Goal: Task Accomplishment & Management: Contribute content

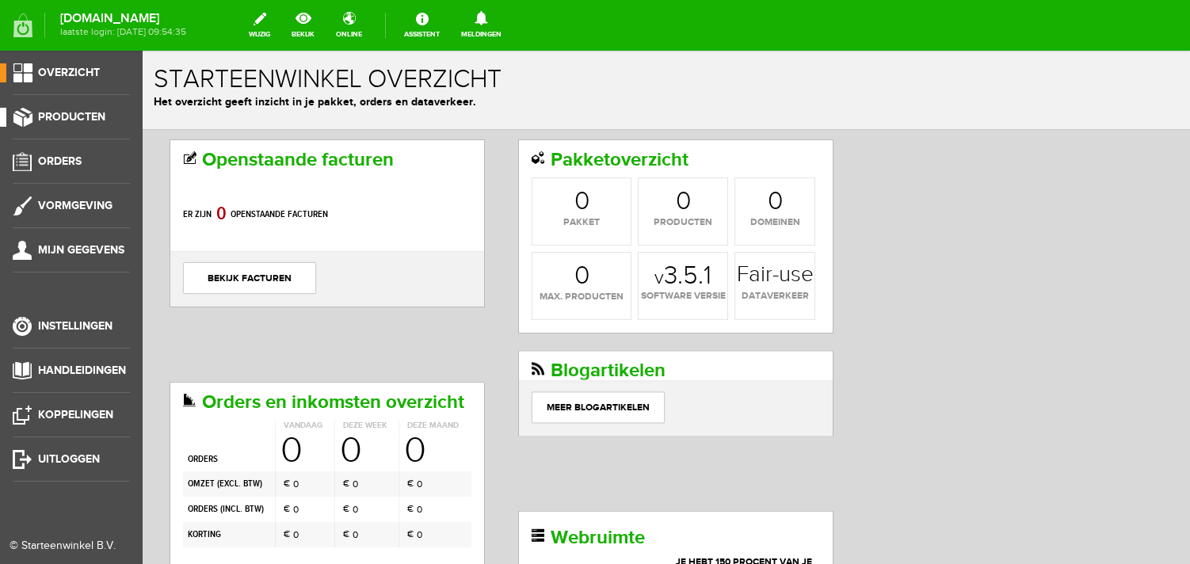
click at [72, 123] on span "Producten" at bounding box center [71, 116] width 67 height 13
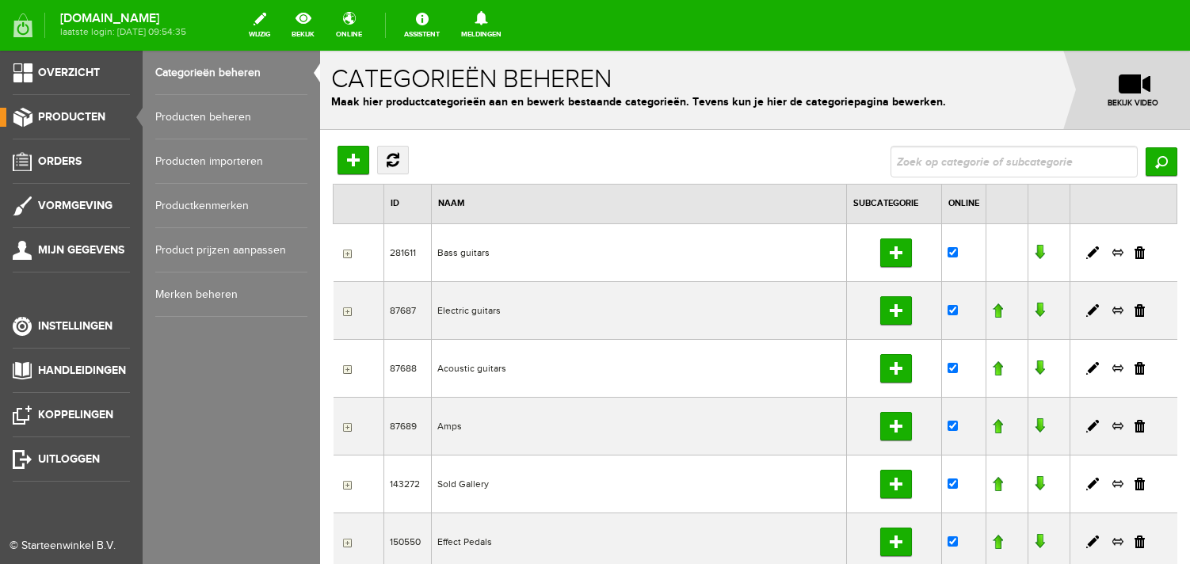
click at [234, 124] on link "Producten beheren" at bounding box center [231, 117] width 152 height 44
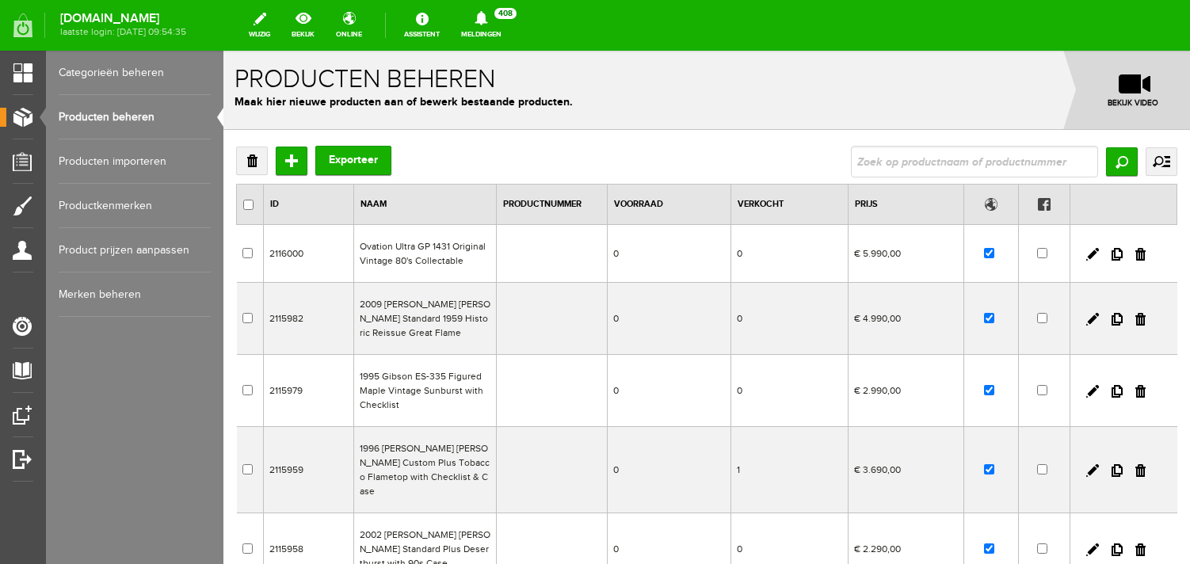
click at [166, 120] on link "Producten beheren" at bounding box center [135, 117] width 152 height 44
click at [890, 161] on input "text" at bounding box center [974, 162] width 247 height 32
type input "[PERSON_NAME] lab"
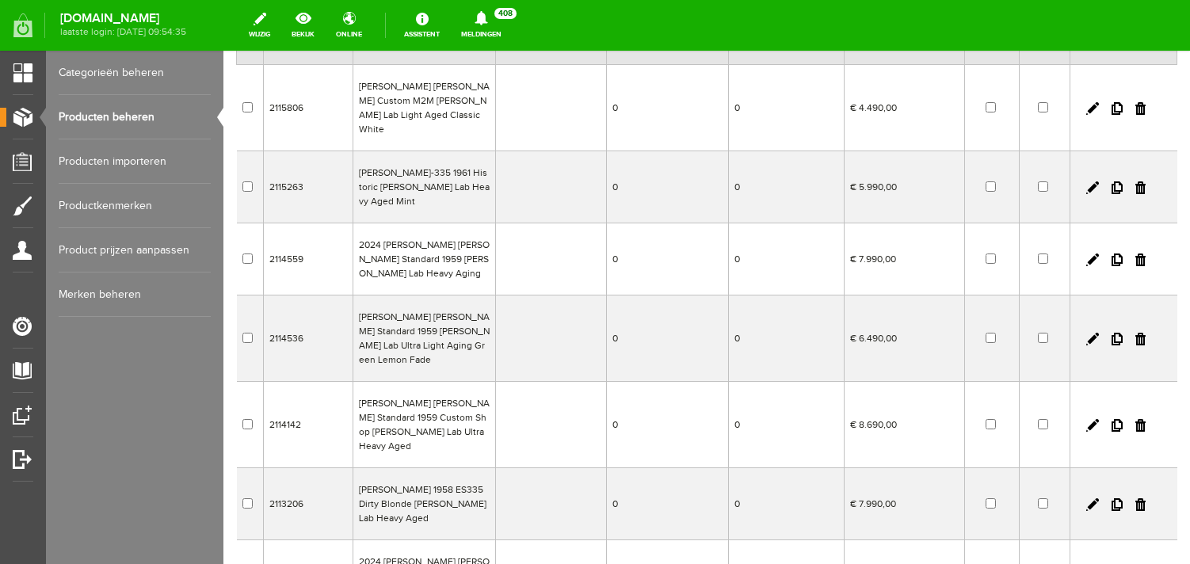
scroll to position [166, 0]
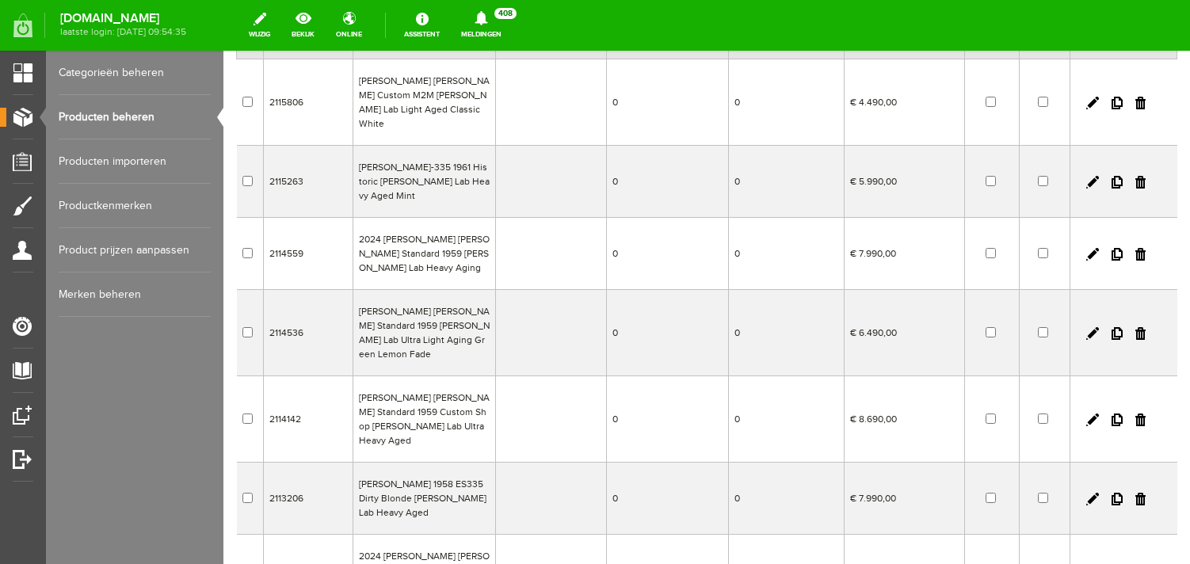
click at [437, 307] on td "[PERSON_NAME] [PERSON_NAME] Standard 1959 [PERSON_NAME] Lab Ultra Light Aging G…" at bounding box center [424, 333] width 143 height 86
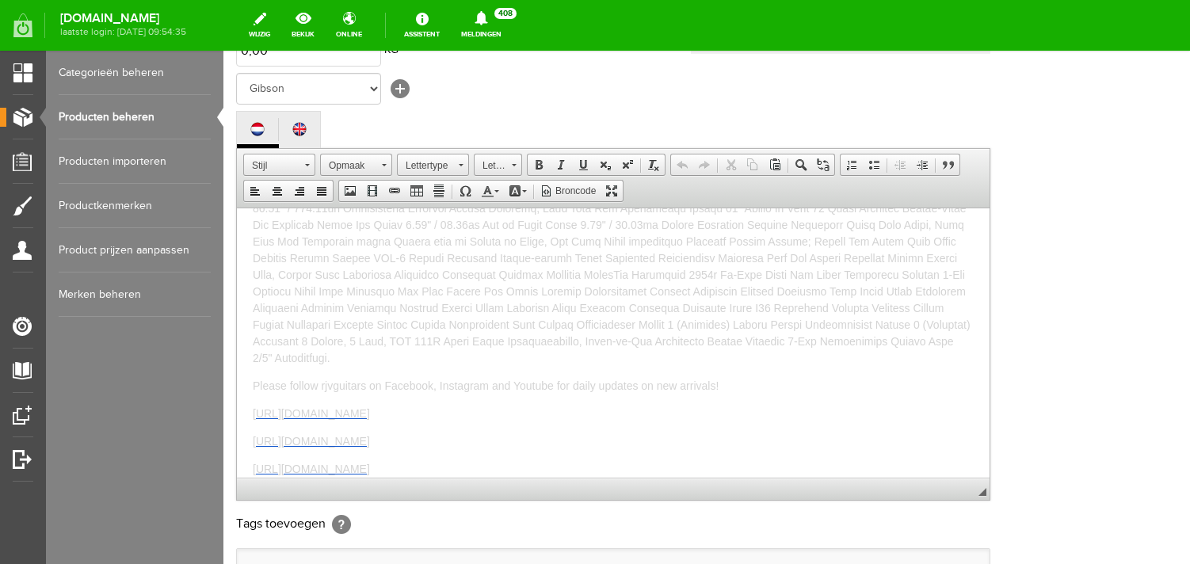
scroll to position [319, 0]
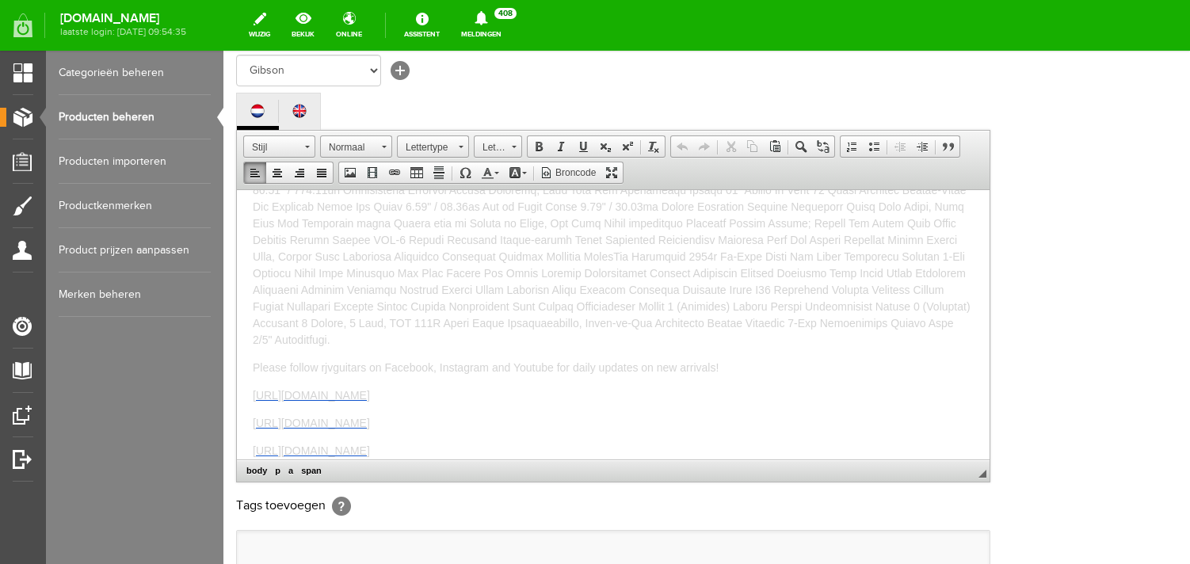
click at [593, 448] on p "[URL][DOMAIN_NAME]" at bounding box center [613, 450] width 721 height 17
drag, startPoint x: 609, startPoint y: 449, endPoint x: 228, endPoint y: 113, distance: 507.5
click at [237, 189] on html "This is a mint 2023 Murply Lab Ultra Light Aging with an amazing handselected t…" at bounding box center [613, 323] width 753 height 269
copy body "Lore ip d sita 9868 Consec Adi Elits Doeiu Tempo inci ut laboree doloremagnaa e…"
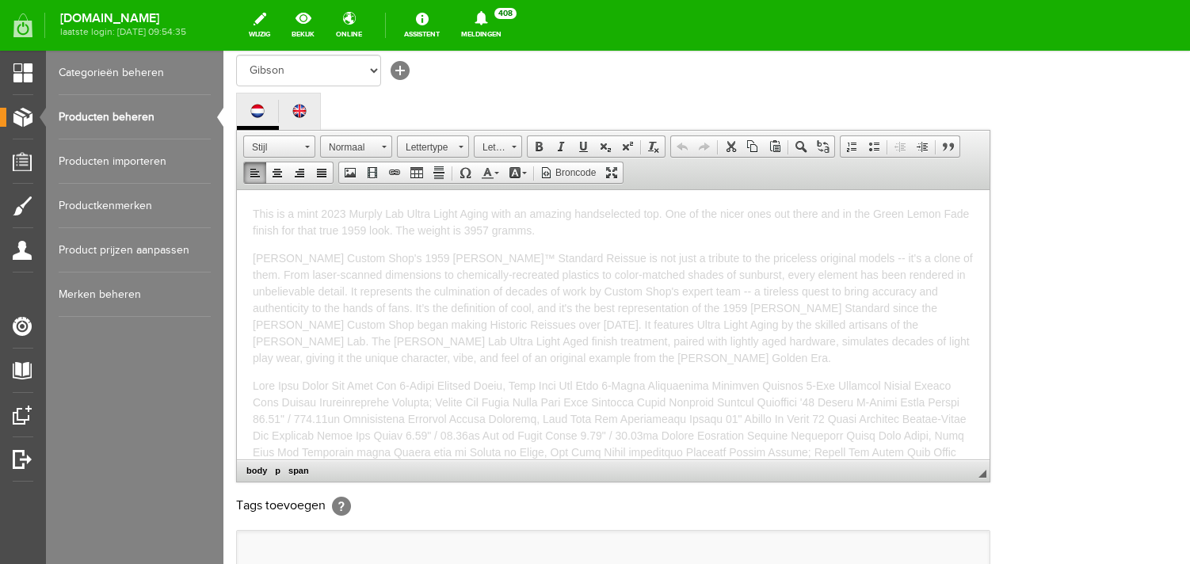
click at [158, 105] on link "Producten beheren" at bounding box center [135, 117] width 152 height 44
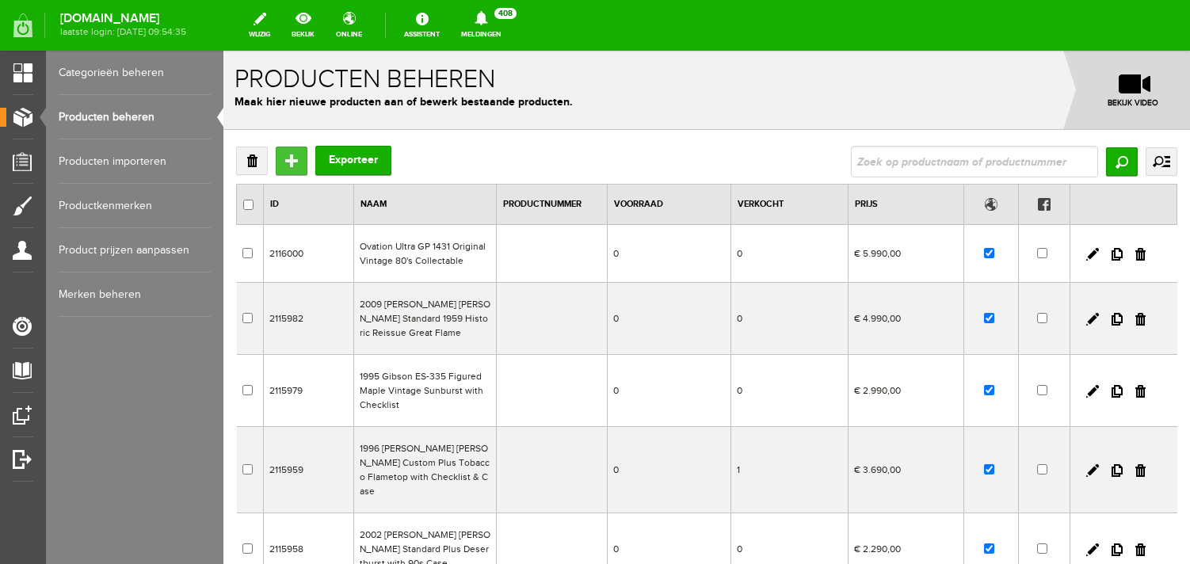
drag, startPoint x: 291, startPoint y: 162, endPoint x: 515, endPoint y: 213, distance: 229.9
click at [291, 162] on input "Toevoegen" at bounding box center [292, 161] width 32 height 29
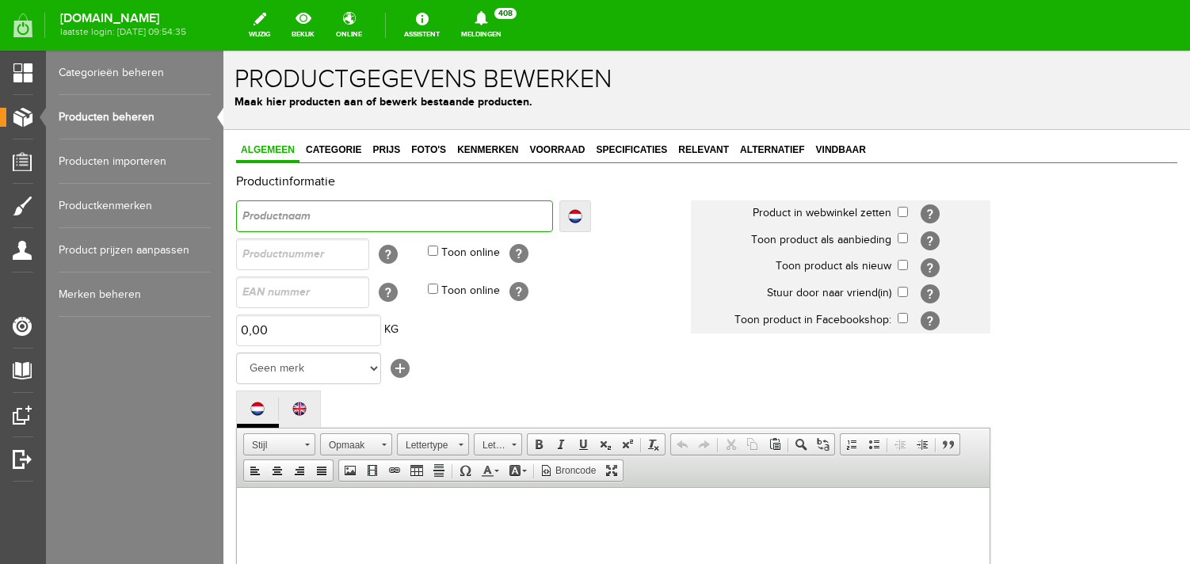
click at [339, 213] on input "text" at bounding box center [394, 216] width 317 height 32
type input "2"
type input "20"
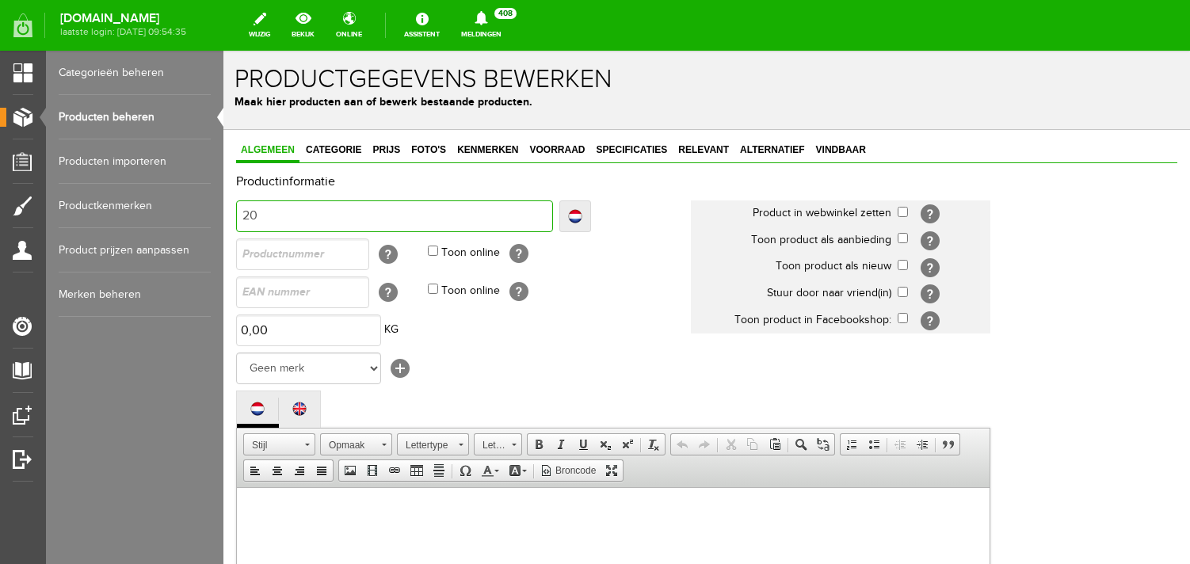
type input "202"
type input "2025"
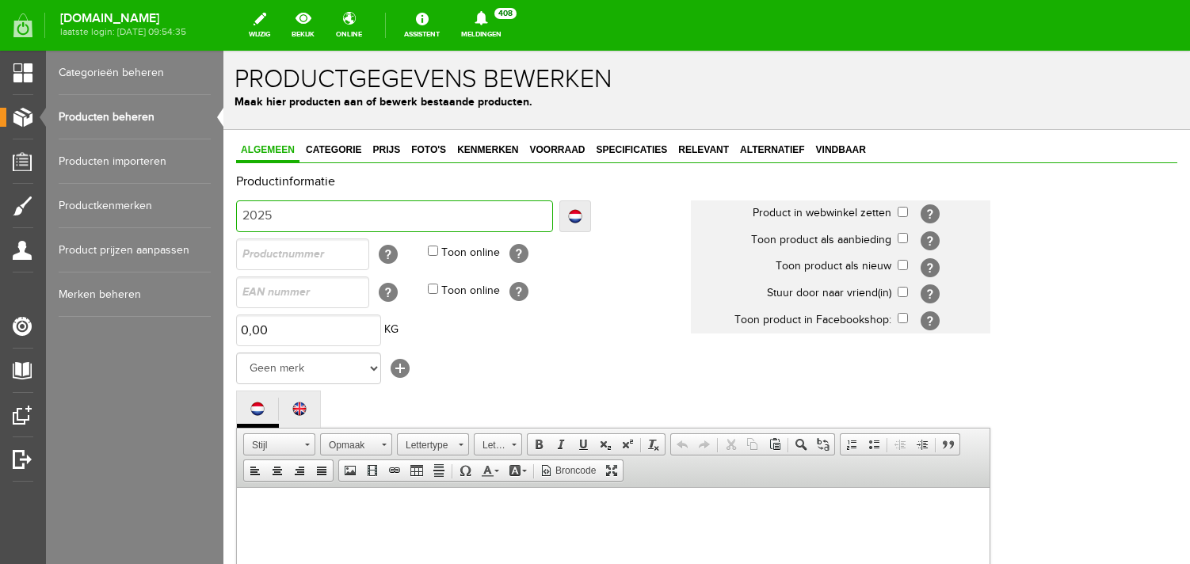
type input "2025"
type input "2025 G"
type input "2025 Gi"
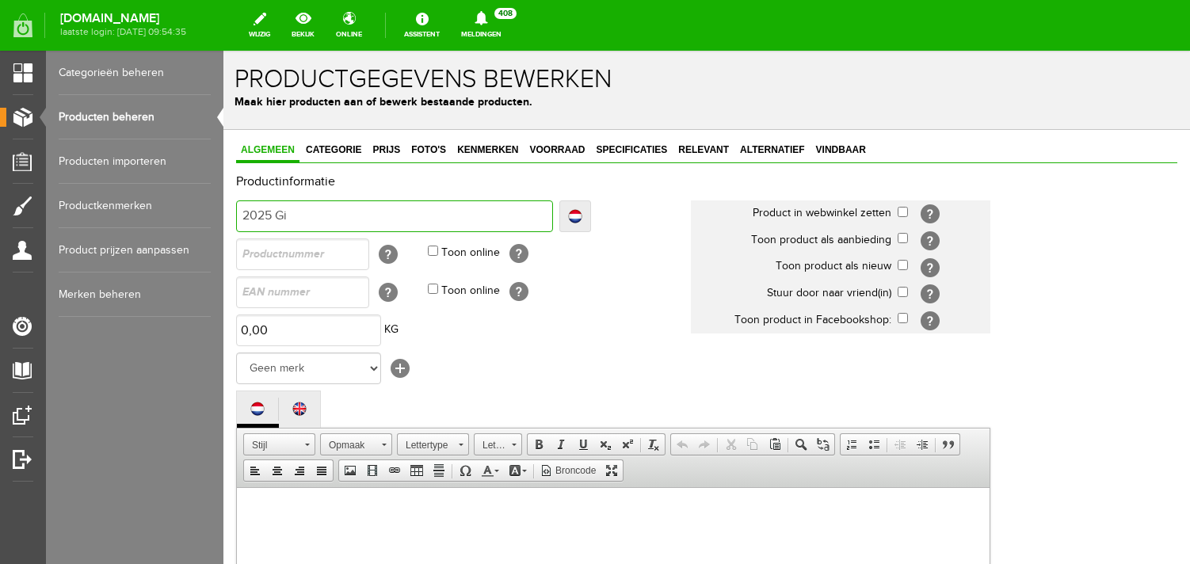
type input "2025 Gib"
type input "2025 Gibs"
type input "2025 Gibso"
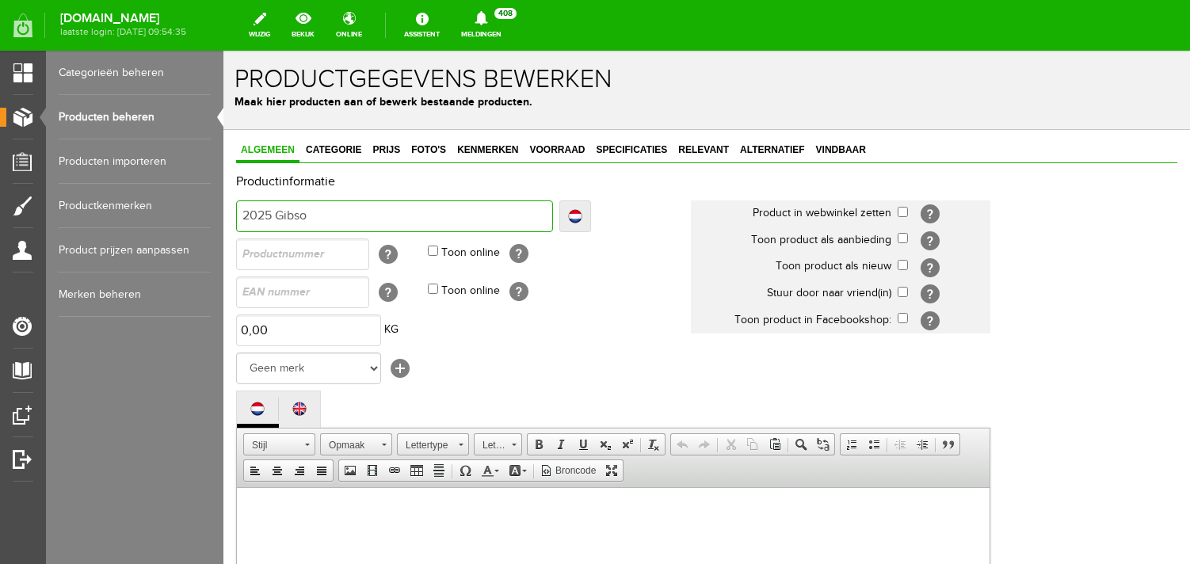
type input "2025 Gibso"
type input "2025 [PERSON_NAME]"
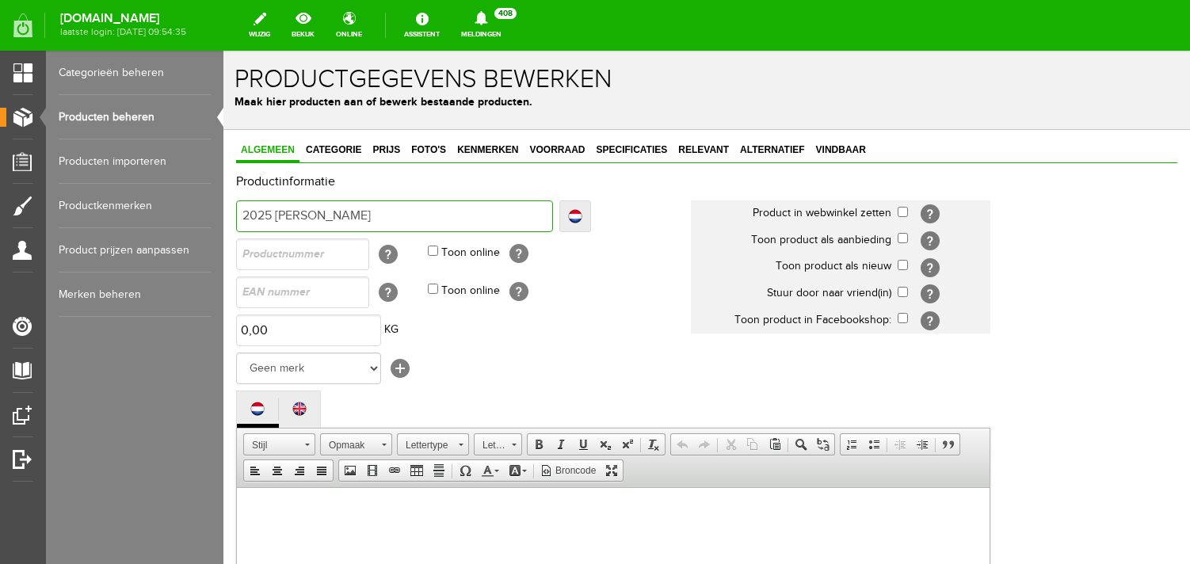
type input "2025 [PERSON_NAME] L"
type input "2025 [PERSON_NAME] Le"
type input "2025 [PERSON_NAME]"
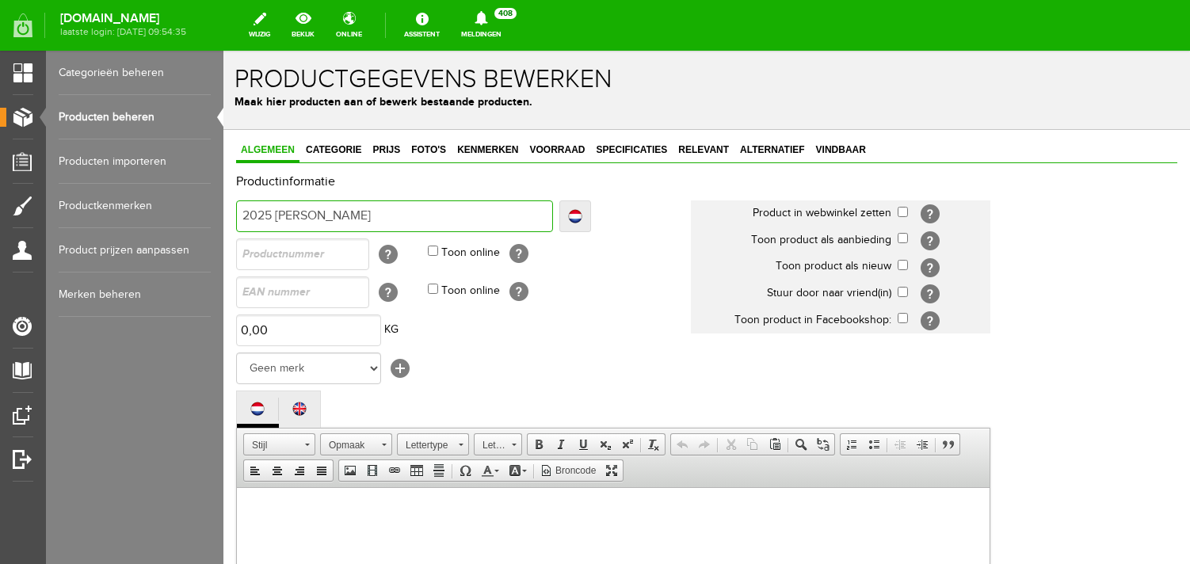
type input "2025 [PERSON_NAME]"
type input "2025 [PERSON_NAME] P"
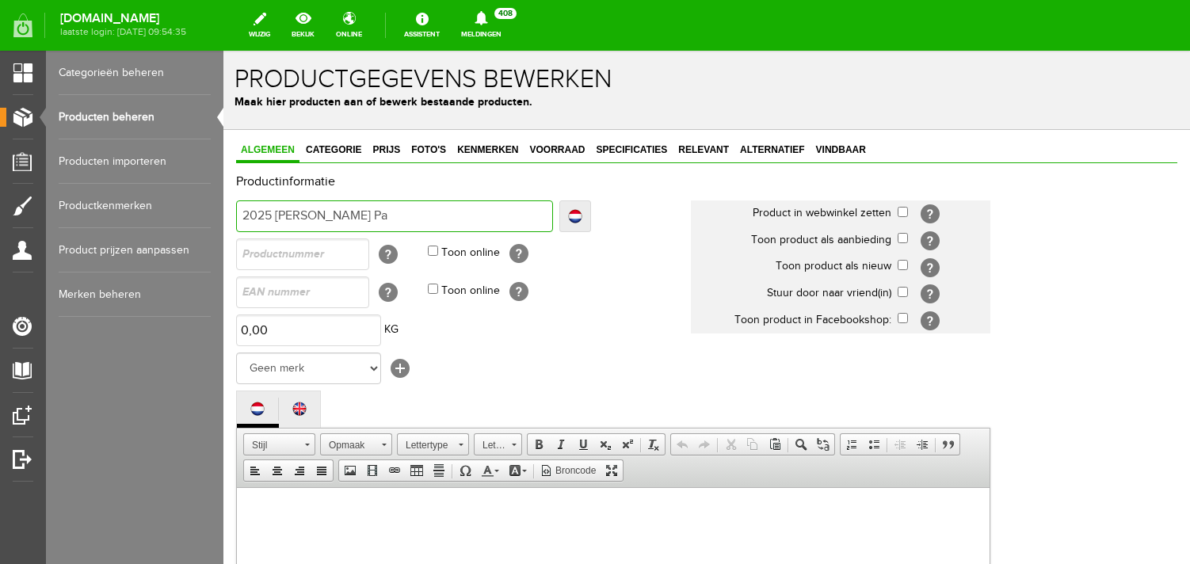
type input "2025 [PERSON_NAME] Pau"
type input "2025 [PERSON_NAME] [PERSON_NAME]"
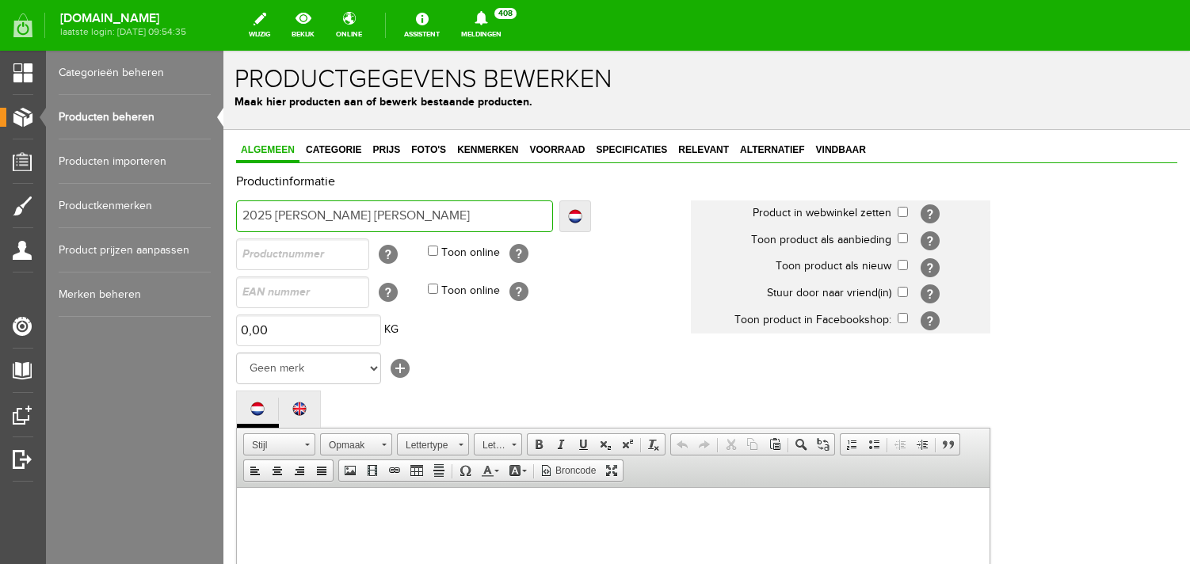
type input "2025 [PERSON_NAME] [PERSON_NAME]"
type input "2025 [PERSON_NAME] [PERSON_NAME] 1"
type input "2025 [PERSON_NAME] [PERSON_NAME] 19"
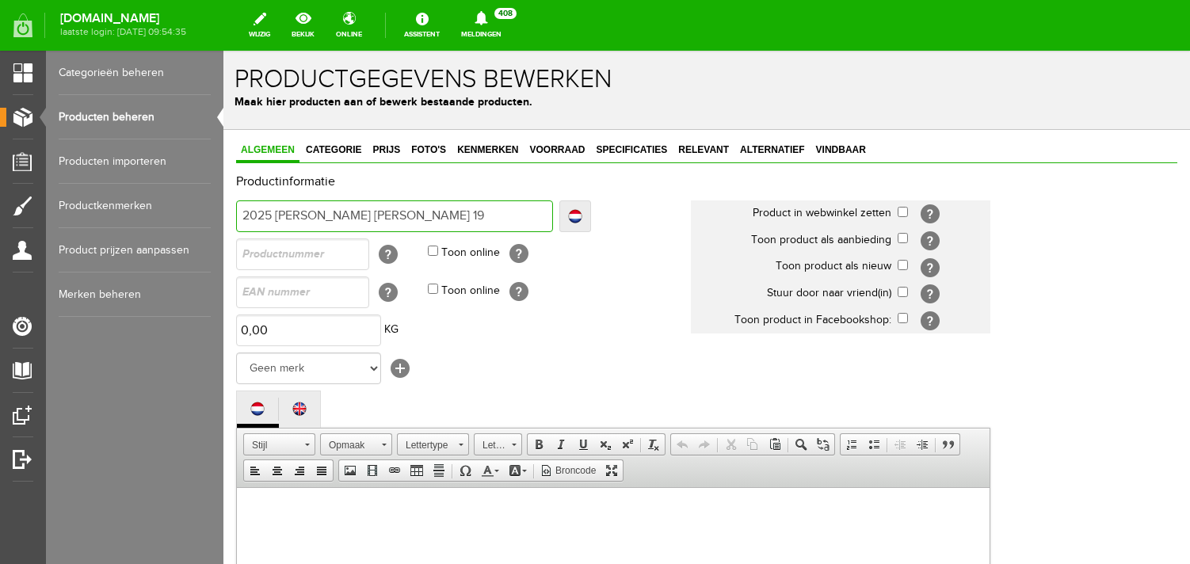
type input "2025 [PERSON_NAME] [PERSON_NAME] 195"
type input "2025 [PERSON_NAME] [PERSON_NAME] 1958"
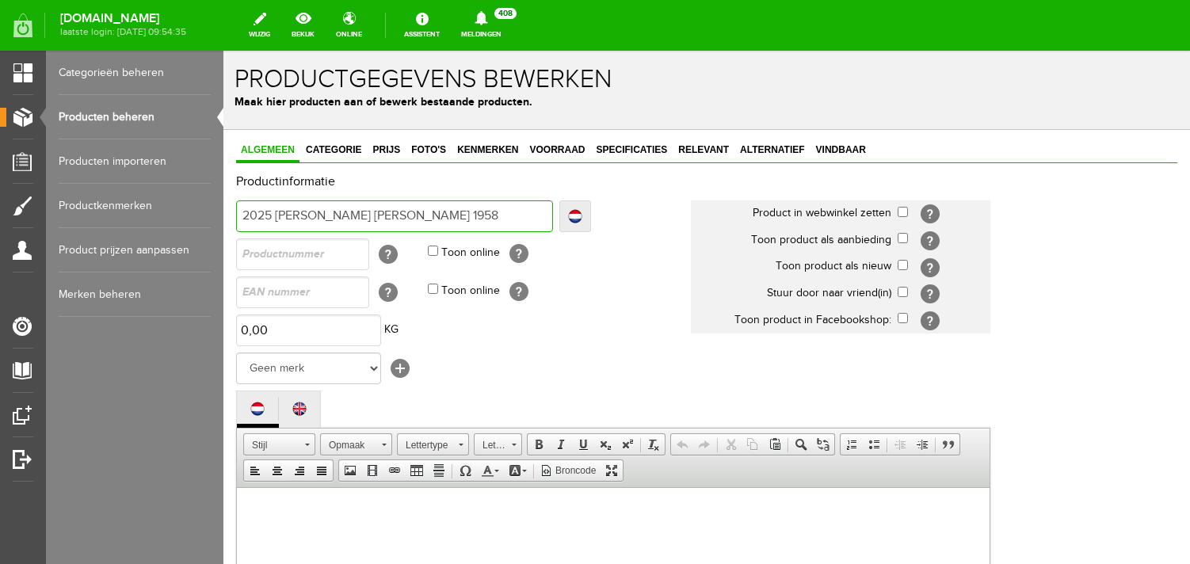
type input "2025 [PERSON_NAME] [PERSON_NAME] 1958"
type input "2025 [PERSON_NAME] [PERSON_NAME] 195"
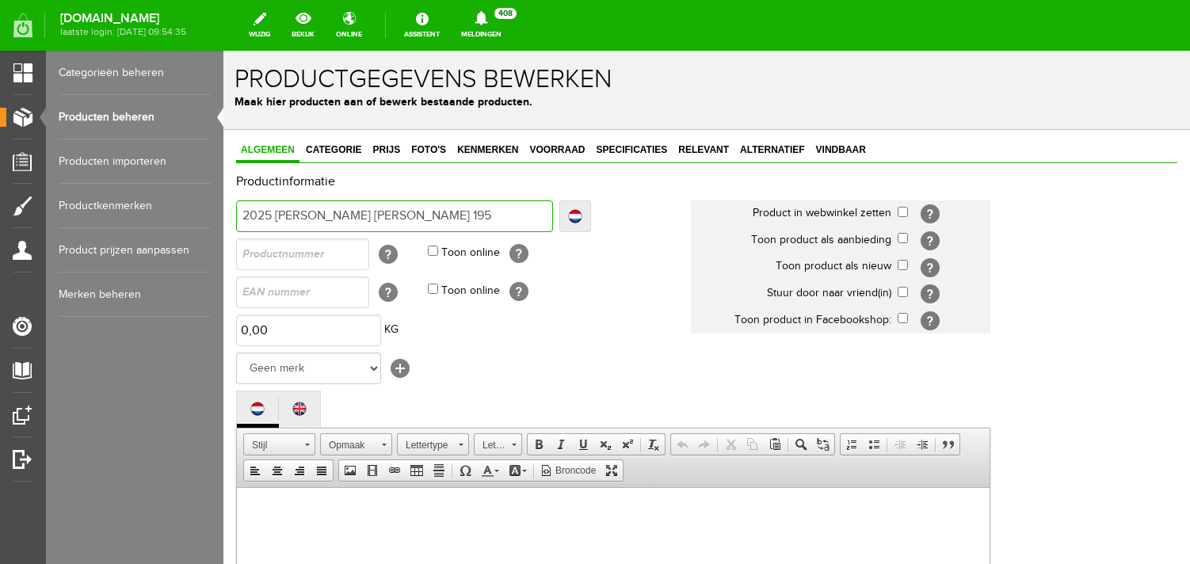
type input "2025 [PERSON_NAME] [PERSON_NAME] 1959"
type input "2025 [PERSON_NAME] [PERSON_NAME] 1959 U"
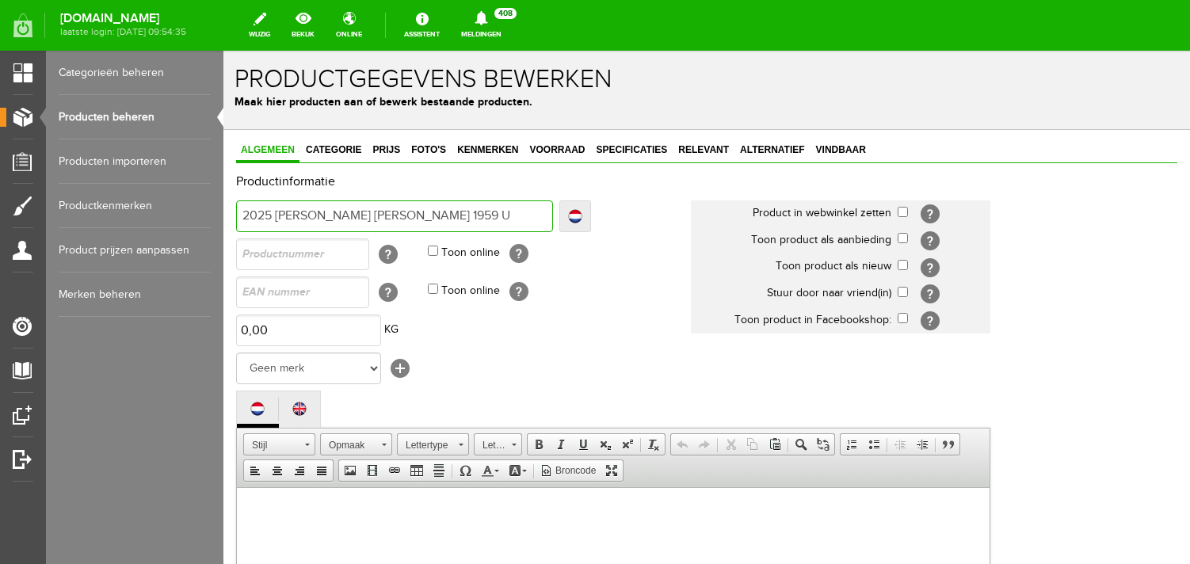
type input "2025 [PERSON_NAME] [PERSON_NAME] 1959 U"
type input "2025 [PERSON_NAME] [PERSON_NAME] 1959 Ul"
type input "2025 [PERSON_NAME] [PERSON_NAME] 1959 Ult"
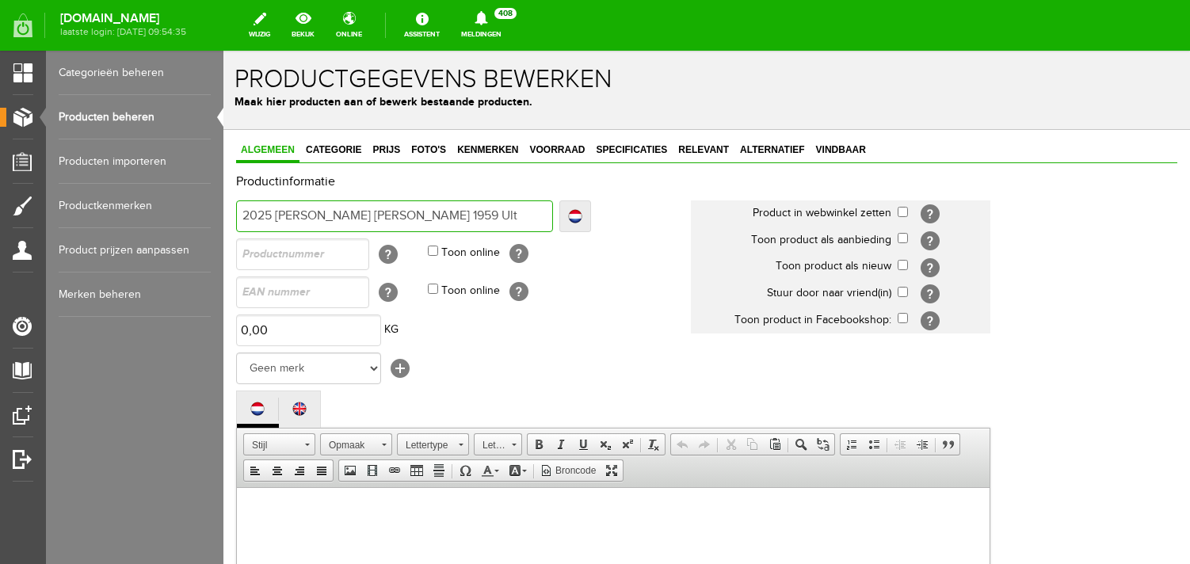
type input "2025 [PERSON_NAME] [PERSON_NAME] 1959 Ultr"
type input "2025 [PERSON_NAME] [PERSON_NAME] 1959 Ultra"
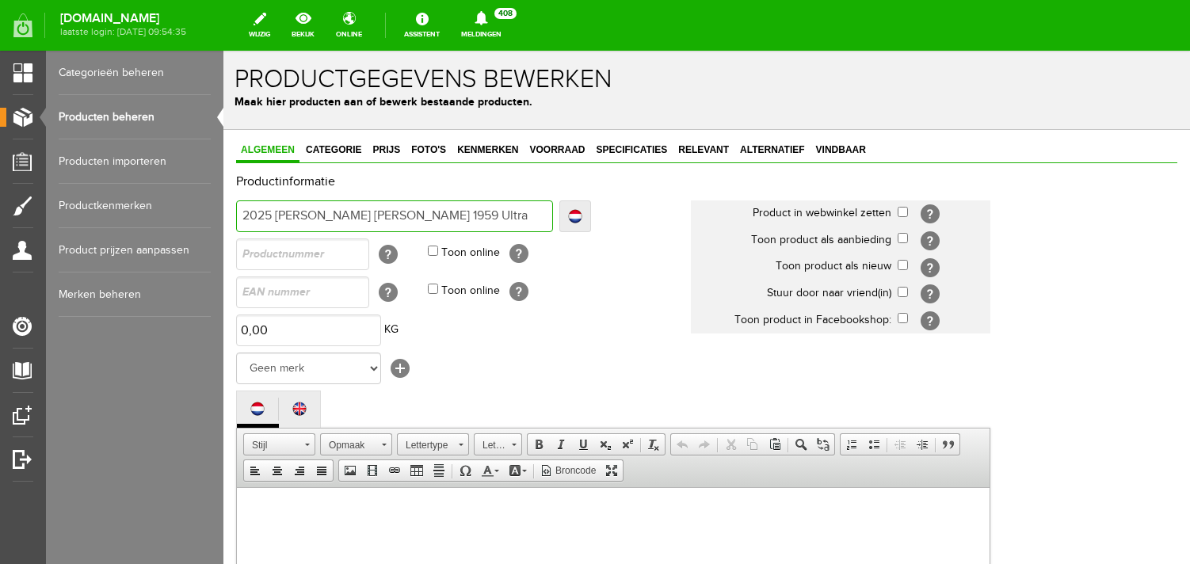
type input "2025 [PERSON_NAME] [PERSON_NAME] 1959 Ultra"
type input "2025 [PERSON_NAME] [PERSON_NAME] 1959 Ultra L"
type input "2025 [PERSON_NAME] [PERSON_NAME] 1959 Ultra Li"
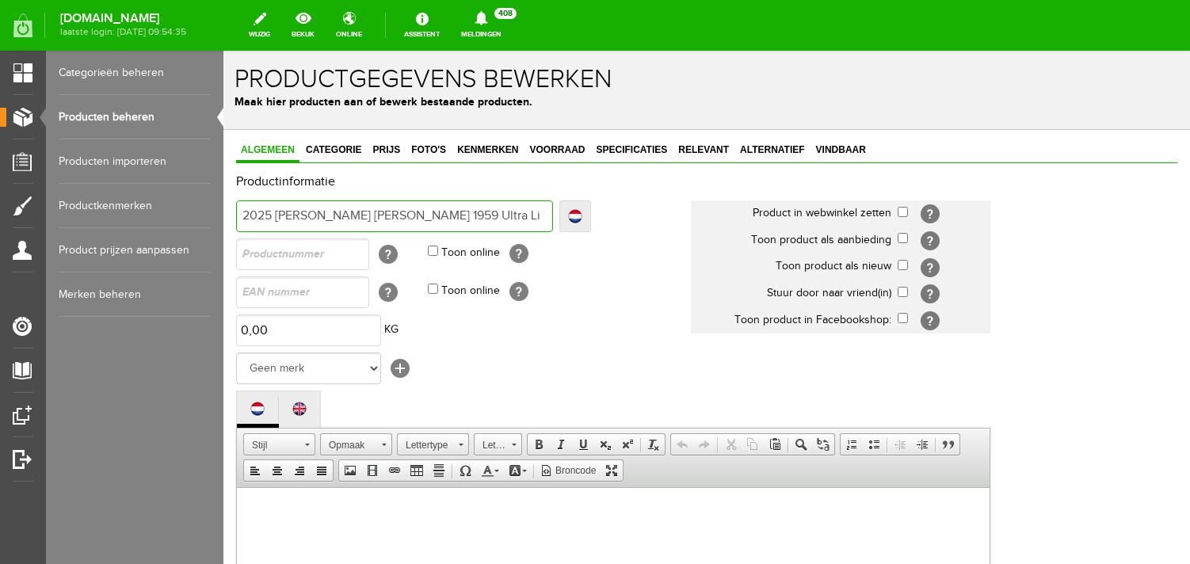
type input "2025 [PERSON_NAME] [PERSON_NAME] 1959 Ultra Lig"
type input "2025 [PERSON_NAME] [PERSON_NAME] 1959 Ultra Ligh"
type input "2025 [PERSON_NAME] [PERSON_NAME] 1959 Ultra Light"
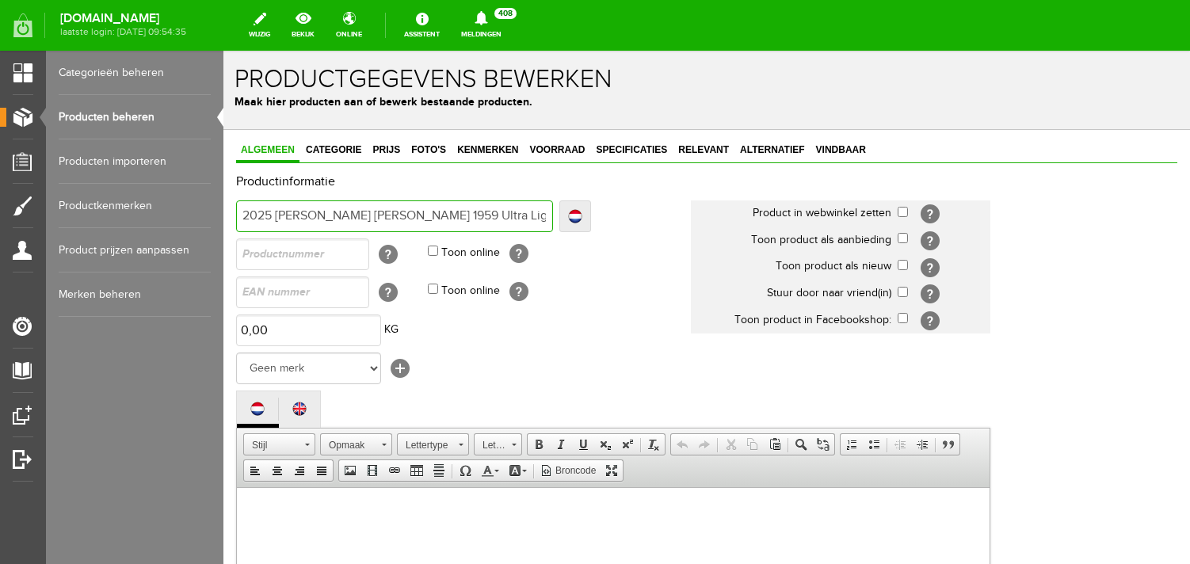
type input "2025 [PERSON_NAME] [PERSON_NAME] 1959 Ultra Light"
type input "2025 [PERSON_NAME] [PERSON_NAME] 1959 Ultra Light A"
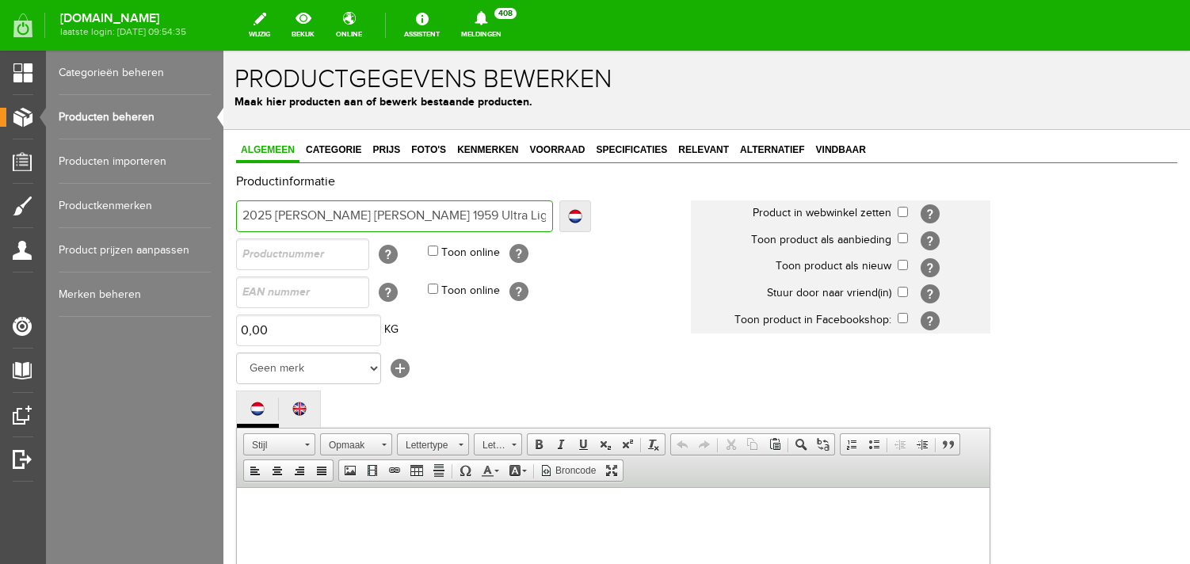
type input "2025 [PERSON_NAME] [PERSON_NAME] 1959 Ultra Light Ag"
type input "2025 [PERSON_NAME] [PERSON_NAME] 1959 Ultra Light Agi"
type input "2025 [PERSON_NAME] [PERSON_NAME] 1959 Ultra Light Agin"
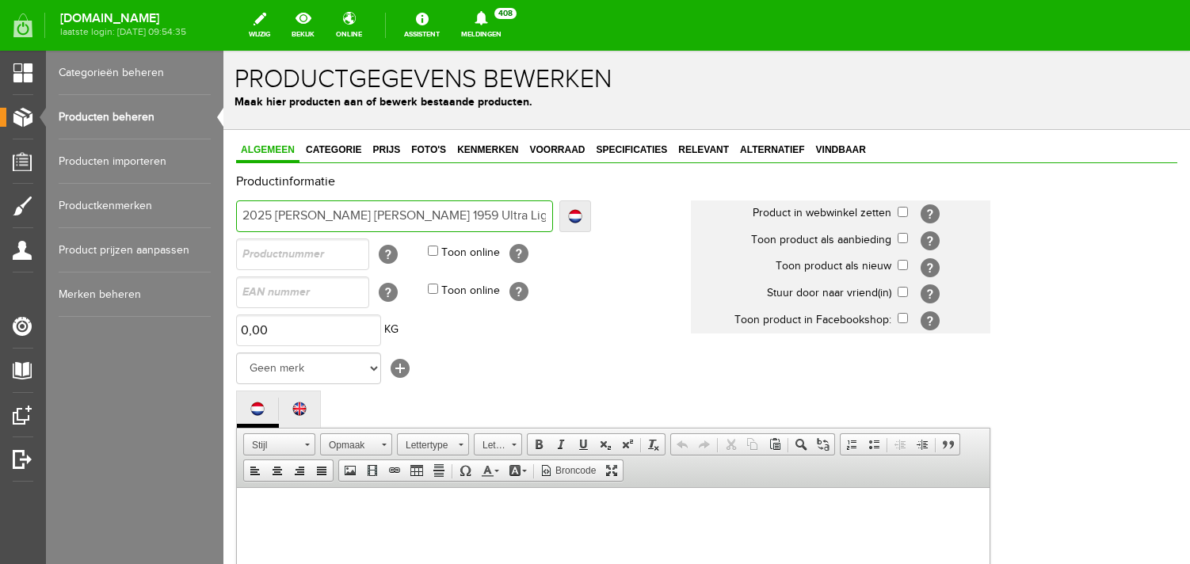
type input "2025 [PERSON_NAME] [PERSON_NAME] 1959 Ultra Light Agin"
type input "2025 [PERSON_NAME] [PERSON_NAME] 1959 Ultra Light Aging"
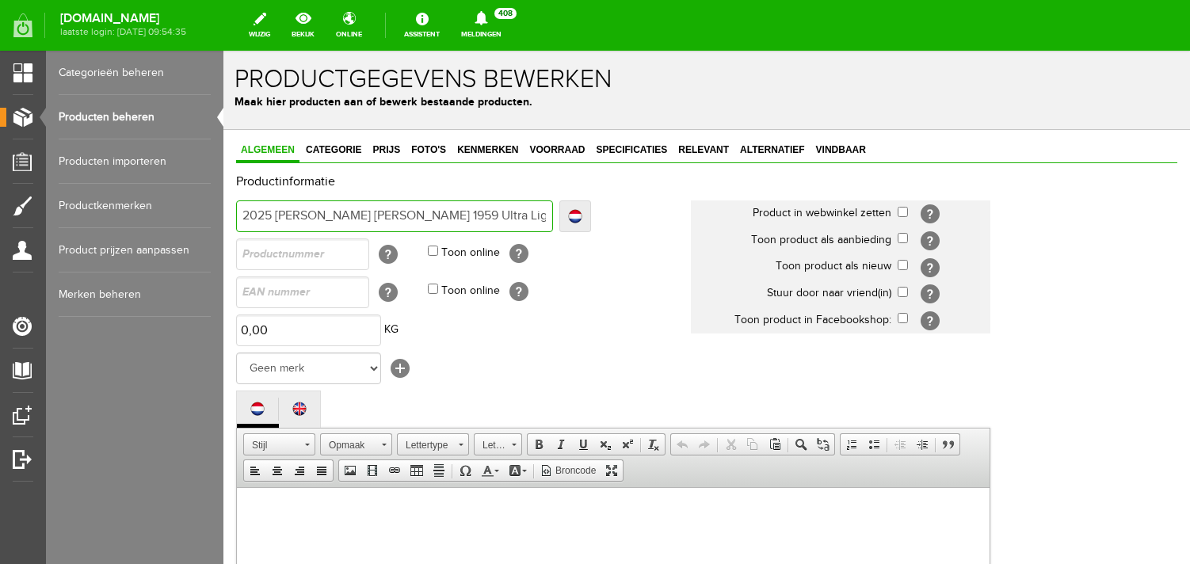
type input "2025 [PERSON_NAME] [PERSON_NAME] 1959 Ultra Light Aging M"
type input "2025 [PERSON_NAME] [PERSON_NAME] 1959 Ultra Light Aging Mu"
type input "2025 [PERSON_NAME] [PERSON_NAME] 1959 Ultra Light Aging Mur"
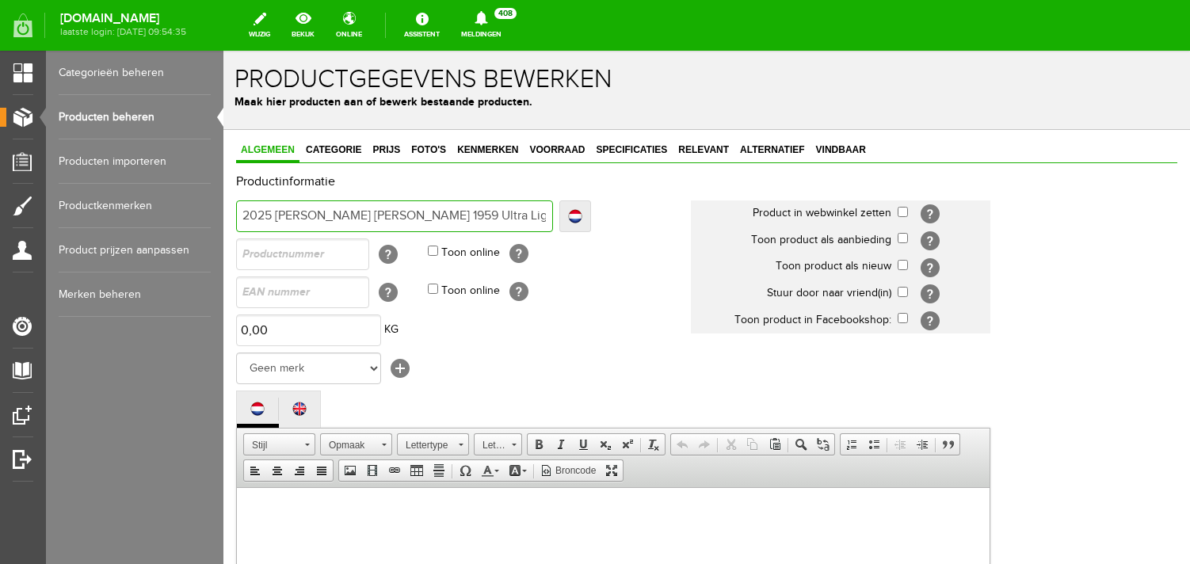
type input "2025 [PERSON_NAME] [PERSON_NAME] 1959 Ultra Light Aging Mur"
type input "2025 [PERSON_NAME] [PERSON_NAME] 1959 Ultra Light Aging Murp"
type input "2025 [PERSON_NAME] [PERSON_NAME] 1959 Ultra Light Aging Murph"
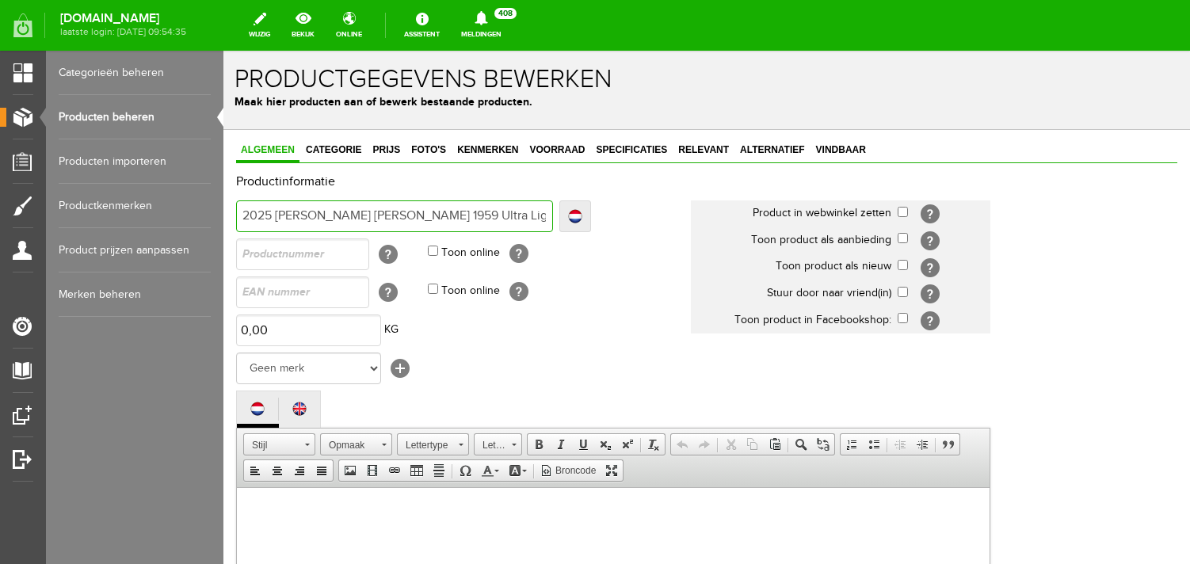
type input "2025 [PERSON_NAME] [PERSON_NAME] 1959 Ultra Light Aging [PERSON_NAME]"
type input "2025 [PERSON_NAME] [PERSON_NAME] 1959 Ultra Light Aging [PERSON_NAME] L"
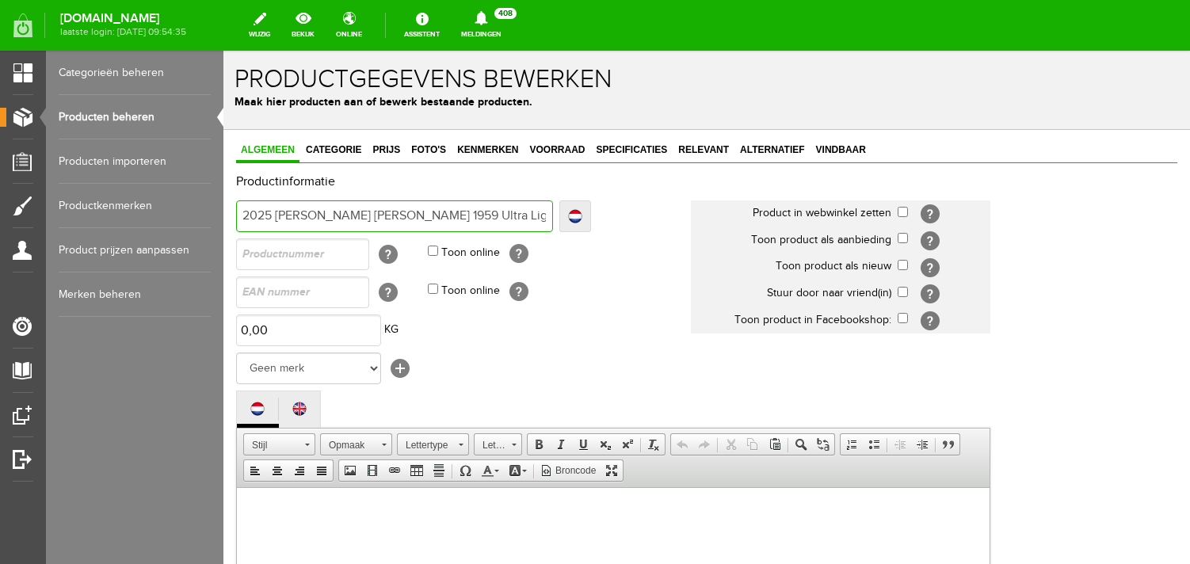
type input "2025 [PERSON_NAME] [PERSON_NAME] 1959 Ultra Light Aging [PERSON_NAME] L"
type input "2025 [PERSON_NAME] [PERSON_NAME] 1959 Ultra Light Aging [PERSON_NAME] La"
type input "2025 [PERSON_NAME] [PERSON_NAME] 1959 Ultra Light Aging [PERSON_NAME] Lab"
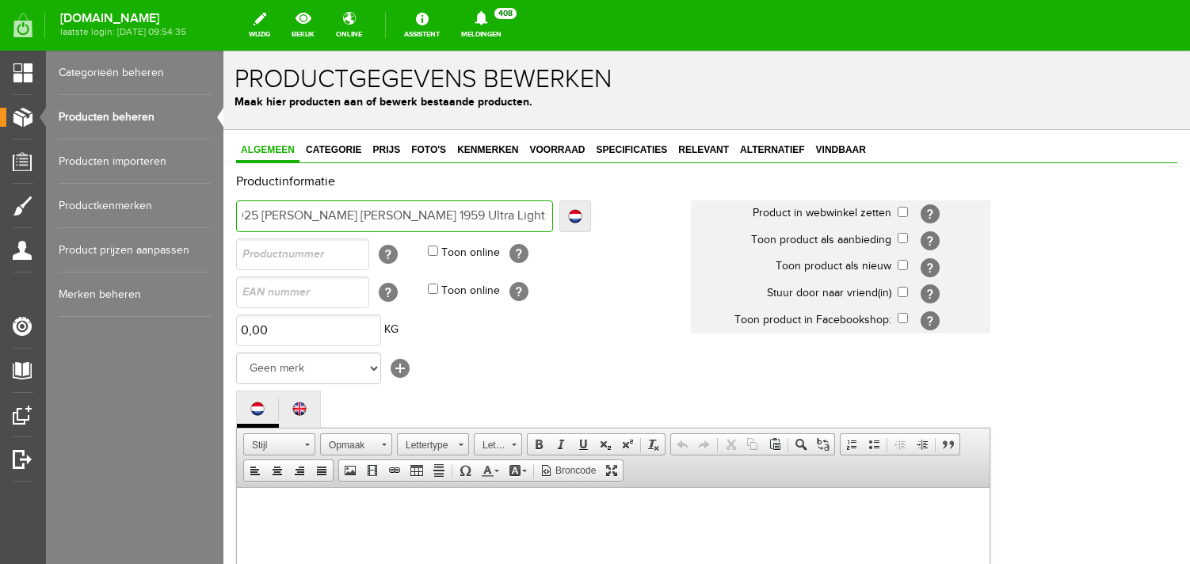
type input "2025 [PERSON_NAME] [PERSON_NAME] 1959 Ultra Light Aging [PERSON_NAME] Lab"
type input "2025 [PERSON_NAME] [PERSON_NAME] 1959 Ultra Light Aging [PERSON_NAME] Lab M"
type input "2025 [PERSON_NAME] [PERSON_NAME] 1959 Ultra Light Aging [PERSON_NAME] Lab Mi"
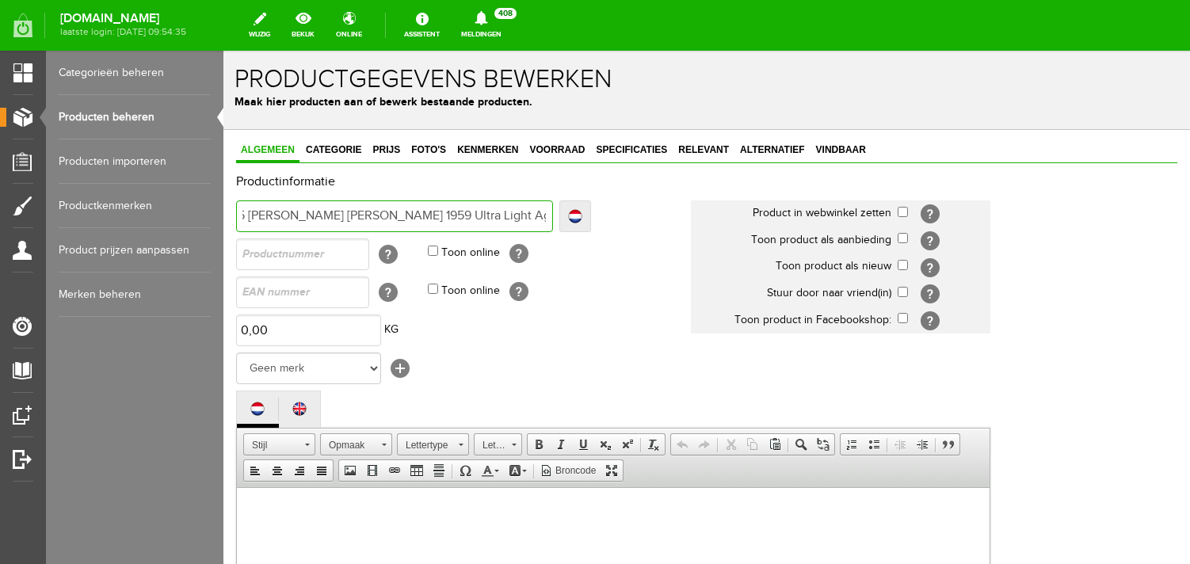
type input "2025 [PERSON_NAME] [PERSON_NAME] 1959 Ultra Light Aging [PERSON_NAME] Lab Mi"
type input "2025 [PERSON_NAME] [PERSON_NAME] 1959 Ultra Light Aging [PERSON_NAME] Lab Min"
type input "2025 [PERSON_NAME] [PERSON_NAME] 1959 Ultra Light Aging [PERSON_NAME] Lab Mint"
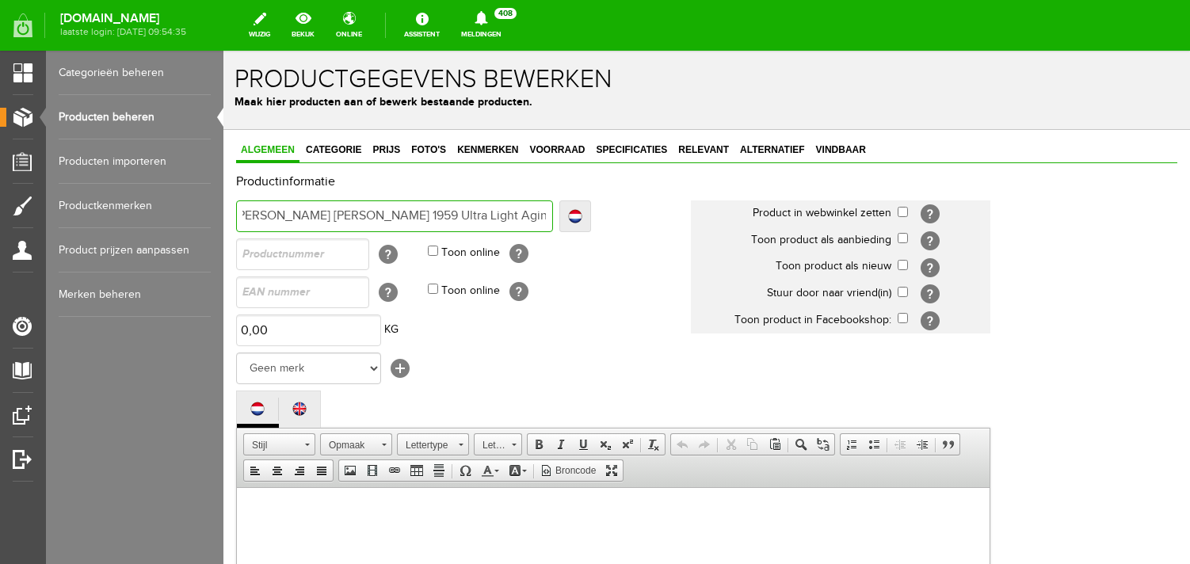
type input "2025 [PERSON_NAME] [PERSON_NAME] 1959 Ultra Light Aging [PERSON_NAME] Lab Mint"
type input "2025 [PERSON_NAME] [PERSON_NAME] 1959 Ultra Light Aging [PERSON_NAME] Lab Mint &"
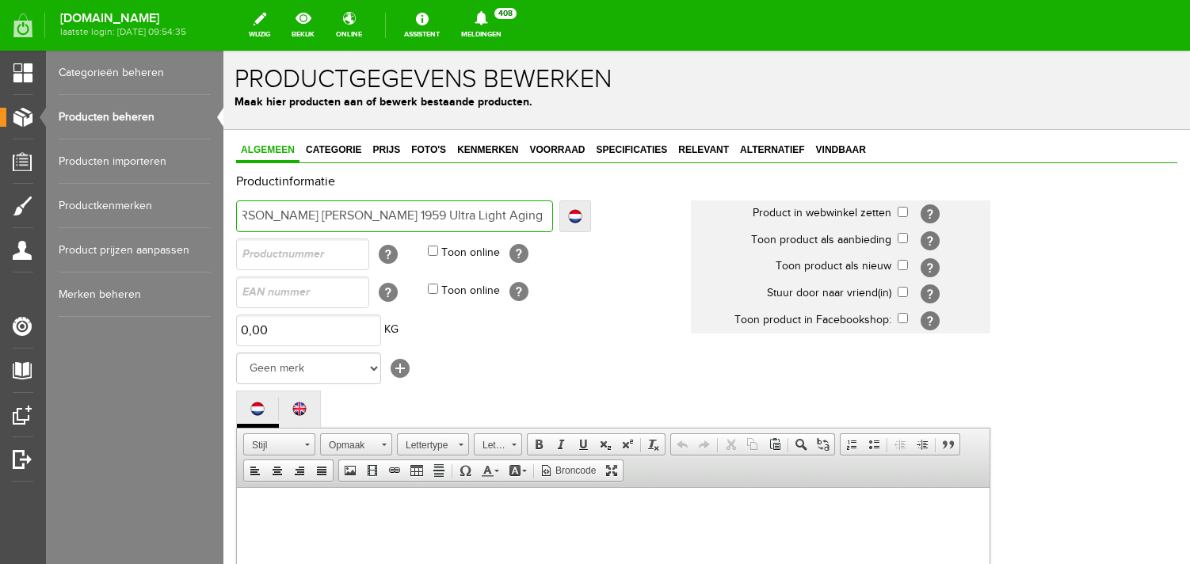
type input "2025 [PERSON_NAME] [PERSON_NAME] 1959 Ultra Light Aging [PERSON_NAME] Lab Mint &"
type input "2025 [PERSON_NAME] [PERSON_NAME] 1959 Ultra Light Aging [PERSON_NAME] Lab Mint …"
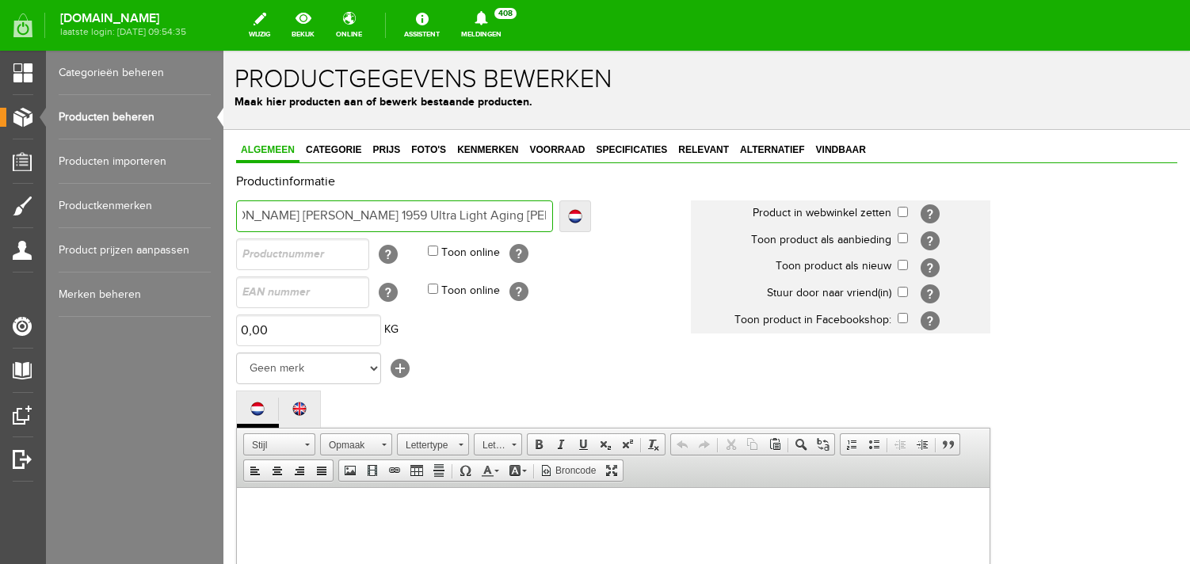
type input "2025 [PERSON_NAME] [PERSON_NAME] 1959 Ultra Light Aging [PERSON_NAME] Lab Mint …"
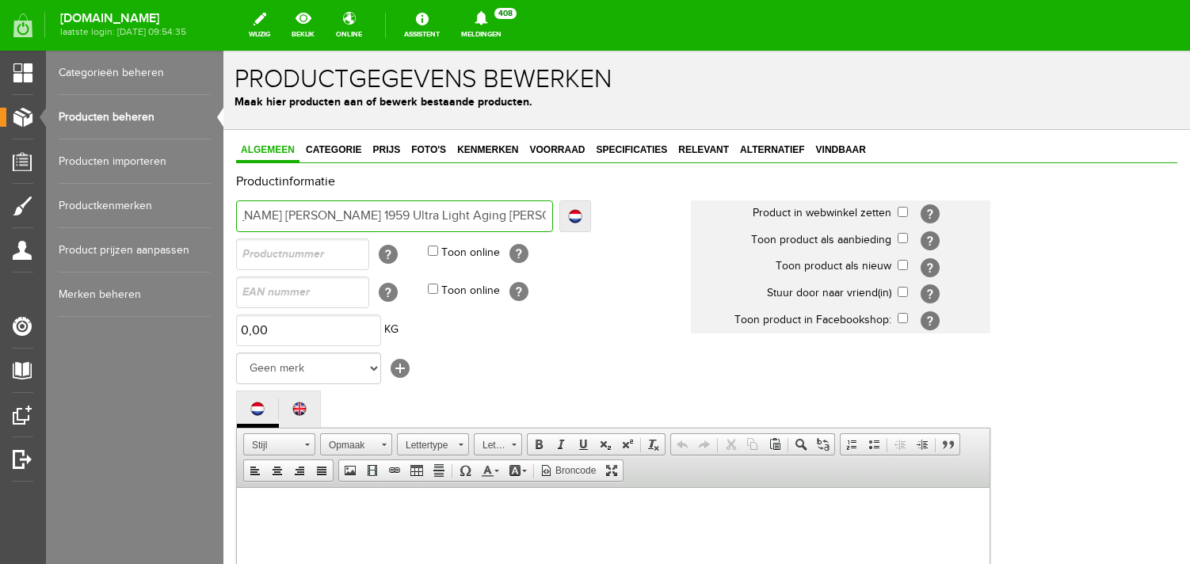
type input "2025 [PERSON_NAME] [PERSON_NAME] 1959 Ultra Light Aging [PERSON_NAME] Lab Mint …"
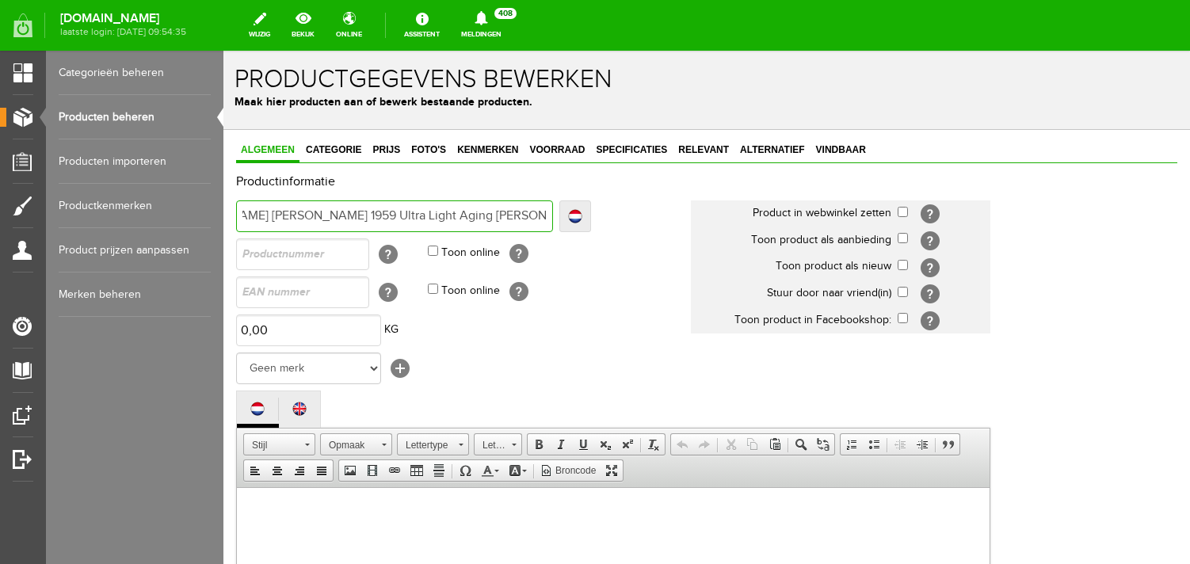
type input "2025 [PERSON_NAME] [PERSON_NAME] 1959 Ultra Light Aging [PERSON_NAME] Lab Mint …"
click at [905, 210] on input "checkbox" at bounding box center [903, 212] width 10 height 10
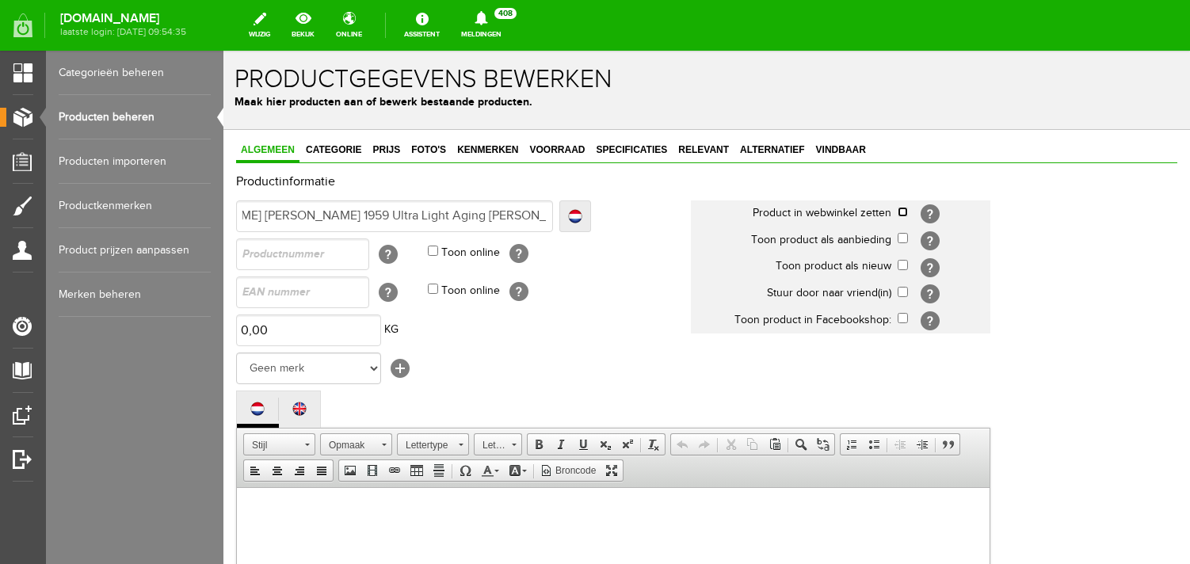
checkbox input "true"
click at [903, 265] on input "checkbox" at bounding box center [903, 265] width 10 height 10
checkbox input "true"
click at [236, 353] on select "Geen merk Hymn Peavey Vox Rickenbacker [PERSON_NAME] [PERSON_NAME] [PERSON_NAME…" at bounding box center [308, 369] width 145 height 32
select select "124515"
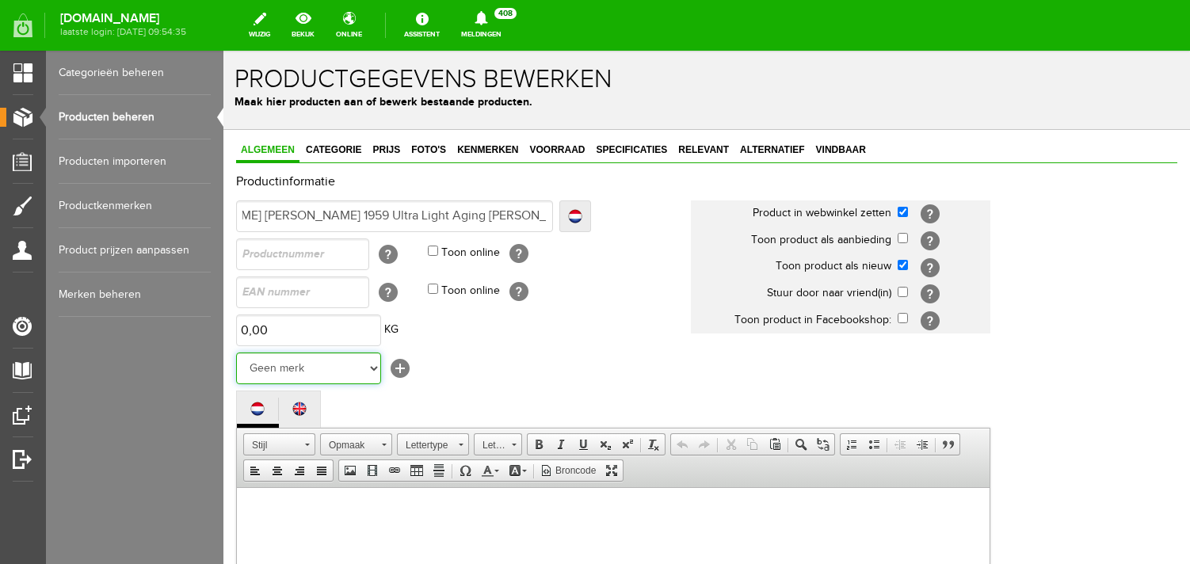
click option "Gibson" at bounding box center [223, 51] width 0 height 0
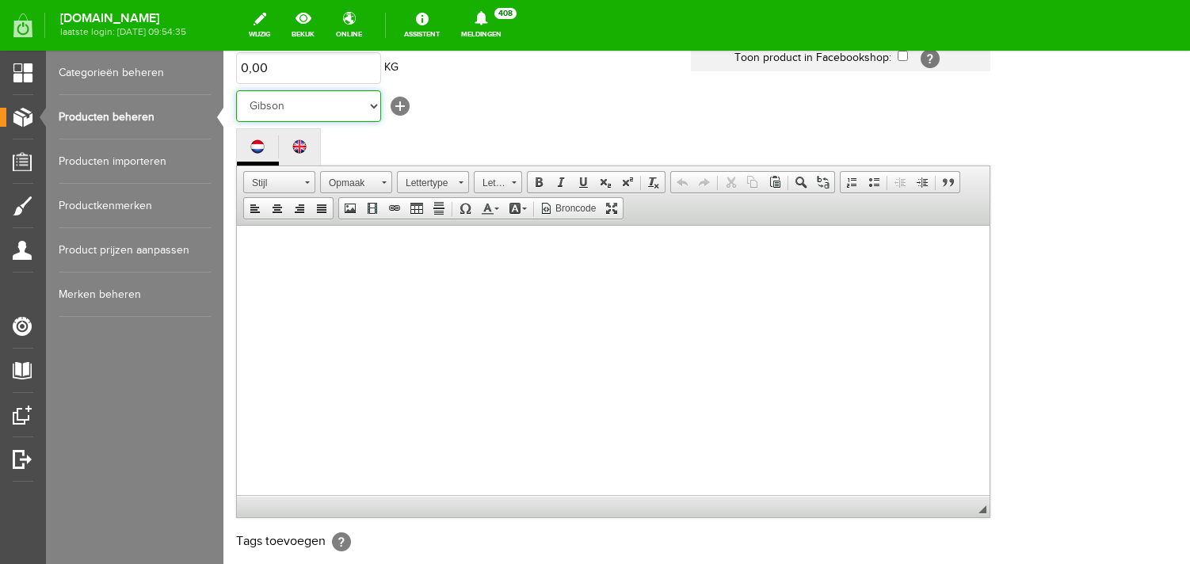
scroll to position [276, 0]
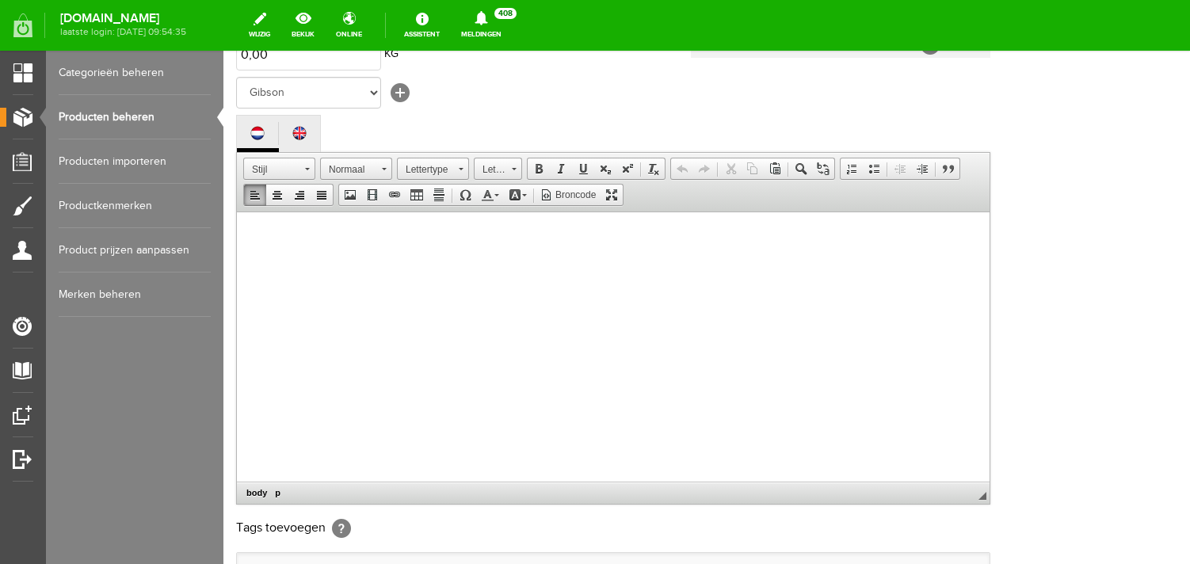
click at [301, 266] on body at bounding box center [613, 361] width 721 height 269
click at [342, 234] on span "This is a mint 2023 Murply Lab Ultra Light Aging with an amazing handselected t…" at bounding box center [611, 243] width 716 height 29
click at [323, 233] on span "This is a mint 2025 Murply Lab Ultra Light Aging with an amazing handselected t…" at bounding box center [611, 243] width 716 height 29
drag, startPoint x: 689, startPoint y: 235, endPoint x: 569, endPoint y: 235, distance: 120.4
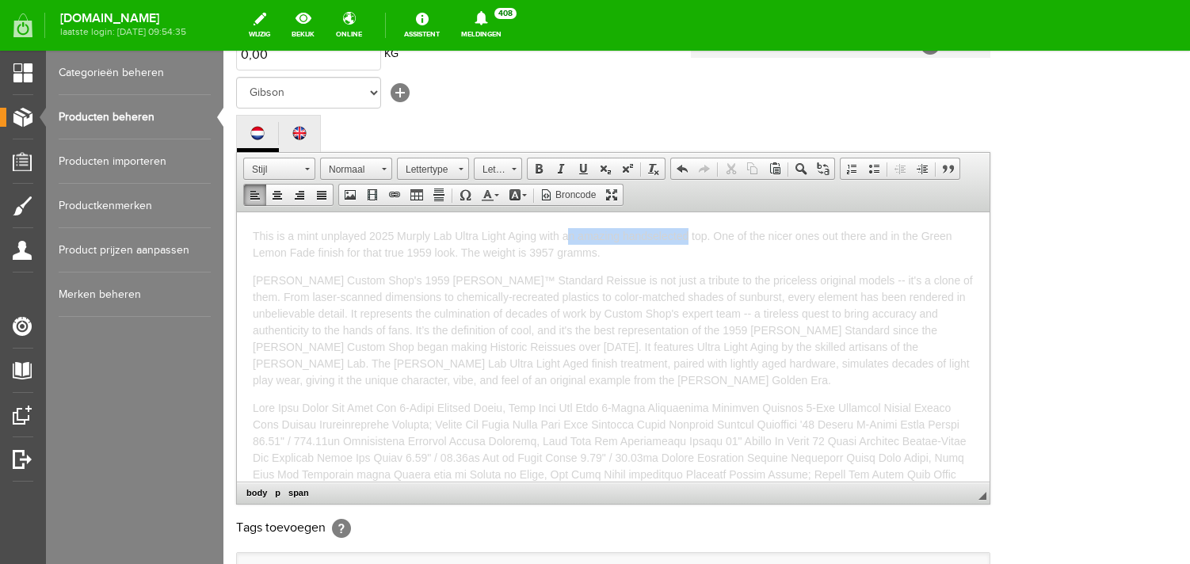
click at [569, 235] on span "This is a mint unplayed 2025 Murply Lab Ultra Light Aging with an amazing hands…" at bounding box center [603, 243] width 700 height 29
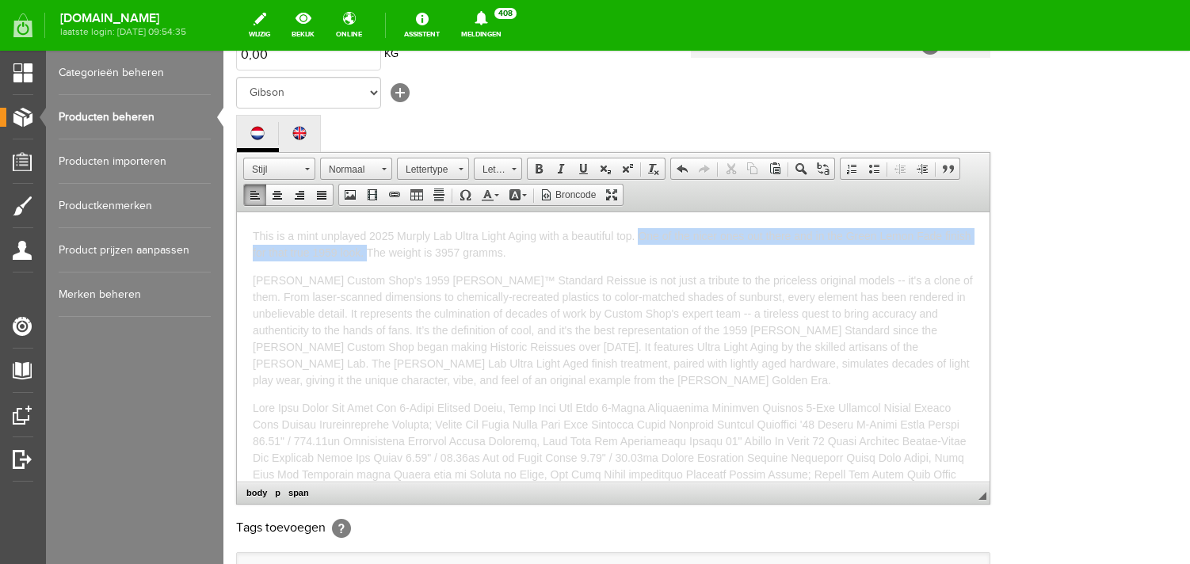
drag, startPoint x: 368, startPoint y: 254, endPoint x: 639, endPoint y: 233, distance: 271.8
click at [639, 233] on span "This is a mint unplayed 2025 Murply Lab Ultra Light Aging with a beautiful top.…" at bounding box center [612, 243] width 719 height 29
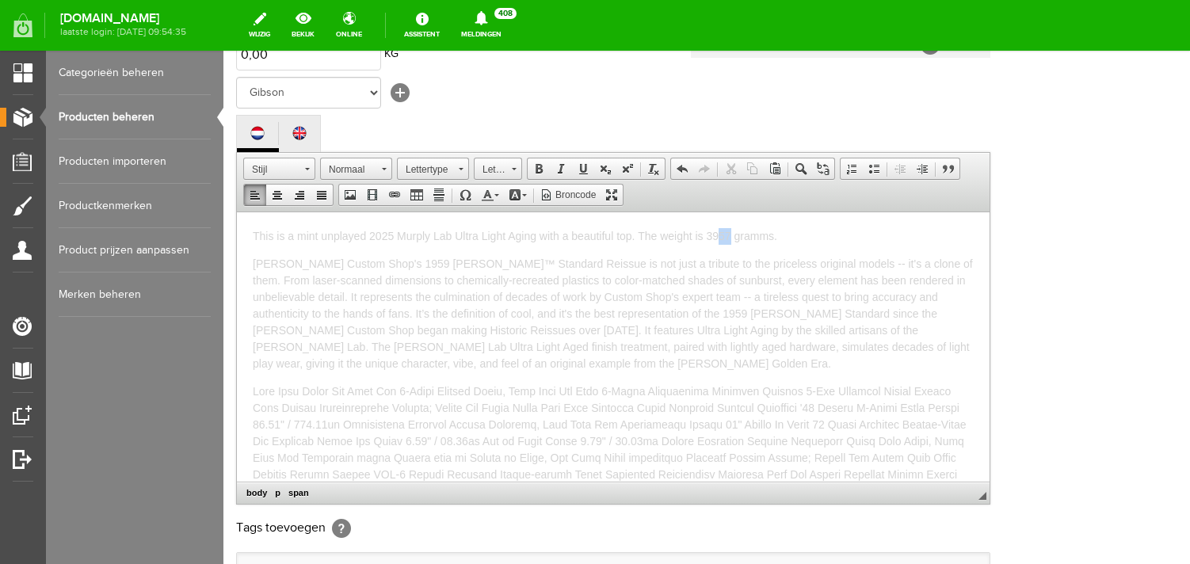
drag, startPoint x: 733, startPoint y: 235, endPoint x: 720, endPoint y: 234, distance: 12.7
click at [720, 234] on span "This is a mint unplayed 2025 Murply Lab Ultra Light Aging with a beautiful top.…" at bounding box center [515, 235] width 525 height 13
drag, startPoint x: 794, startPoint y: 238, endPoint x: 711, endPoint y: 237, distance: 83.2
click at [711, 237] on p "This is a mint unplayed 2025 Murply Lab Ultra Light Aging with a beautiful top.…" at bounding box center [613, 235] width 721 height 17
click at [299, 250] on span "This is a mint unplayed 2025 Murply Lab Ultra Light Aging with a beautiful top.…" at bounding box center [595, 243] width 685 height 29
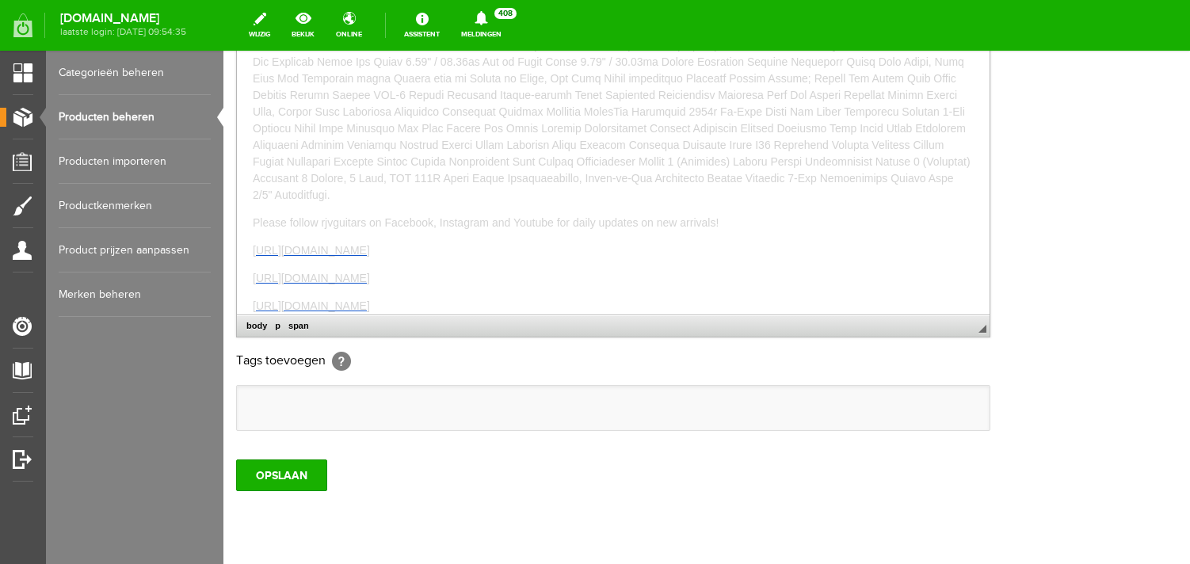
scroll to position [526, 0]
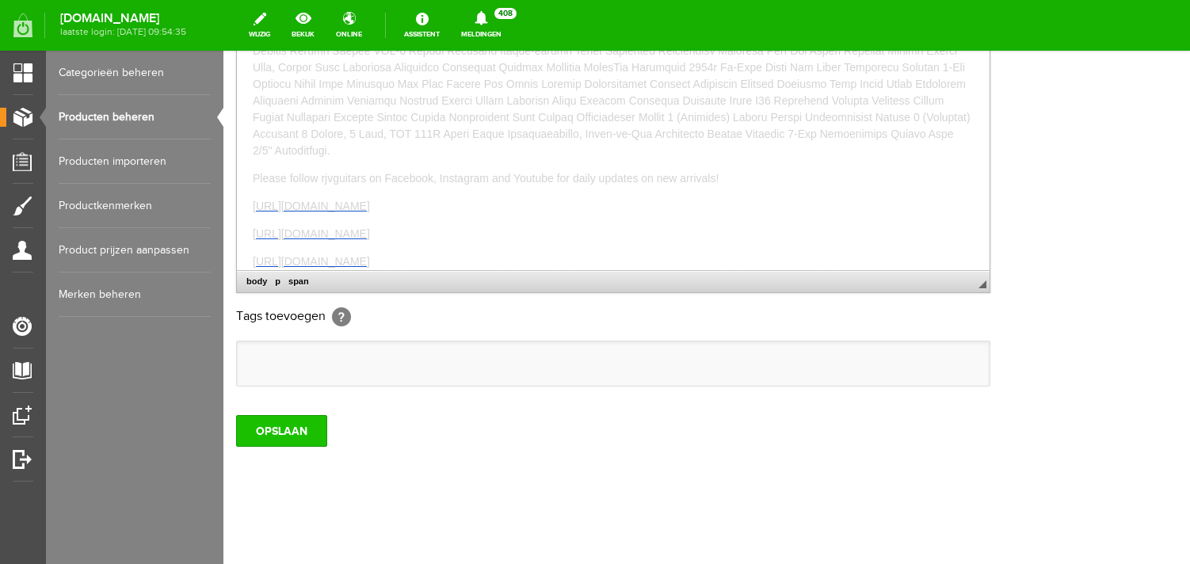
click at [281, 432] on input "OPSLAAN" at bounding box center [281, 431] width 91 height 32
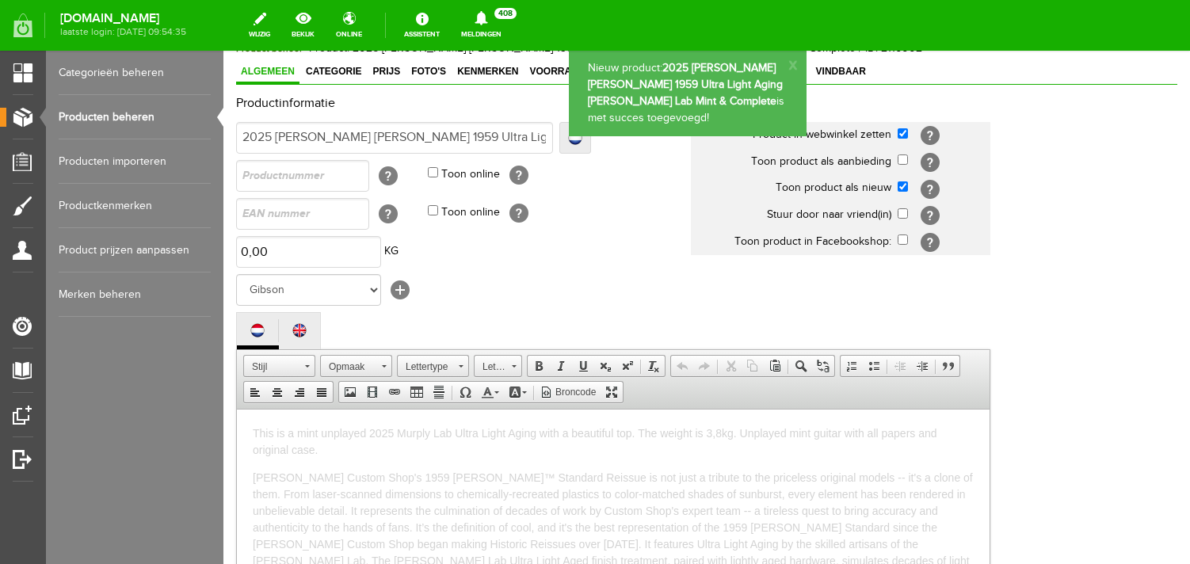
scroll to position [0, 0]
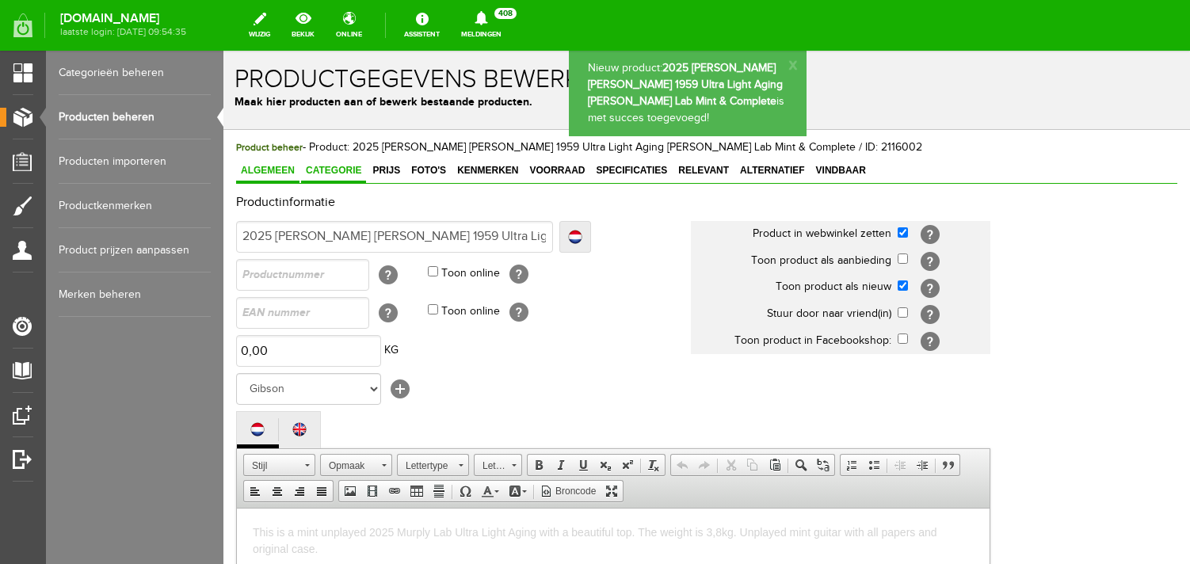
click at [320, 175] on span "Categorie" at bounding box center [333, 170] width 65 height 11
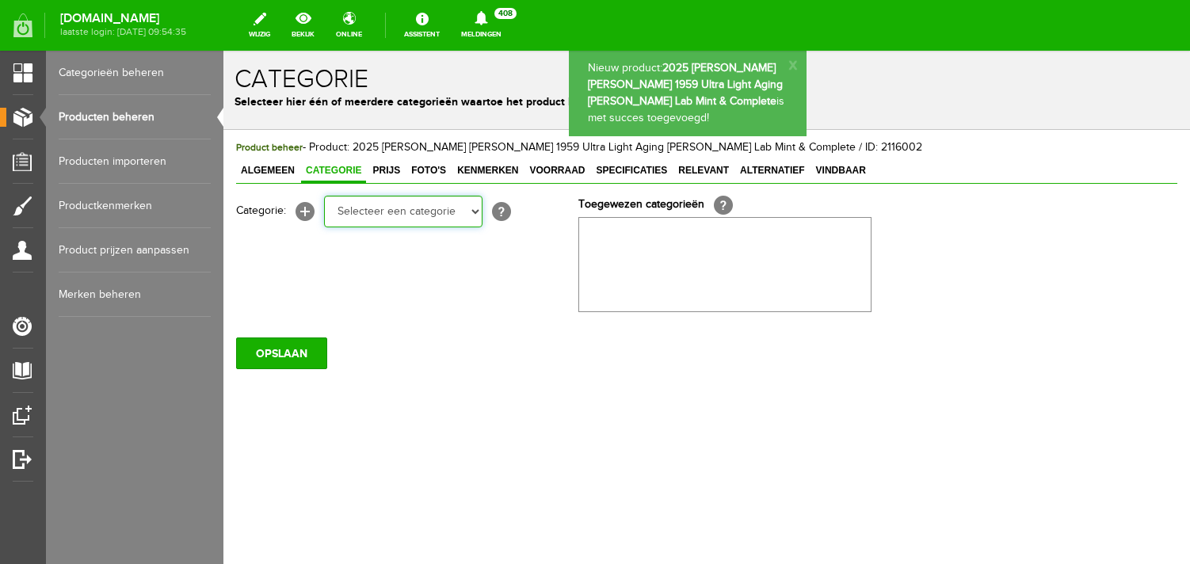
select select "87687"
click option "Electric guitars" at bounding box center [223, 51] width 0 height 0
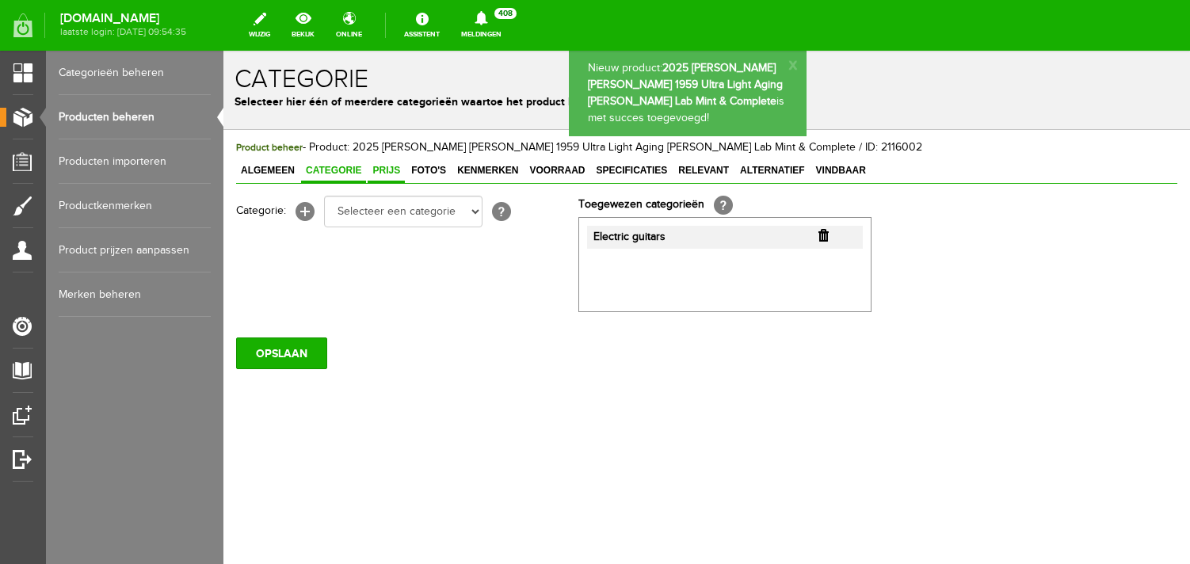
click at [395, 174] on span "Prijs" at bounding box center [386, 170] width 37 height 11
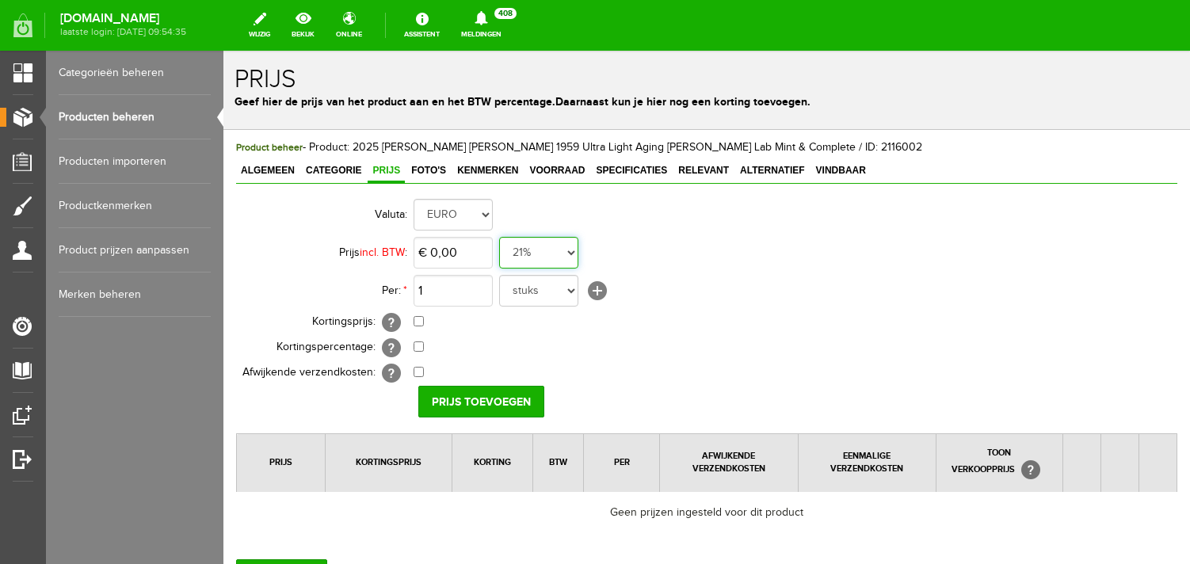
select select "0,00"
click option "0%" at bounding box center [223, 51] width 0 height 0
click at [463, 251] on input "0" at bounding box center [453, 253] width 79 height 32
type input "€ 5.290,00"
click at [475, 400] on input "Prijs toevoegen" at bounding box center [481, 402] width 126 height 32
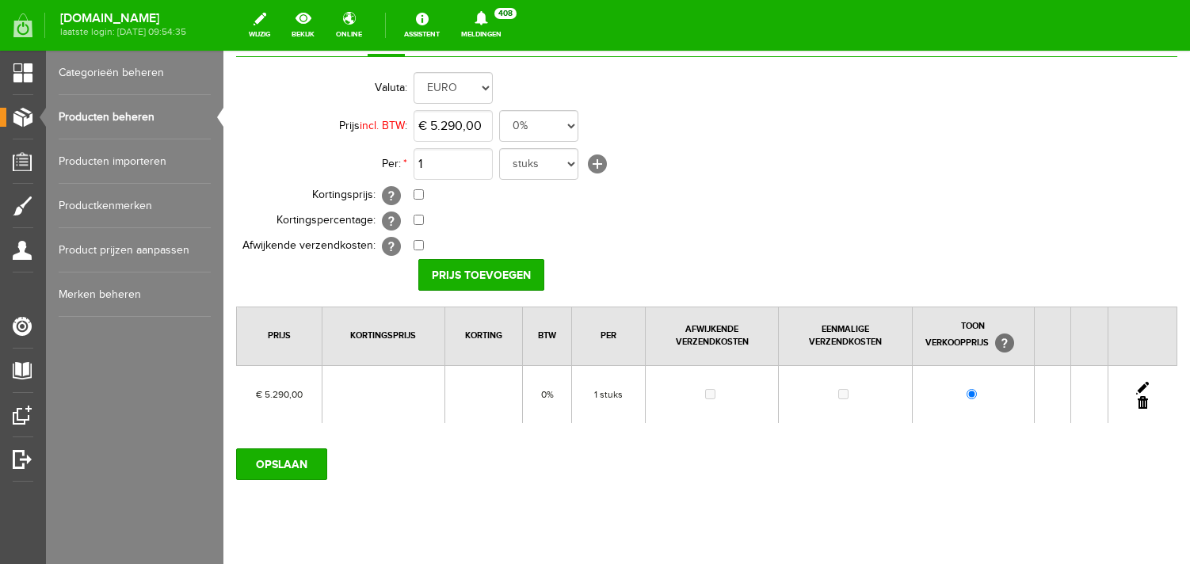
scroll to position [129, 0]
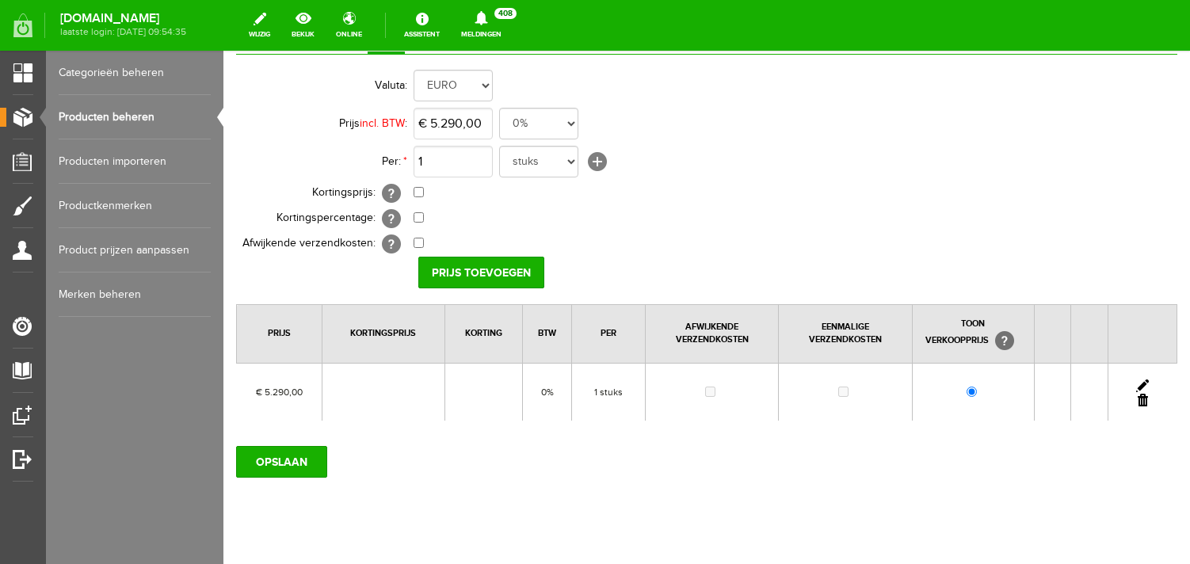
click at [289, 487] on div "Product beheer - Product: 2025 [PERSON_NAME] [PERSON_NAME] 1959 Ultra Light Agi…" at bounding box center [706, 298] width 967 height 594
click at [288, 464] on input "OPSLAAN" at bounding box center [281, 462] width 91 height 32
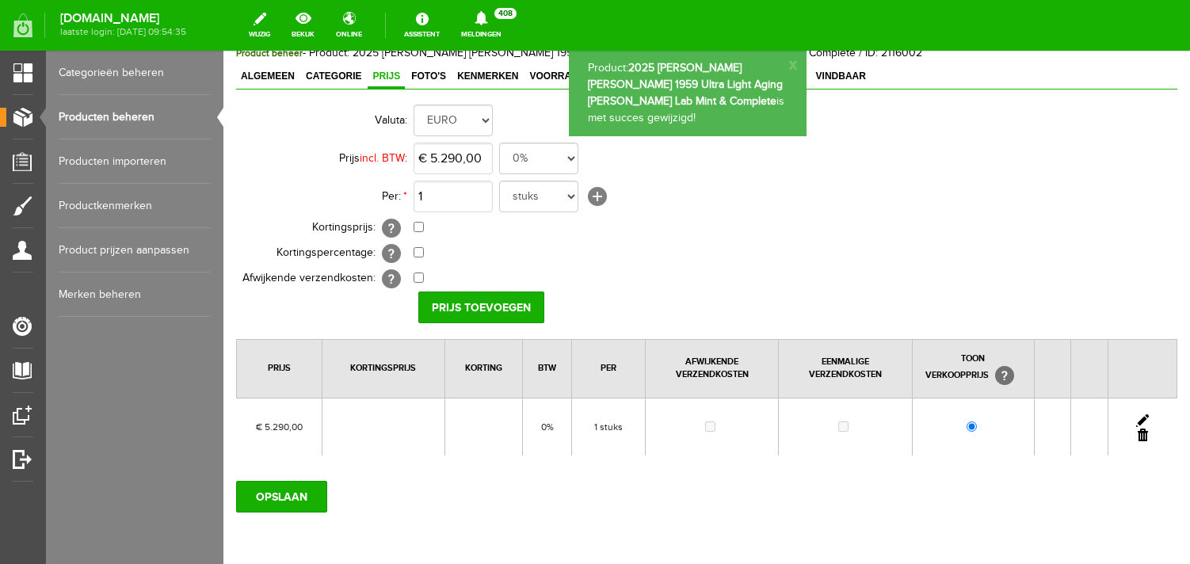
scroll to position [0, 0]
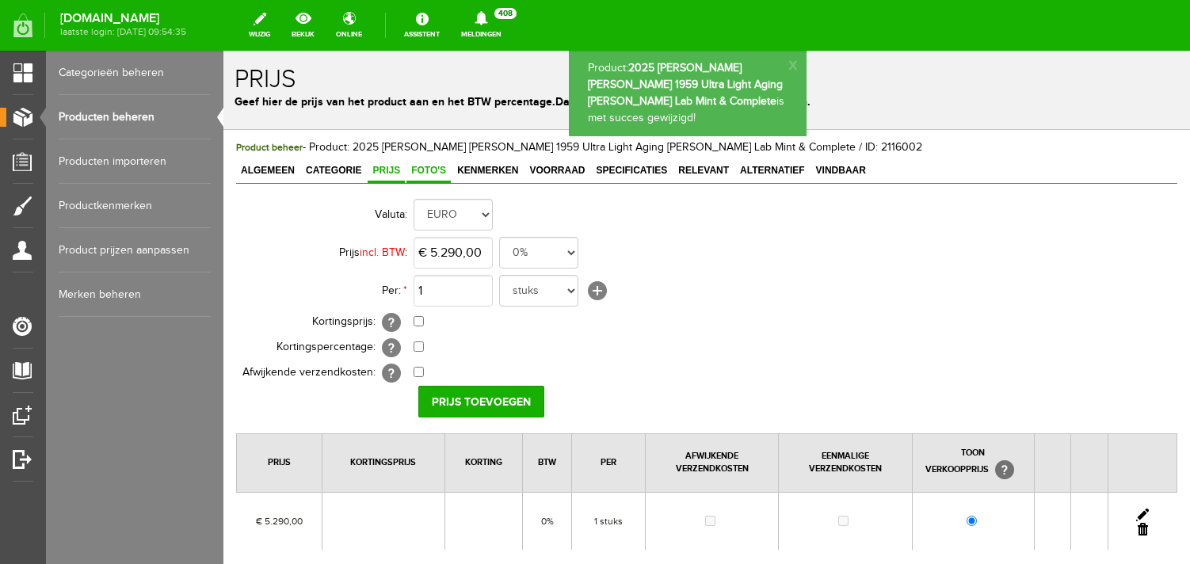
click at [431, 171] on span "Foto's" at bounding box center [429, 170] width 44 height 11
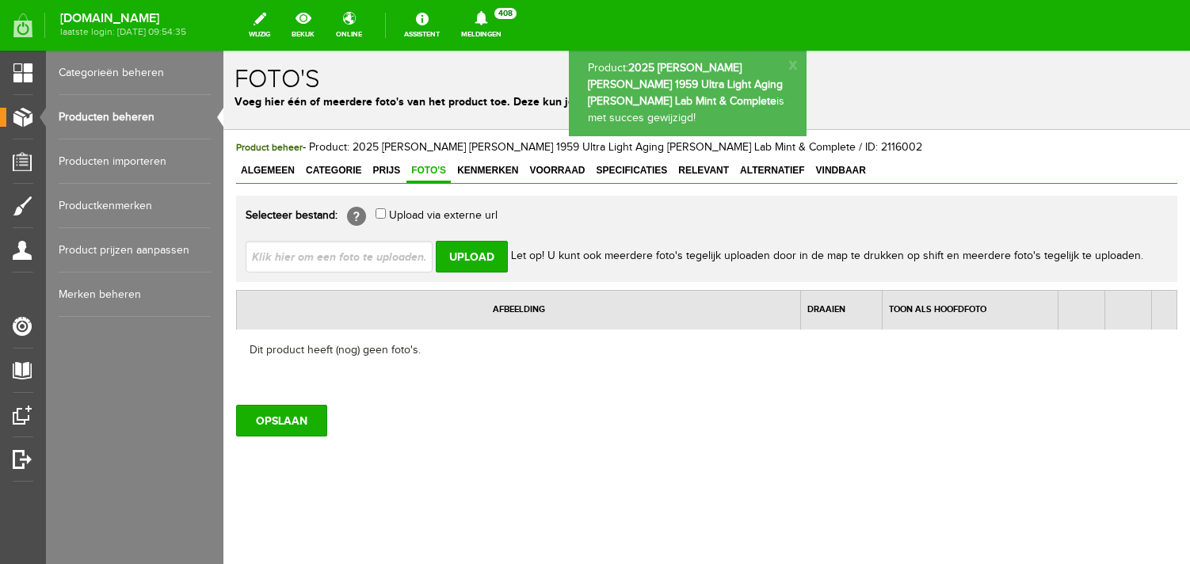
click at [373, 250] on input "file" at bounding box center [346, 256] width 200 height 30
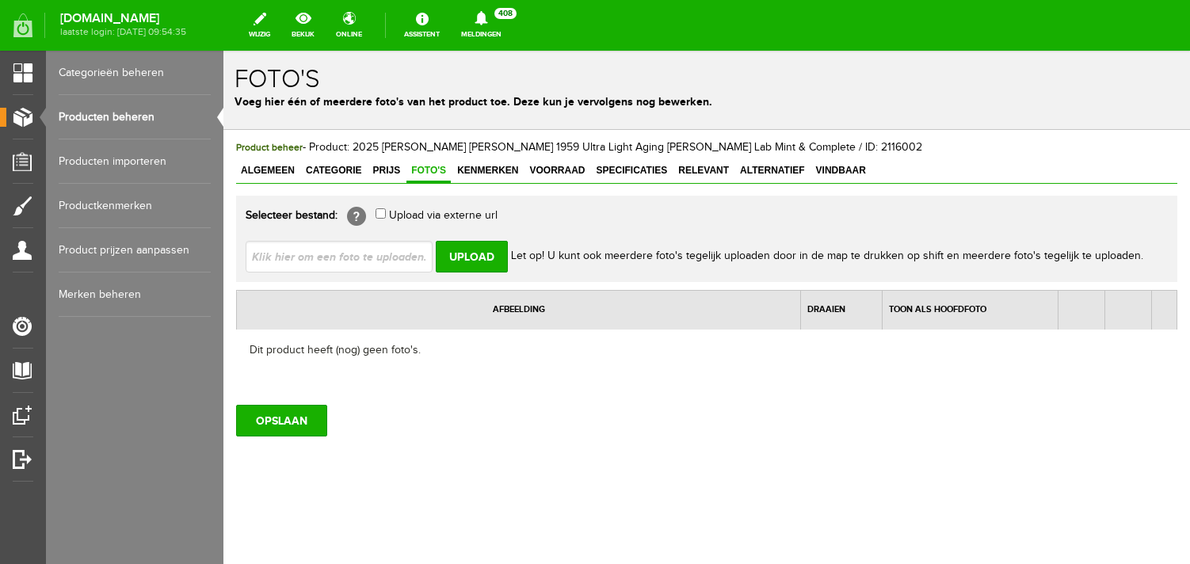
type input "C:\fakepath\image00681.jpeg"
type input "image00681.jpeg; image00683.jpeg; image00684.jpeg; image00687.jpeg; image00688.…"
click at [483, 257] on input "Upload" at bounding box center [472, 257] width 72 height 32
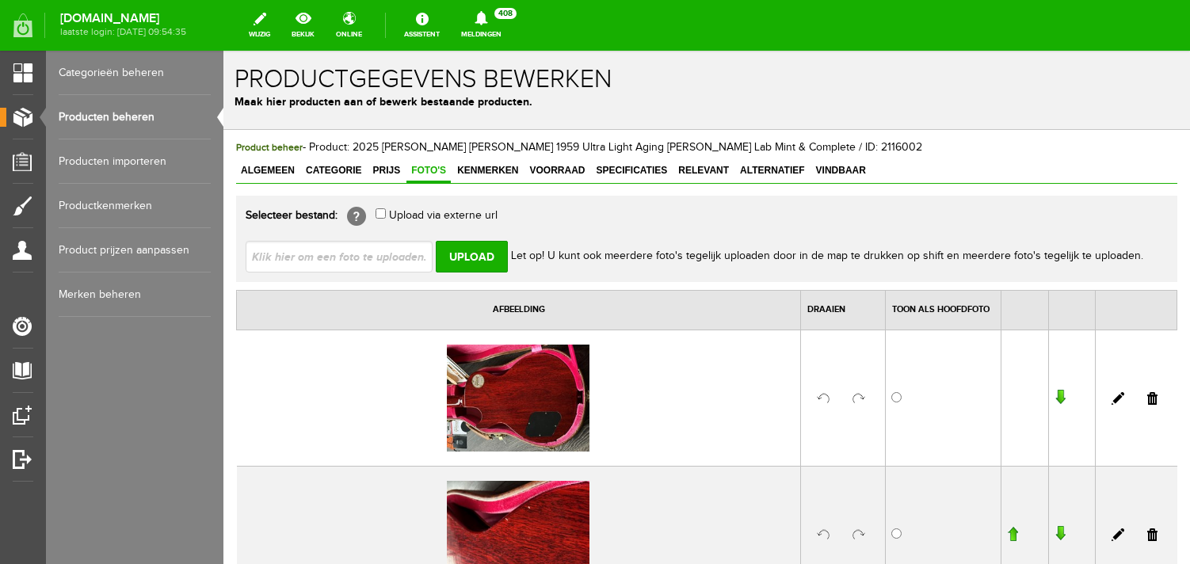
click at [330, 255] on input "file" at bounding box center [346, 256] width 200 height 30
type input "C:\fakepath\image00690.jpeg"
type input "image00690.jpeg; image00691.jpeg; image00692.jpeg; image00693.jpeg; image00694.…"
click at [468, 251] on input "Upload" at bounding box center [472, 257] width 72 height 32
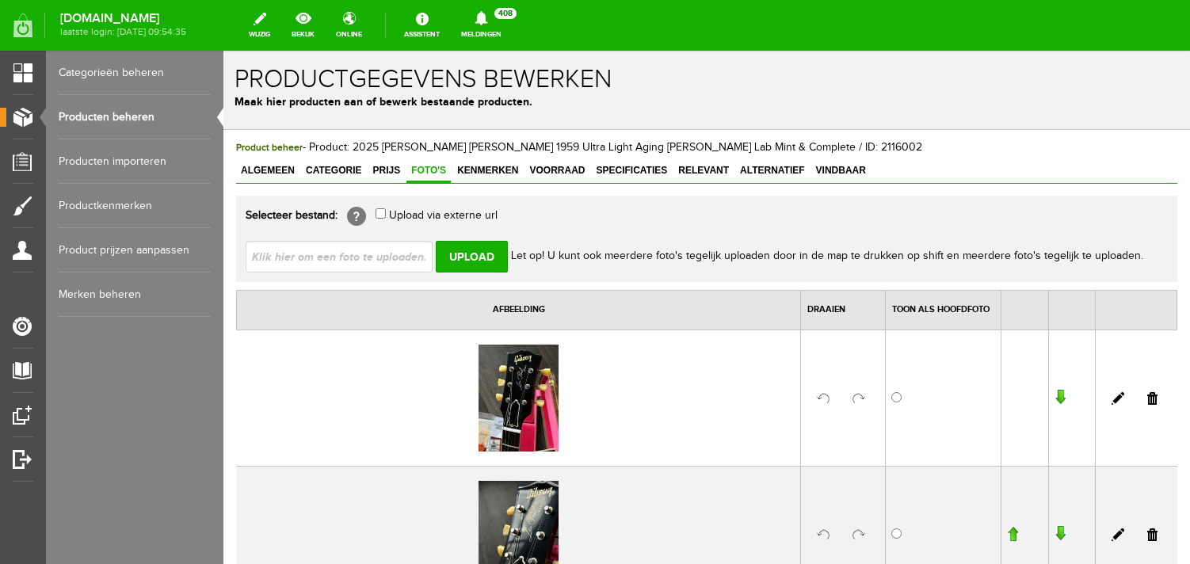
click at [347, 258] on input "file" at bounding box center [346, 256] width 200 height 30
type input "C:\fakepath\image00696.jpeg"
type input "image00696.jpeg; image00697.jpeg; image00698.jpeg; image00699.jpeg; image00700.…"
click at [456, 256] on input "Upload" at bounding box center [472, 257] width 72 height 32
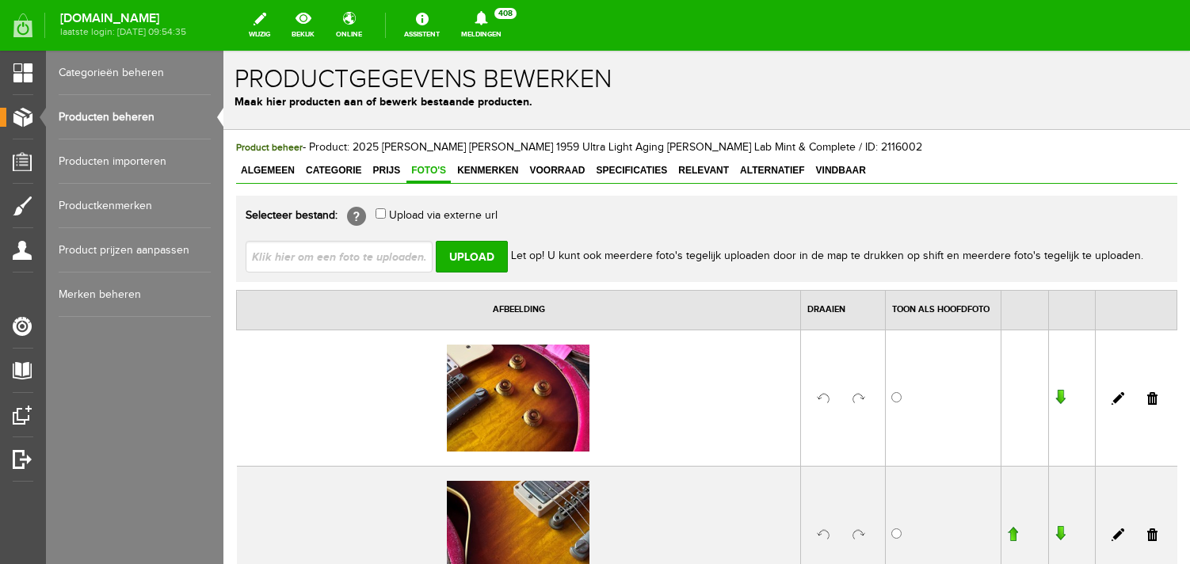
click at [797, 410] on td at bounding box center [519, 398] width 564 height 136
click at [399, 258] on input "file" at bounding box center [346, 256] width 200 height 30
type input "C:\fakepath\image00705.jpeg"
type input "image00705.jpeg; image00759 kopie.jpeg; image00702.jpeg; image00701.jpeg; image…"
click at [498, 250] on input "Upload" at bounding box center [472, 257] width 72 height 32
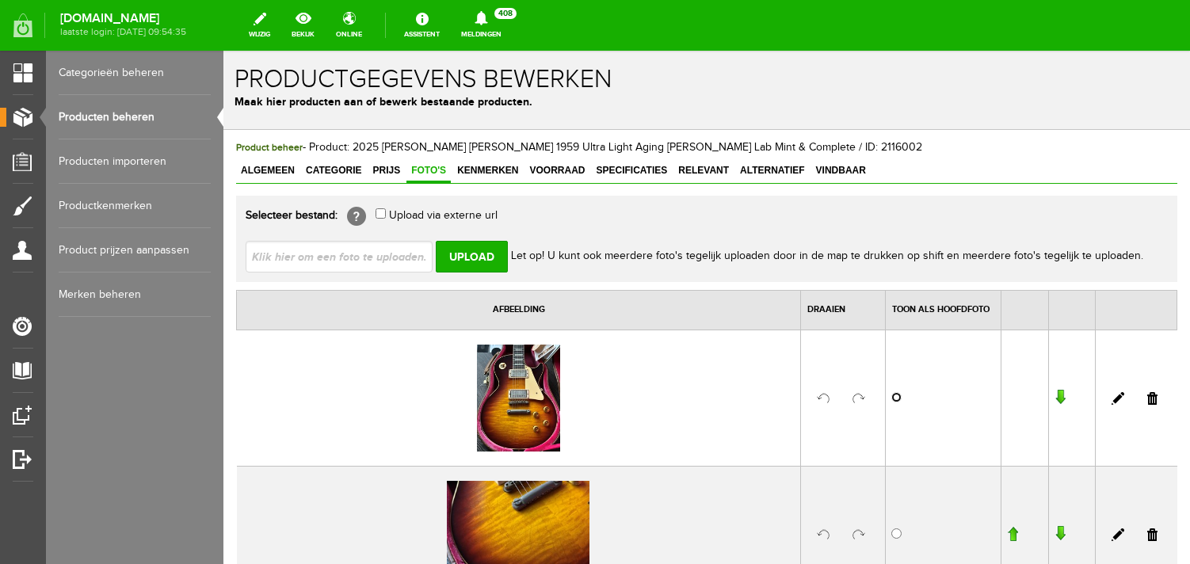
click at [896, 400] on input "radio" at bounding box center [896, 397] width 10 height 10
radio input "true"
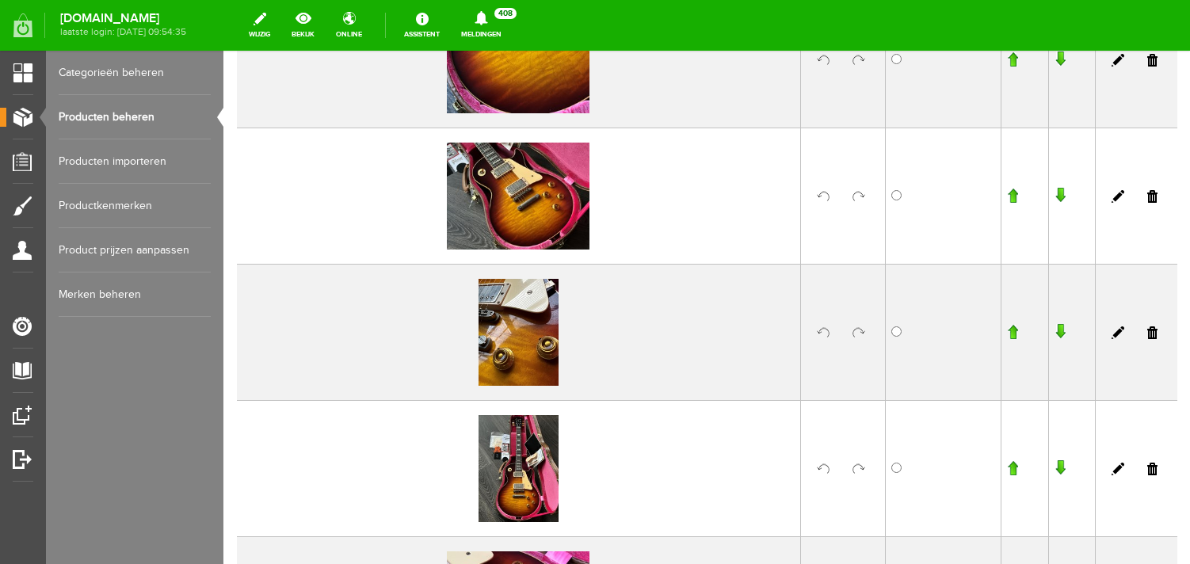
scroll to position [471, 0]
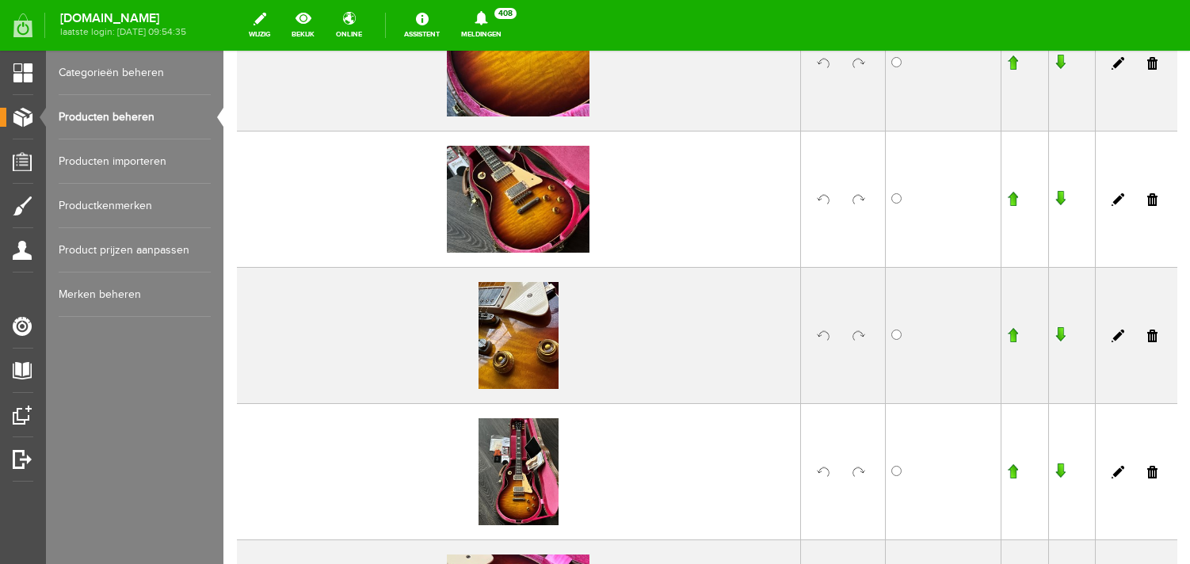
click at [857, 337] on link at bounding box center [859, 336] width 13 height 13
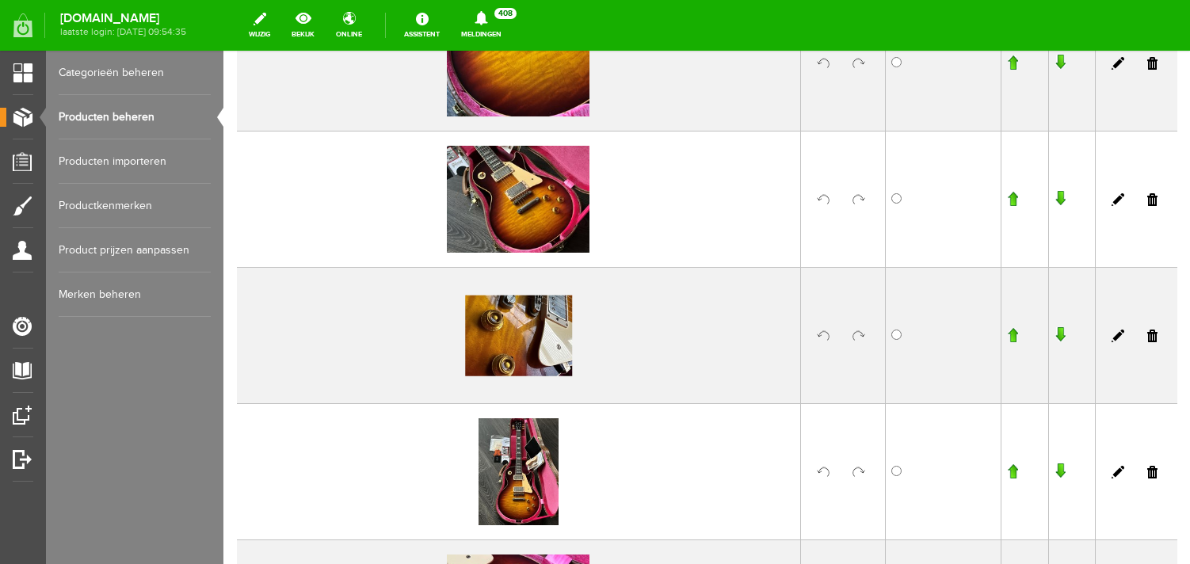
click at [858, 468] on link at bounding box center [859, 472] width 13 height 13
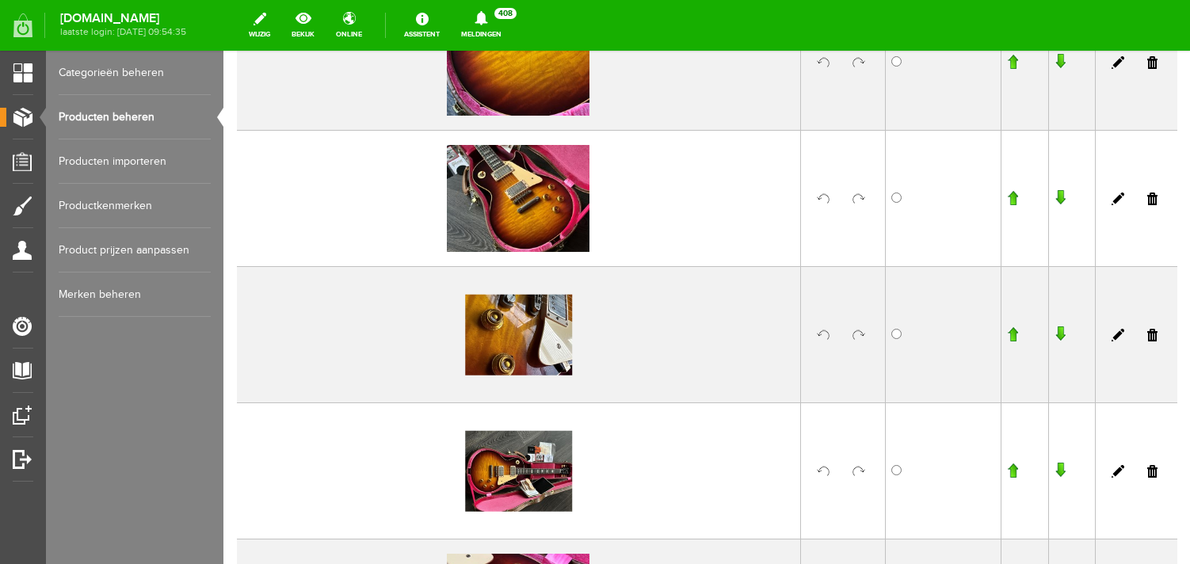
click at [1017, 471] on input "button" at bounding box center [1012, 471] width 11 height 16
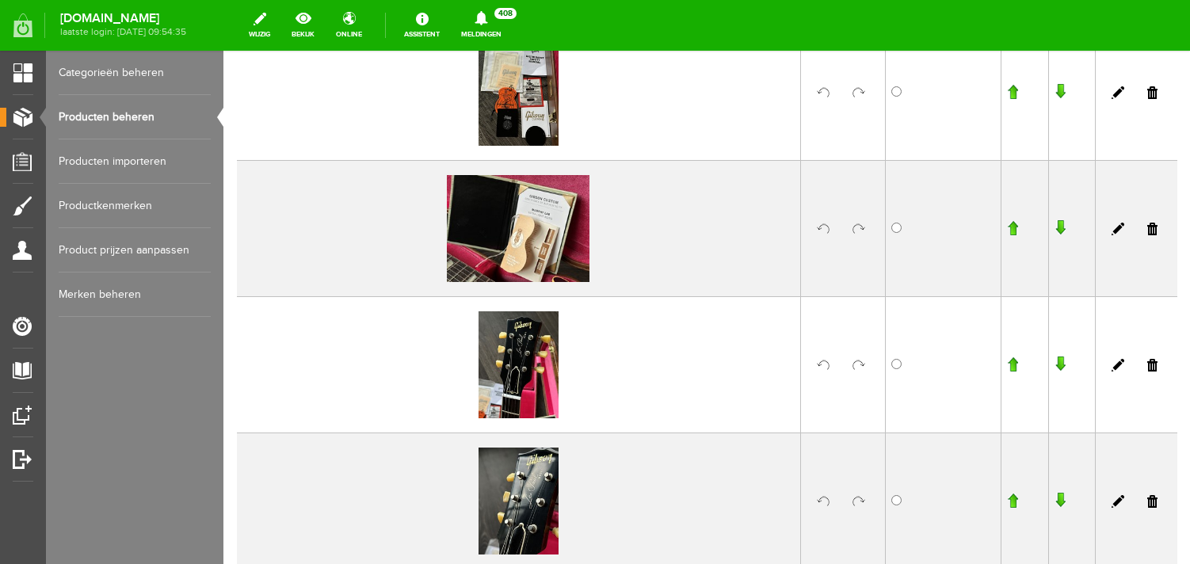
scroll to position [1441, 0]
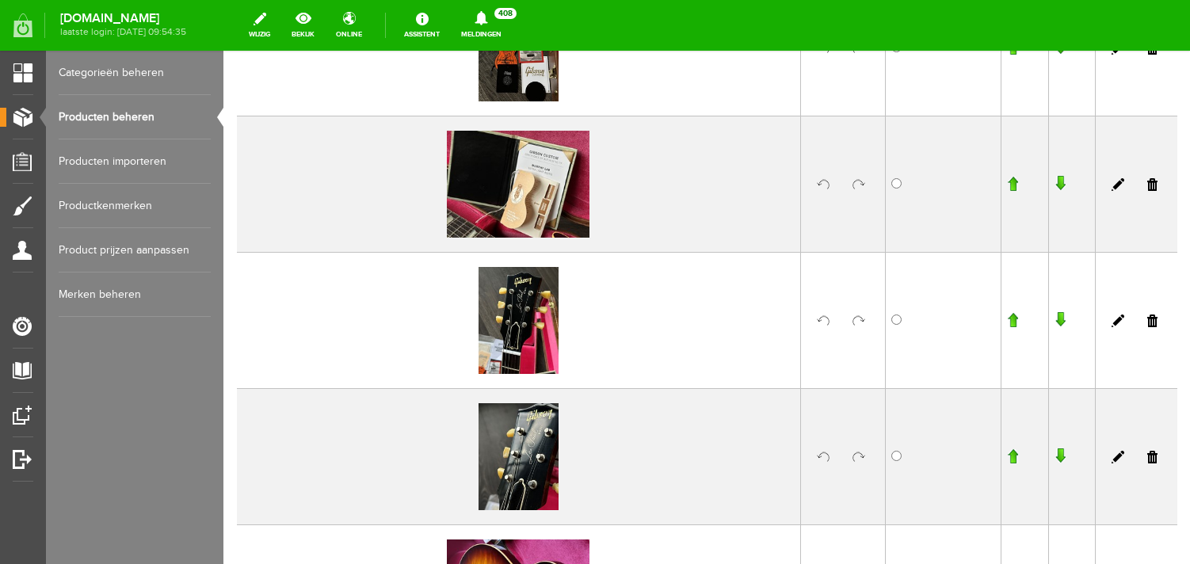
click at [864, 319] on link at bounding box center [859, 321] width 13 height 13
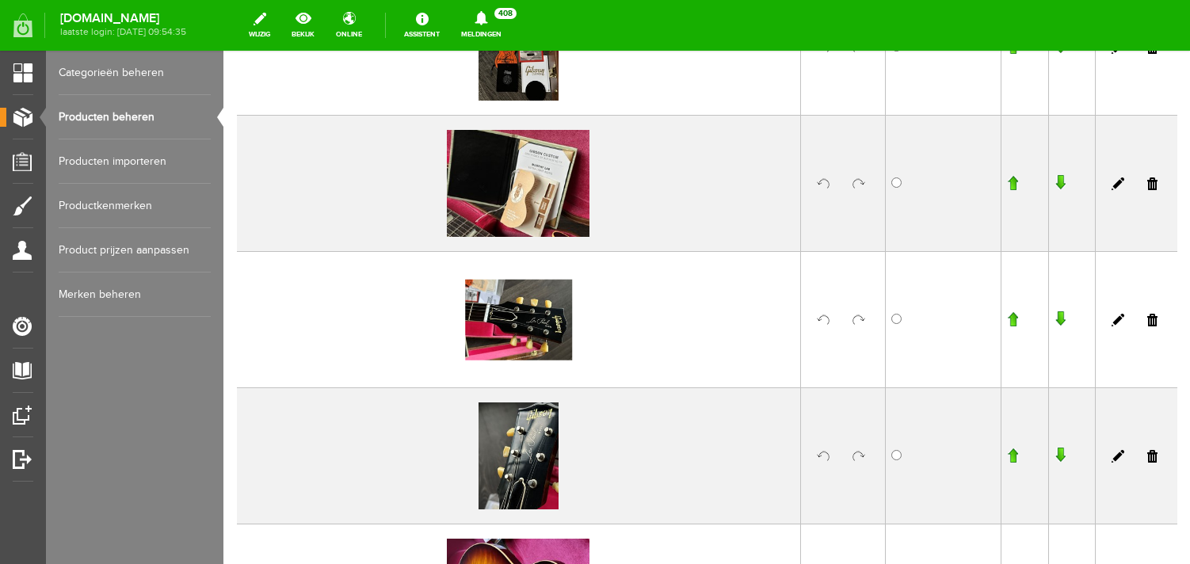
click at [860, 454] on link at bounding box center [859, 456] width 13 height 13
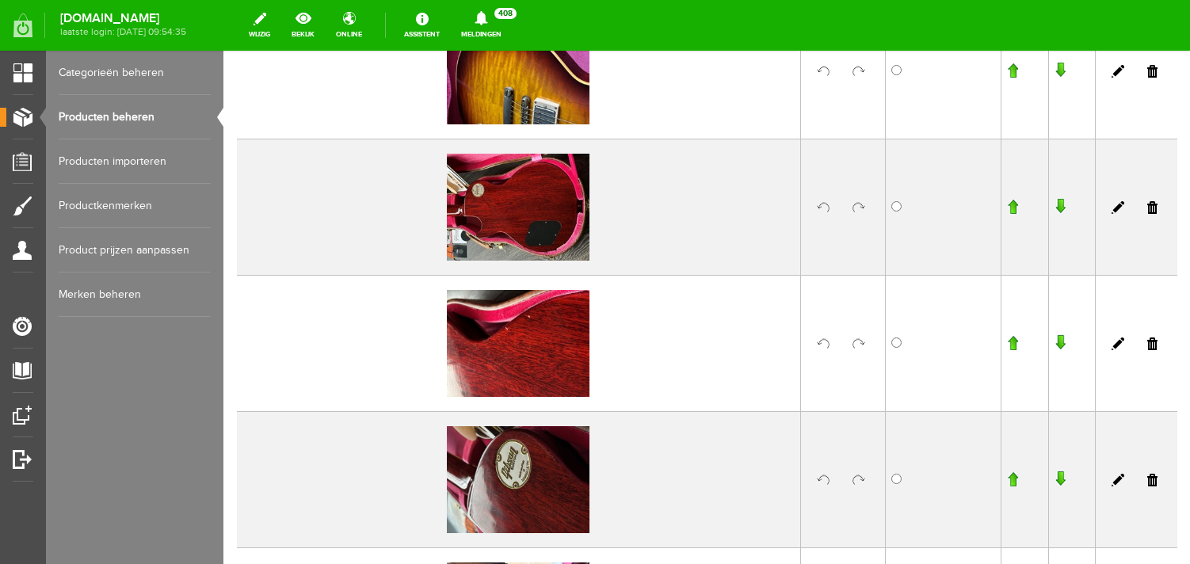
scroll to position [2250, 0]
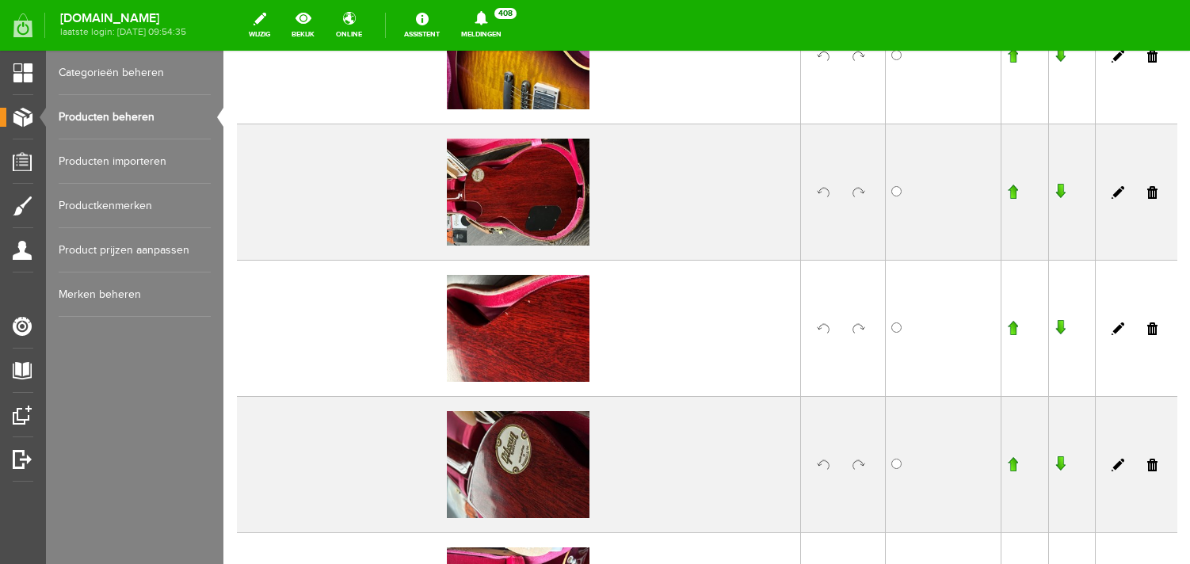
click at [857, 193] on link at bounding box center [859, 192] width 13 height 13
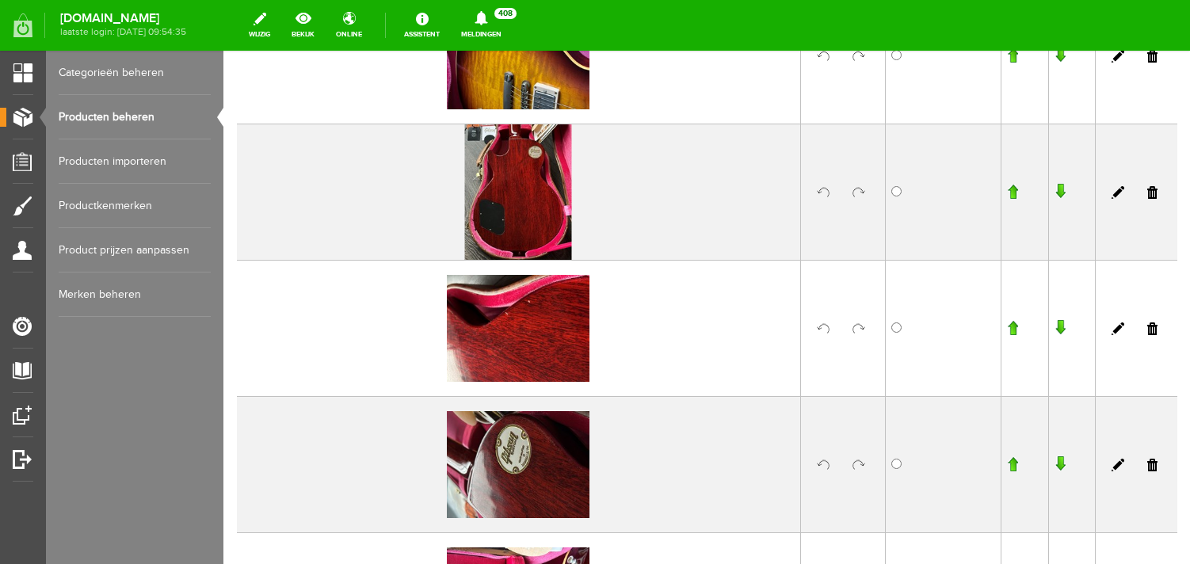
click at [855, 328] on link at bounding box center [859, 329] width 13 height 13
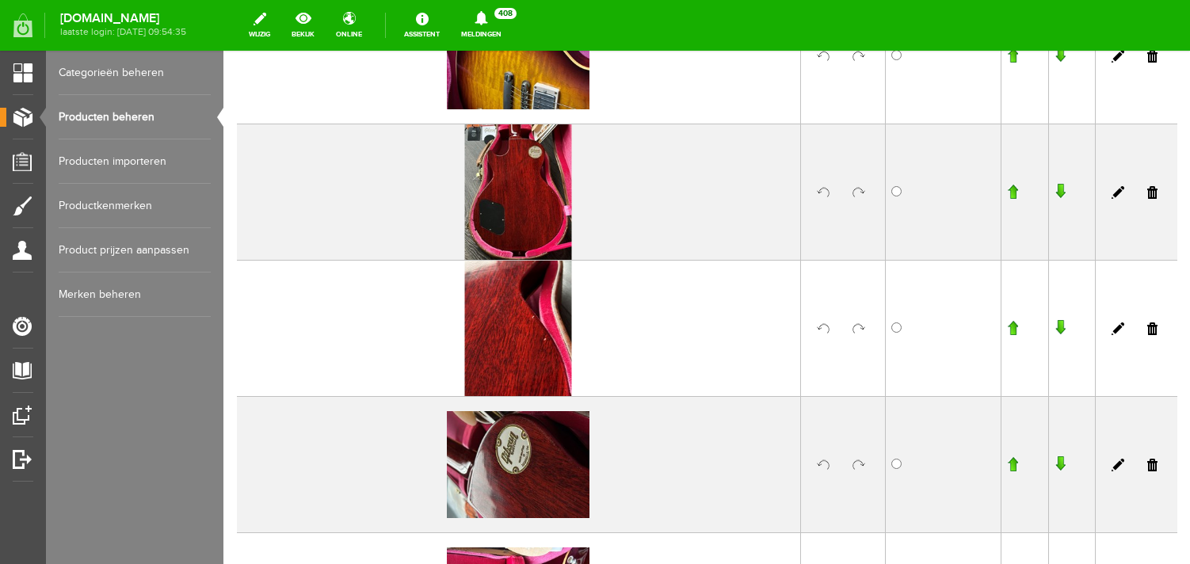
scroll to position [2251, 0]
click at [857, 462] on link at bounding box center [859, 464] width 13 height 13
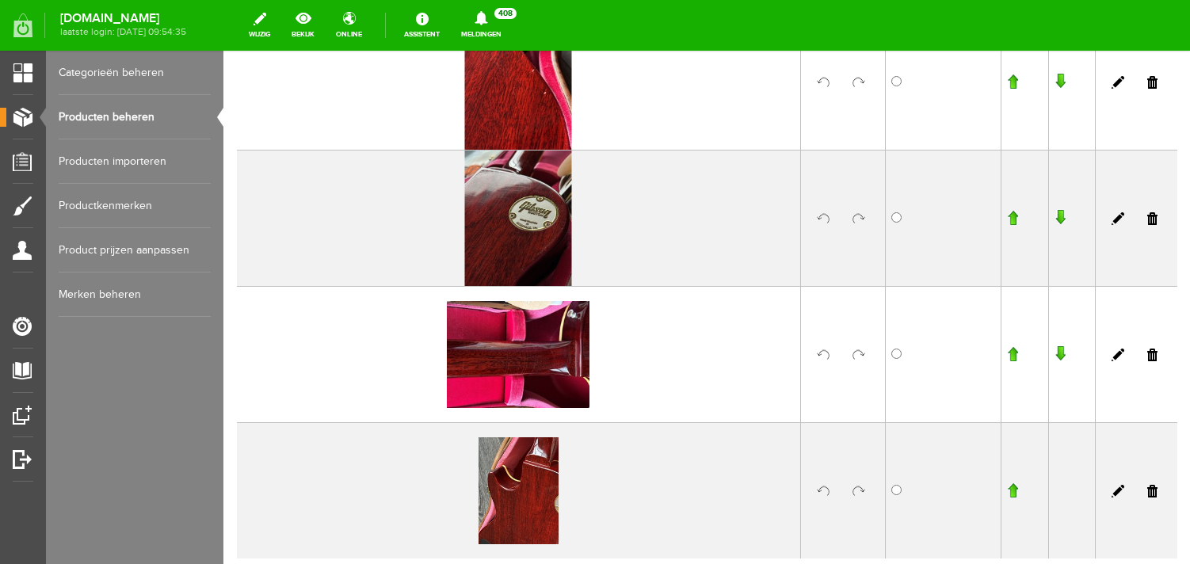
click at [861, 353] on link at bounding box center [859, 355] width 13 height 13
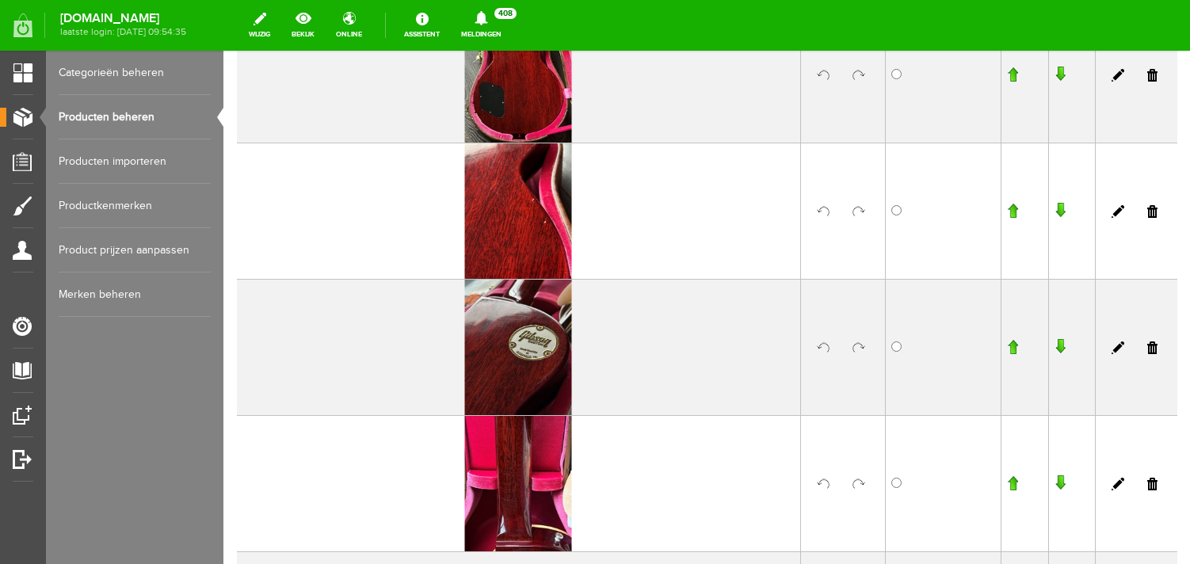
scroll to position [2674, 0]
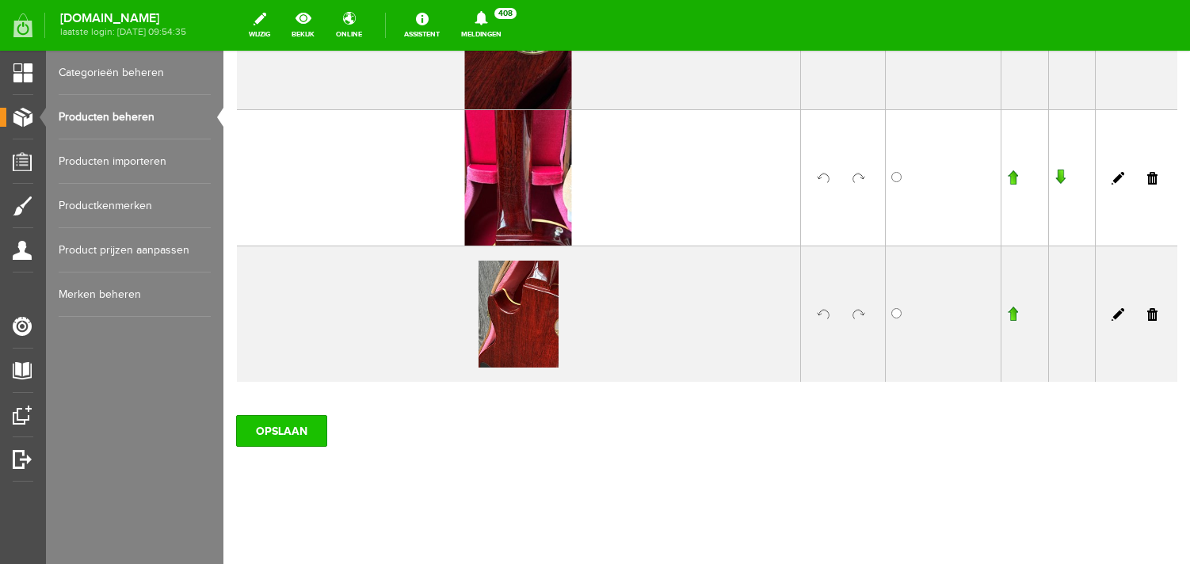
click at [270, 426] on input "OPSLAAN" at bounding box center [281, 431] width 91 height 32
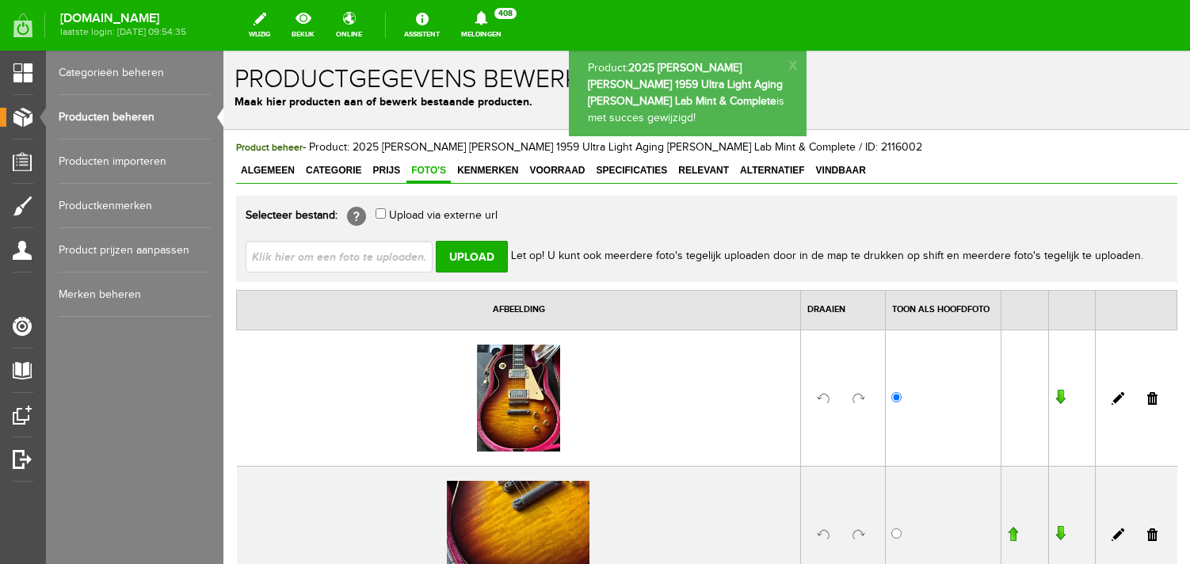
scroll to position [2316, 0]
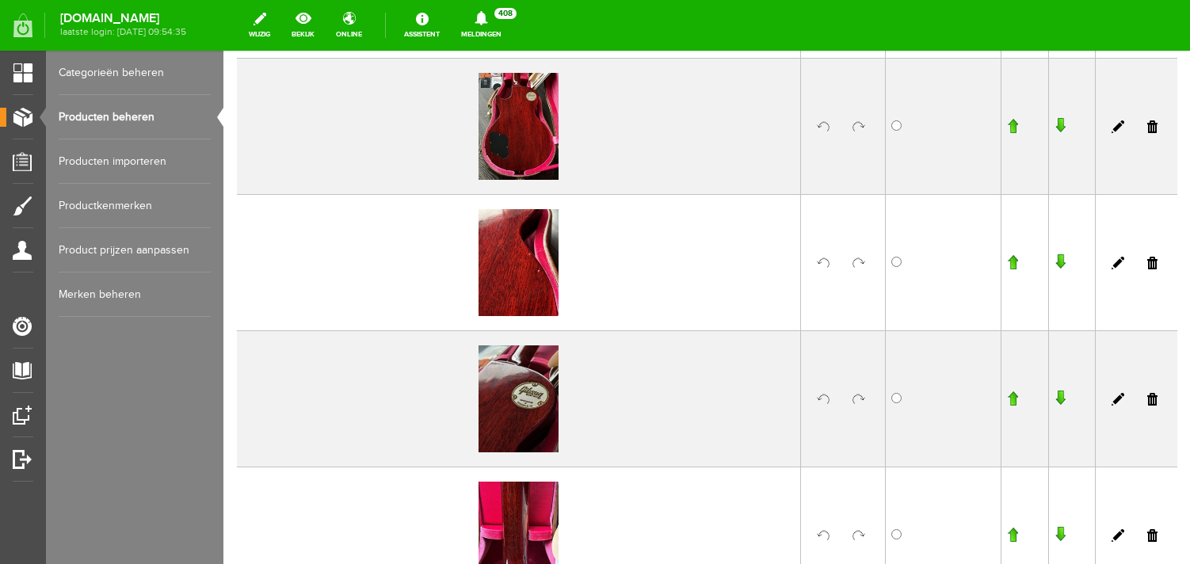
click at [116, 116] on link "Producten beheren" at bounding box center [135, 117] width 152 height 44
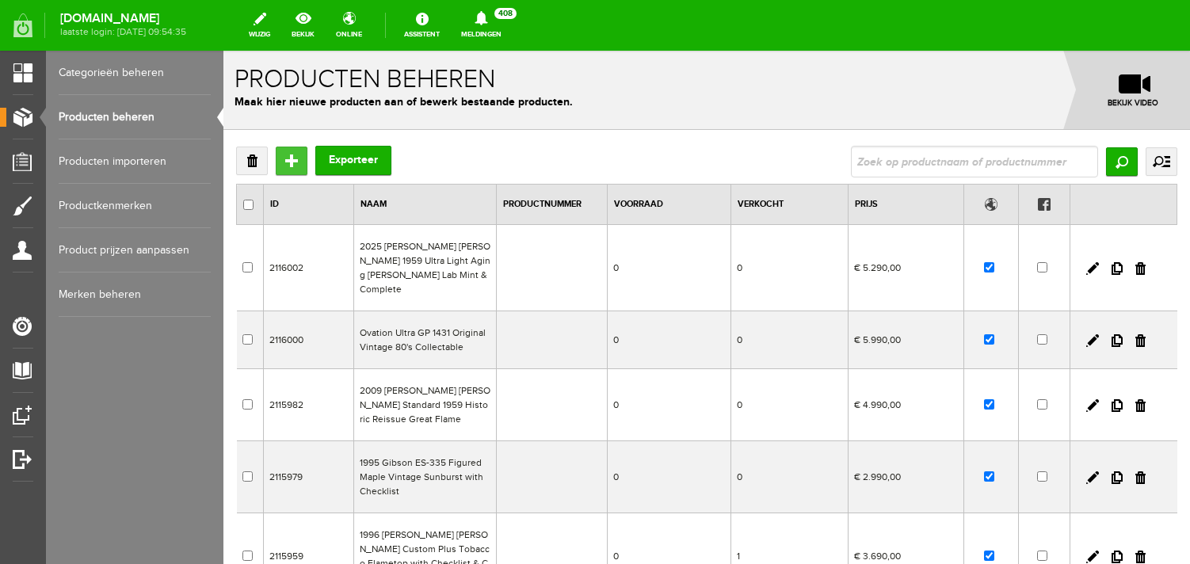
click at [291, 156] on input "Toevoegen" at bounding box center [292, 161] width 32 height 29
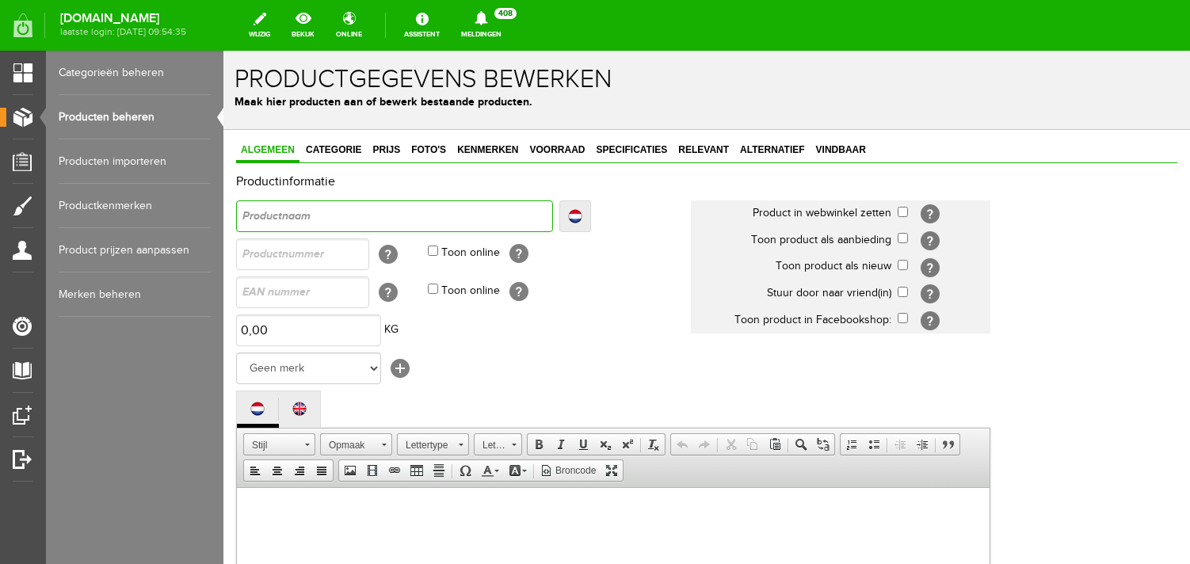
click at [289, 212] on input "text" at bounding box center [394, 216] width 317 height 32
paste input "[PERSON_NAME] USA [PERSON_NAME] Bros V Handsigned Flamed Maple Top #20 of 200 A…"
type input "[PERSON_NAME] USA [PERSON_NAME] Bros V Handsigned Flamed Maple Top #20 of 200 A…"
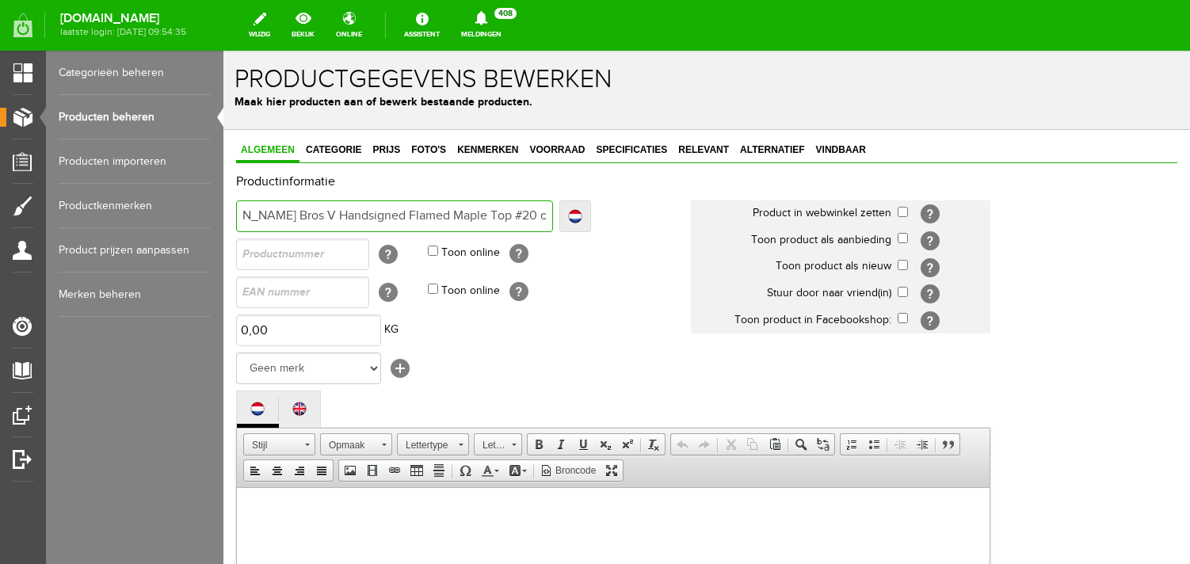
drag, startPoint x: 429, startPoint y: 216, endPoint x: 418, endPoint y: 216, distance: 11.1
click at [418, 216] on input "[PERSON_NAME] USA [PERSON_NAME] Bros V Handsigned Flamed Maple Top #20 of 200 A…" at bounding box center [394, 216] width 317 height 32
type input "[PERSON_NAME] USA [PERSON_NAME] Bros V Handsigned Flamed Maple Top #1 of 200 Al…"
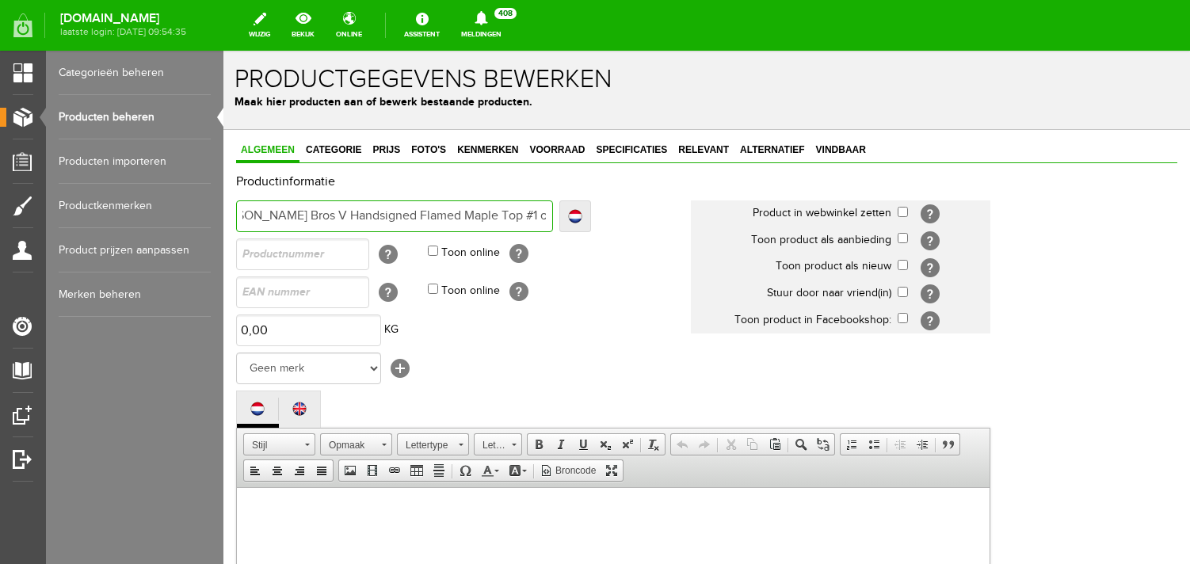
type input "[PERSON_NAME] USA [PERSON_NAME] Bros V Handsigned Flamed Maple Top #11 of 200 A…"
click at [903, 213] on input "checkbox" at bounding box center [903, 212] width 10 height 10
checkbox input "true"
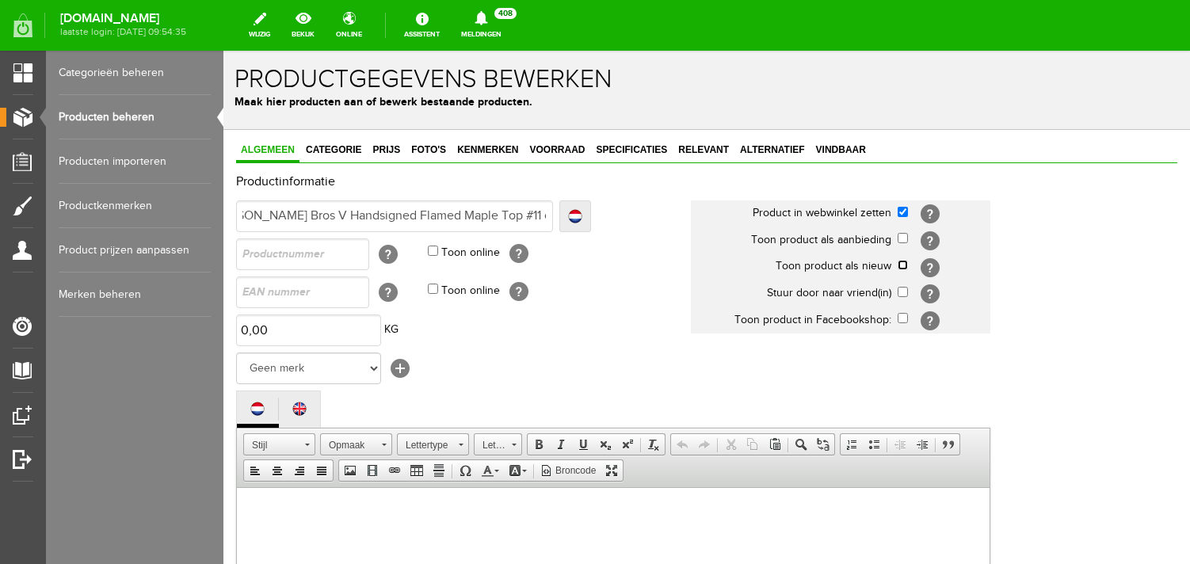
click at [901, 263] on input "checkbox" at bounding box center [903, 265] width 10 height 10
checkbox input "true"
click at [236, 353] on select "Geen merk Hymn Peavey Vox Rickenbacker [PERSON_NAME] [PERSON_NAME] [PERSON_NAME…" at bounding box center [308, 369] width 145 height 32
select select "158284"
click option "Dean" at bounding box center [223, 51] width 0 height 0
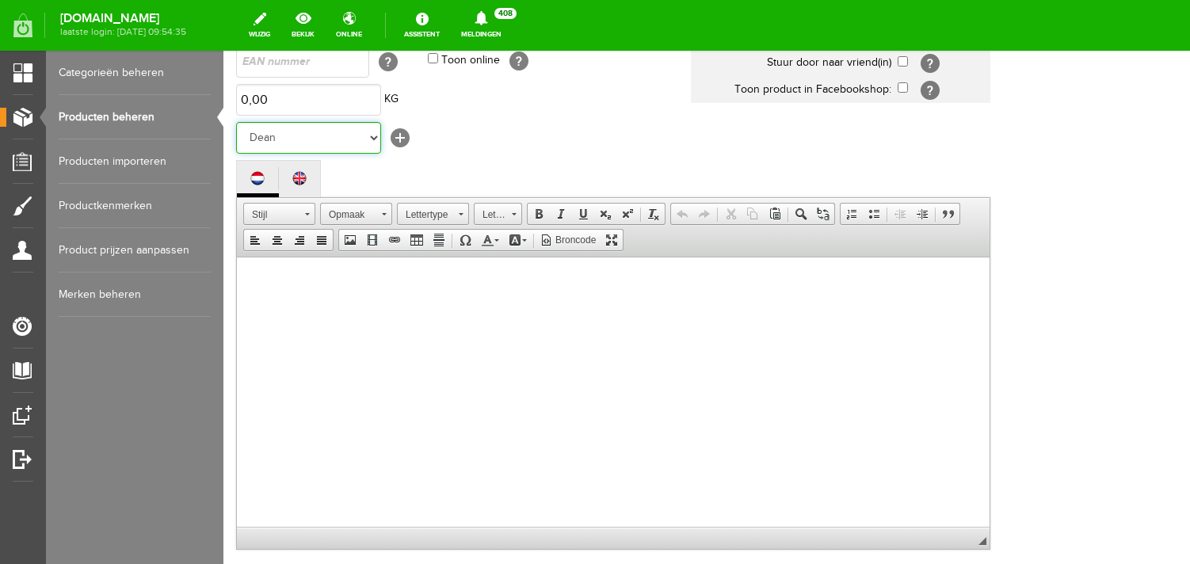
scroll to position [250, 0]
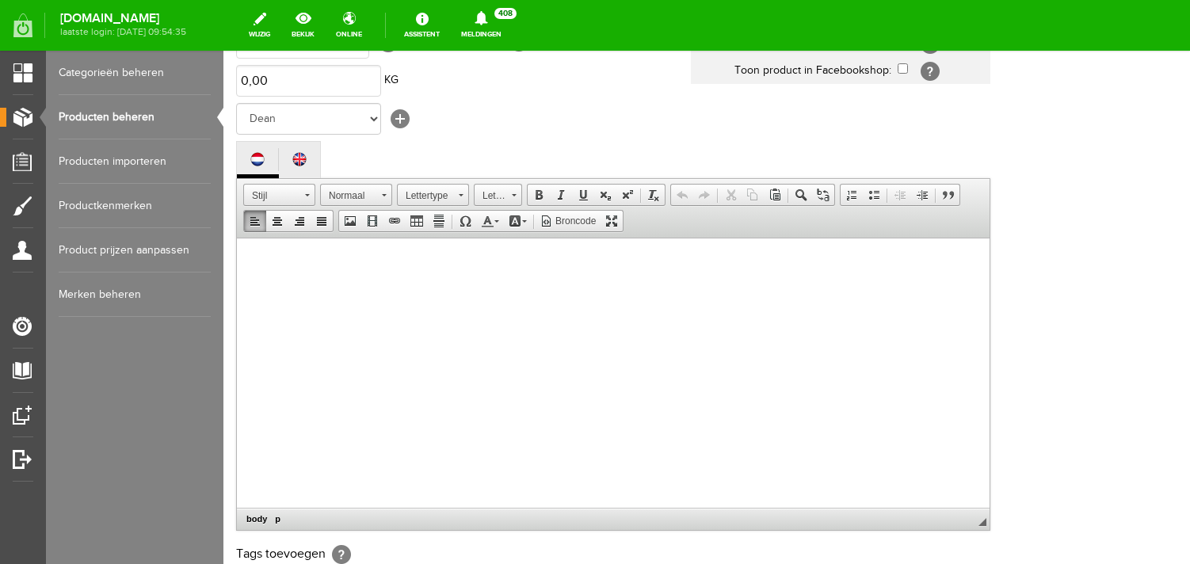
click at [330, 288] on body at bounding box center [613, 388] width 721 height 269
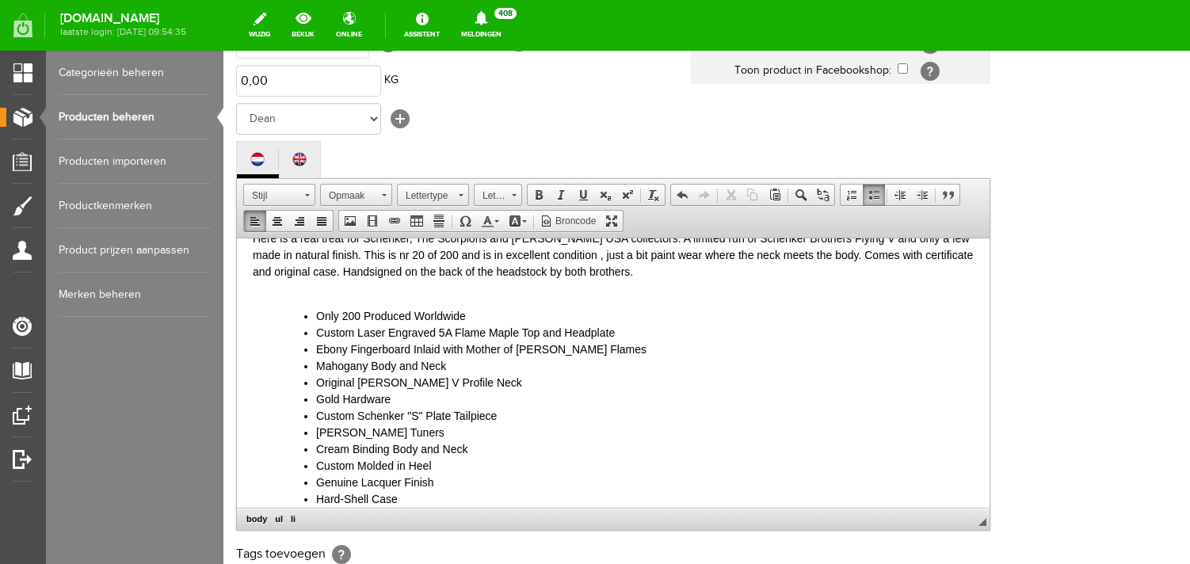
scroll to position [0, 0]
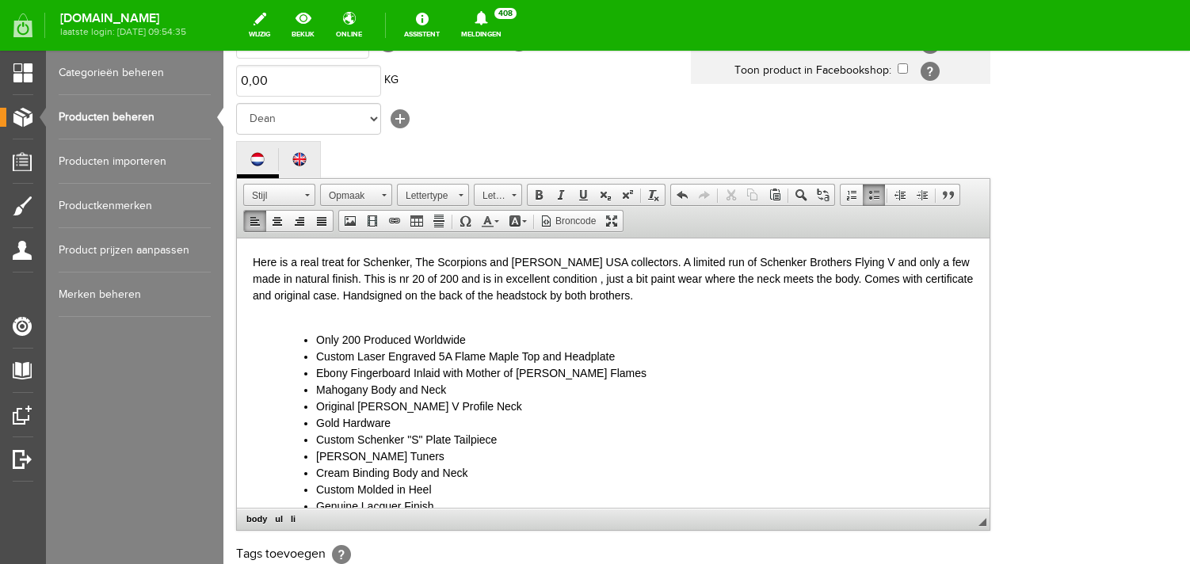
click at [380, 279] on p "Here is a real treat for Schenker, The Scorpions and [PERSON_NAME] USA collecto…" at bounding box center [613, 287] width 721 height 67
click at [642, 301] on p "Here is a real treat for Schenker, The Scorpions and [PERSON_NAME] USA collecto…" at bounding box center [613, 287] width 721 height 67
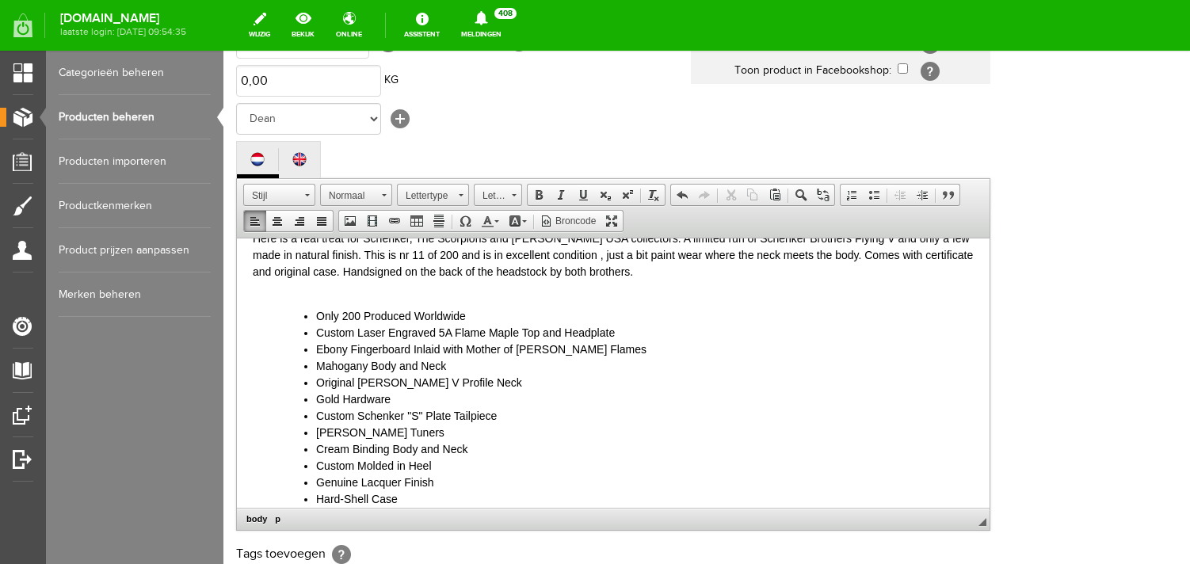
click at [423, 499] on li "Hard-Shell Case" at bounding box center [645, 498] width 658 height 17
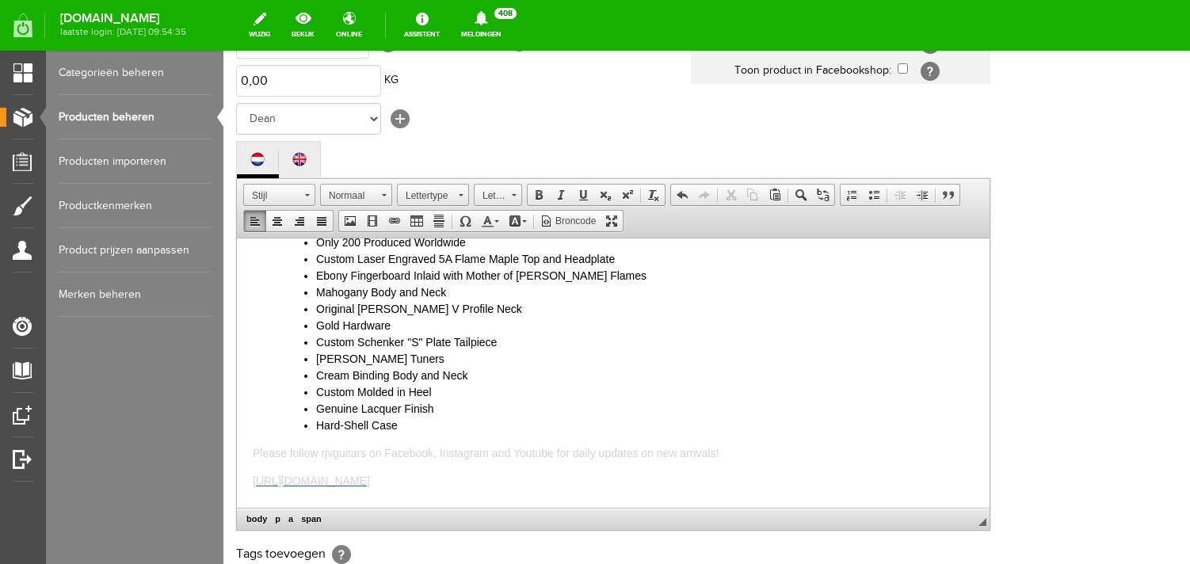
scroll to position [0, 0]
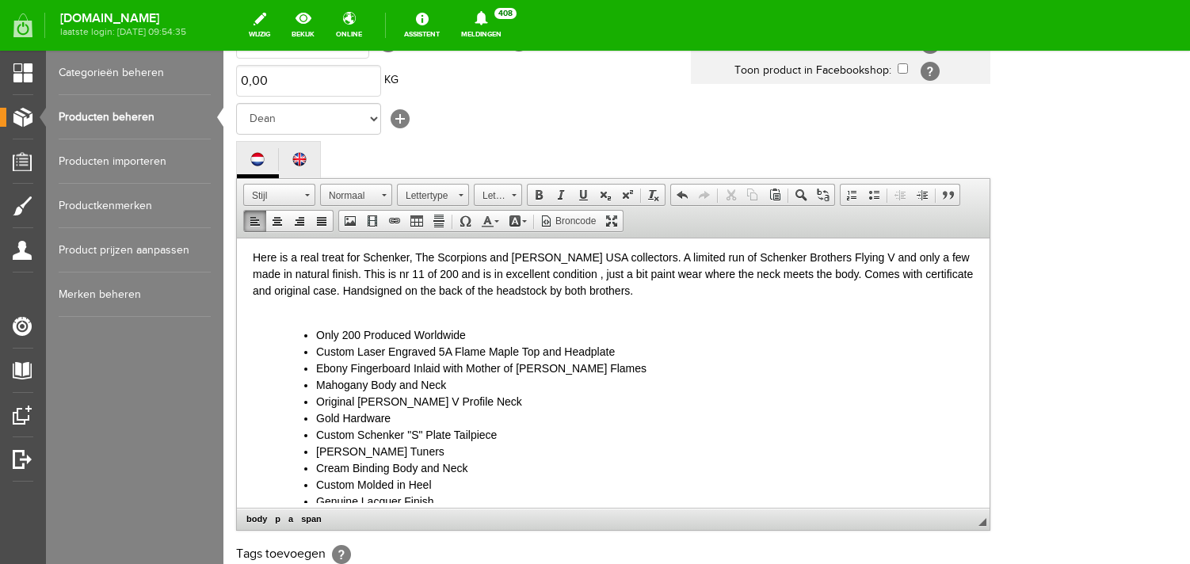
click at [298, 305] on p "Here is a real treat for Schenker, The Scorpions and [PERSON_NAME] USA collecto…" at bounding box center [613, 282] width 721 height 67
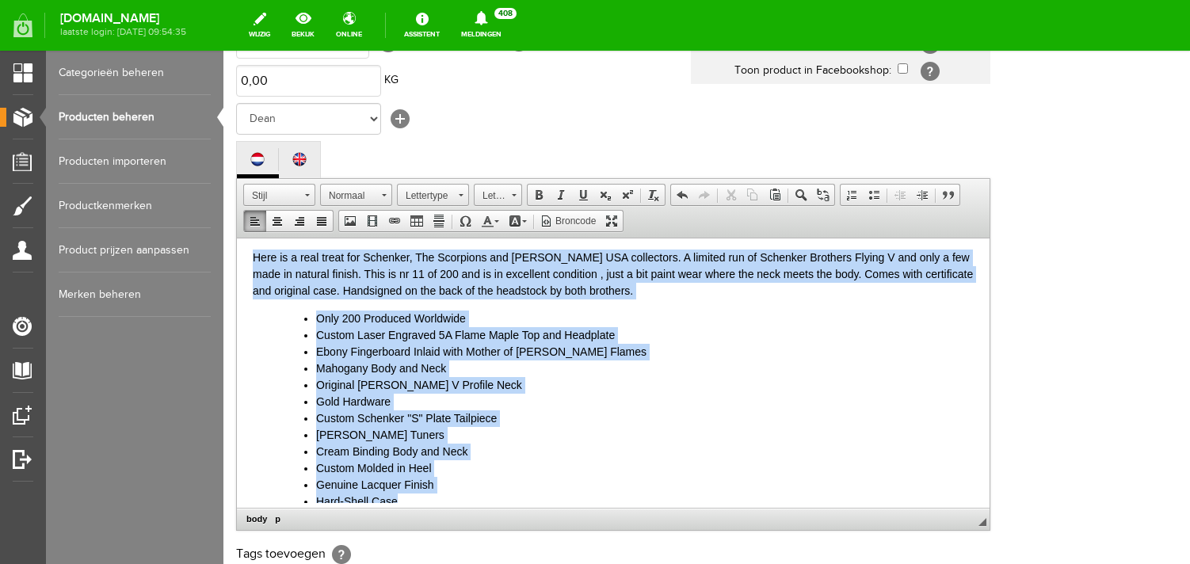
drag, startPoint x: 414, startPoint y: 384, endPoint x: 252, endPoint y: 156, distance: 279.5
click at [252, 233] on html "Here is a real treat for Schenker, The Scorpions and [PERSON_NAME] USA collecto…" at bounding box center [613, 367] width 753 height 269
click at [494, 231] on link "Tekstkleur" at bounding box center [490, 221] width 28 height 21
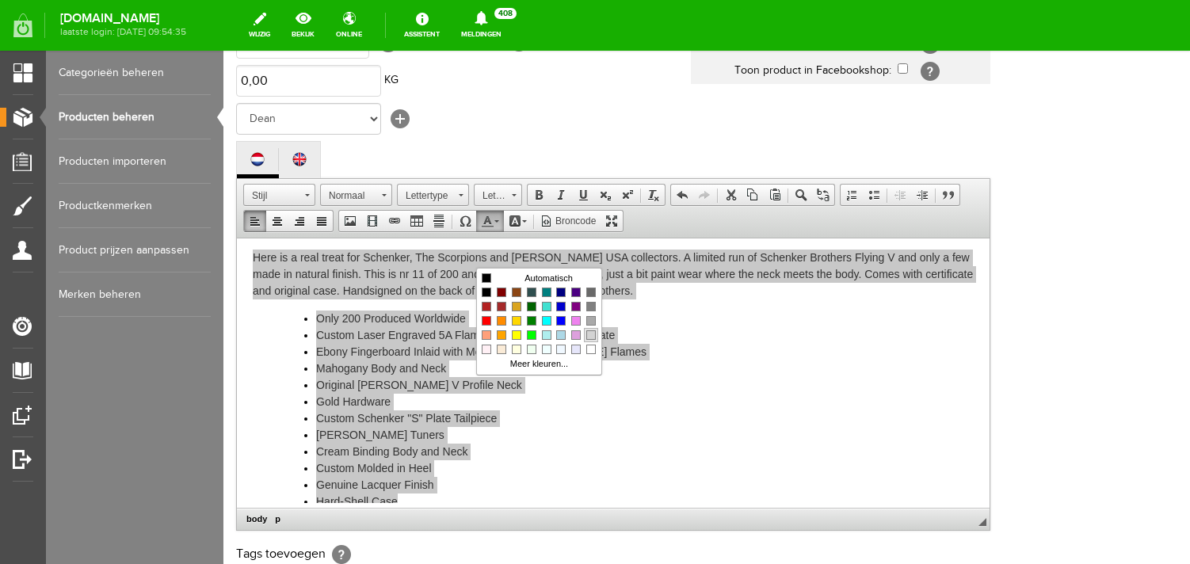
click at [590, 334] on span "Kleuren" at bounding box center [591, 335] width 10 height 10
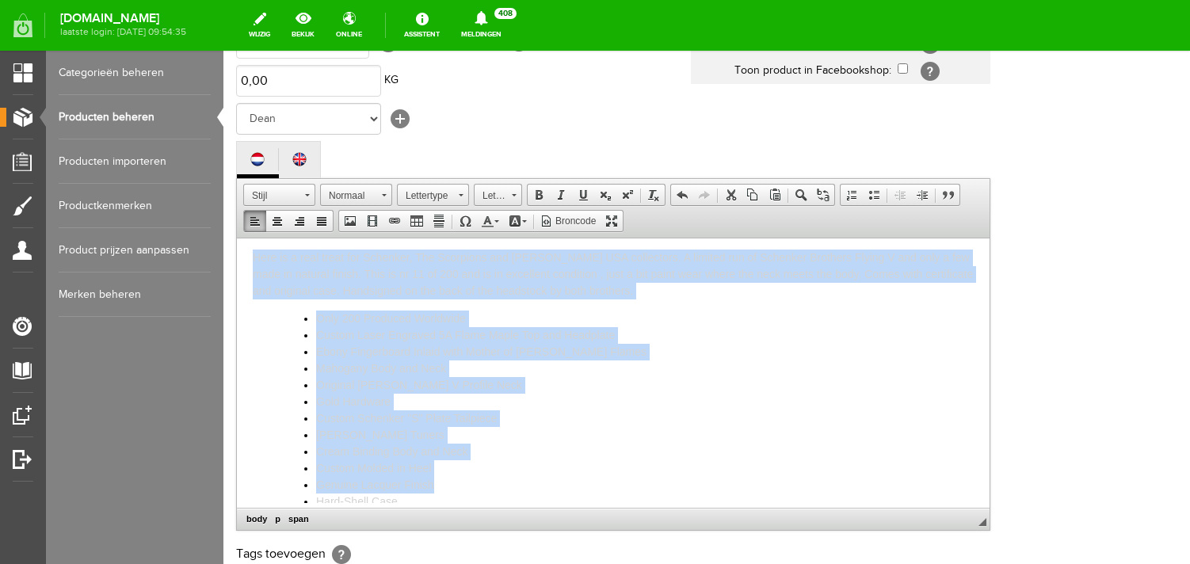
click at [429, 337] on span "Custom Laser Engraved 5A Flame Maple Top and Headplate" at bounding box center [465, 334] width 299 height 13
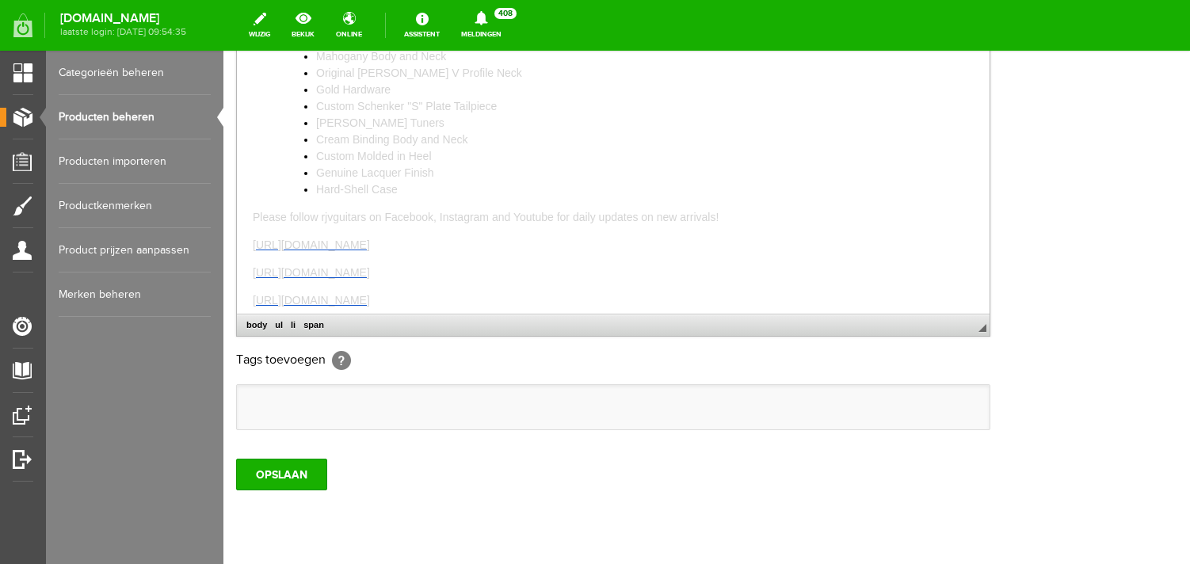
scroll to position [526, 0]
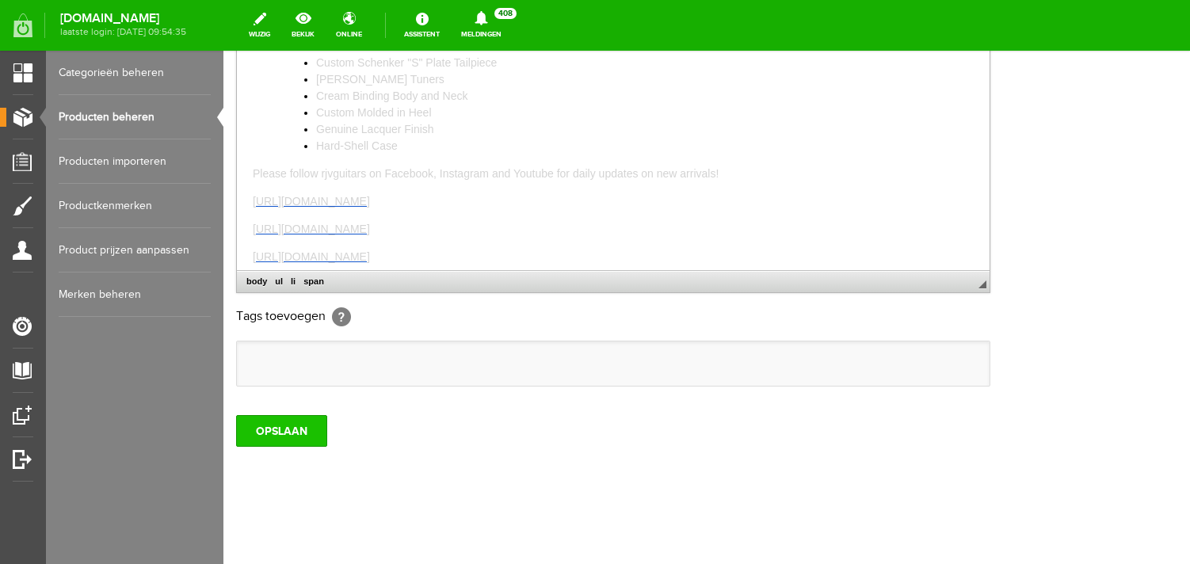
click at [270, 423] on input "OPSLAAN" at bounding box center [281, 431] width 91 height 32
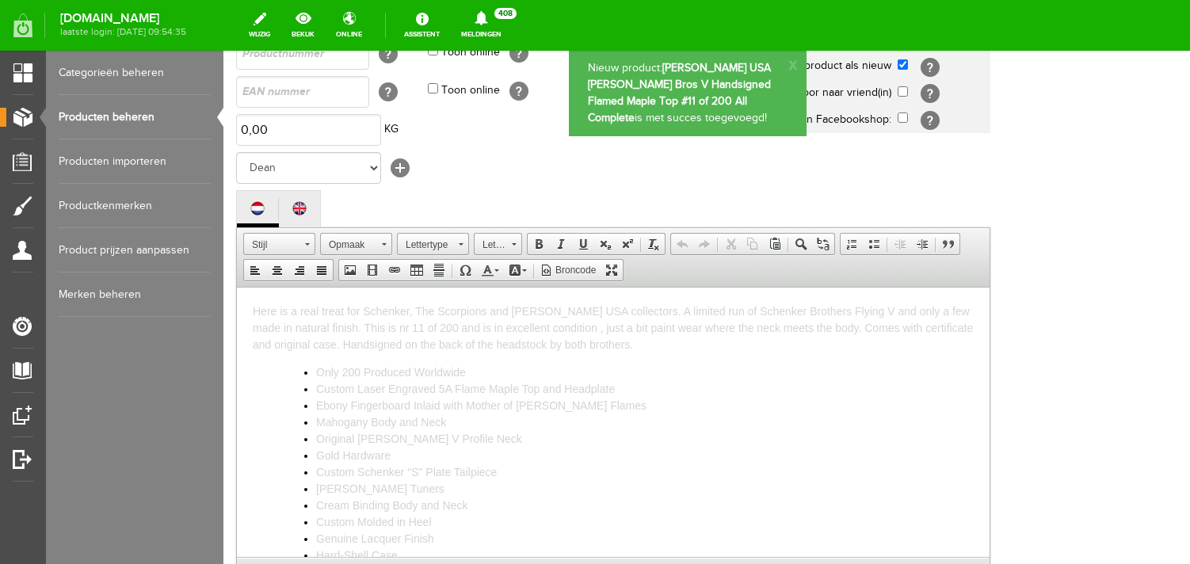
scroll to position [0, 0]
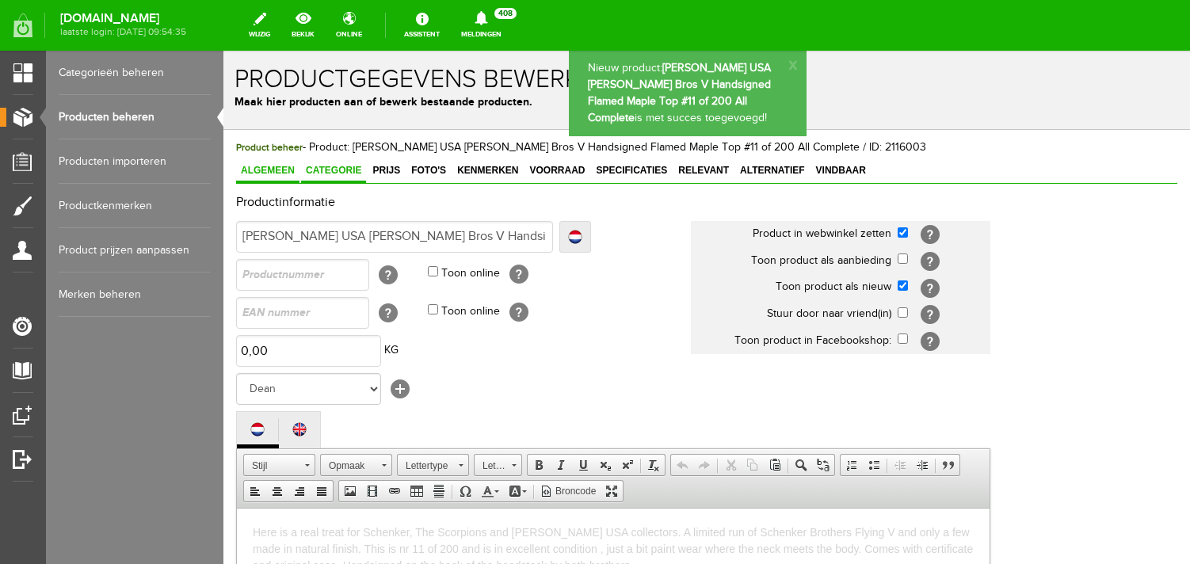
click at [334, 174] on span "Categorie" at bounding box center [333, 170] width 65 height 11
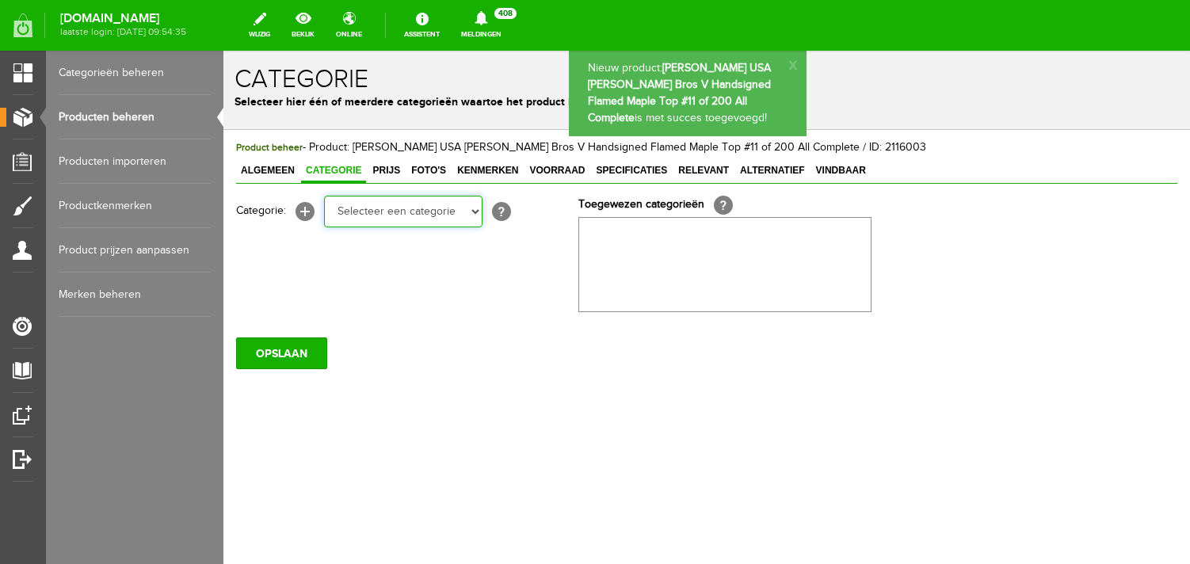
select select "87687"
click option "Electric guitars" at bounding box center [223, 51] width 0 height 0
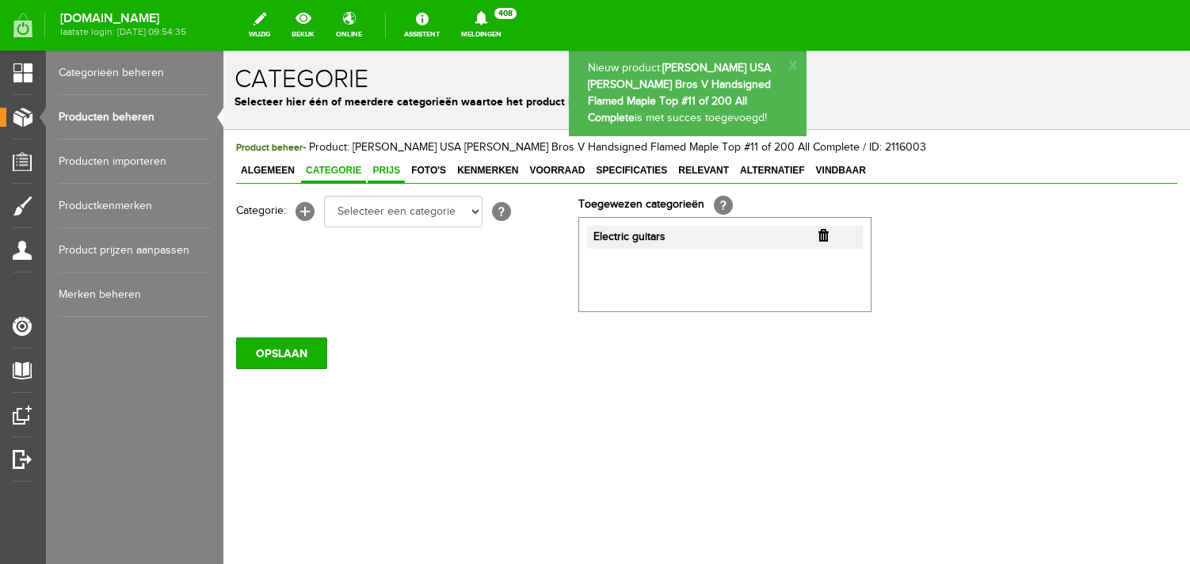
click at [391, 174] on span "Prijs" at bounding box center [386, 170] width 37 height 11
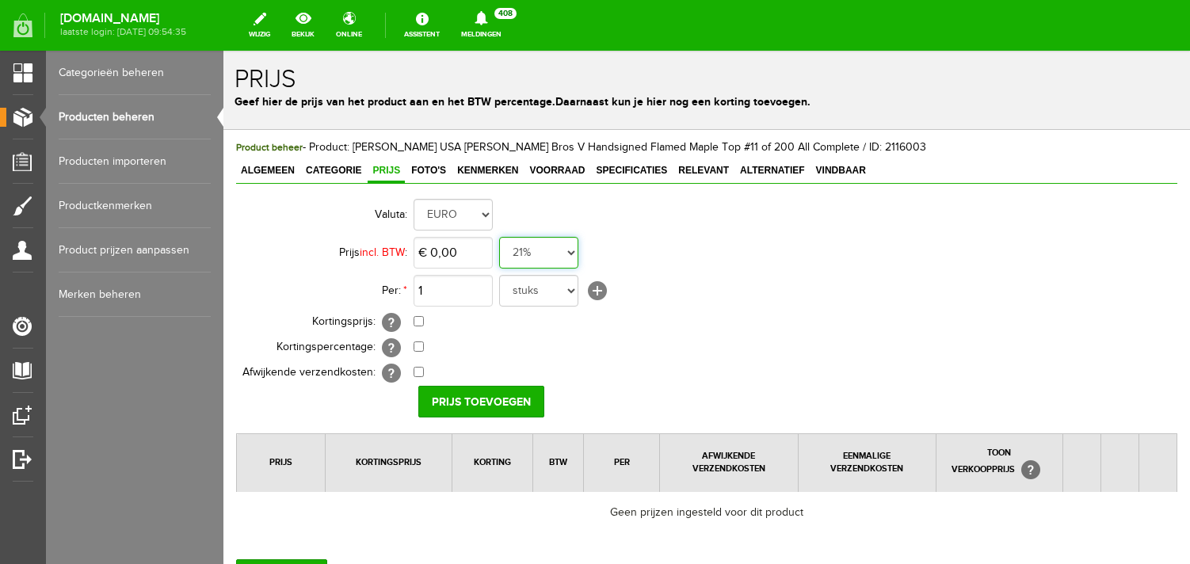
select select "0,00"
click option "0%" at bounding box center [223, 51] width 0 height 0
click at [456, 248] on input "0" at bounding box center [453, 253] width 79 height 32
type input "€ 5.990,00"
click at [460, 401] on input "Prijs toevoegen" at bounding box center [481, 402] width 126 height 32
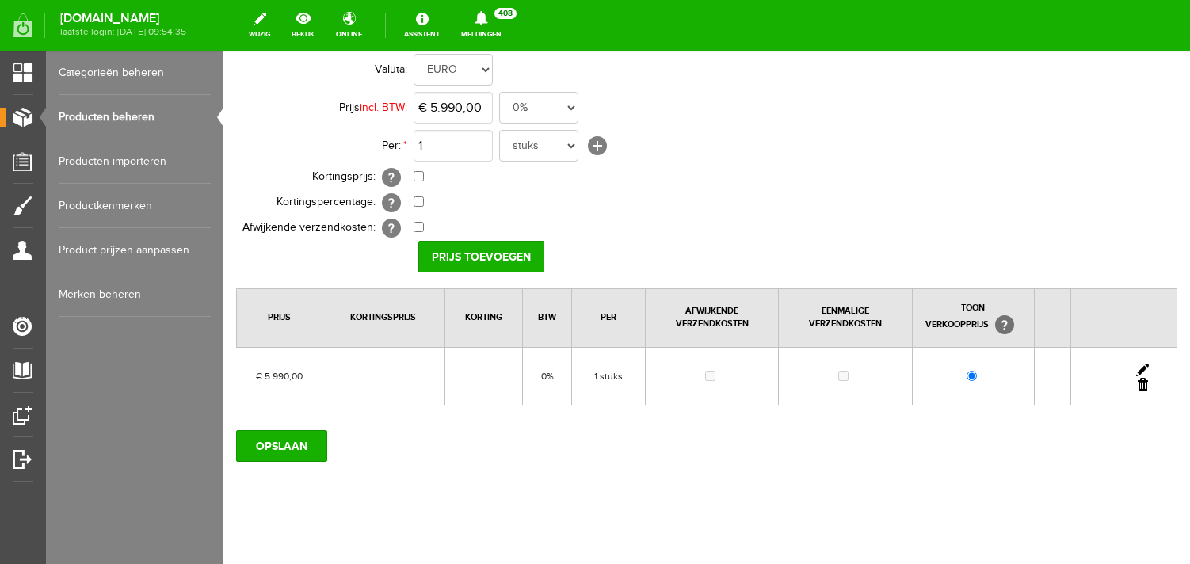
scroll to position [160, 0]
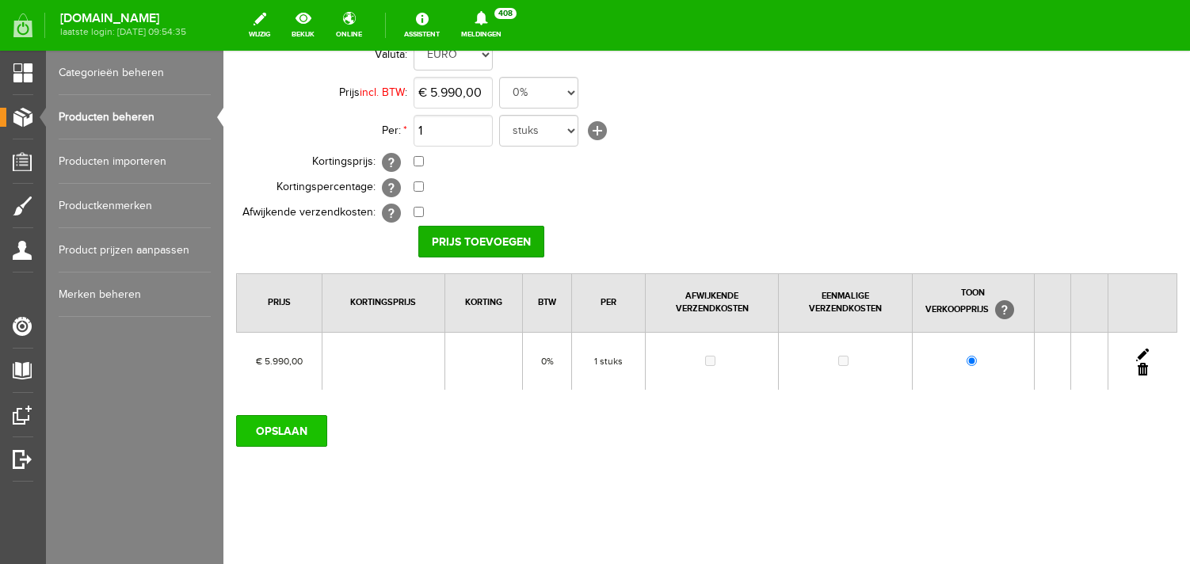
click at [290, 436] on input "OPSLAAN" at bounding box center [281, 431] width 91 height 32
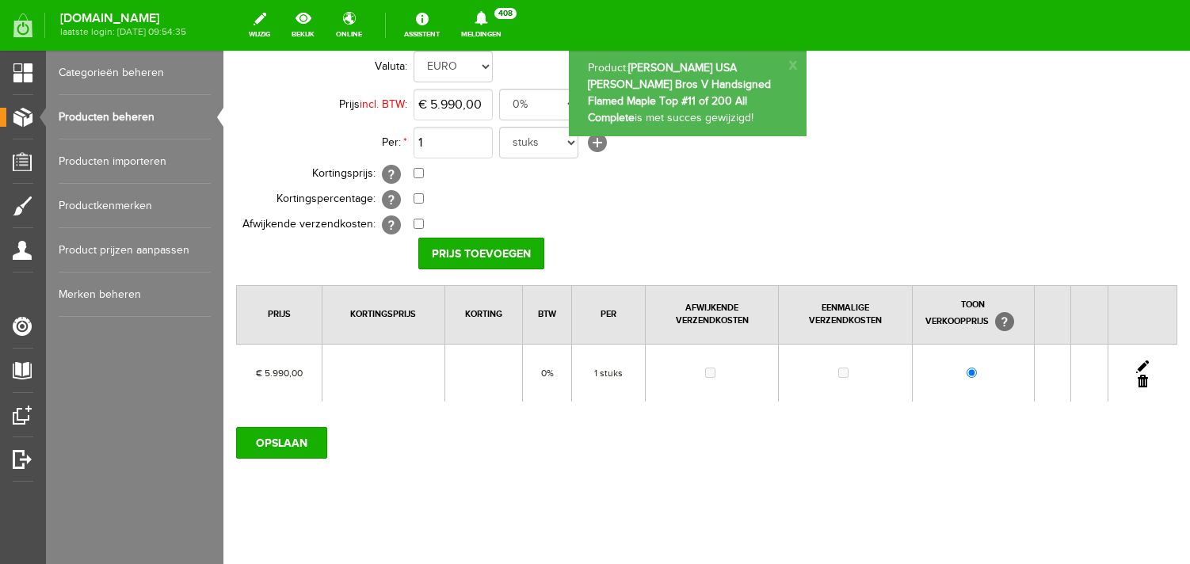
scroll to position [0, 0]
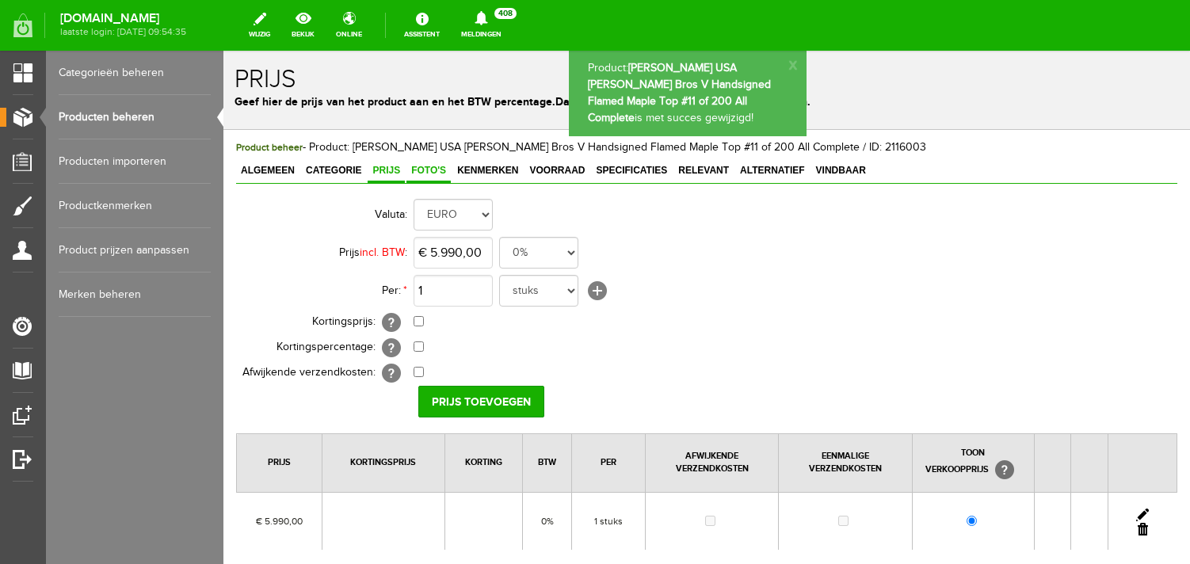
click at [422, 174] on span "Foto's" at bounding box center [429, 170] width 44 height 11
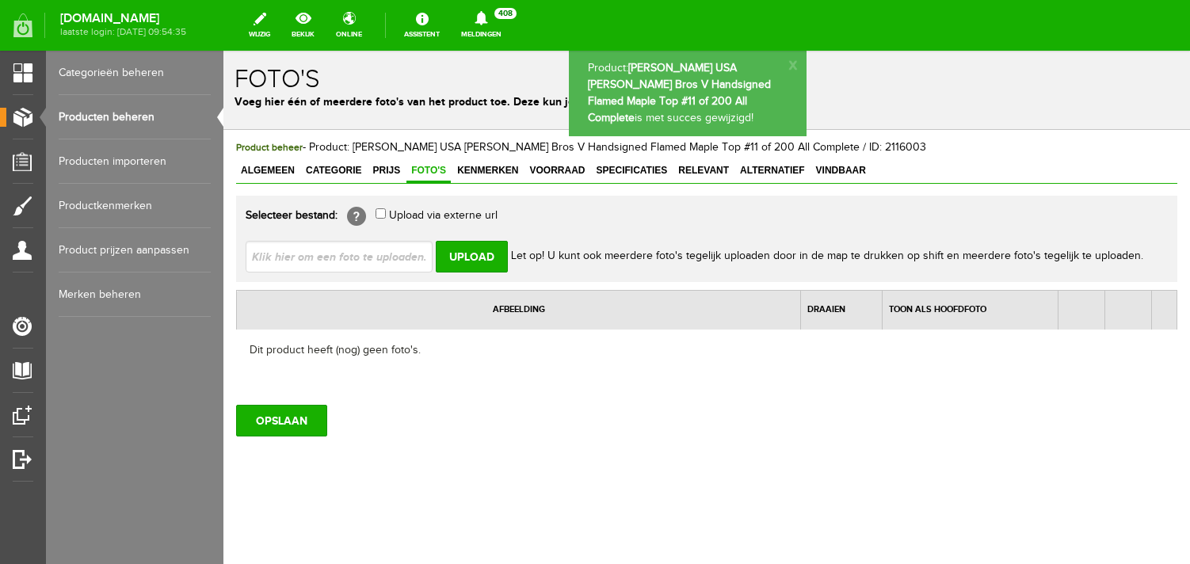
click at [374, 250] on input "file" at bounding box center [346, 256] width 200 height 30
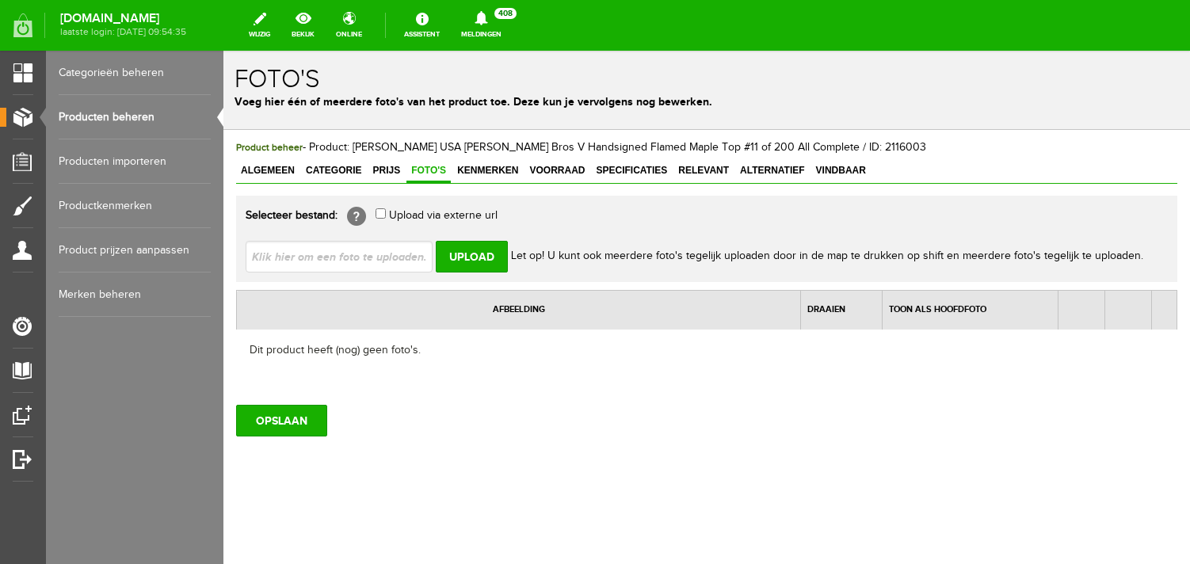
type input "C:\fakepath\image00051.jpeg"
type input "image00051.jpeg; image00053.jpeg; image00056.jpeg; image00057.jpeg; image00058.…"
click at [471, 251] on input "Upload" at bounding box center [472, 257] width 72 height 32
click at [465, 261] on input "Upload" at bounding box center [472, 257] width 72 height 32
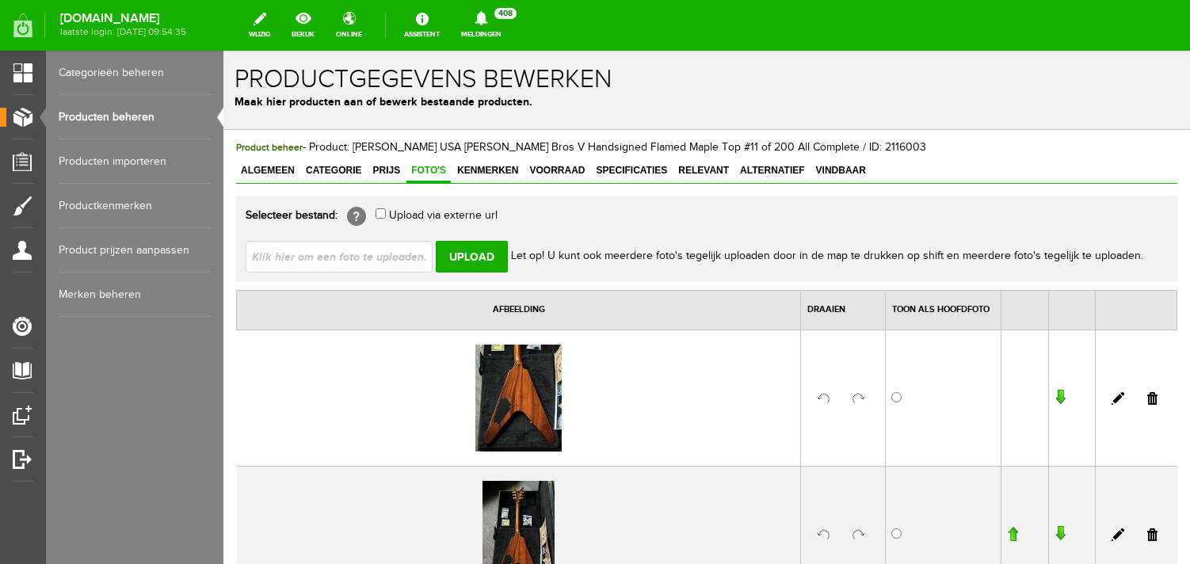
click at [311, 263] on input "file" at bounding box center [346, 256] width 200 height 30
click at [324, 256] on input "file" at bounding box center [346, 256] width 200 height 30
type input "C:\fakepath\image00063.jpeg"
type input "image00063.jpeg; image00064.jpeg; image00070.jpeg; image00074.jpeg; image00075.…"
click at [473, 256] on input "Upload" at bounding box center [472, 257] width 72 height 32
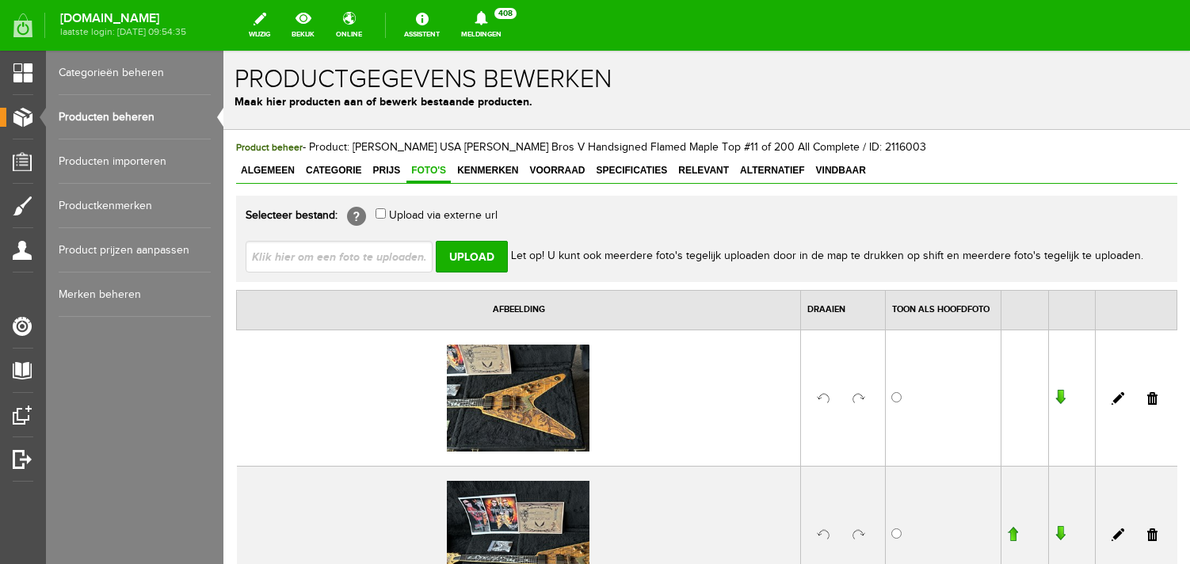
click at [304, 255] on input "file" at bounding box center [346, 256] width 200 height 30
type input "C:\fakepath\image00040.jpeg"
type input "image00040.jpeg; image00041.jpeg; image00043.jpeg; image00044.jpeg; image00045.…"
click at [478, 257] on input "Upload" at bounding box center [472, 257] width 72 height 32
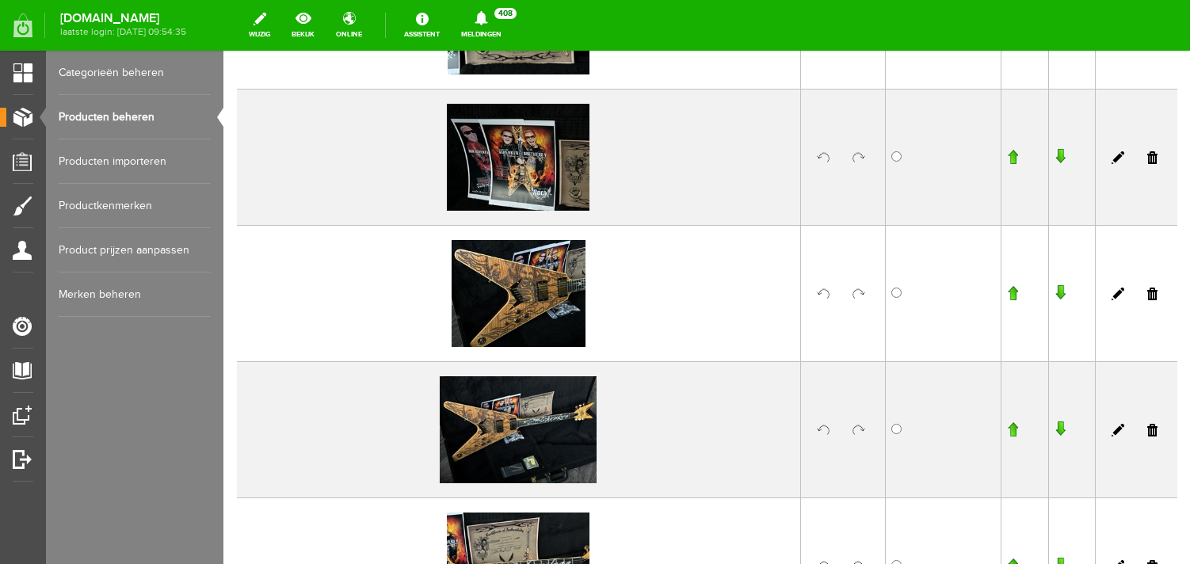
scroll to position [338, 0]
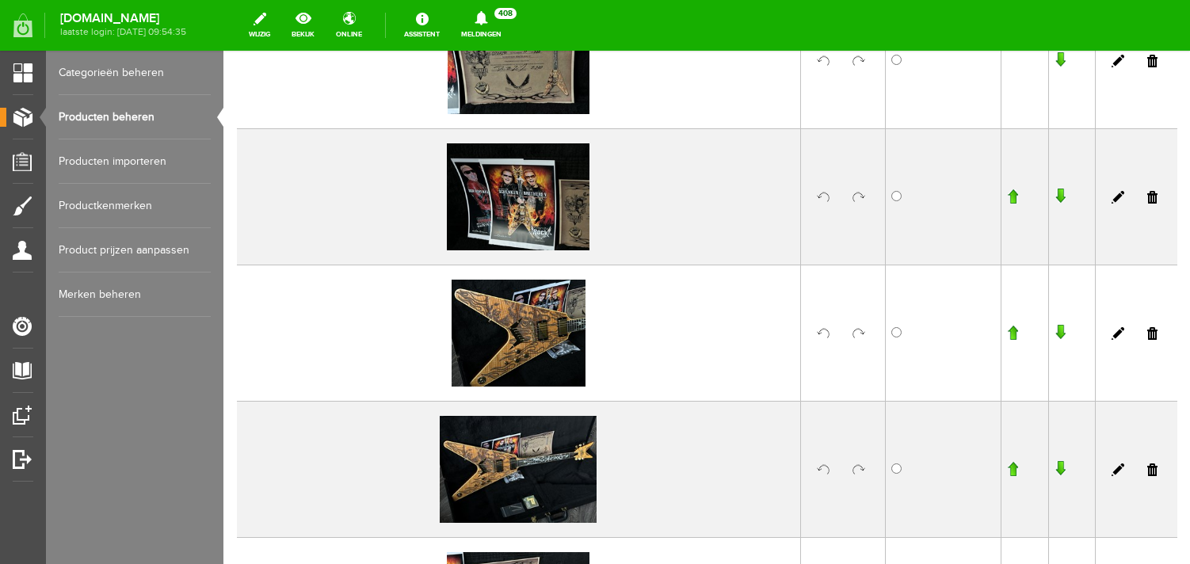
click at [1017, 333] on input "button" at bounding box center [1012, 333] width 11 height 16
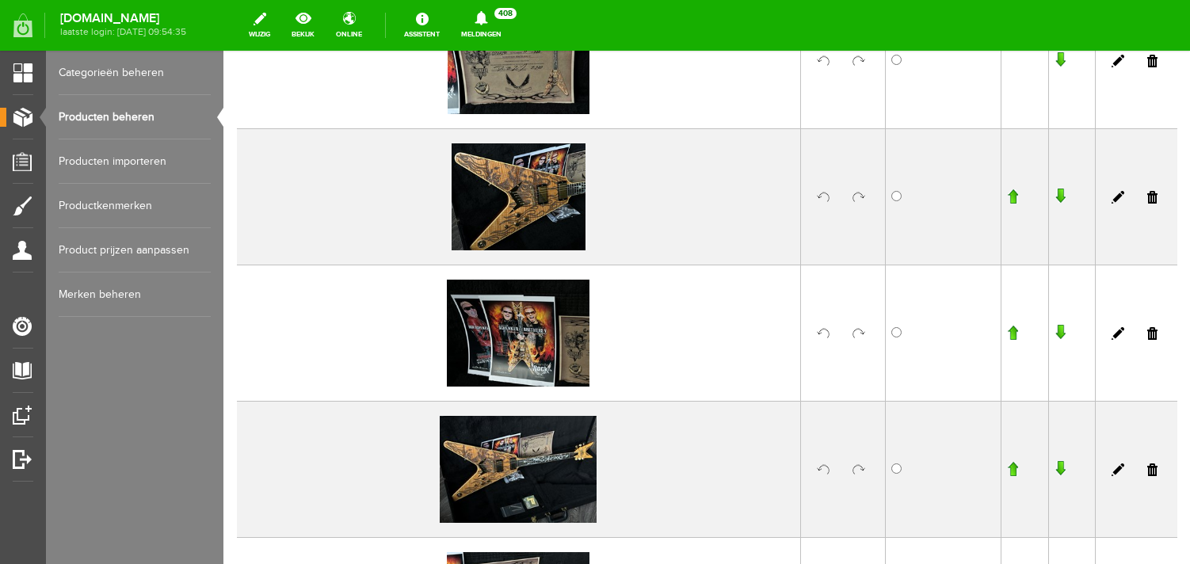
click at [1015, 191] on input "button" at bounding box center [1012, 197] width 11 height 16
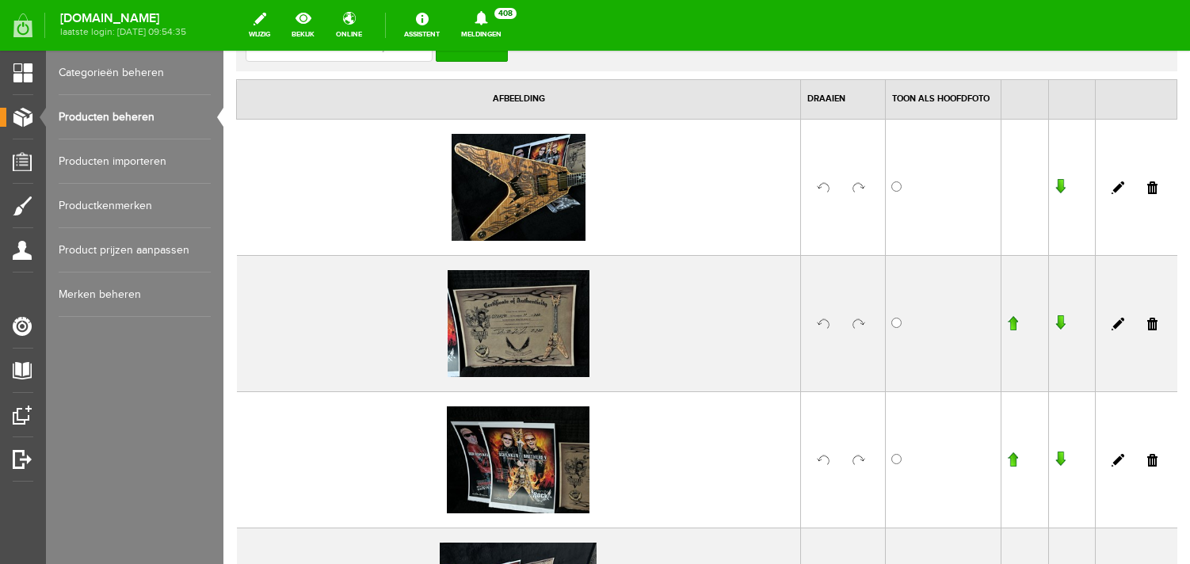
scroll to position [181, 0]
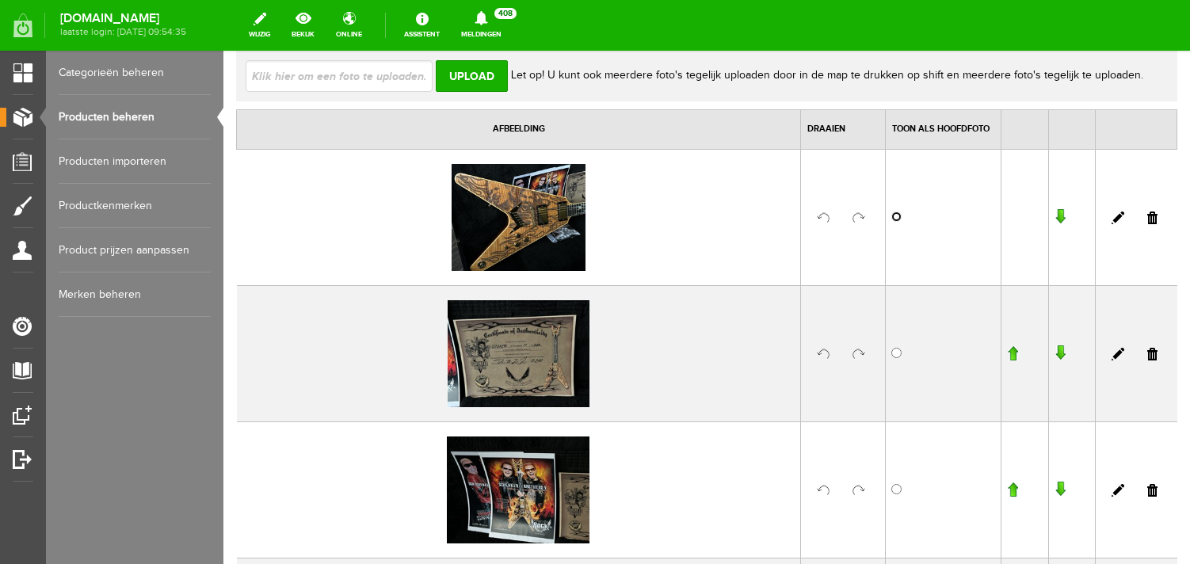
click at [894, 216] on input "radio" at bounding box center [896, 217] width 10 height 10
radio input "true"
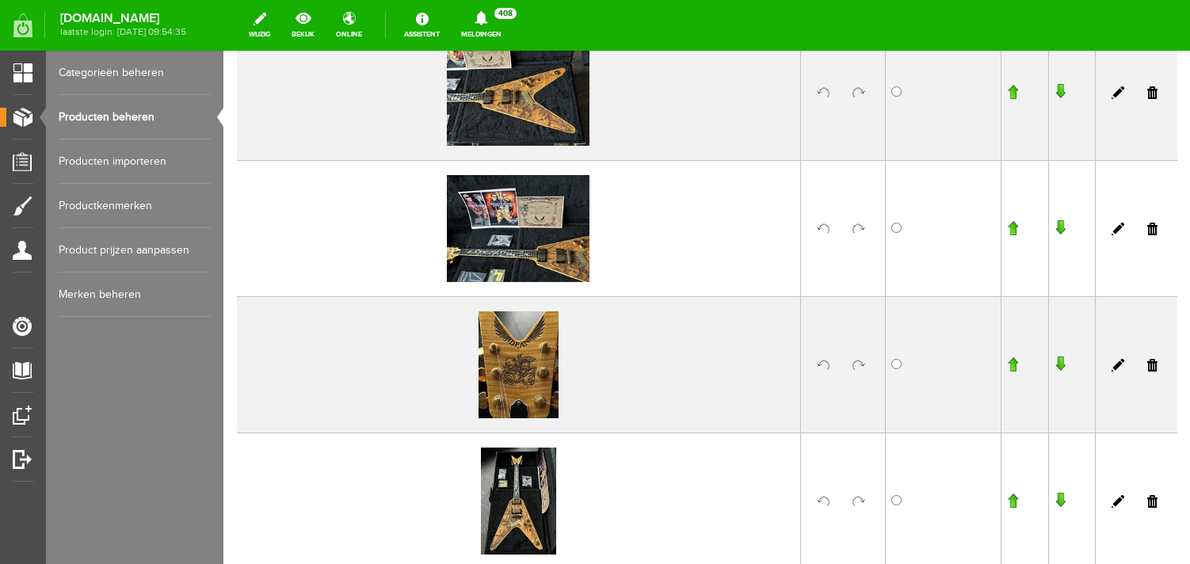
scroll to position [1017, 0]
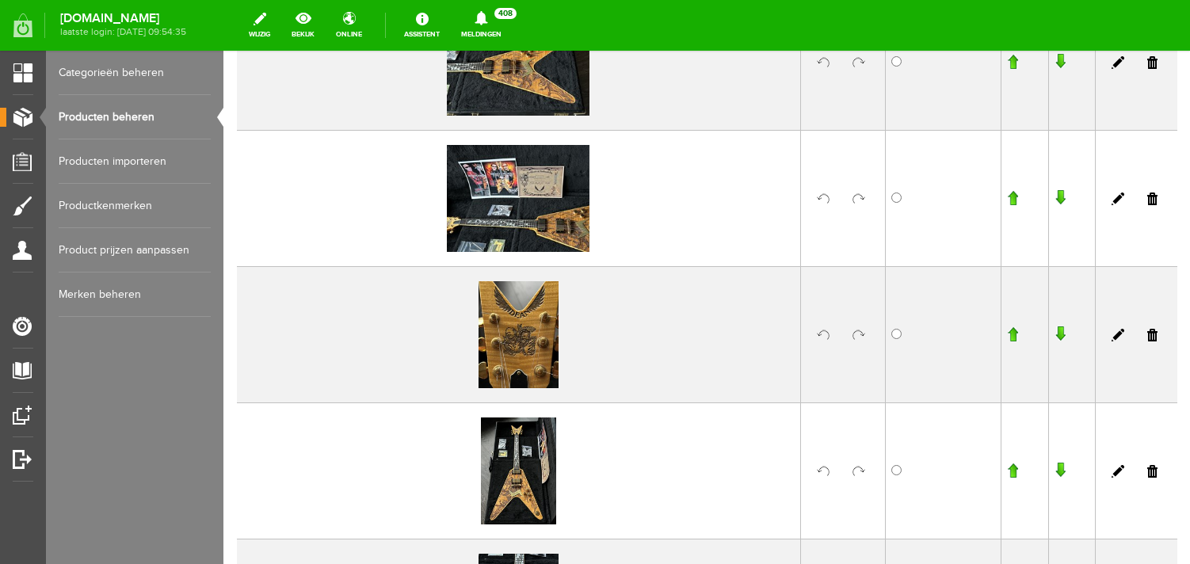
click at [860, 334] on link at bounding box center [859, 335] width 13 height 13
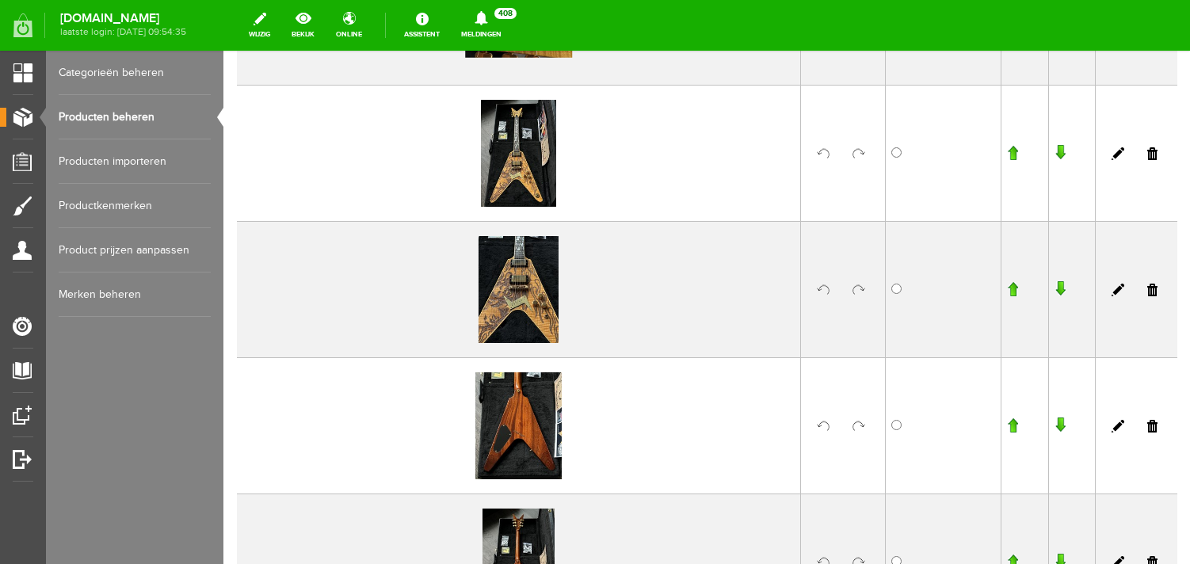
click at [863, 289] on link at bounding box center [859, 290] width 13 height 13
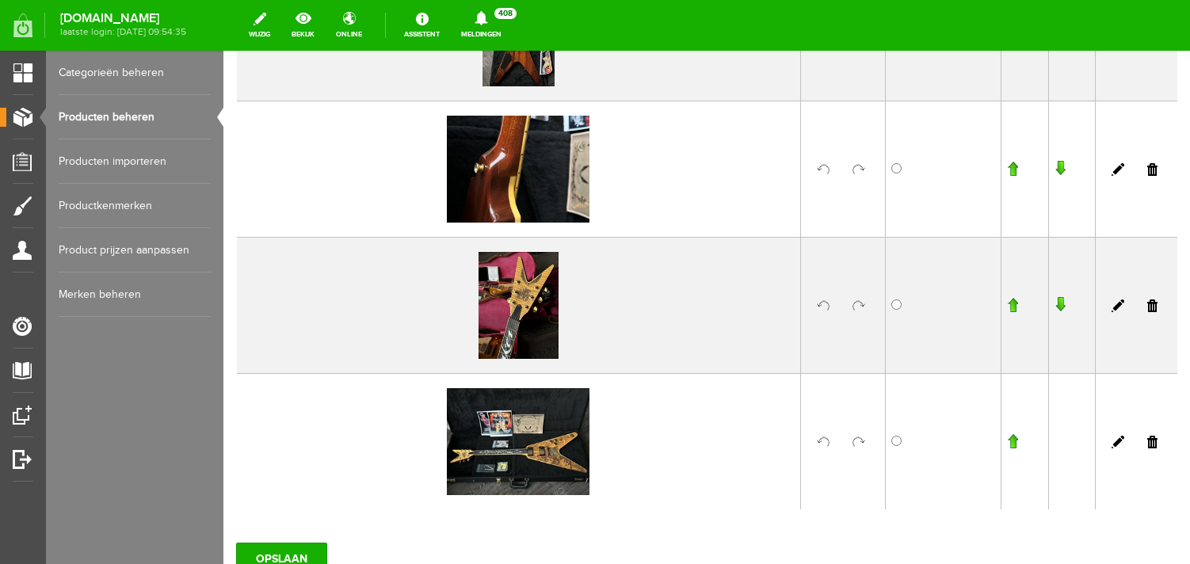
scroll to position [1876, 0]
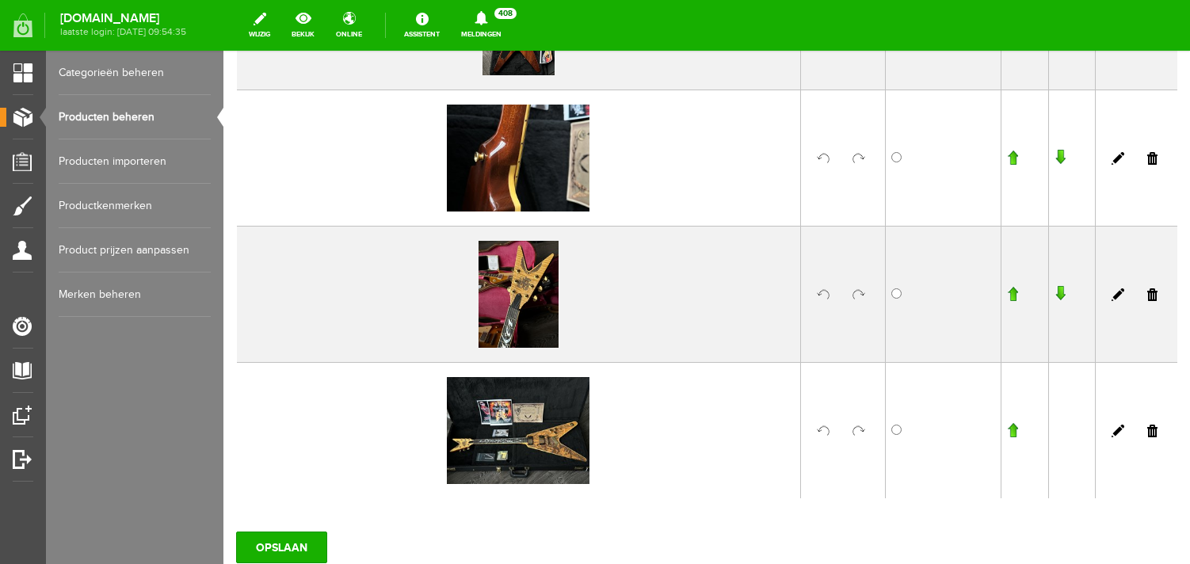
click at [860, 297] on link at bounding box center [859, 294] width 13 height 13
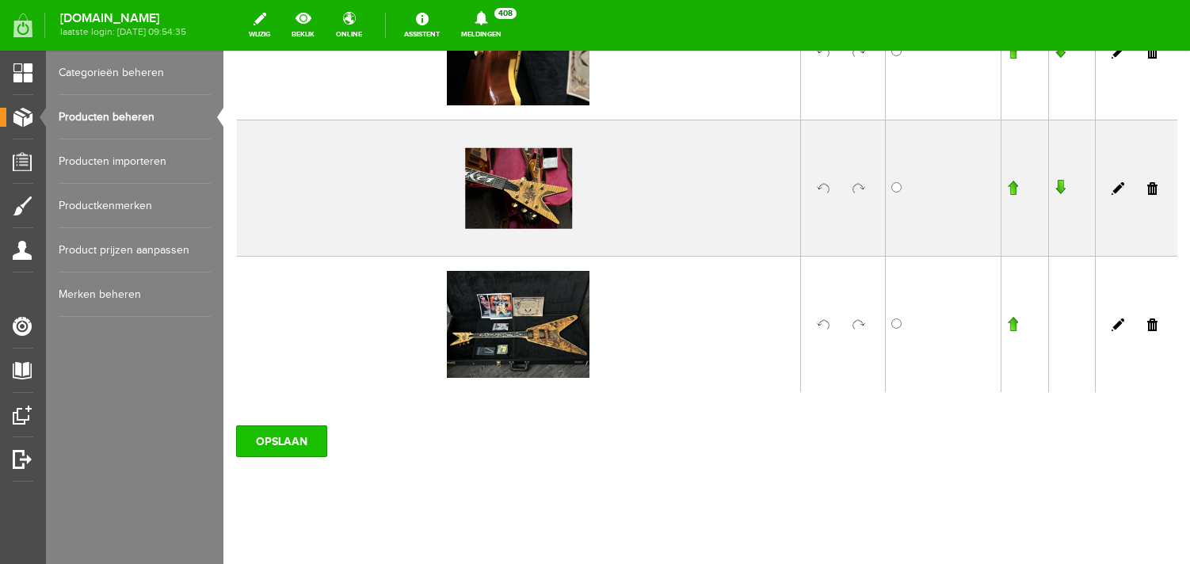
scroll to position [1992, 0]
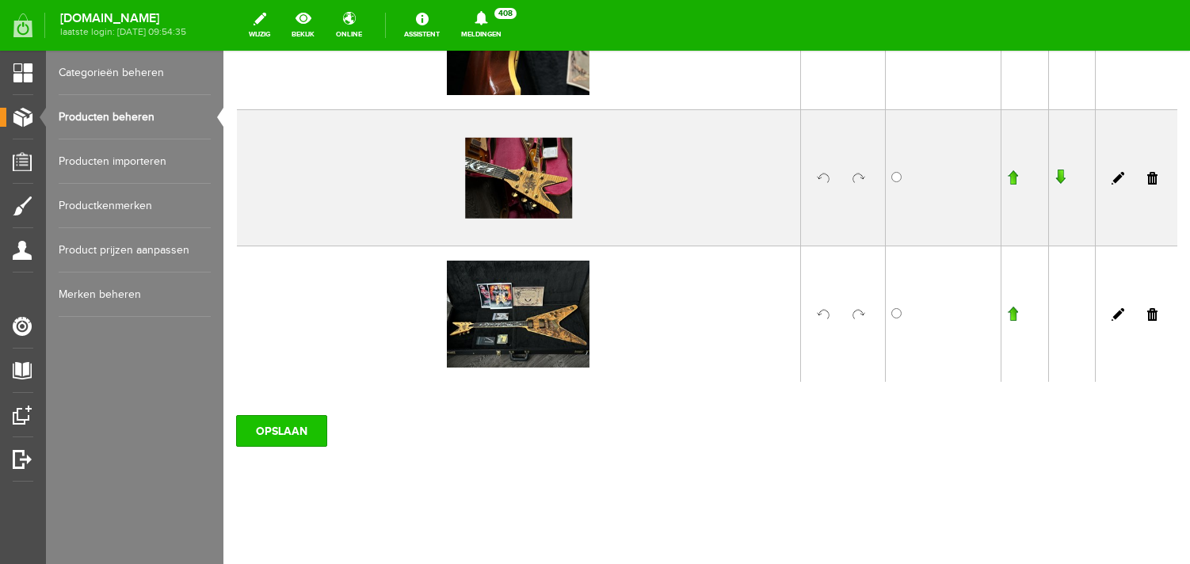
click at [268, 435] on input "OPSLAAN" at bounding box center [281, 431] width 91 height 32
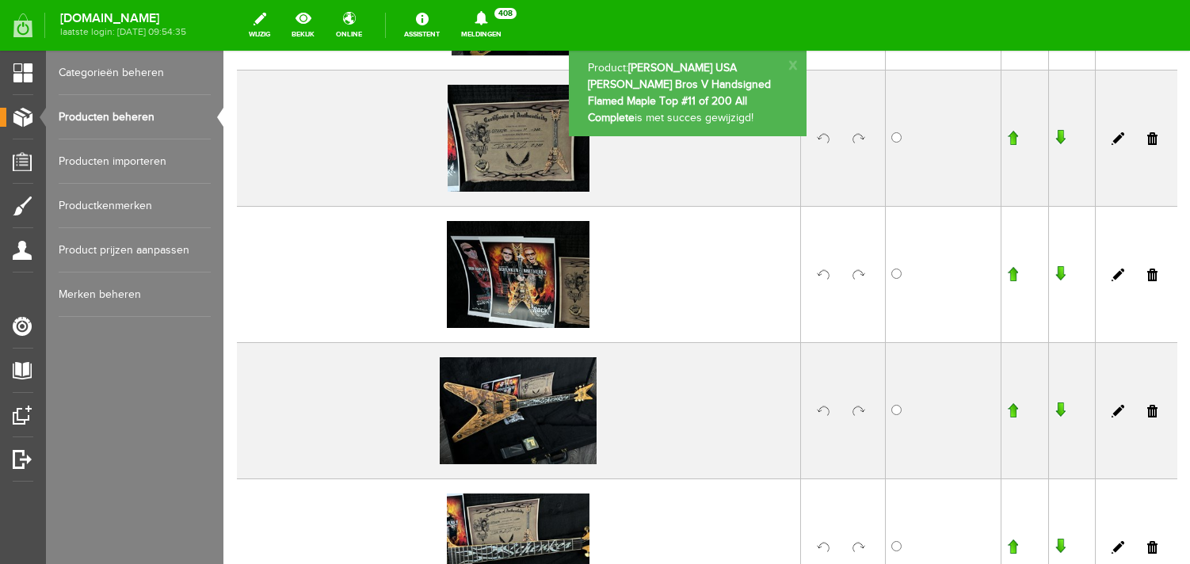
scroll to position [0, 0]
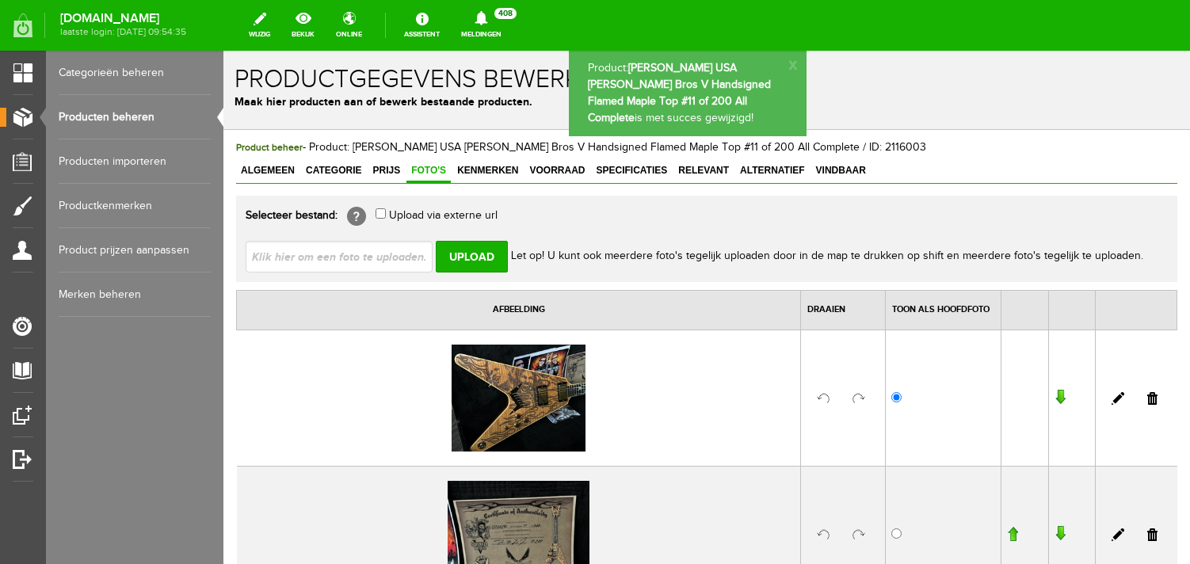
click at [322, 261] on input "file" at bounding box center [346, 256] width 200 height 30
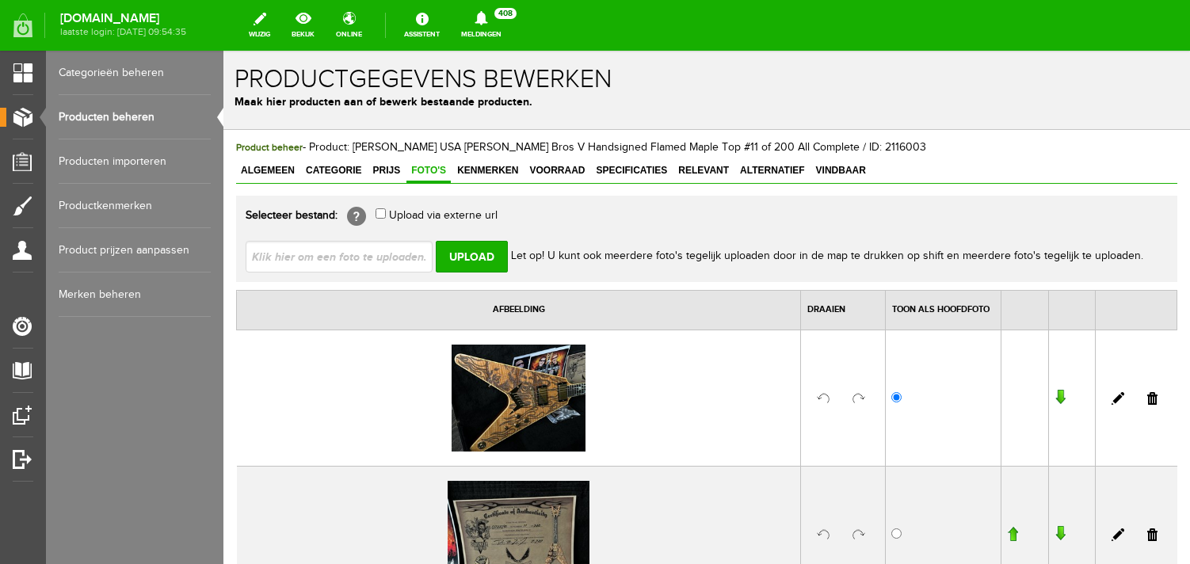
type input "C:\fakepath\image00060.jpeg"
type input "image00060.jpeg"
click at [472, 254] on input "Upload" at bounding box center [472, 257] width 72 height 32
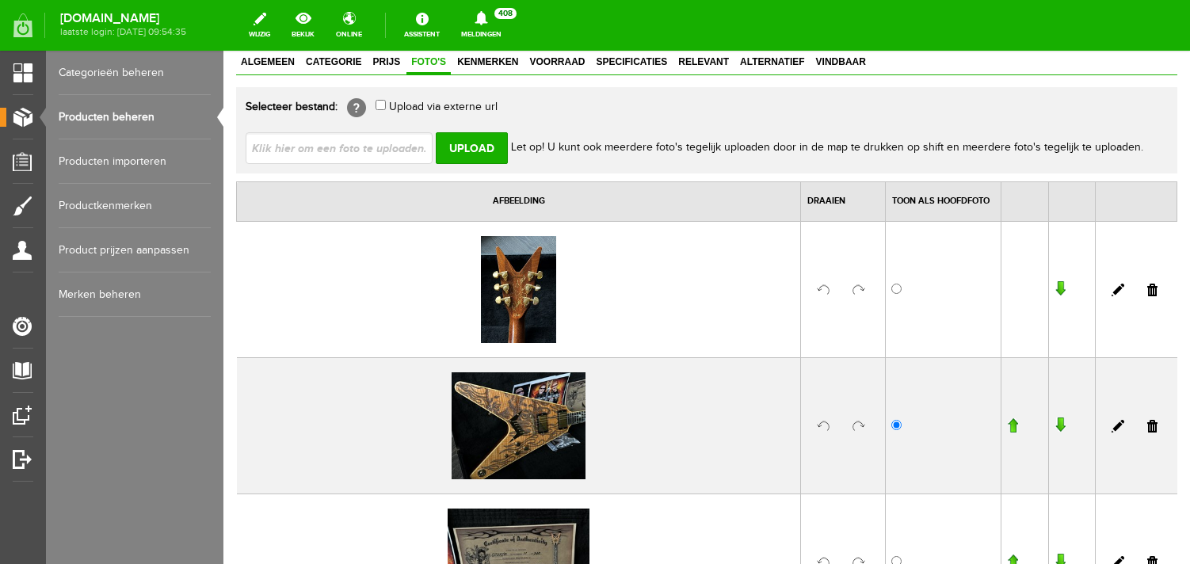
scroll to position [158, 0]
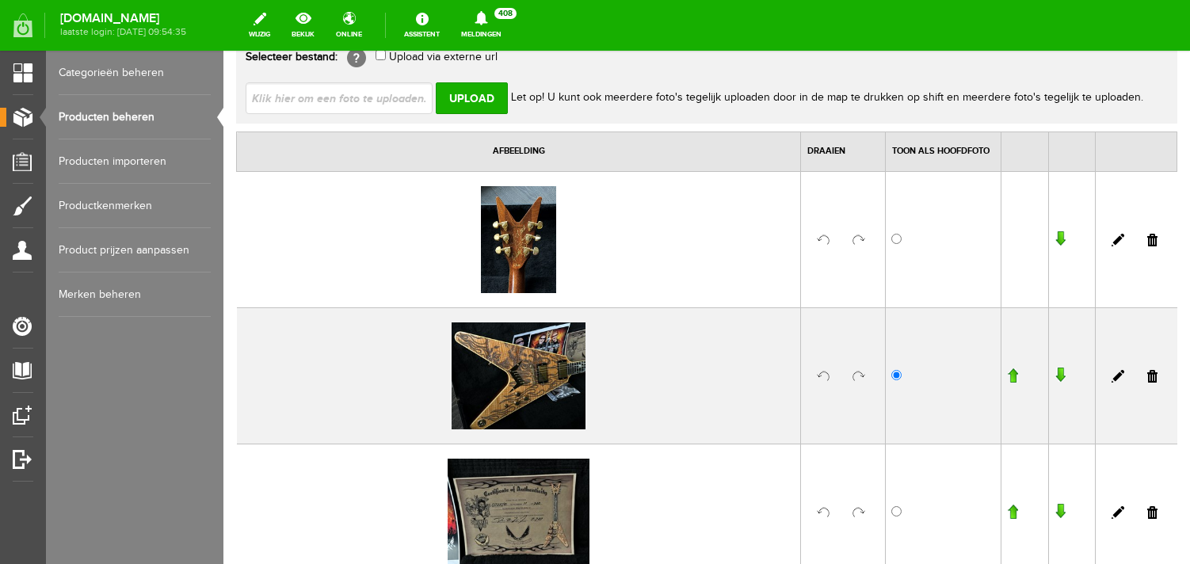
click at [1066, 237] on input "button" at bounding box center [1060, 239] width 11 height 16
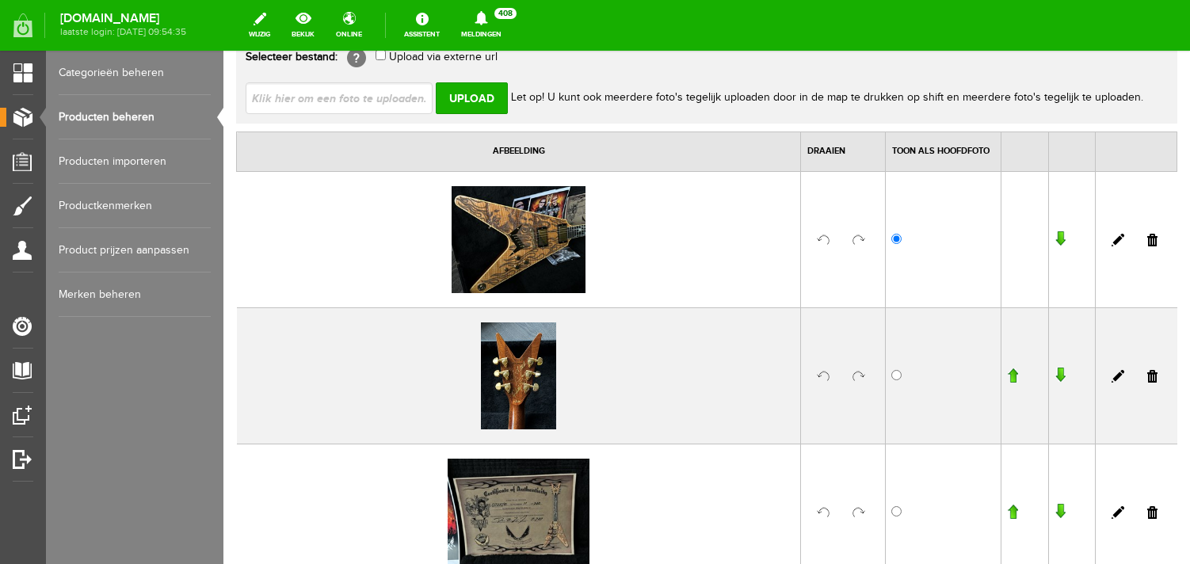
click at [1063, 375] on input "button" at bounding box center [1060, 376] width 11 height 16
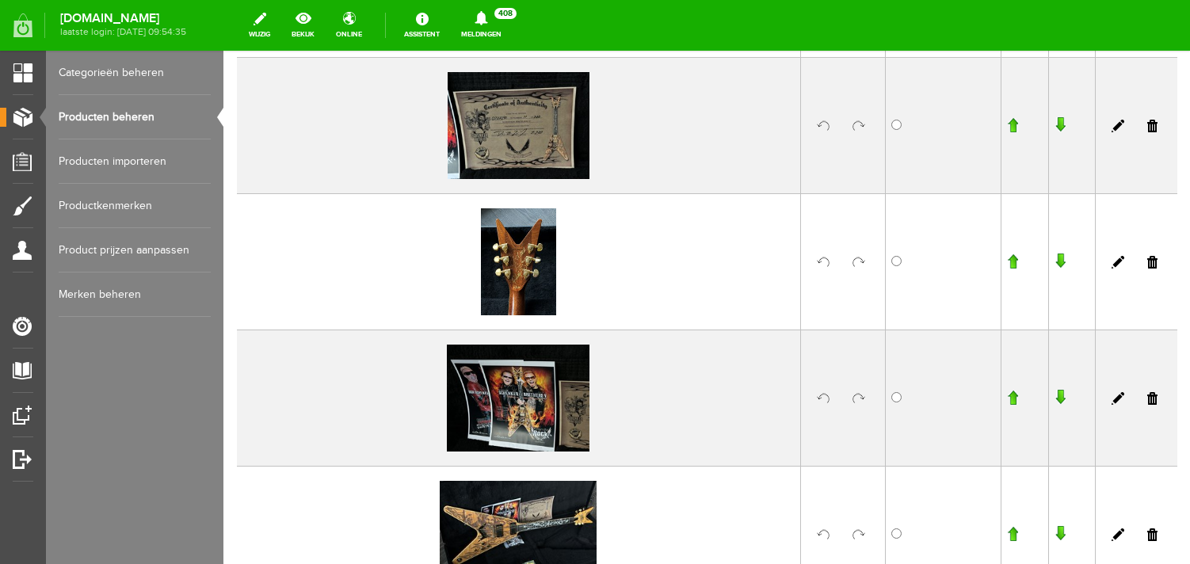
scroll to position [411, 0]
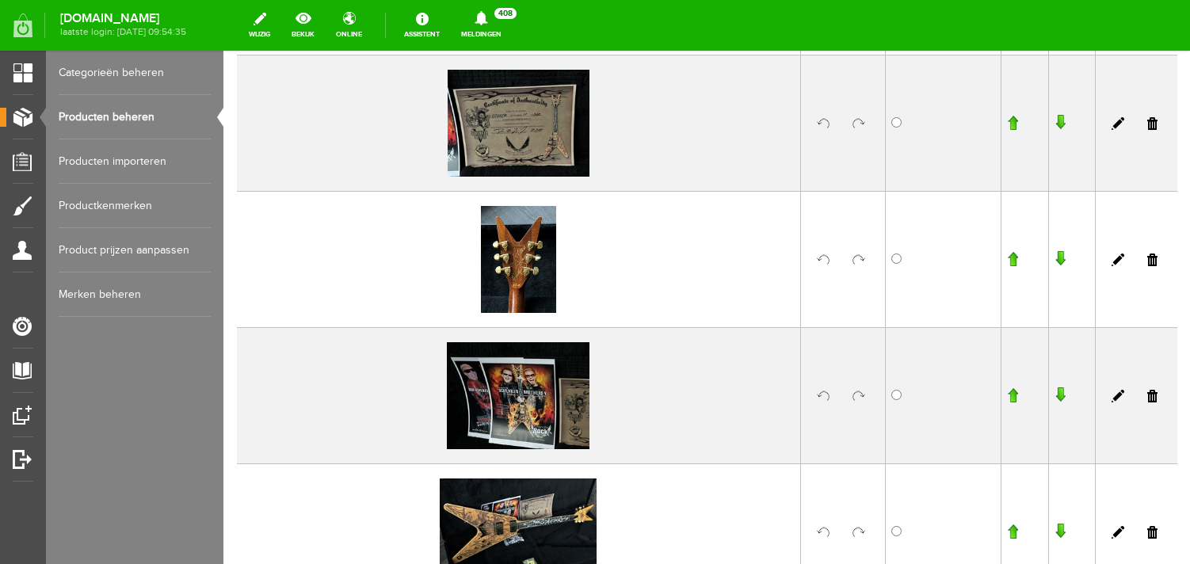
click at [1016, 531] on input "button" at bounding box center [1012, 532] width 11 height 16
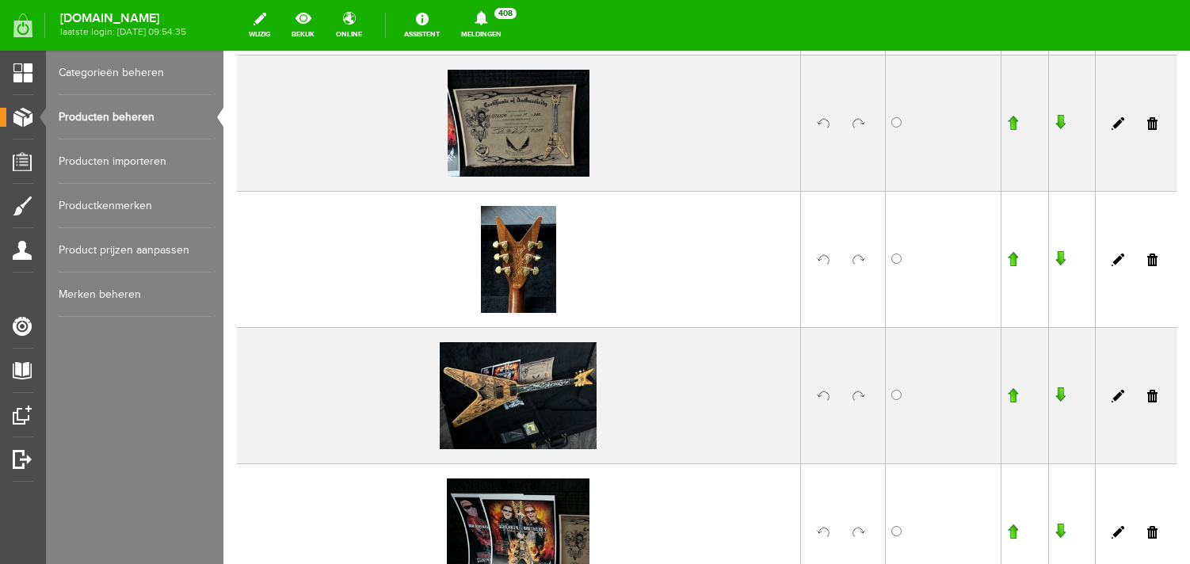
click at [1017, 387] on td at bounding box center [1025, 395] width 47 height 136
click at [1017, 395] on input "button" at bounding box center [1012, 395] width 11 height 16
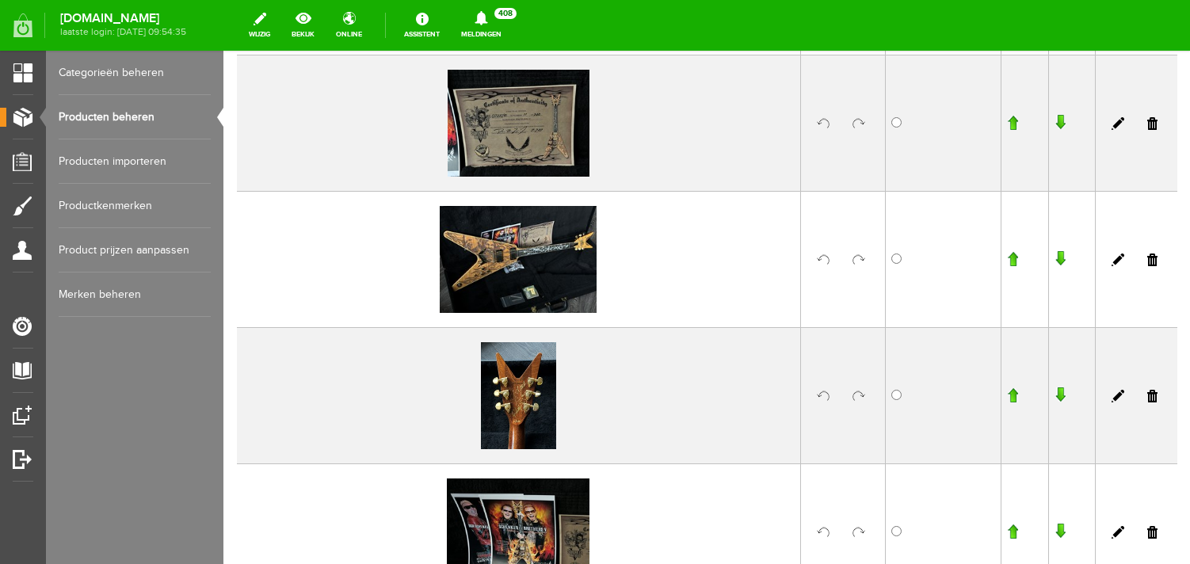
scroll to position [412, 0]
click at [1016, 258] on input "button" at bounding box center [1012, 258] width 11 height 16
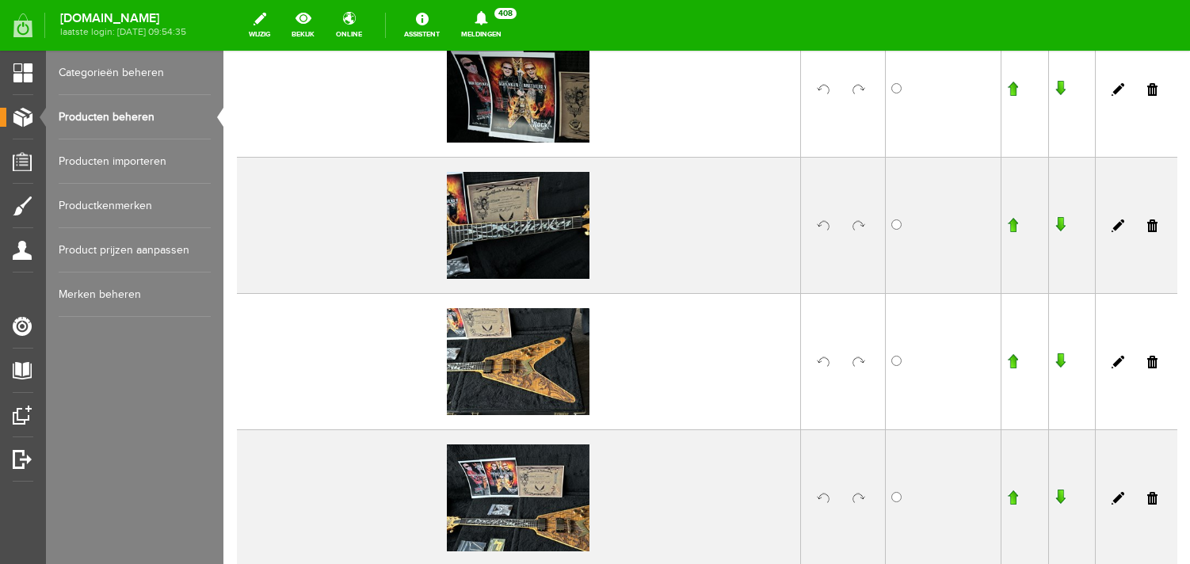
scroll to position [671, 0]
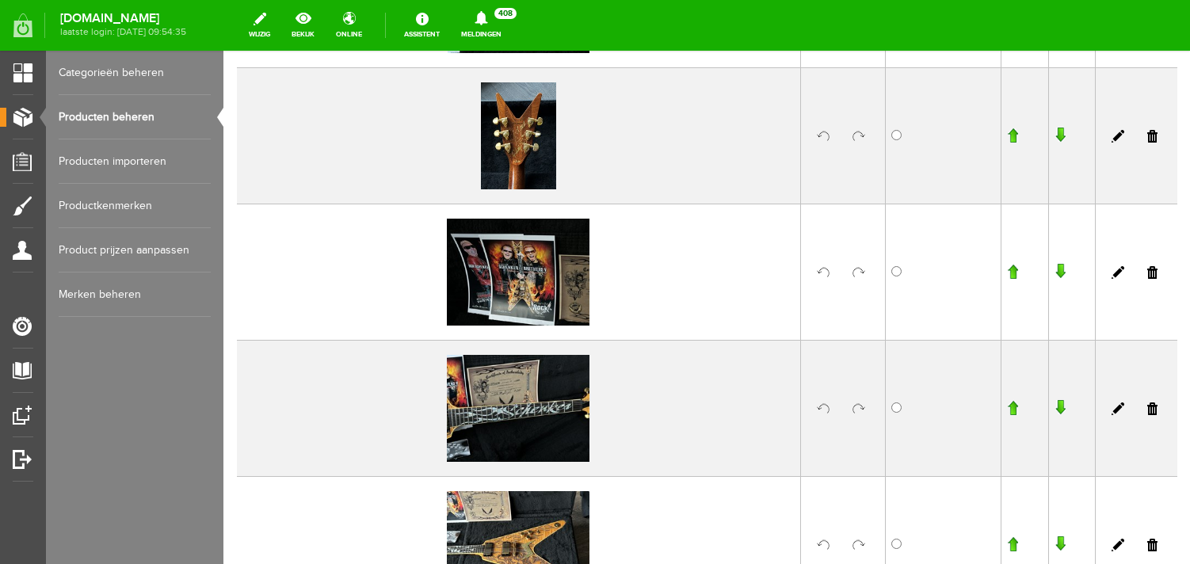
click at [1014, 410] on input "button" at bounding box center [1012, 408] width 11 height 16
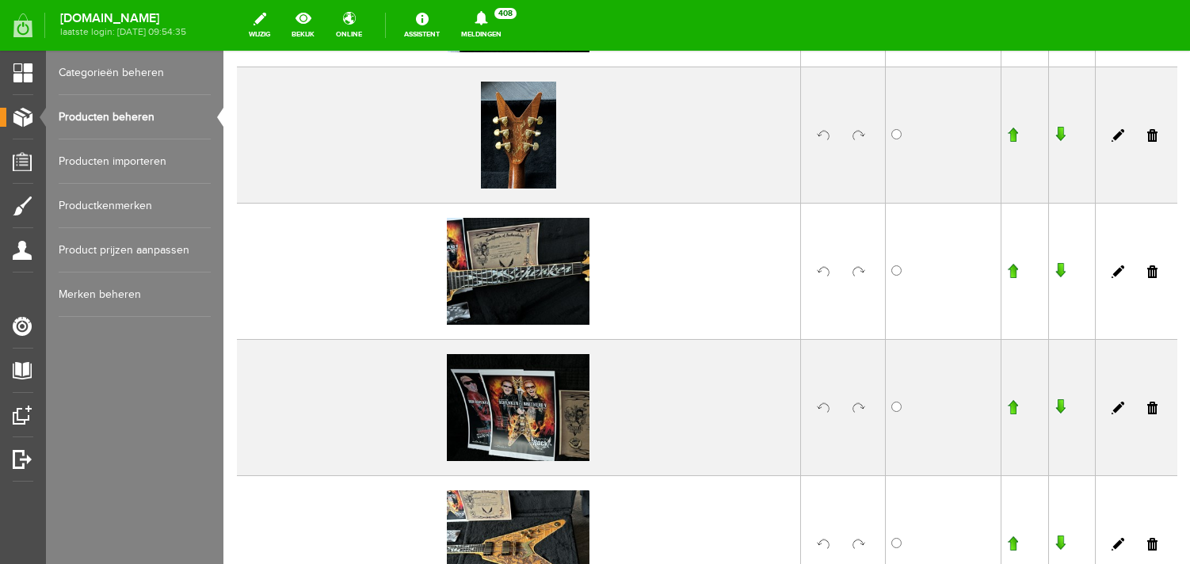
click at [1015, 270] on input "button" at bounding box center [1012, 271] width 11 height 16
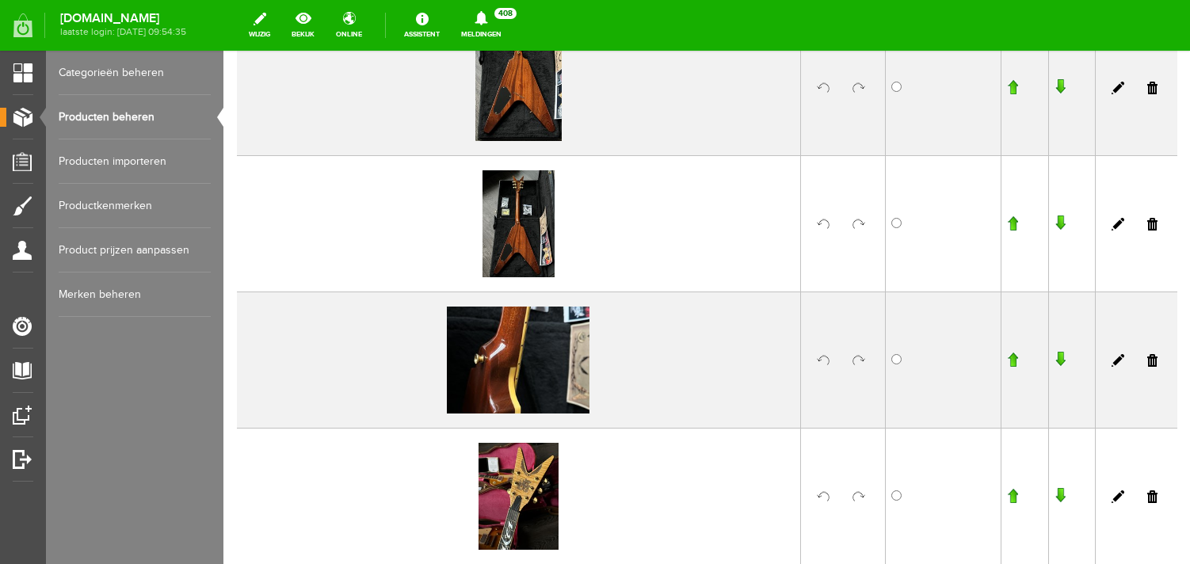
scroll to position [2128, 0]
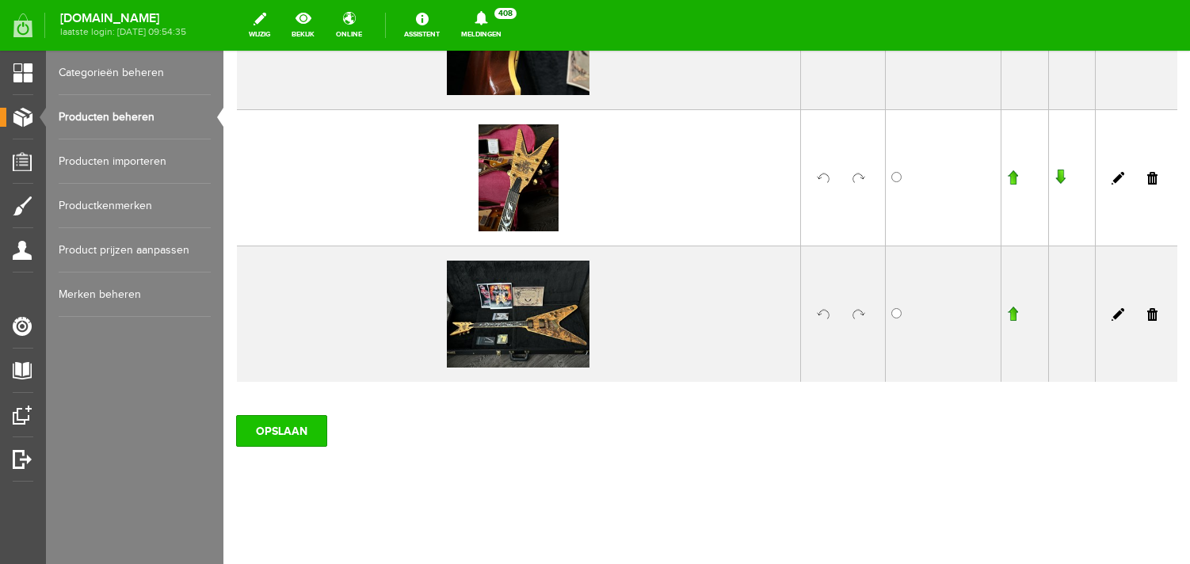
click at [276, 425] on input "OPSLAAN" at bounding box center [281, 431] width 91 height 32
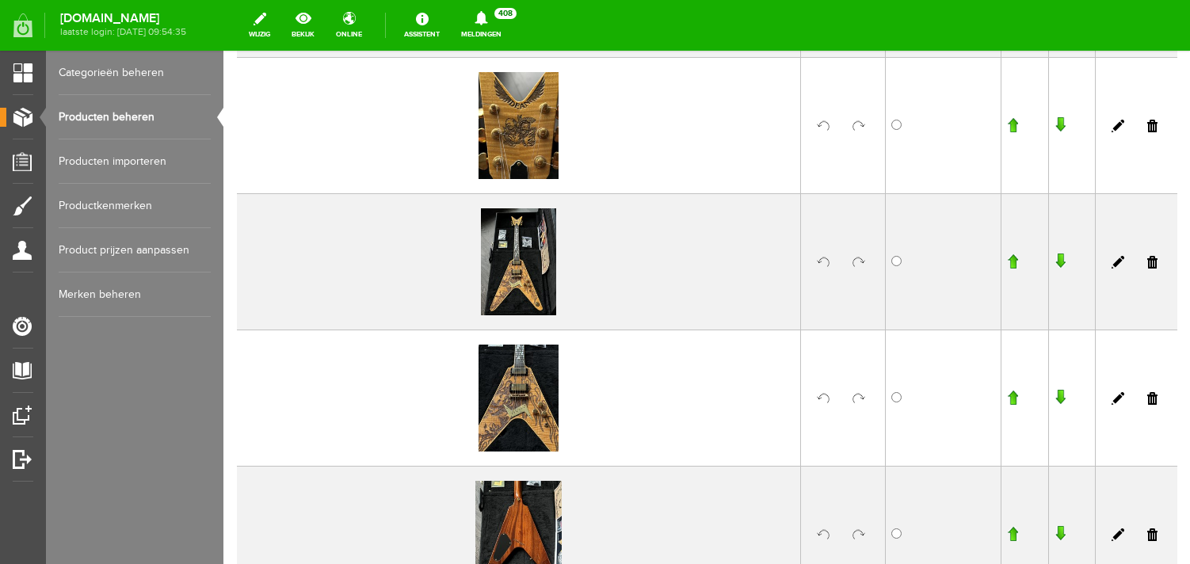
scroll to position [899, 0]
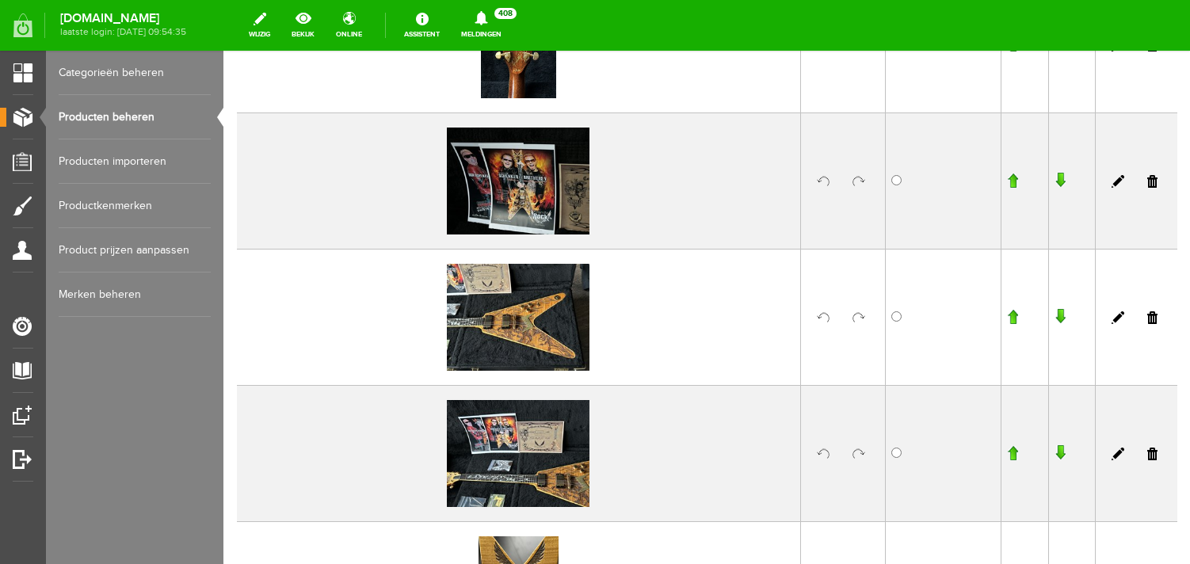
click at [113, 121] on link "Producten beheren" at bounding box center [135, 117] width 152 height 44
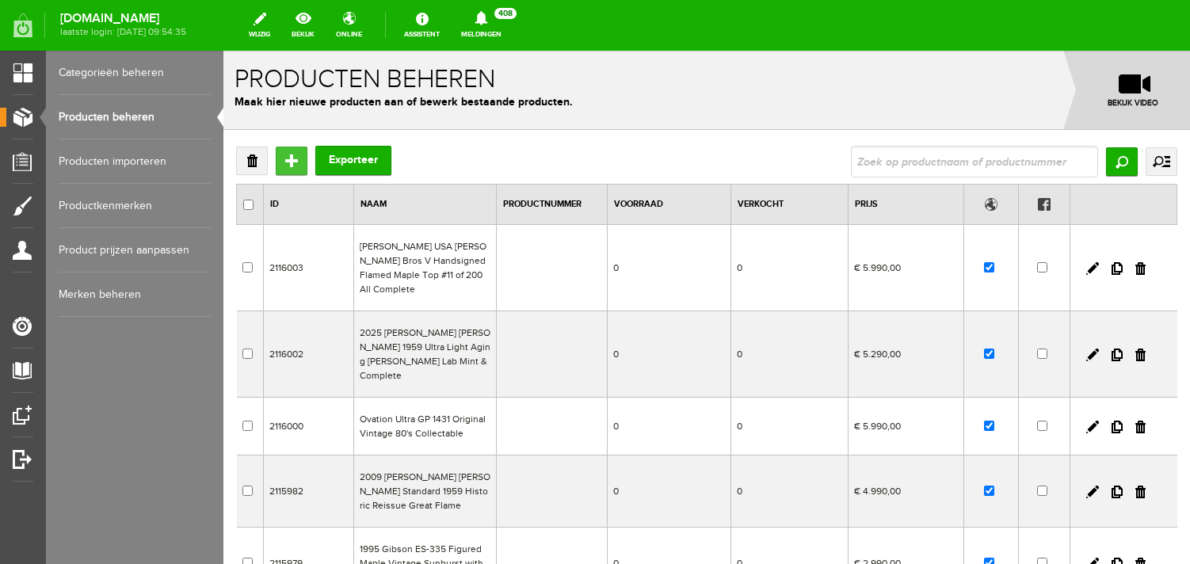
click at [294, 164] on input "Toevoegen" at bounding box center [292, 161] width 32 height 29
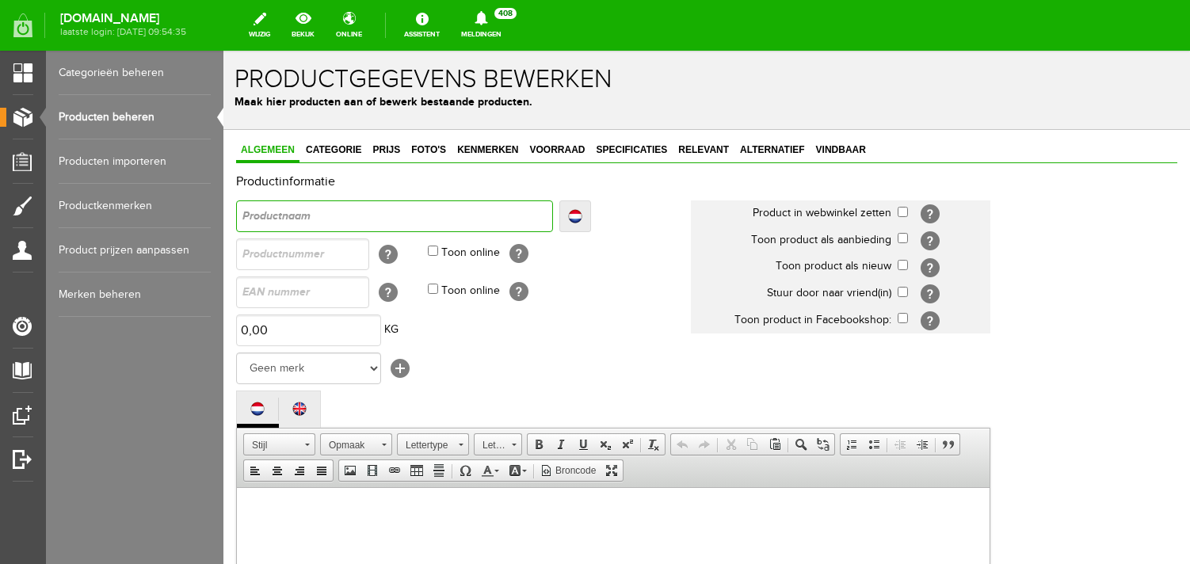
click at [308, 215] on input "text" at bounding box center [394, 216] width 317 height 32
type input "ESP [PERSON_NAME] HEXED Electric Guitar. Purple Fade w/Pinstripes"
drag, startPoint x: 308, startPoint y: 215, endPoint x: 223, endPoint y: 205, distance: 85.3
click at [236, 205] on input "ESP [PERSON_NAME] HEXED Electric Guitar. Purple Fade w/Pinstripes" at bounding box center [394, 216] width 317 height 32
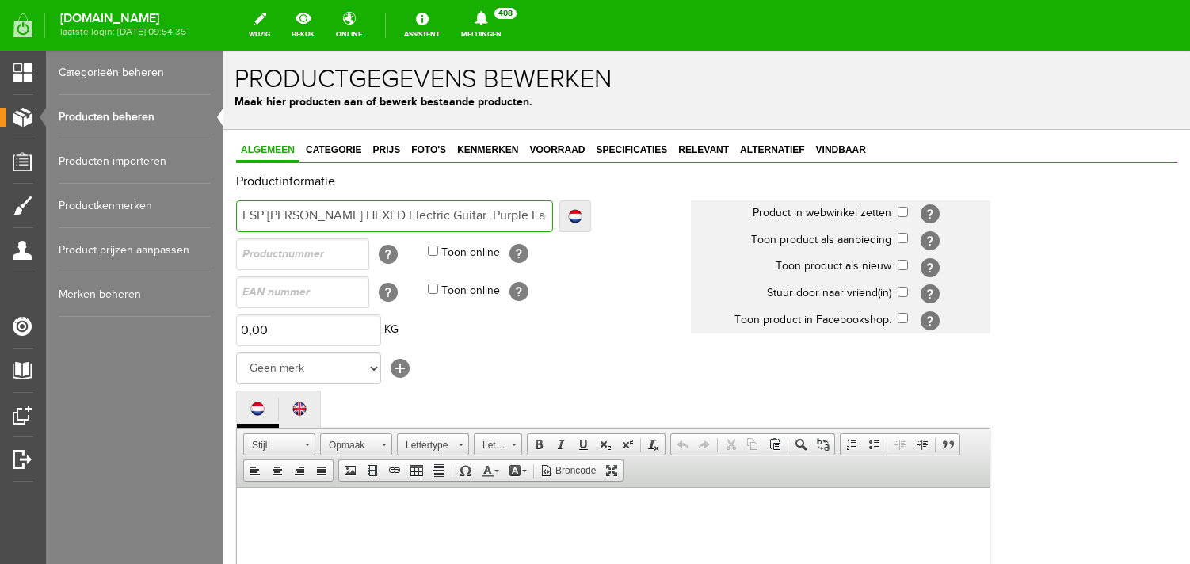
click at [330, 219] on input "ESP [PERSON_NAME] HEXED Electric Guitar. Purple Fade w/Pinstripes" at bounding box center [394, 216] width 317 height 32
drag, startPoint x: 376, startPoint y: 214, endPoint x: 459, endPoint y: 216, distance: 83.2
click at [459, 216] on input "ESP [PERSON_NAME] HEXED Electric Guitar. Purple Fade w/Pinstripes" at bounding box center [394, 216] width 317 height 32
type input "ESP [PERSON_NAME] HEXED Purple Fade w/Pinstripes"
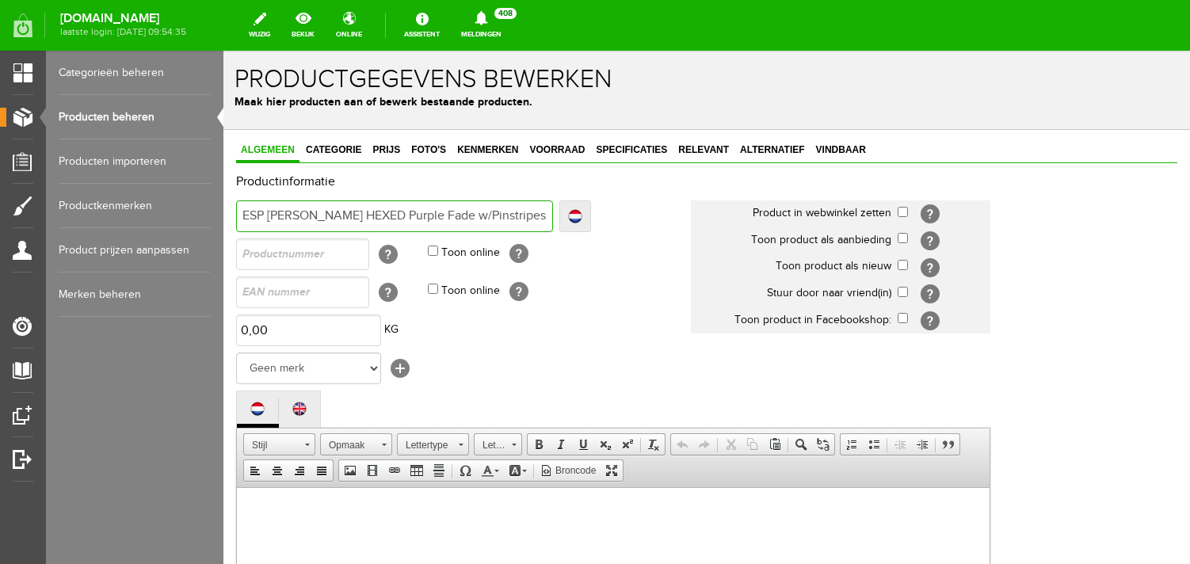
click at [269, 212] on input "ESP [PERSON_NAME] HEXED Purple Fade w/Pinstripes" at bounding box center [394, 216] width 317 height 32
type input "ESP CAlexi Laiho HEXED Purple Fade w/Pinstripes"
type input "ESP CuAlexi Laiho HEXED Purple Fade w/Pinstripes"
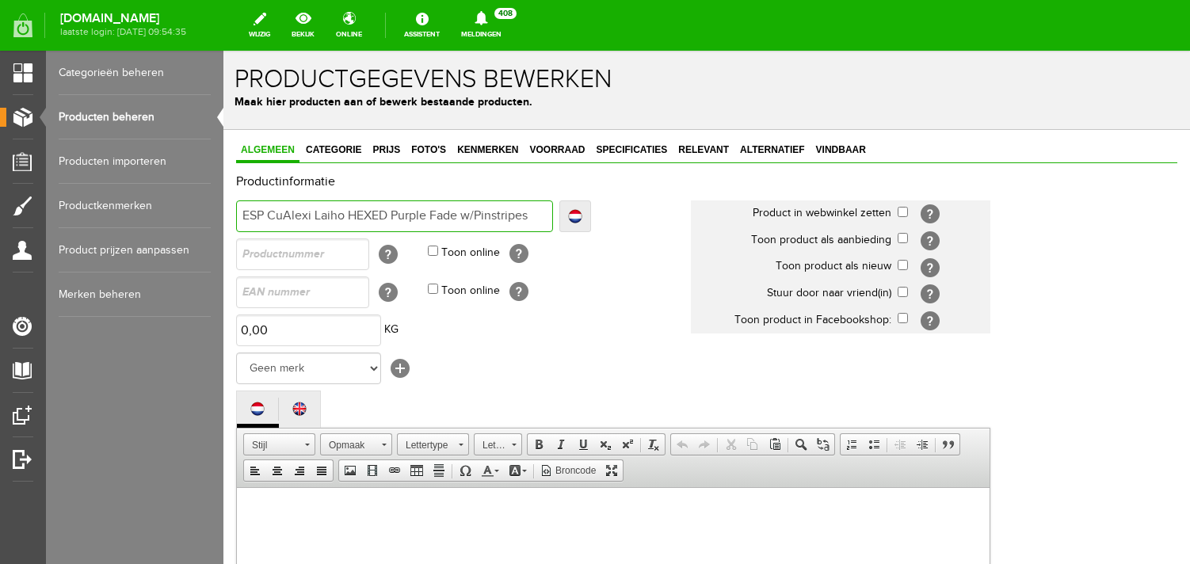
type input "ESP CusAlexi Laiho HEXED Purple Fade w/Pinstripes"
type input "ESP CustAlexi Laiho HEXED Purple Fade w/Pinstripes"
type input "ESP CustoAlexi Laiho HEXED Purple Fade w/Pinstripes"
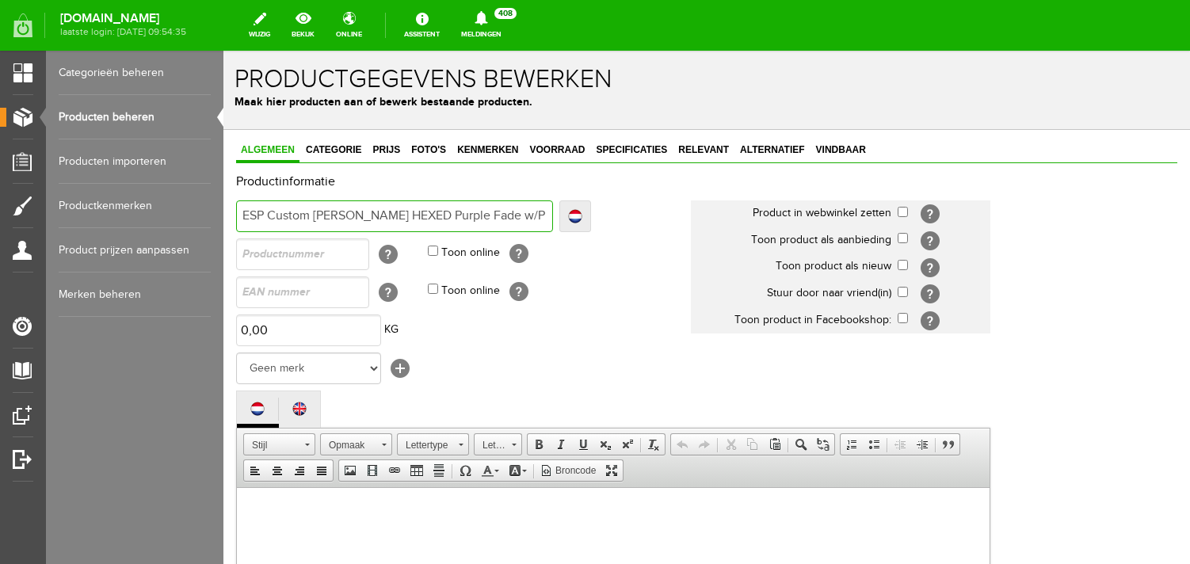
drag, startPoint x: 506, startPoint y: 217, endPoint x: 495, endPoint y: 215, distance: 11.3
click at [495, 215] on input "ESP Custom [PERSON_NAME] HEXED Purple Fade w/Pinstripes" at bounding box center [394, 216] width 317 height 32
drag, startPoint x: 498, startPoint y: 212, endPoint x: 594, endPoint y: 219, distance: 95.4
click at [553, 221] on input "ESP Custom [PERSON_NAME] HEXED Purple Fade with Pinstripes" at bounding box center [394, 216] width 317 height 32
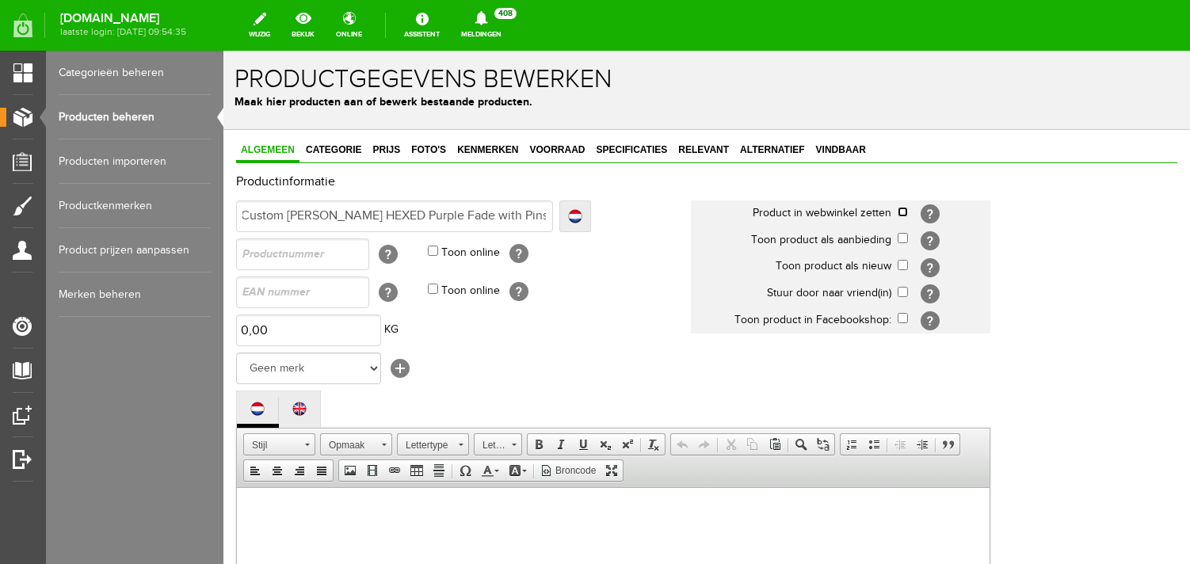
click at [901, 212] on input "checkbox" at bounding box center [903, 212] width 10 height 10
click at [902, 266] on input "checkbox" at bounding box center [903, 265] width 10 height 10
click at [236, 353] on select "Geen merk Hymn Peavey Vox Rickenbacker [PERSON_NAME] [PERSON_NAME] [PERSON_NAME…" at bounding box center [308, 369] width 145 height 32
click option "ESP" at bounding box center [223, 51] width 0 height 0
click at [622, 206] on td "ESP Custom [PERSON_NAME] HEXED Purple Fade with Pinstripes Localize ESP Custom …" at bounding box center [463, 216] width 455 height 38
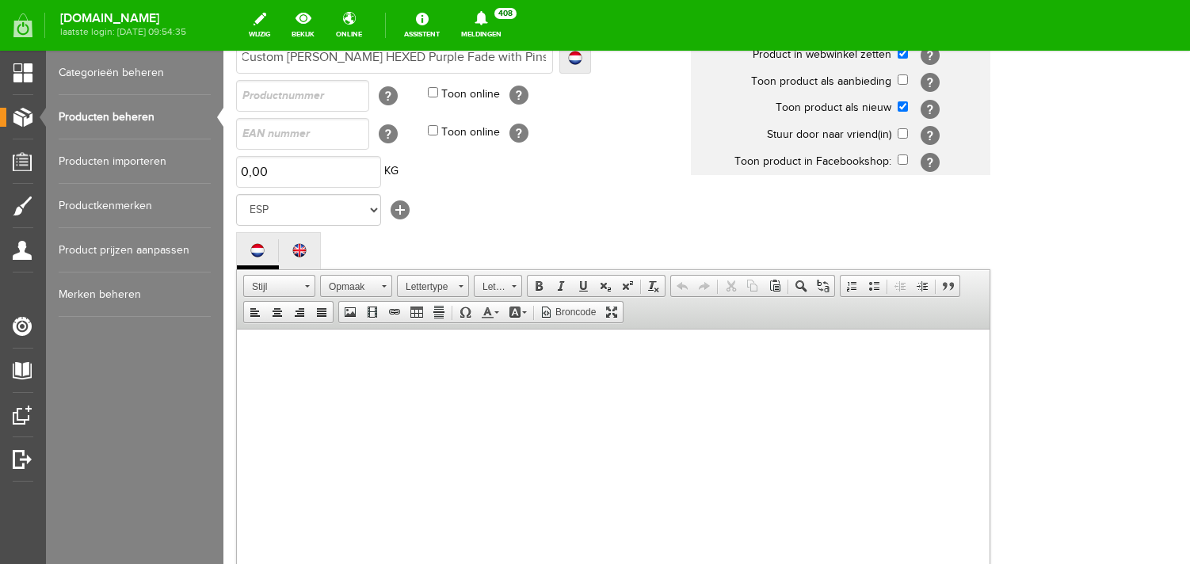
scroll to position [16, 0]
click at [375, 377] on body at bounding box center [613, 463] width 721 height 269
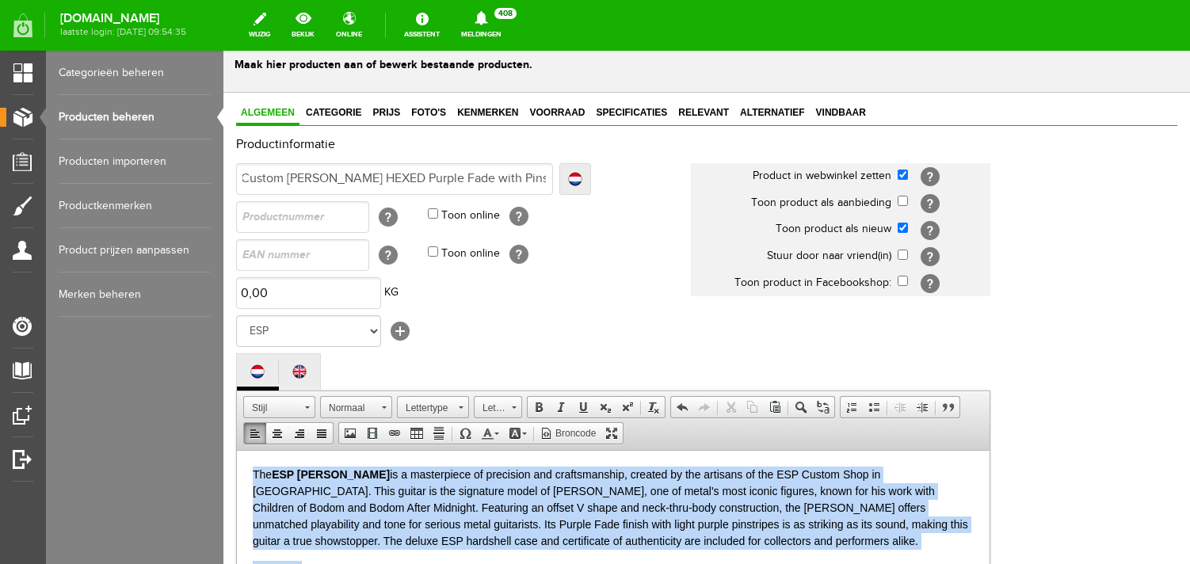
scroll to position [0, 0]
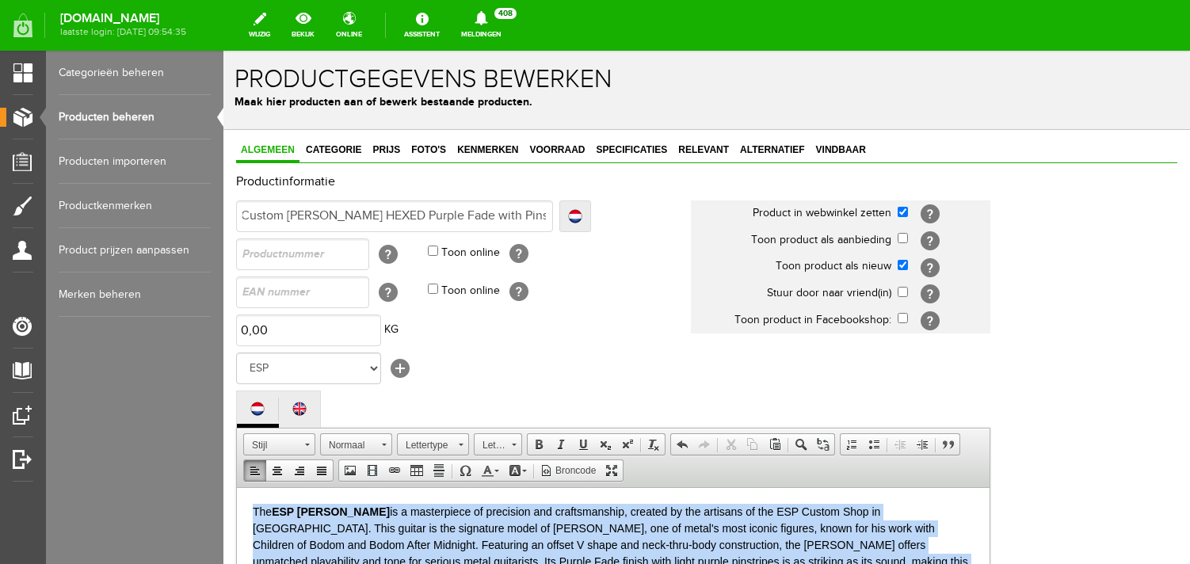
drag, startPoint x: 698, startPoint y: 633, endPoint x: 323, endPoint y: -51, distance: 779.8
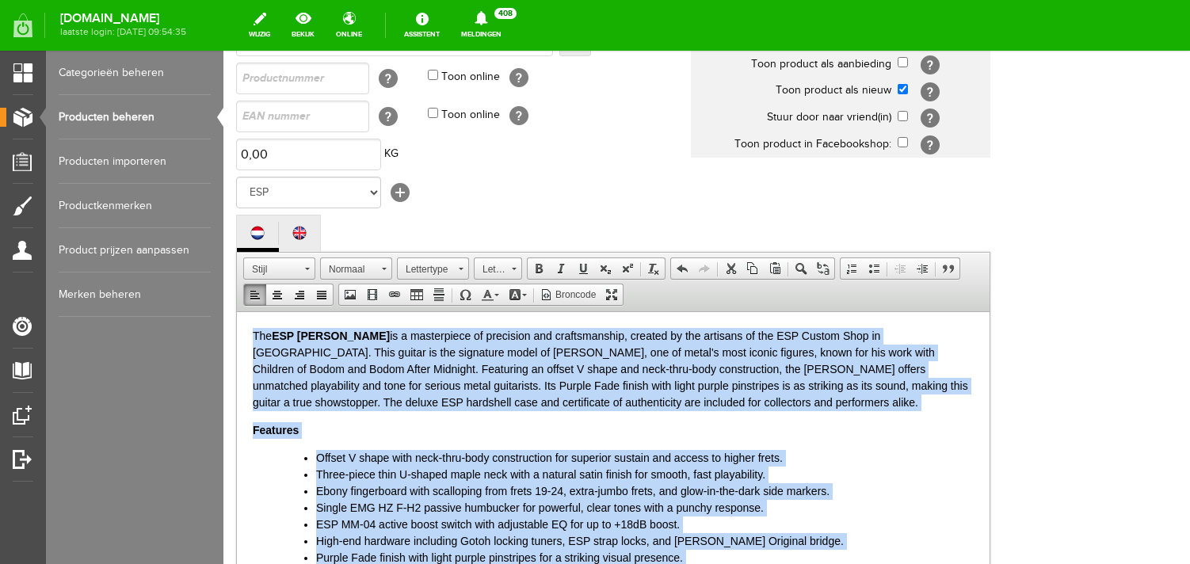
scroll to position [177, 0]
click at [495, 304] on link "Tekstkleur" at bounding box center [490, 294] width 28 height 21
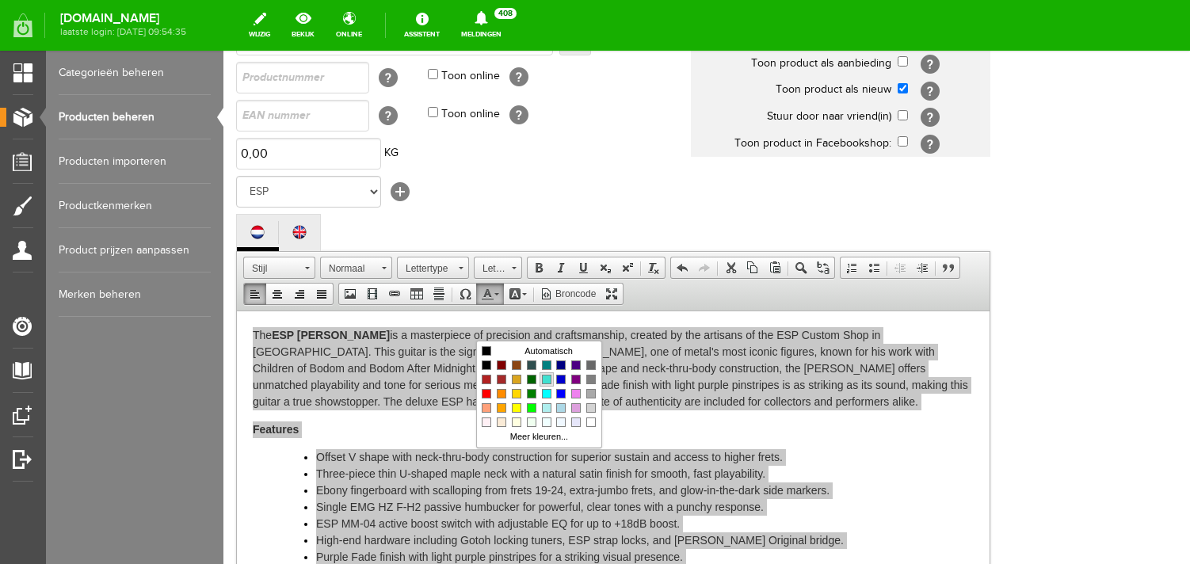
scroll to position [0, 0]
click at [590, 407] on span "Kleuren" at bounding box center [591, 408] width 10 height 10
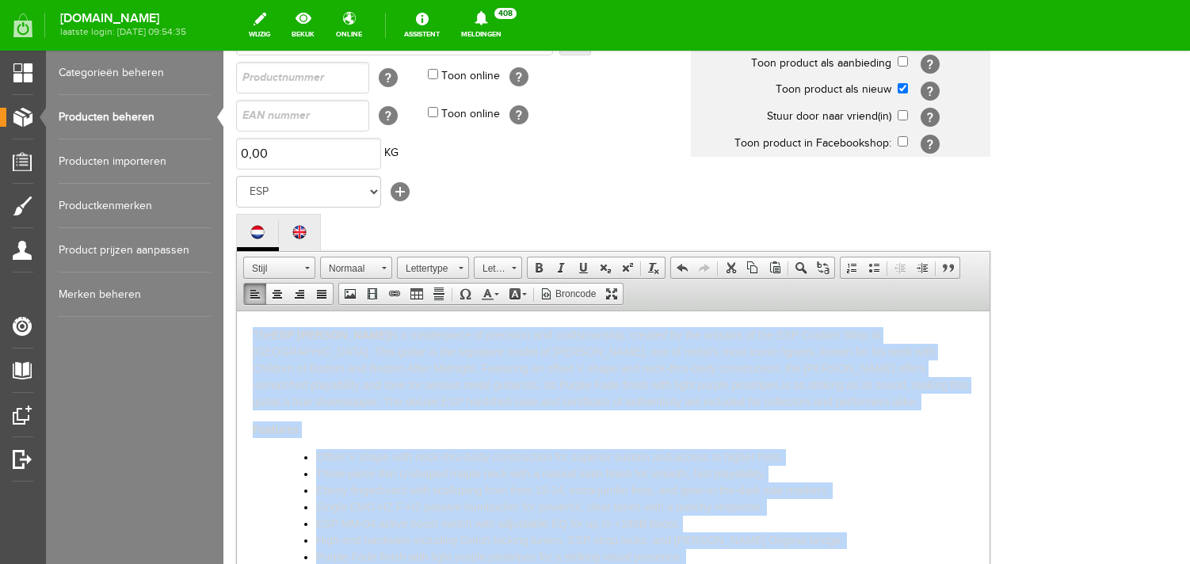
click at [303, 357] on span "The ESP [PERSON_NAME] is a masterpiece of precision and craftsmanship, created …" at bounding box center [611, 367] width 716 height 79
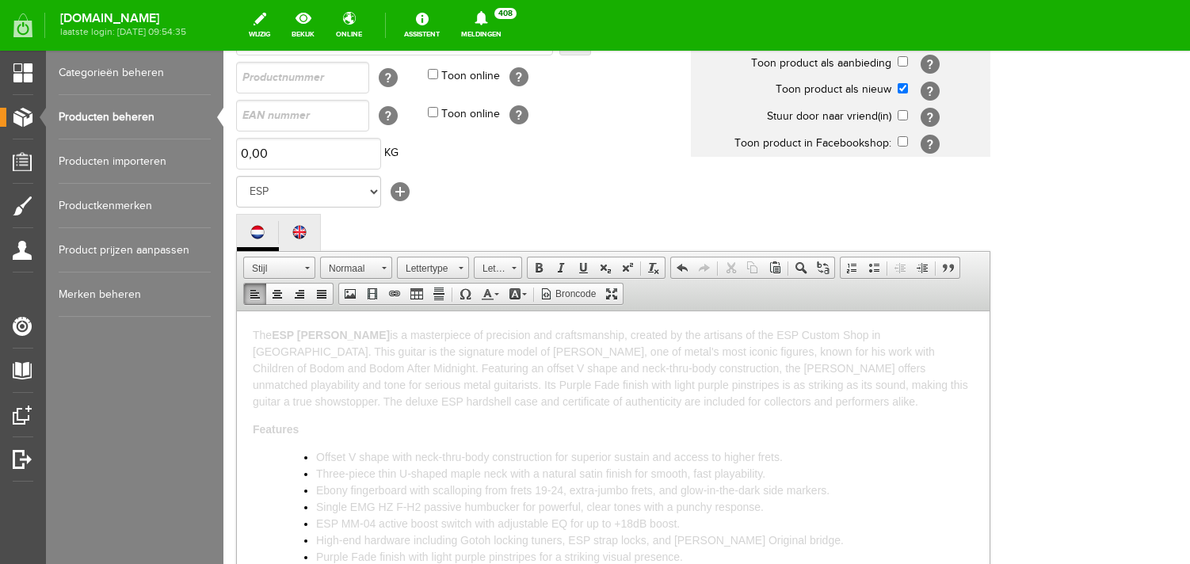
click at [269, 334] on span "The ESP [PERSON_NAME] is a masterpiece of precision and craftsmanship, created …" at bounding box center [611, 367] width 716 height 79
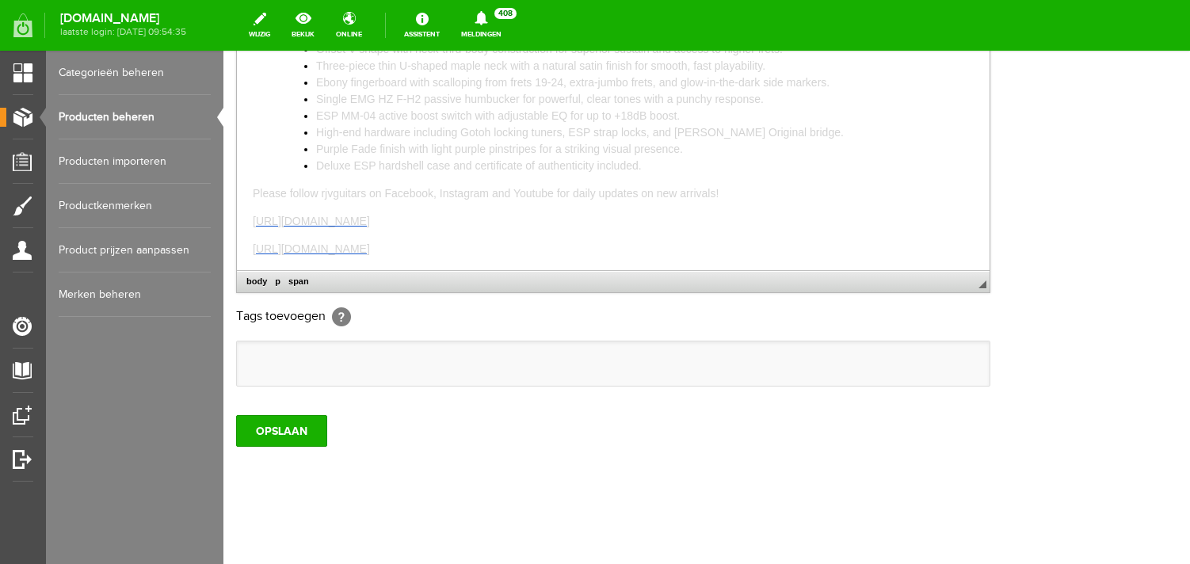
scroll to position [526, 0]
click at [272, 427] on input "OPSLAAN" at bounding box center [281, 431] width 91 height 32
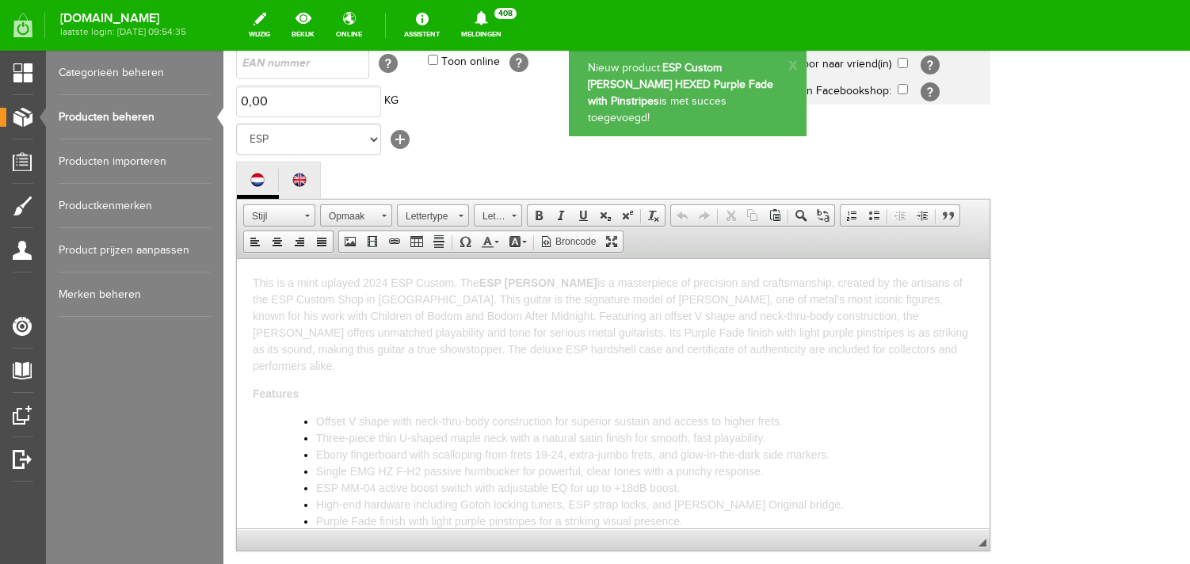
scroll to position [0, 0]
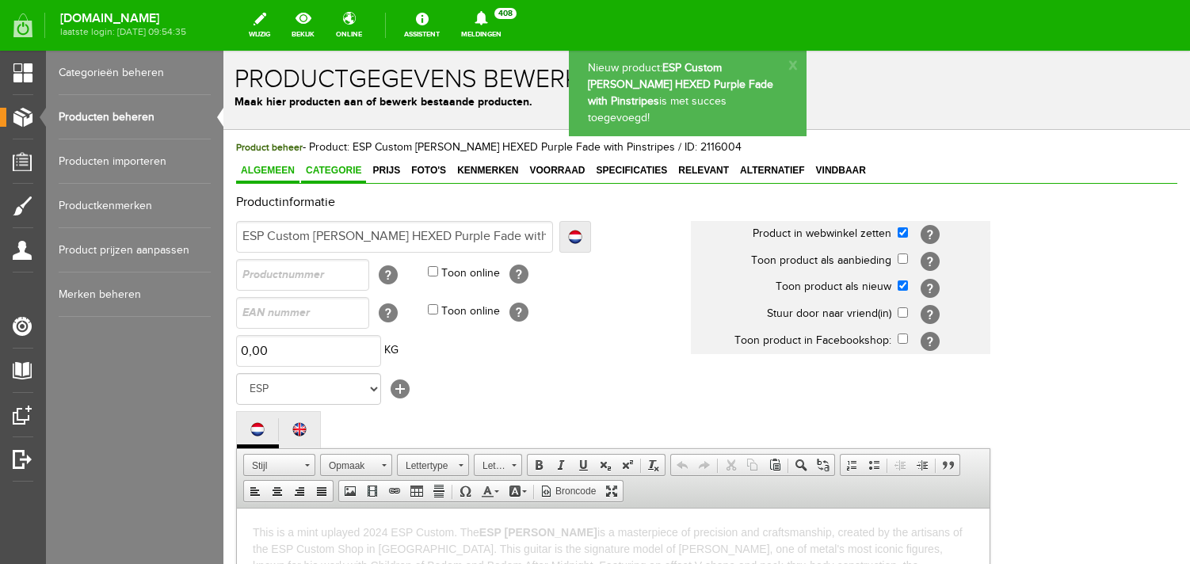
click at [339, 182] on link "Categorie" at bounding box center [333, 171] width 65 height 23
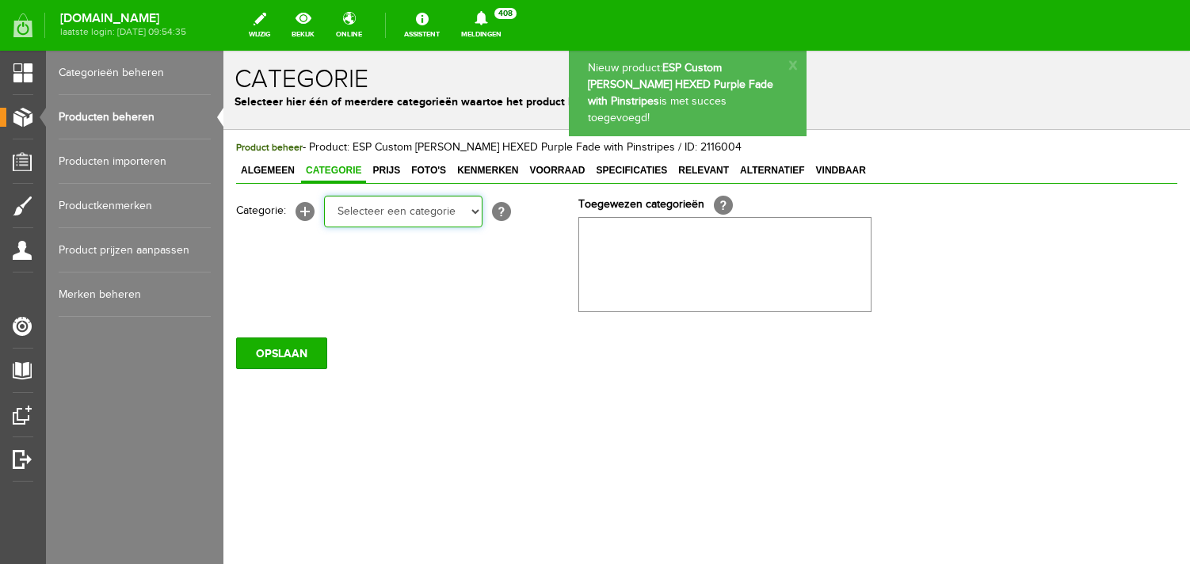
click option "Electric guitars" at bounding box center [223, 51] width 0 height 0
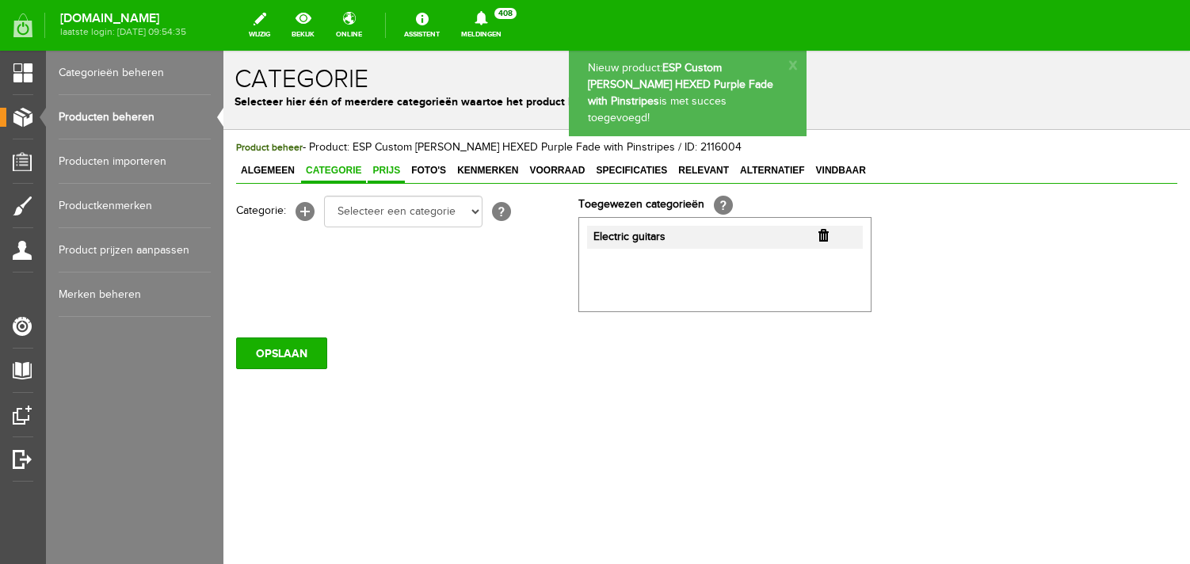
click at [391, 177] on link "Prijs" at bounding box center [386, 171] width 37 height 23
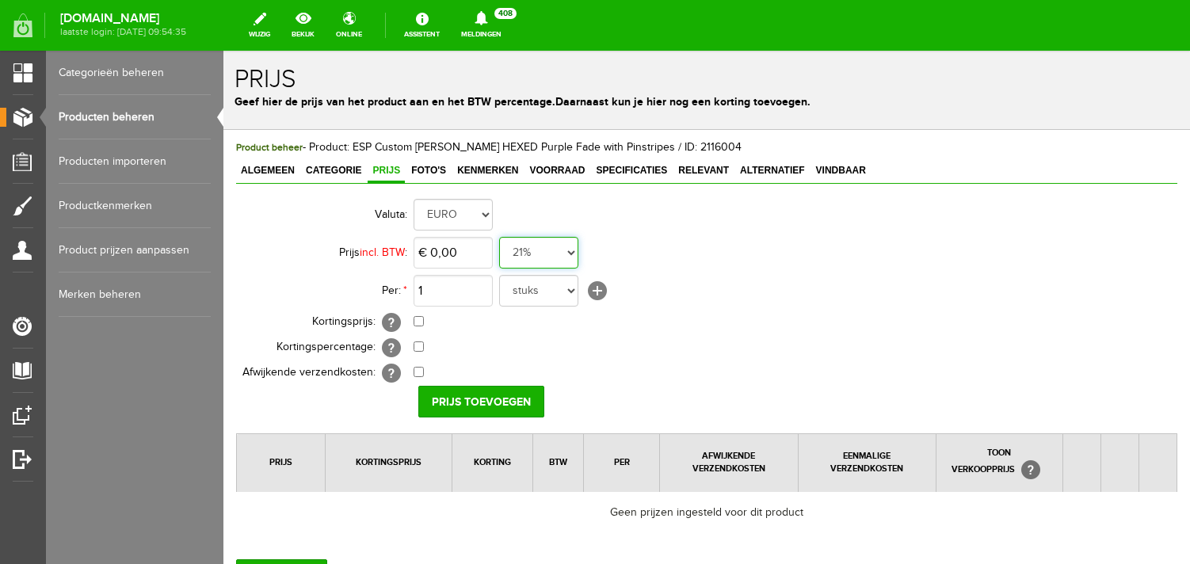
click option "0%" at bounding box center [223, 51] width 0 height 0
click at [464, 257] on input "0" at bounding box center [453, 253] width 79 height 32
drag, startPoint x: 477, startPoint y: 256, endPoint x: 391, endPoint y: 249, distance: 86.7
click at [414, 250] on input "0" at bounding box center [453, 253] width 79 height 32
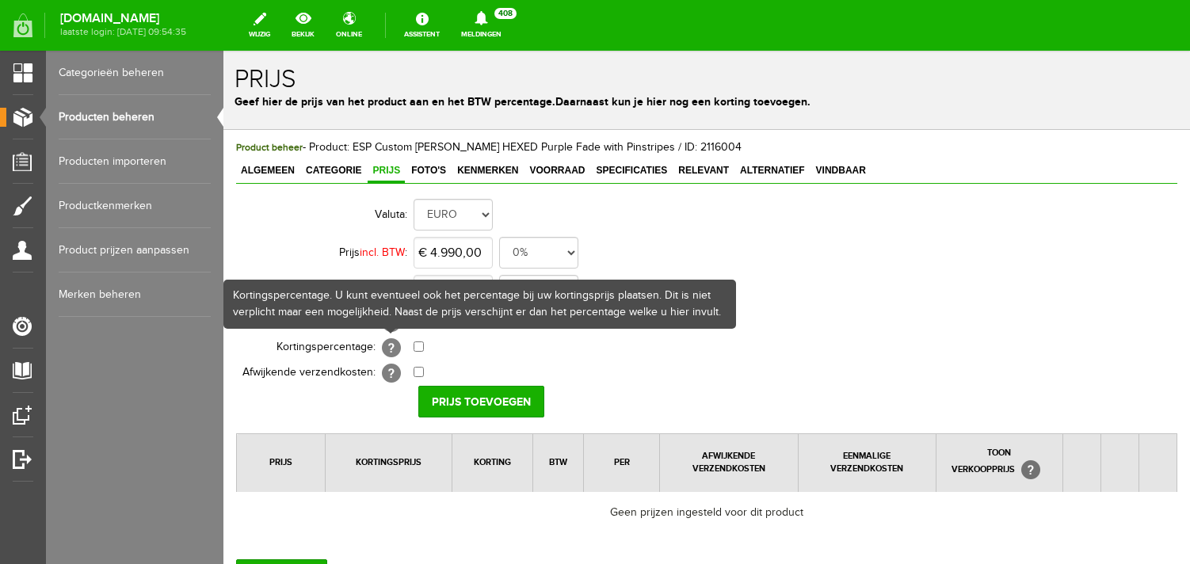
click at [459, 386] on td "€ 0,00 [?] Eenmalige verzendkosten [?]" at bounding box center [705, 373] width 583 height 25
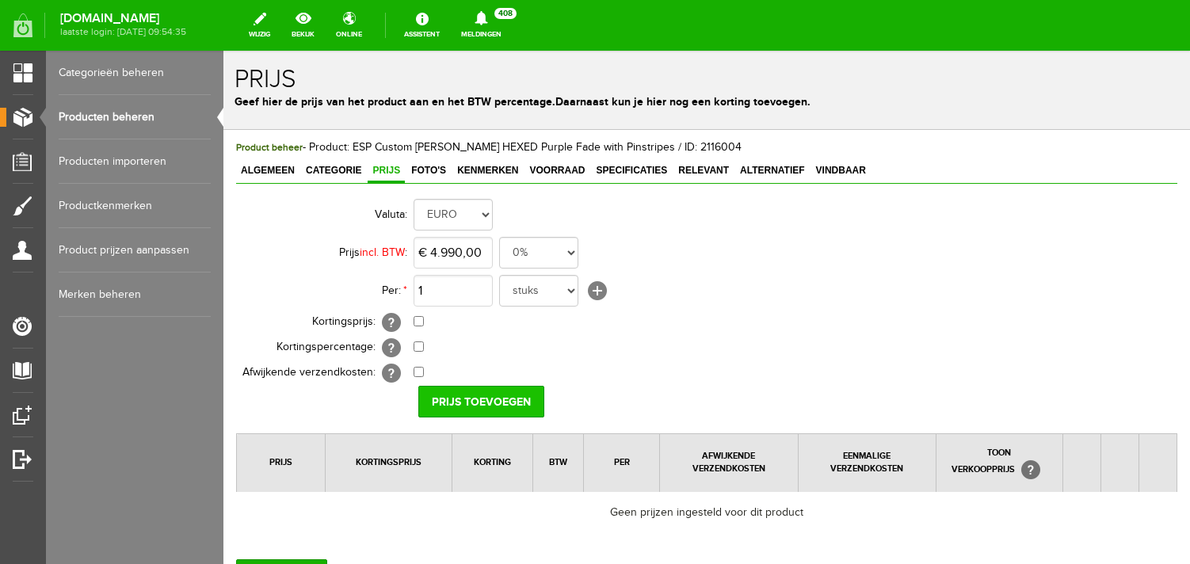
click at [465, 402] on input "Prijs toevoegen" at bounding box center [481, 402] width 126 height 32
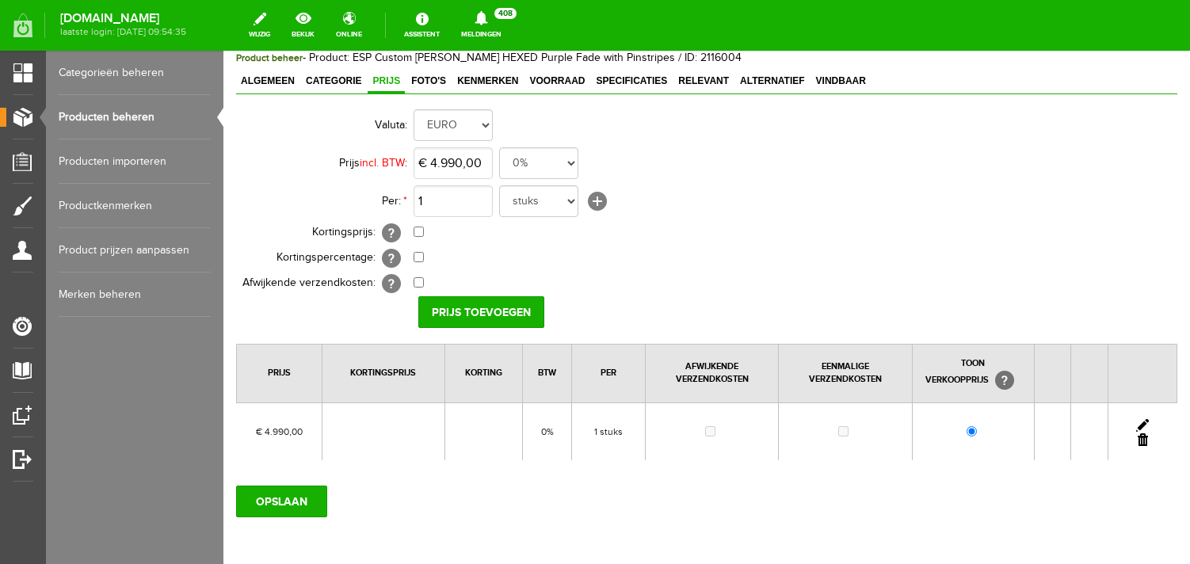
scroll to position [141, 0]
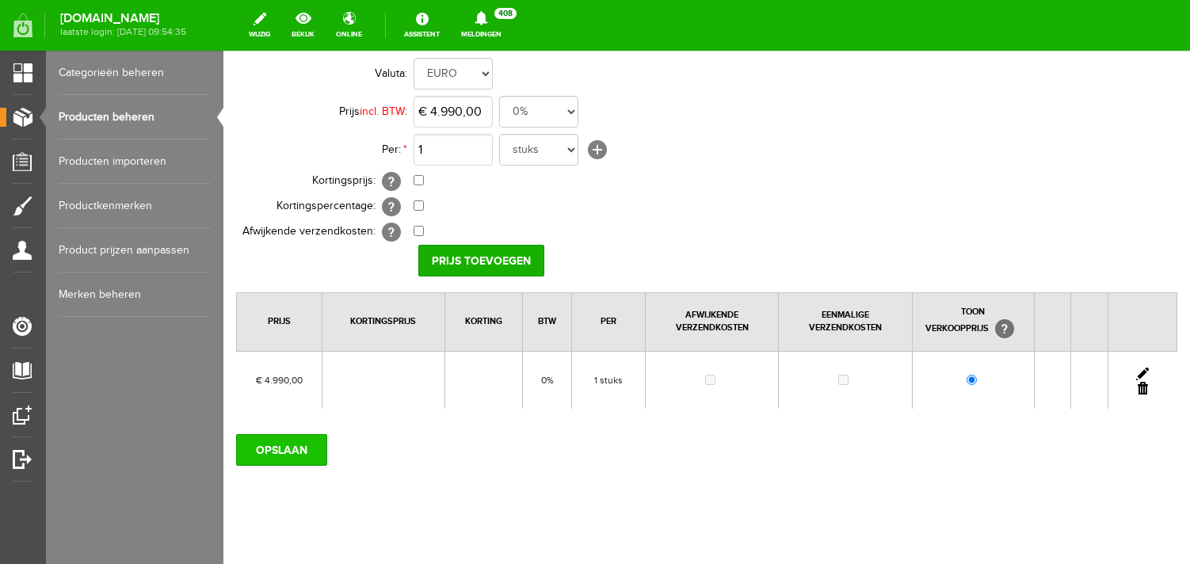
click at [273, 439] on input "OPSLAAN" at bounding box center [281, 450] width 91 height 32
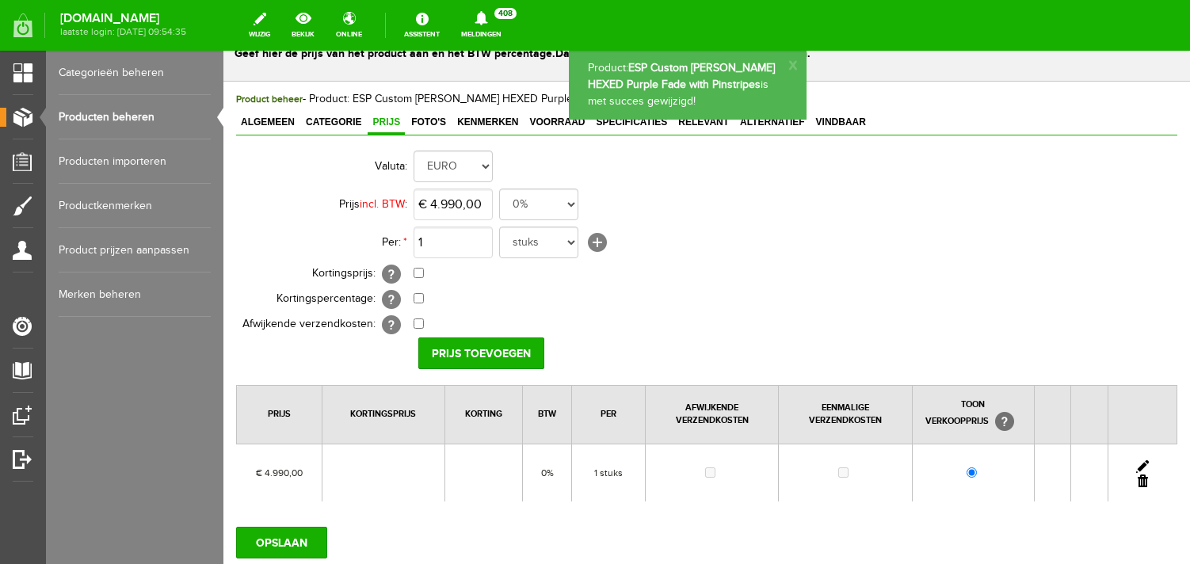
scroll to position [0, 0]
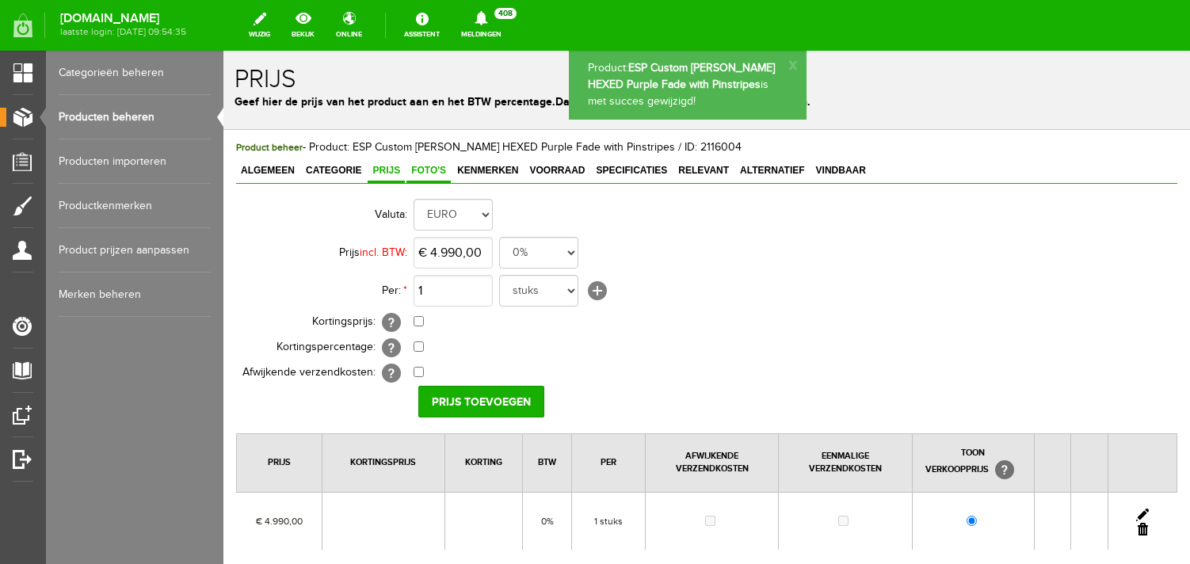
click at [432, 178] on link "Foto's" at bounding box center [429, 171] width 44 height 23
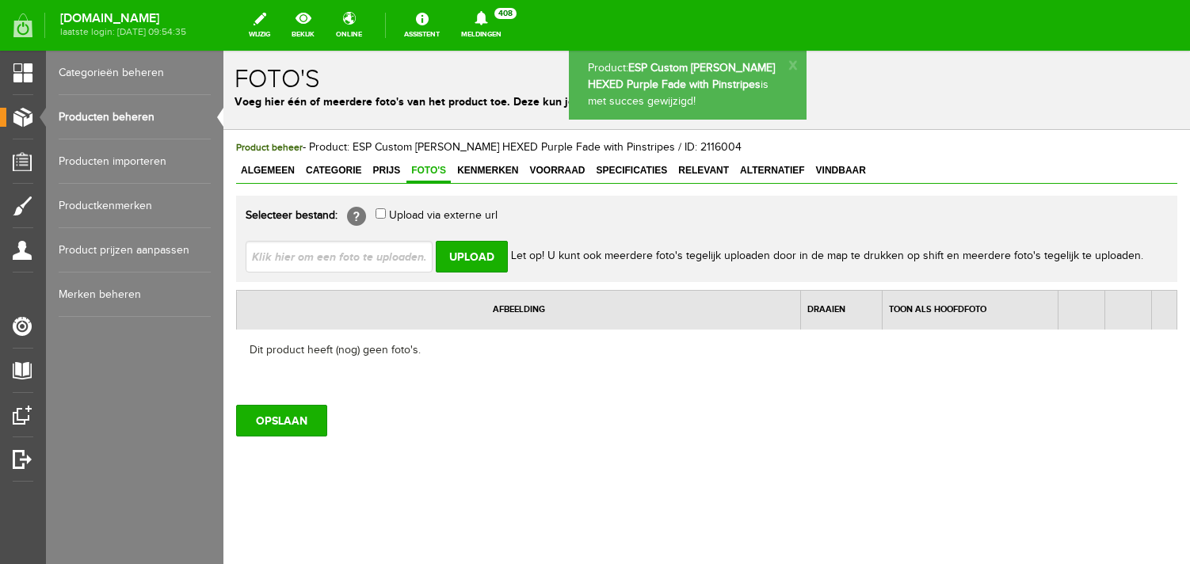
click at [403, 249] on input "file" at bounding box center [346, 256] width 200 height 30
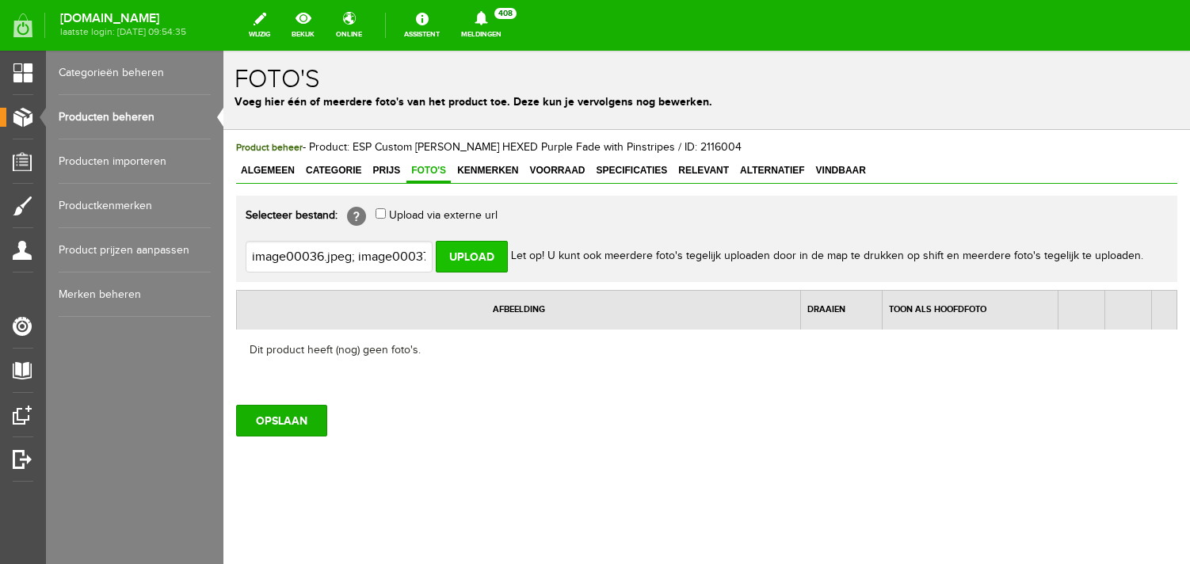
click at [466, 256] on input "Upload" at bounding box center [472, 257] width 72 height 32
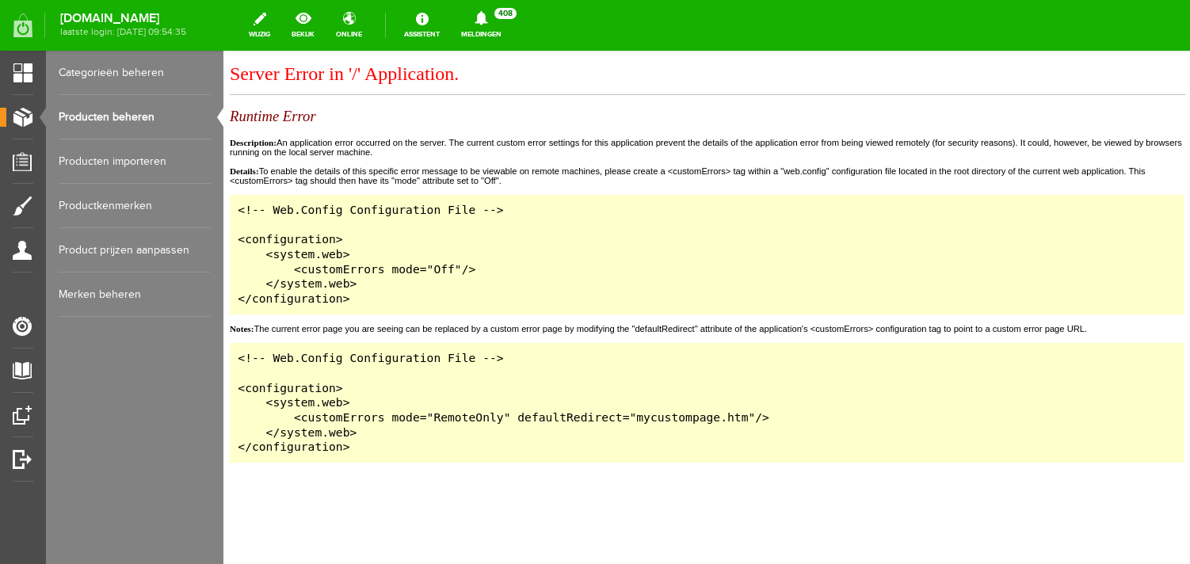
click at [122, 113] on link "Producten beheren" at bounding box center [135, 117] width 152 height 44
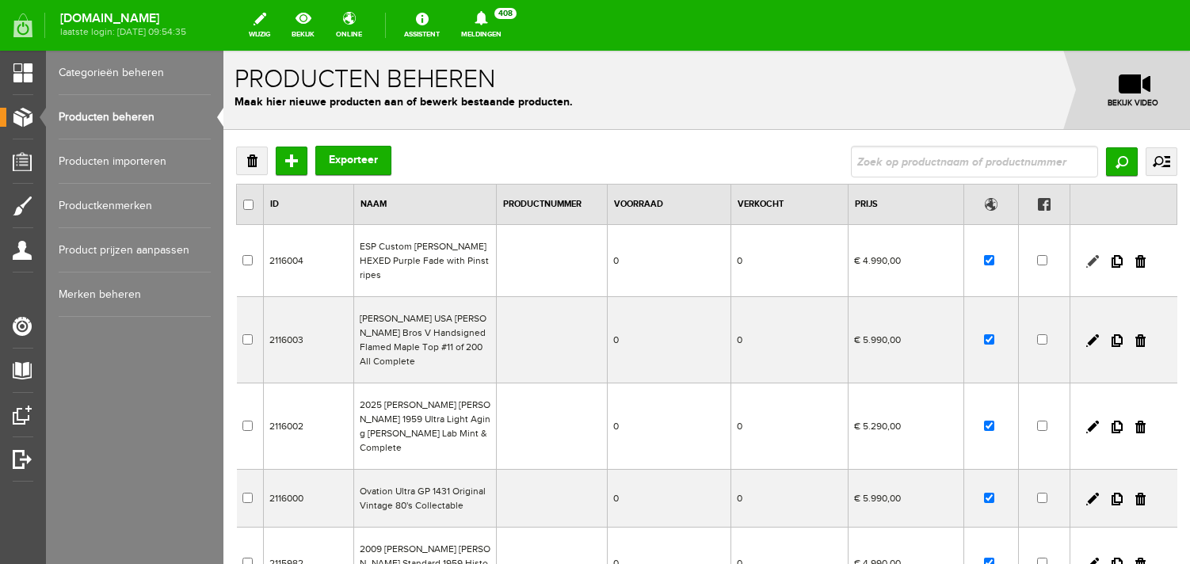
click at [1090, 256] on link at bounding box center [1092, 261] width 13 height 13
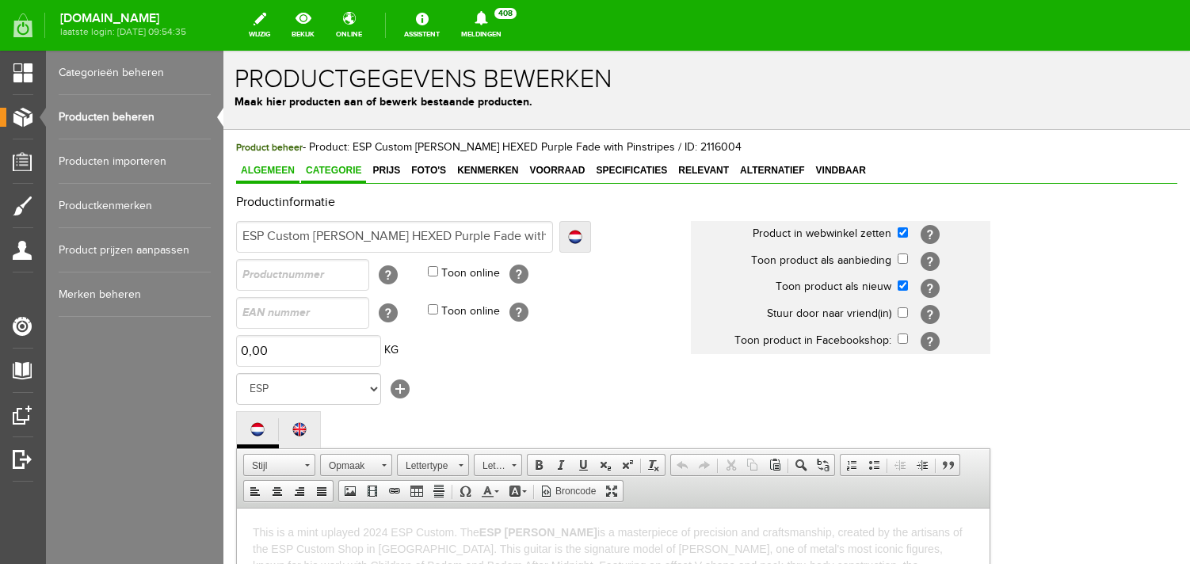
click at [341, 168] on span "Categorie" at bounding box center [333, 170] width 65 height 11
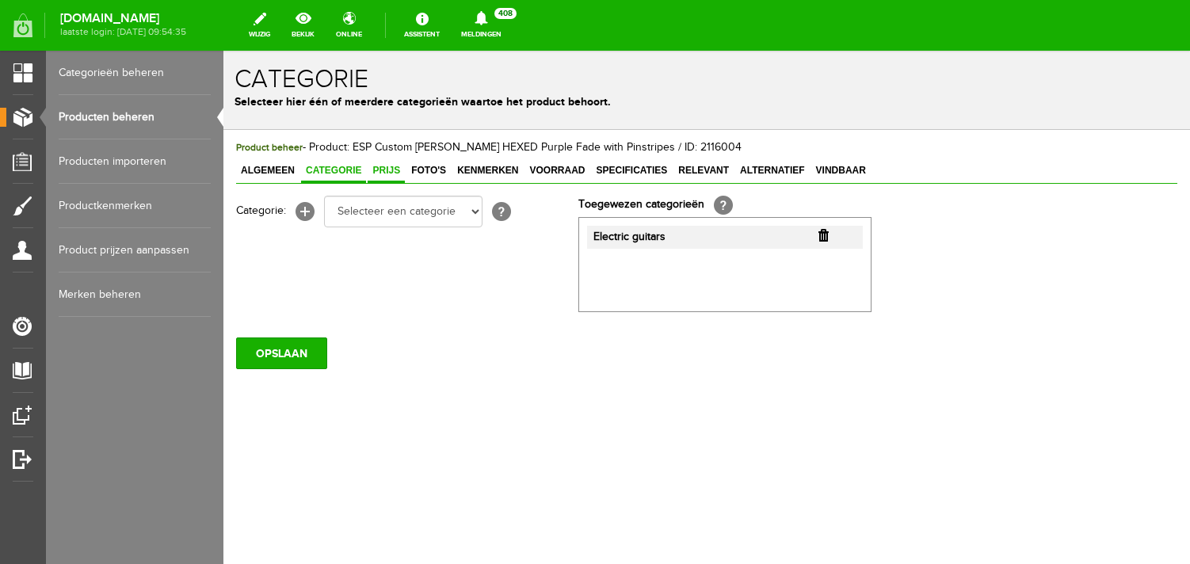
click at [384, 167] on span "Prijs" at bounding box center [386, 170] width 37 height 11
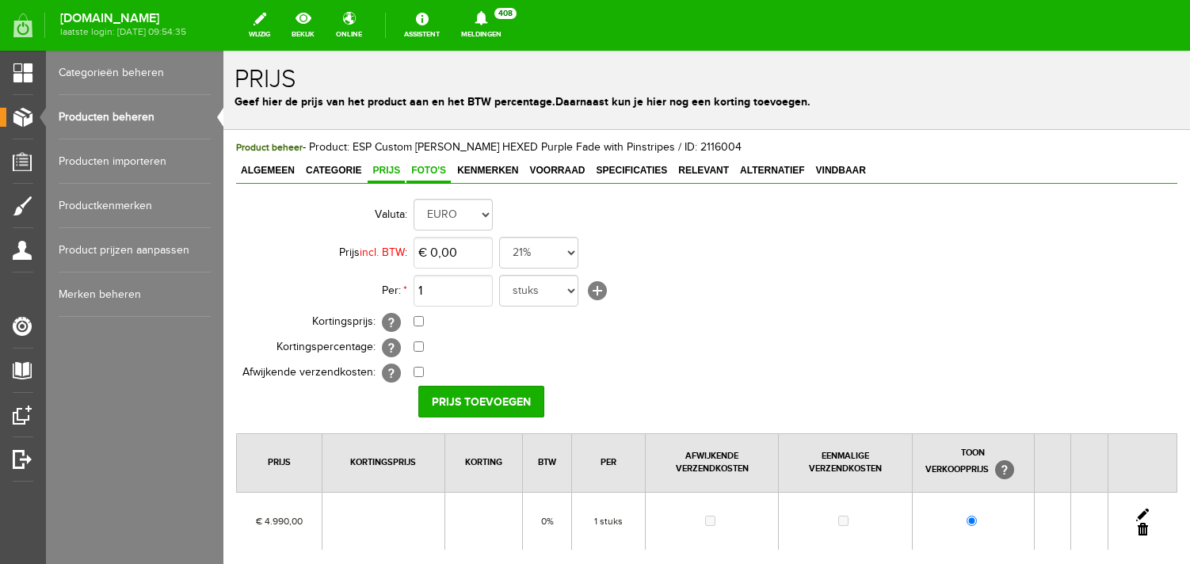
click at [437, 170] on span "Foto's" at bounding box center [429, 170] width 44 height 11
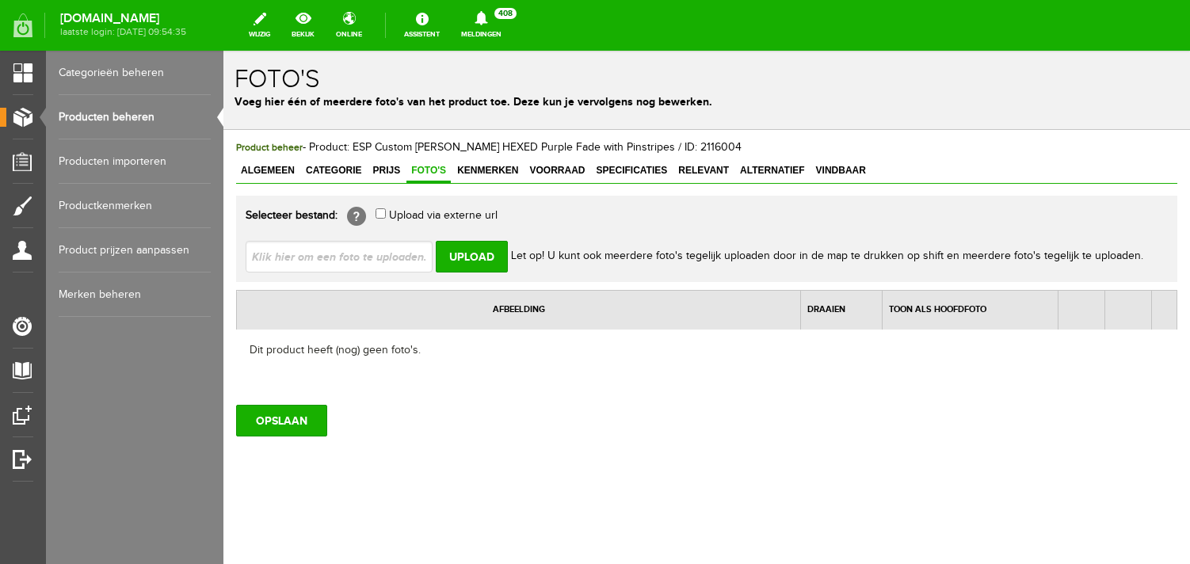
click at [391, 244] on input "file" at bounding box center [346, 256] width 200 height 30
click at [483, 255] on input "Upload" at bounding box center [472, 257] width 72 height 32
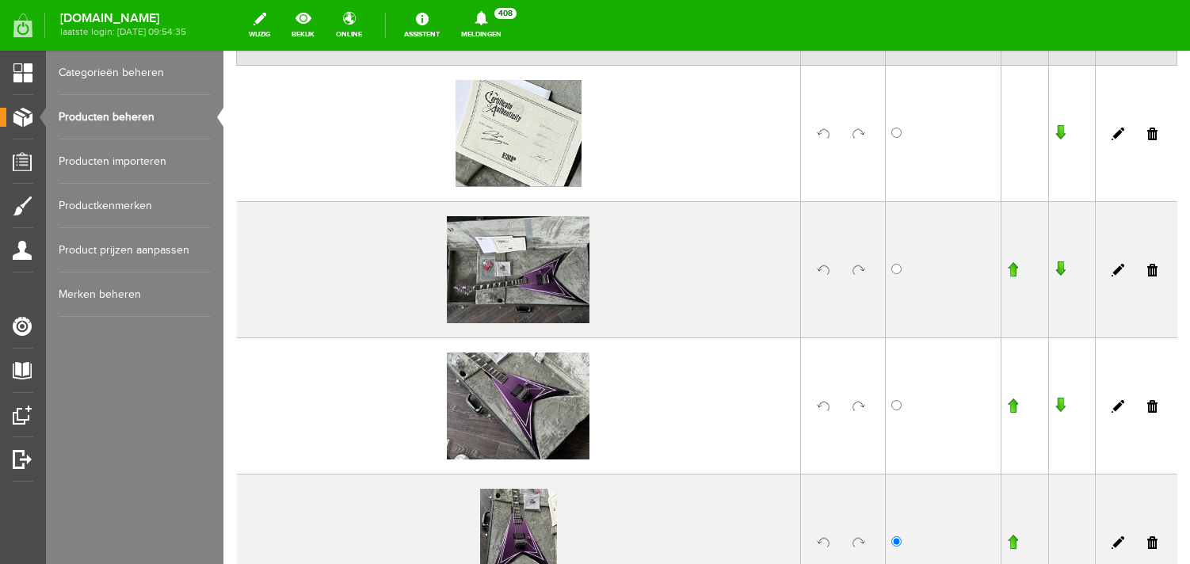
scroll to position [141, 0]
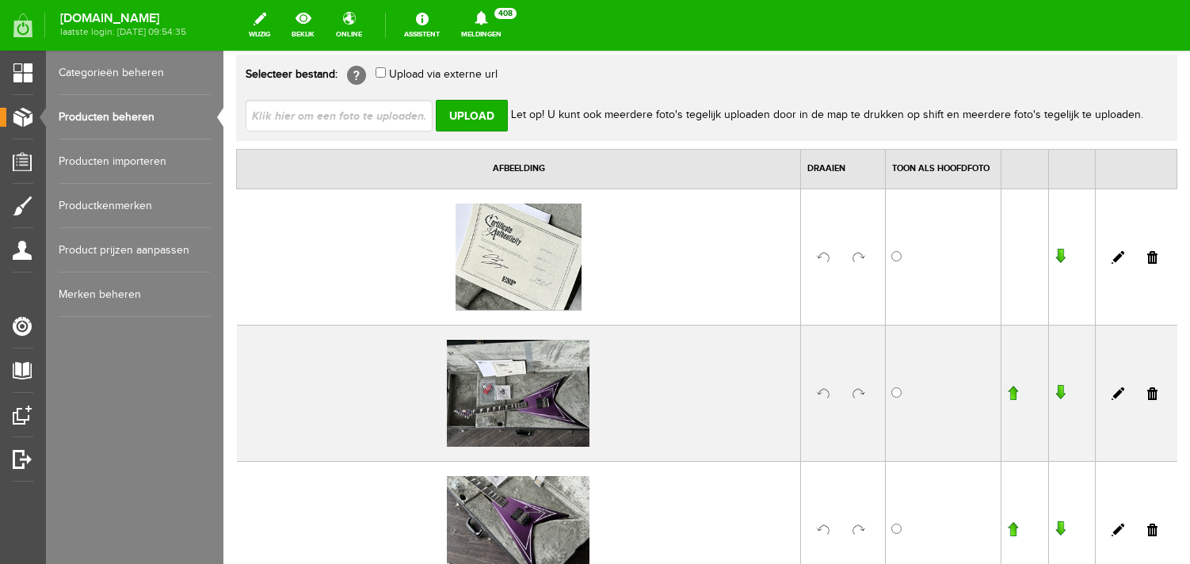
click at [322, 120] on input "file" at bounding box center [346, 115] width 200 height 30
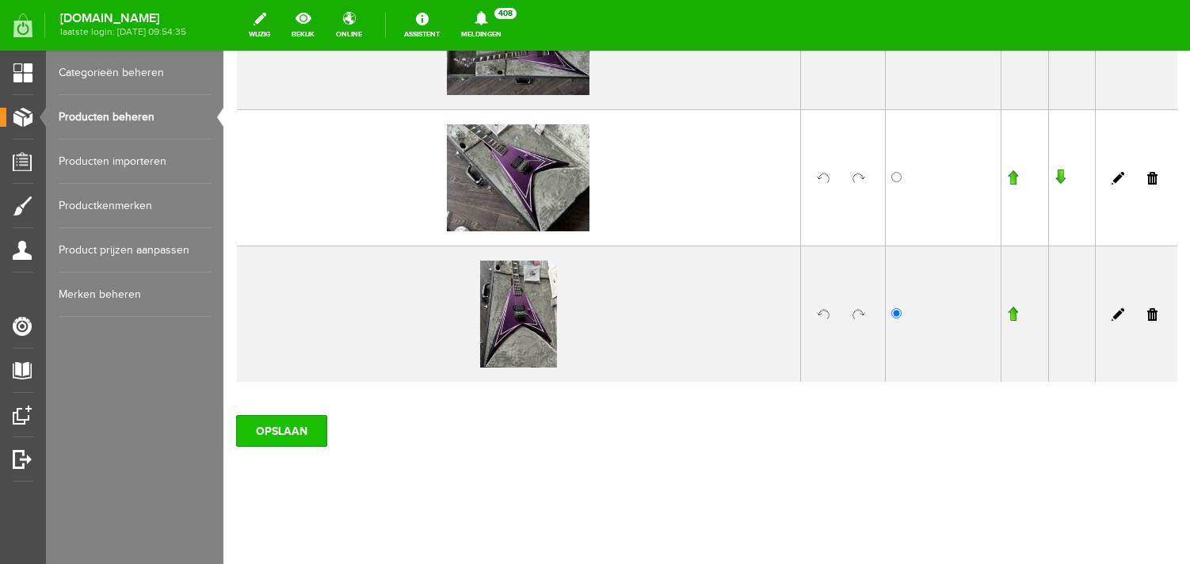
click at [304, 419] on input "OPSLAAN" at bounding box center [281, 431] width 91 height 32
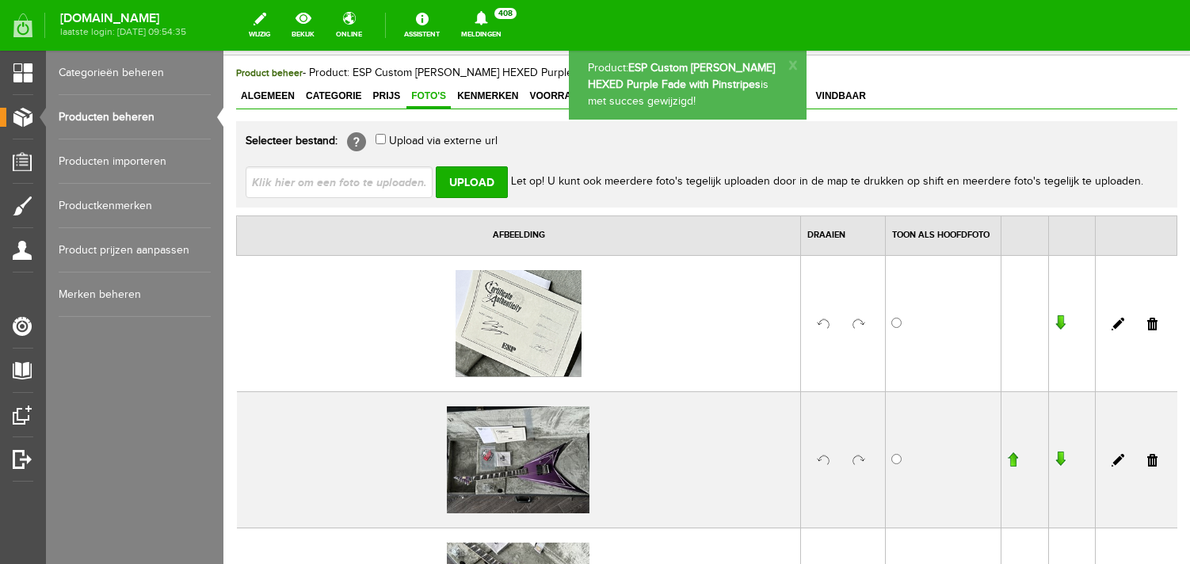
scroll to position [63, 0]
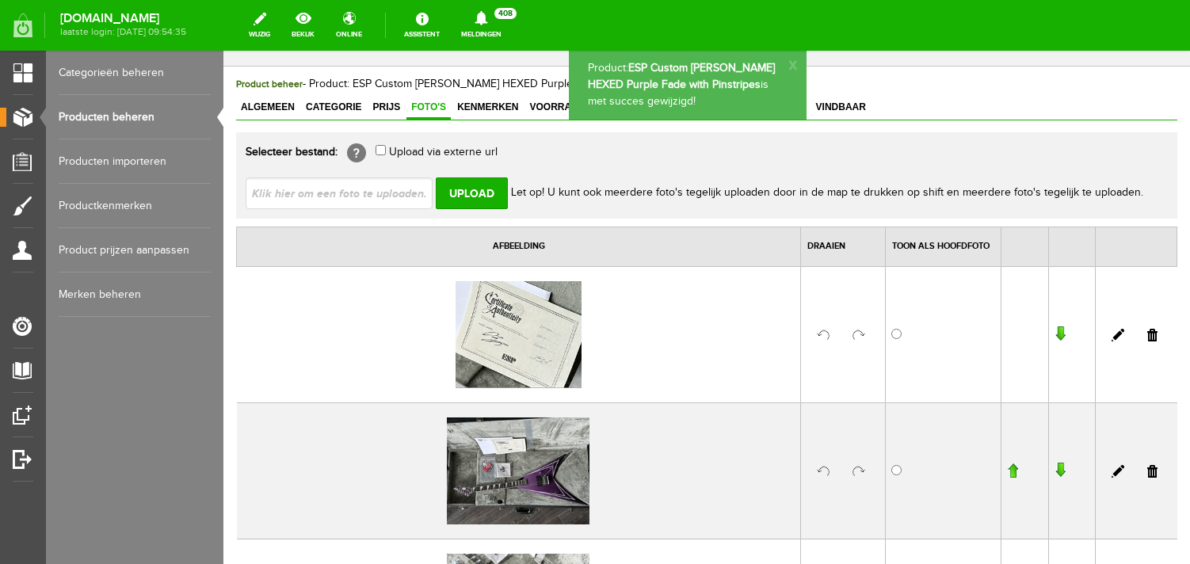
click at [330, 197] on input "file" at bounding box center [346, 192] width 200 height 30
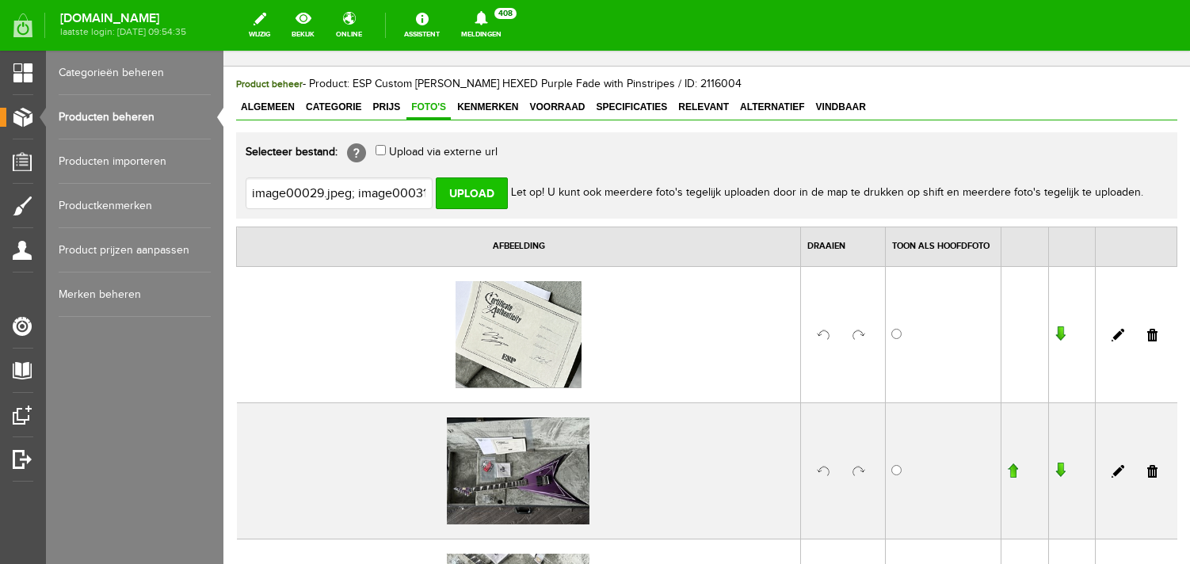
click at [472, 194] on input "Upload" at bounding box center [472, 193] width 72 height 32
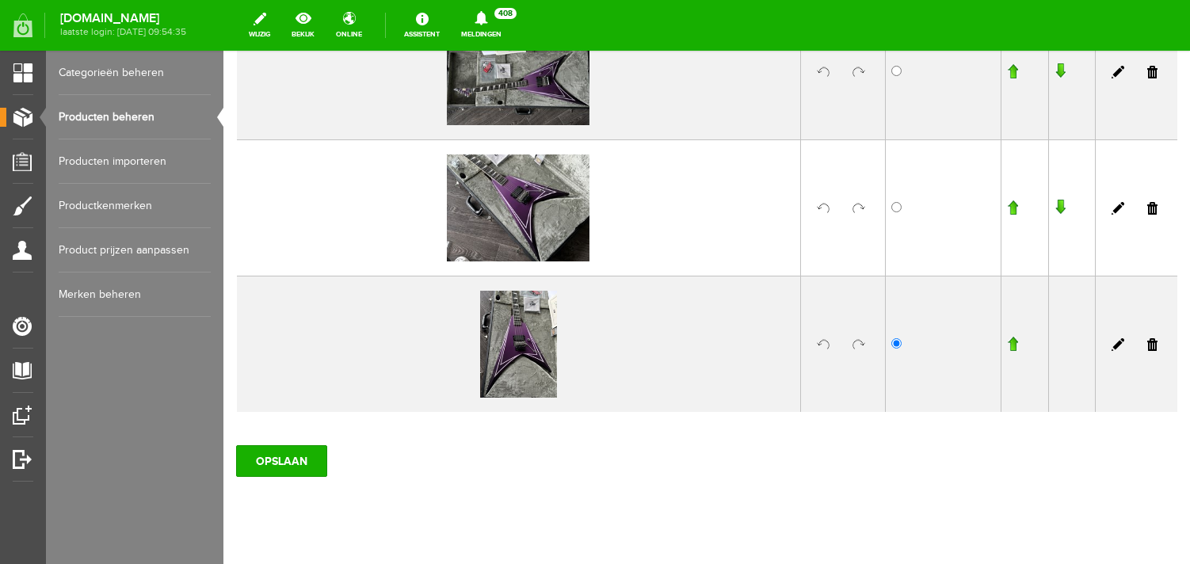
scroll to position [1036, 0]
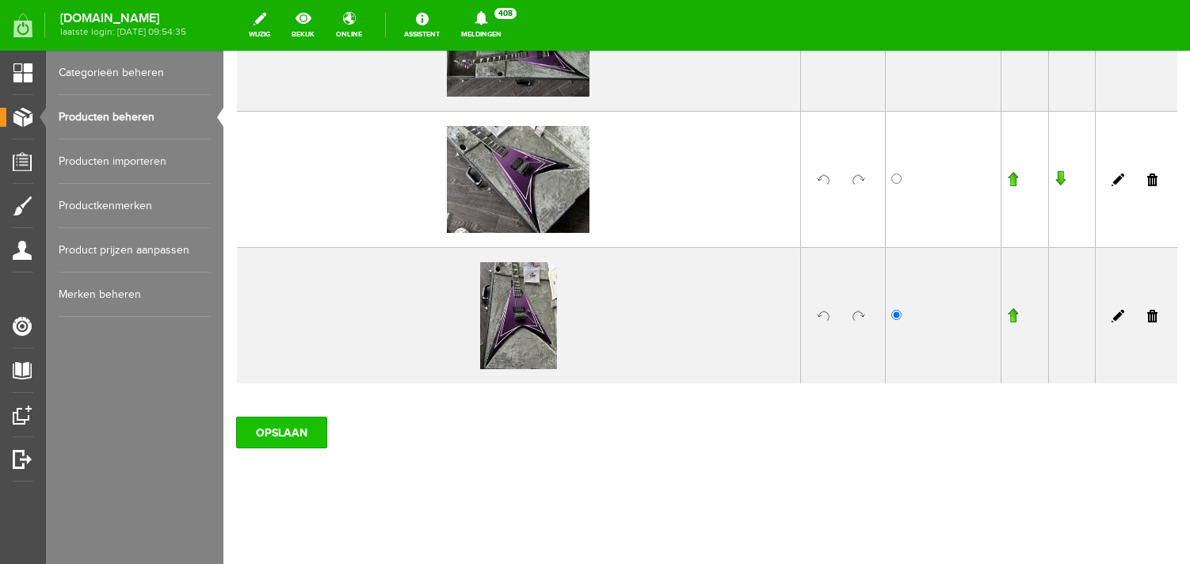
click at [280, 435] on input "OPSLAAN" at bounding box center [281, 433] width 91 height 32
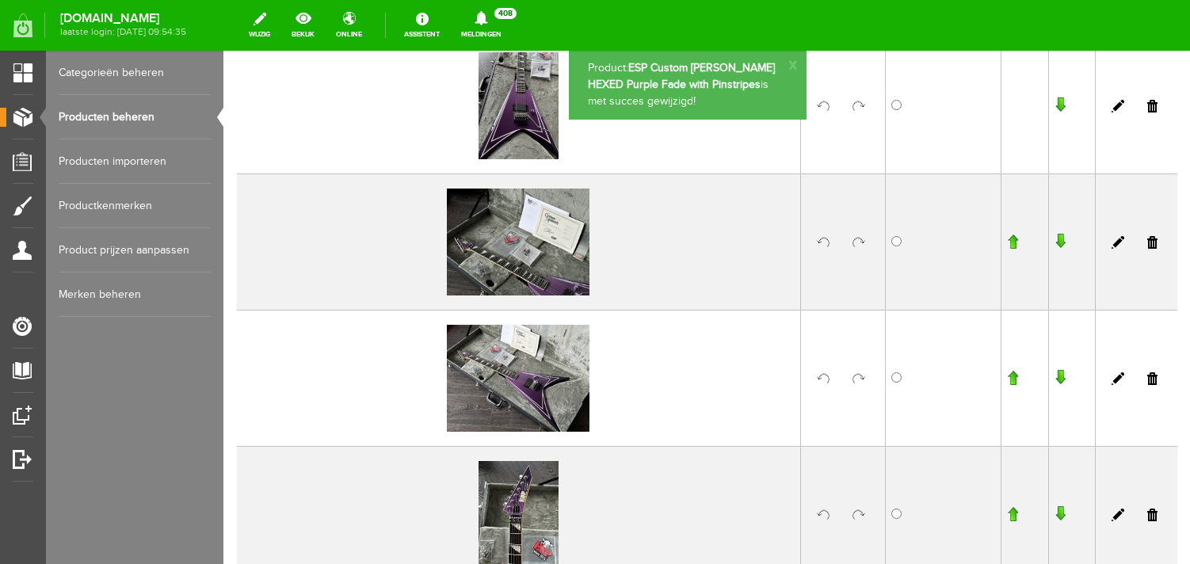
scroll to position [0, 0]
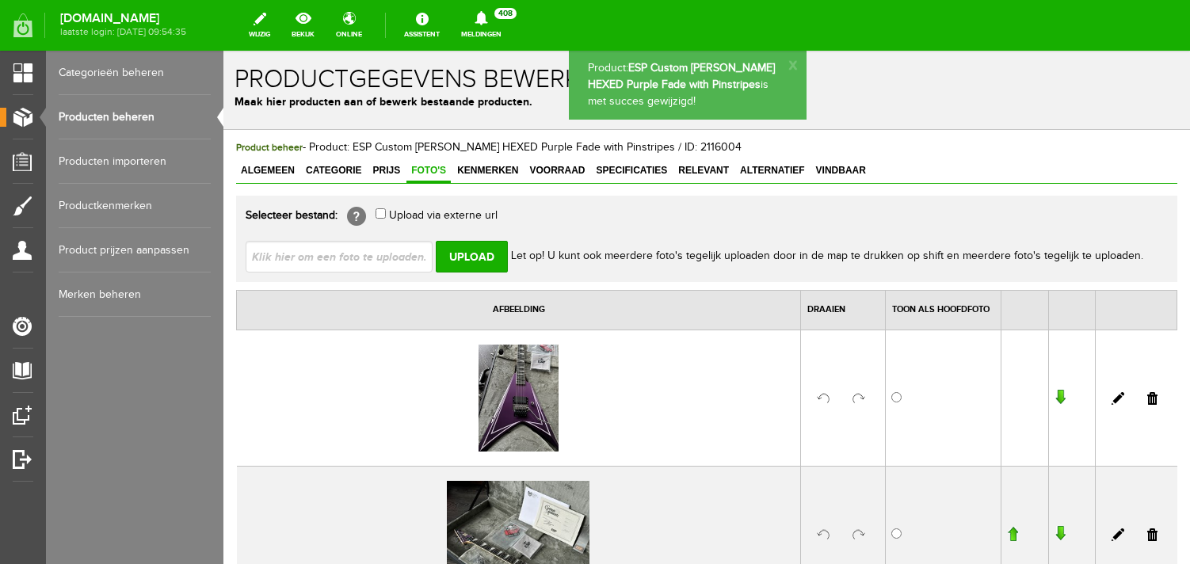
click at [338, 250] on input "file" at bounding box center [346, 256] width 200 height 30
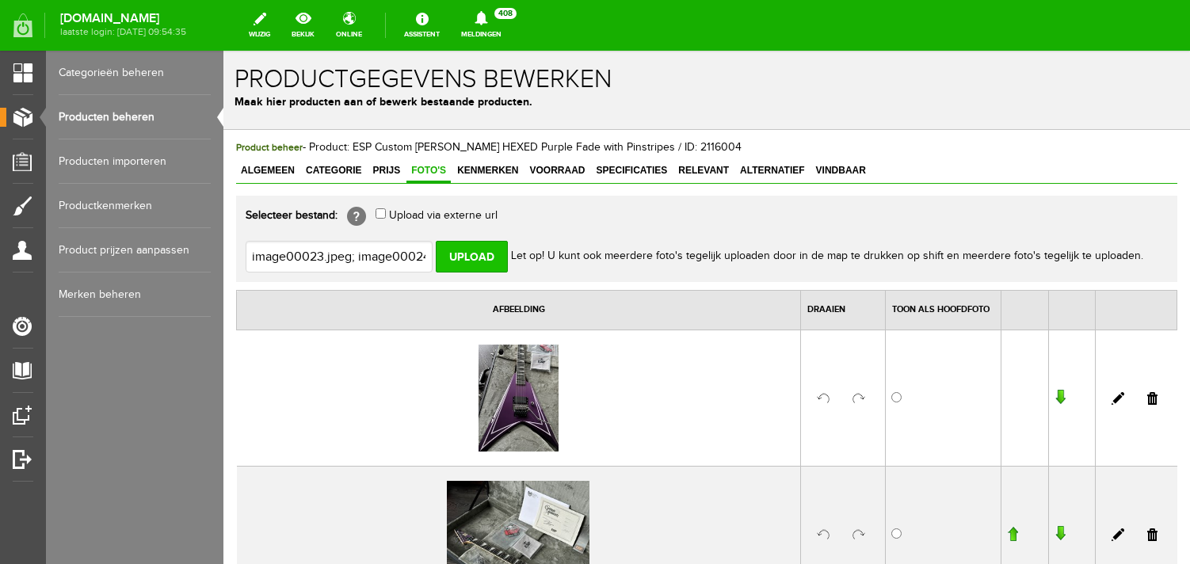
click at [490, 256] on input "Upload" at bounding box center [472, 257] width 72 height 32
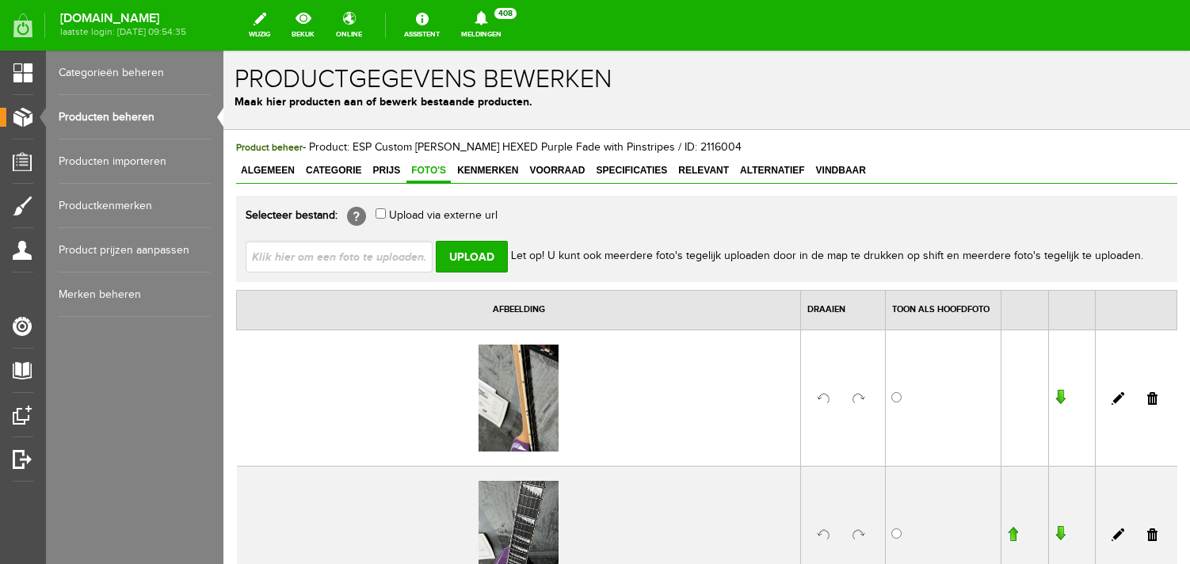
click at [331, 258] on input "file" at bounding box center [346, 256] width 200 height 30
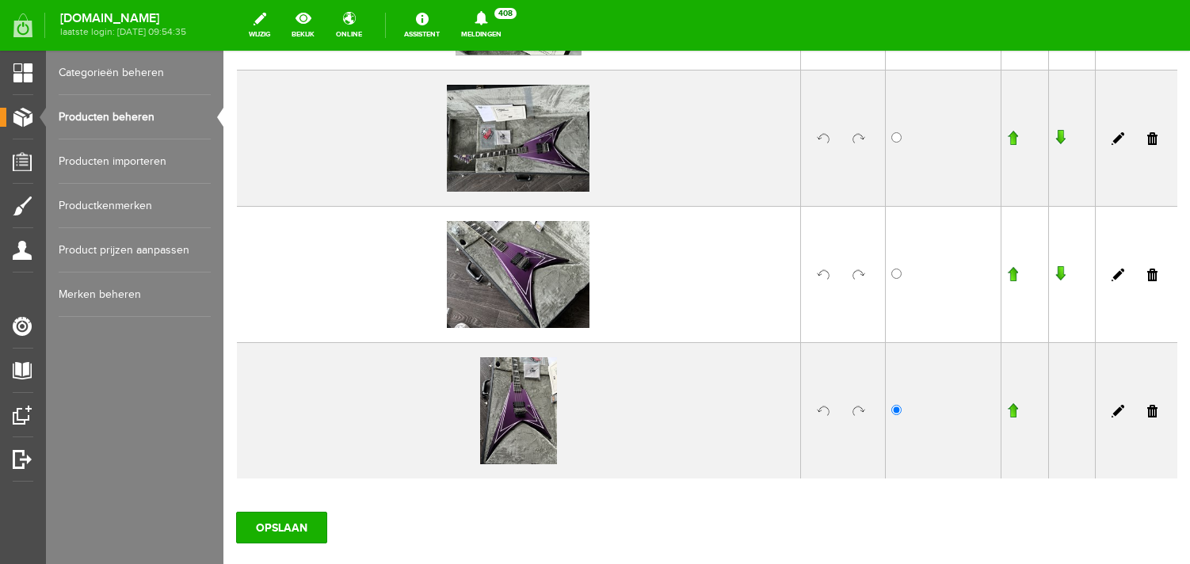
scroll to position [1583, 0]
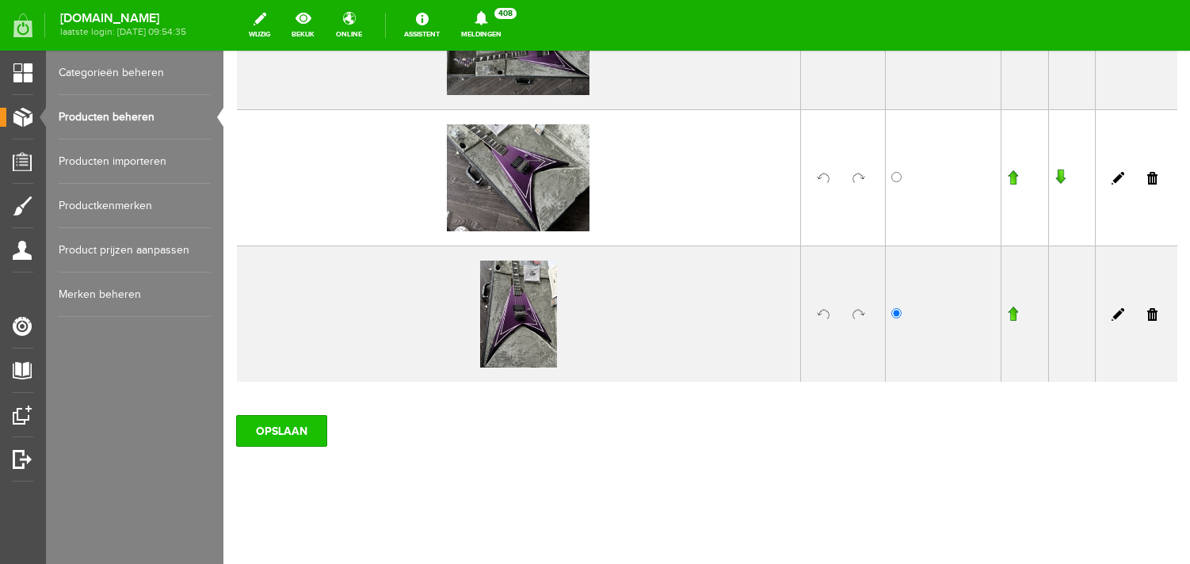
click at [283, 423] on input "OPSLAAN" at bounding box center [281, 431] width 91 height 32
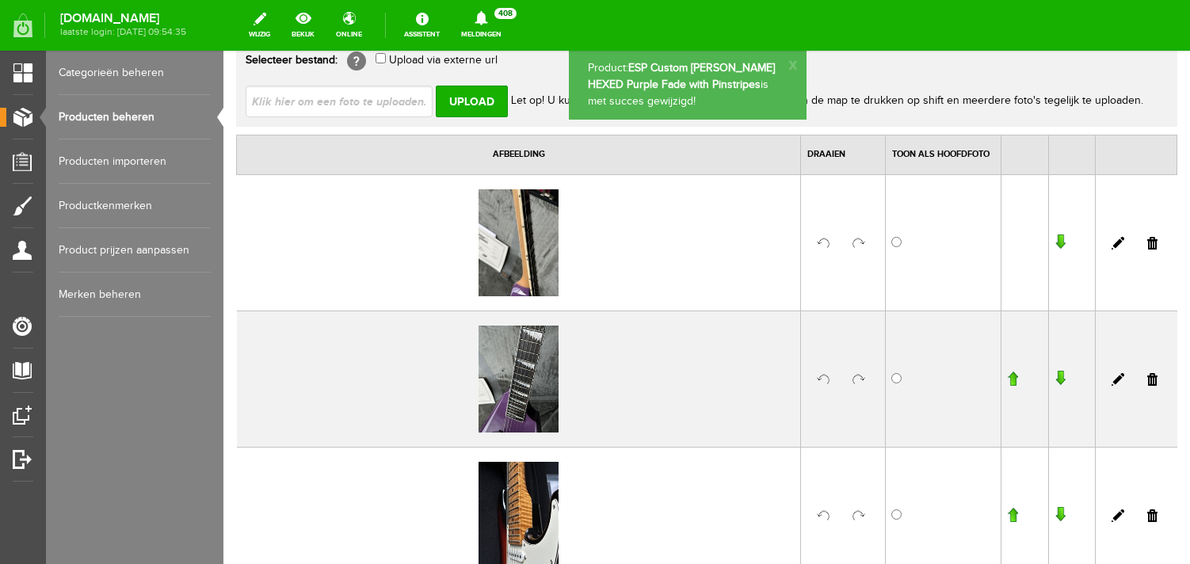
scroll to position [0, 0]
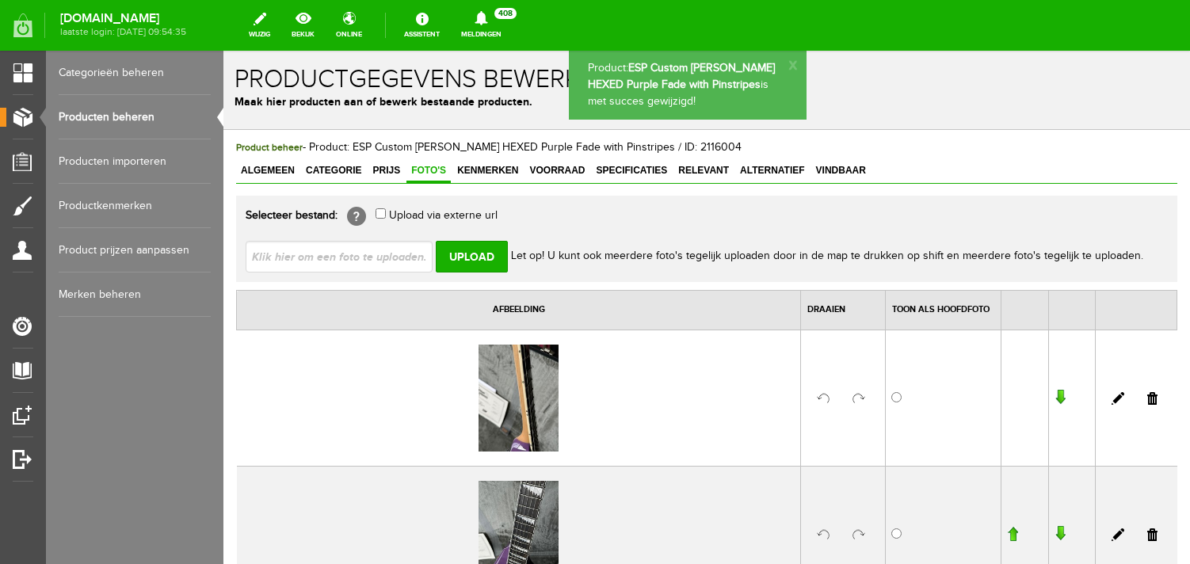
click at [313, 257] on input "file" at bounding box center [346, 256] width 200 height 30
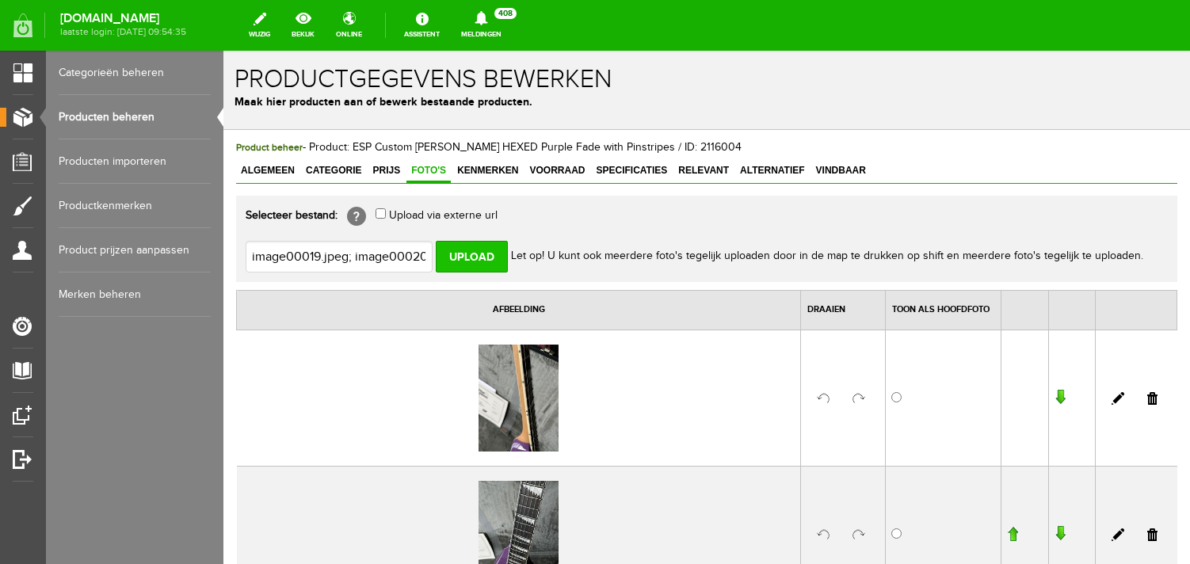
click at [463, 253] on input "Upload" at bounding box center [472, 257] width 72 height 32
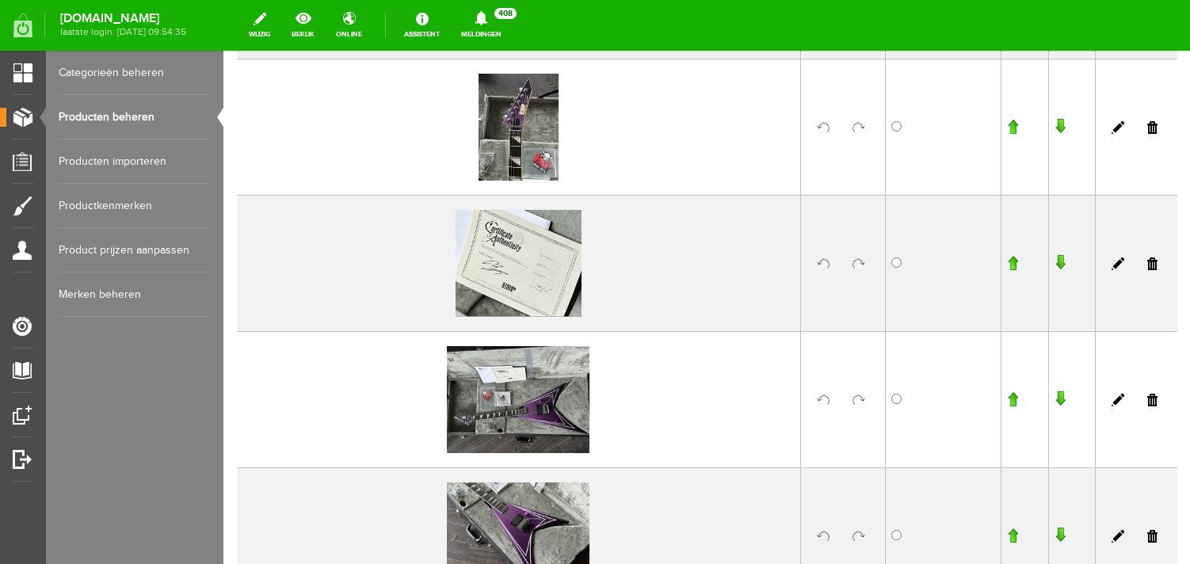
scroll to position [1992, 0]
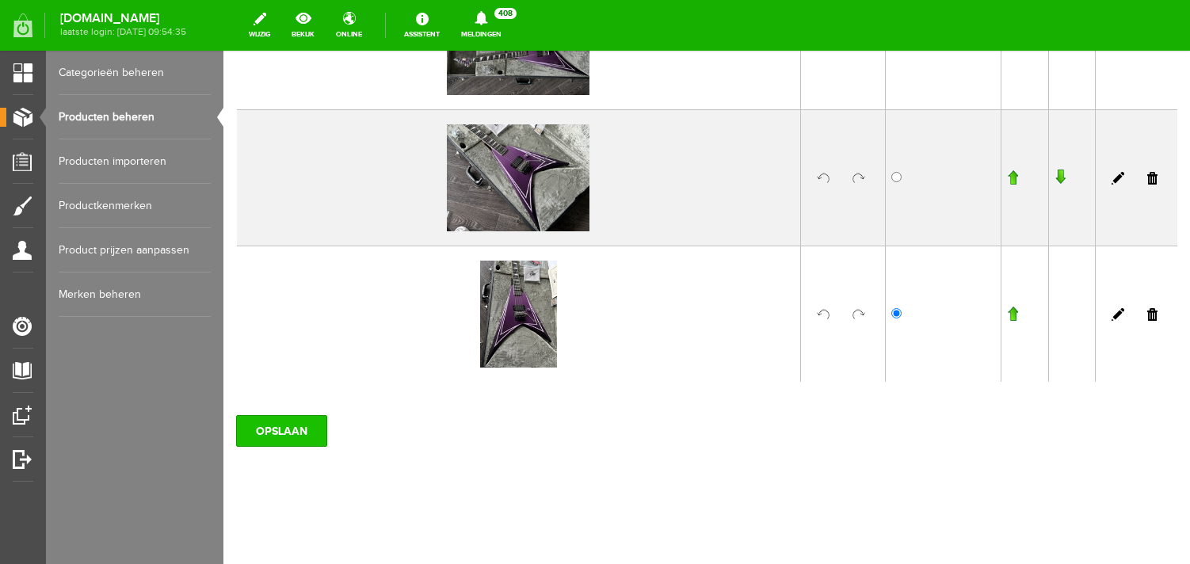
click at [277, 422] on input "OPSLAAN" at bounding box center [281, 431] width 91 height 32
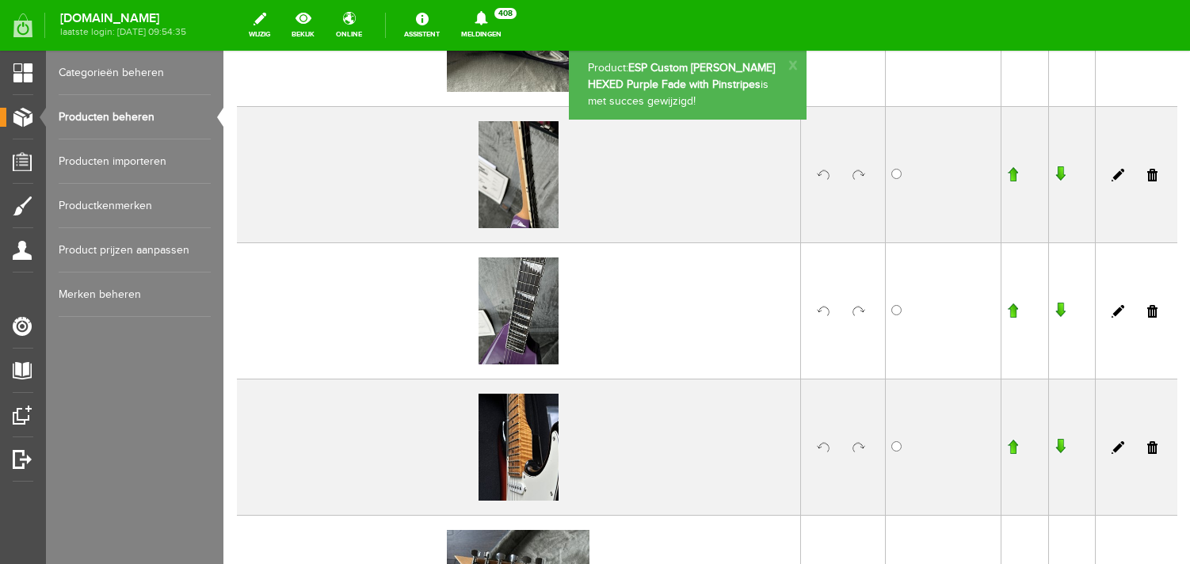
scroll to position [0, 0]
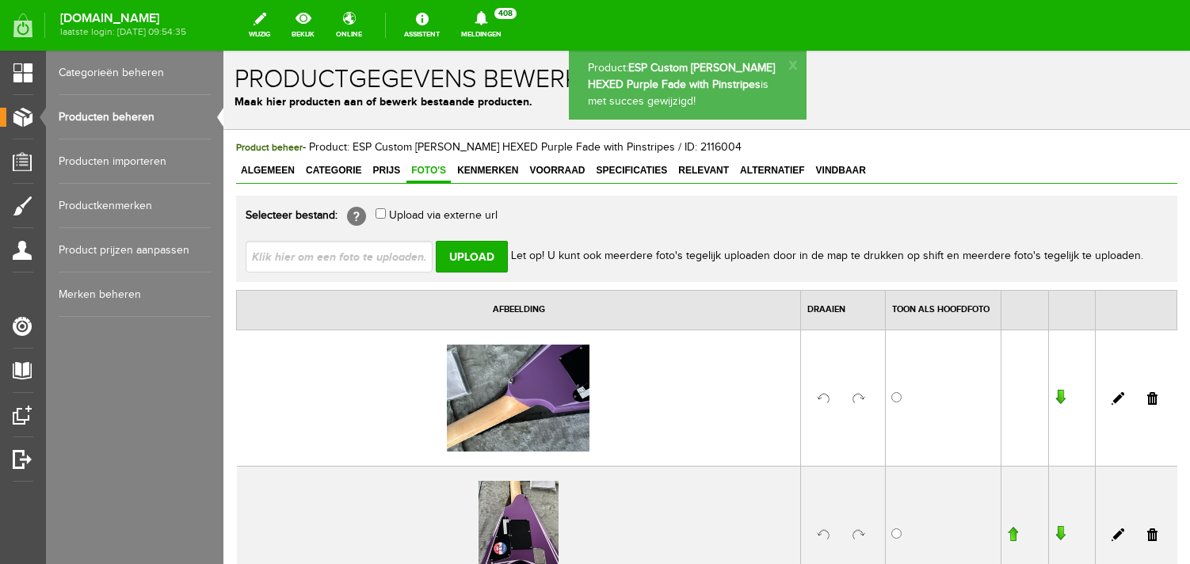
click at [319, 265] on input "file" at bounding box center [346, 256] width 200 height 30
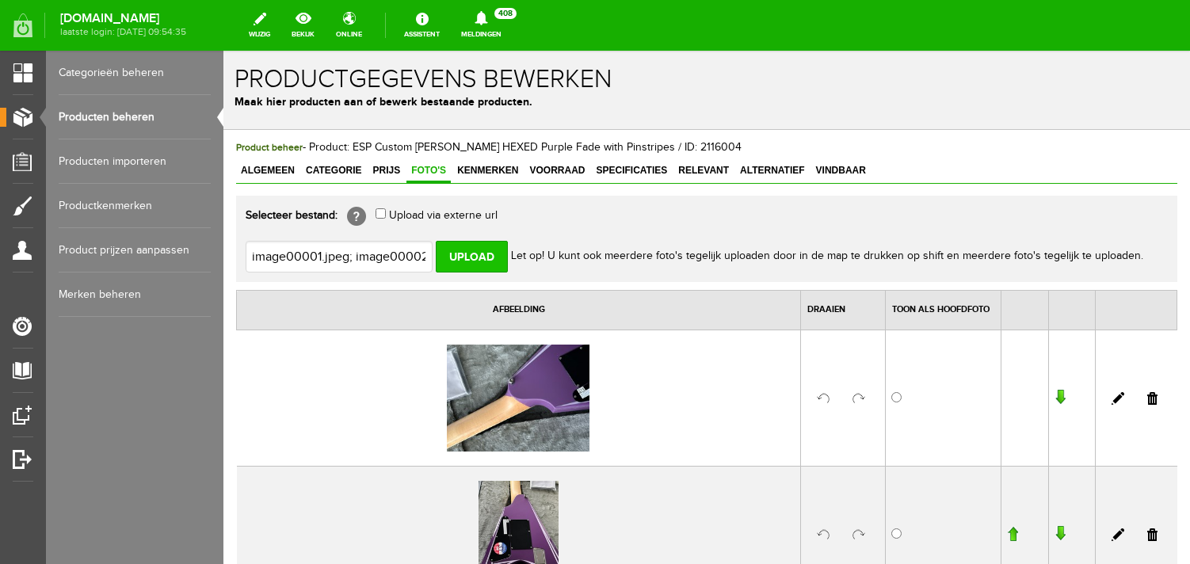
click at [445, 262] on input "Upload" at bounding box center [472, 257] width 72 height 32
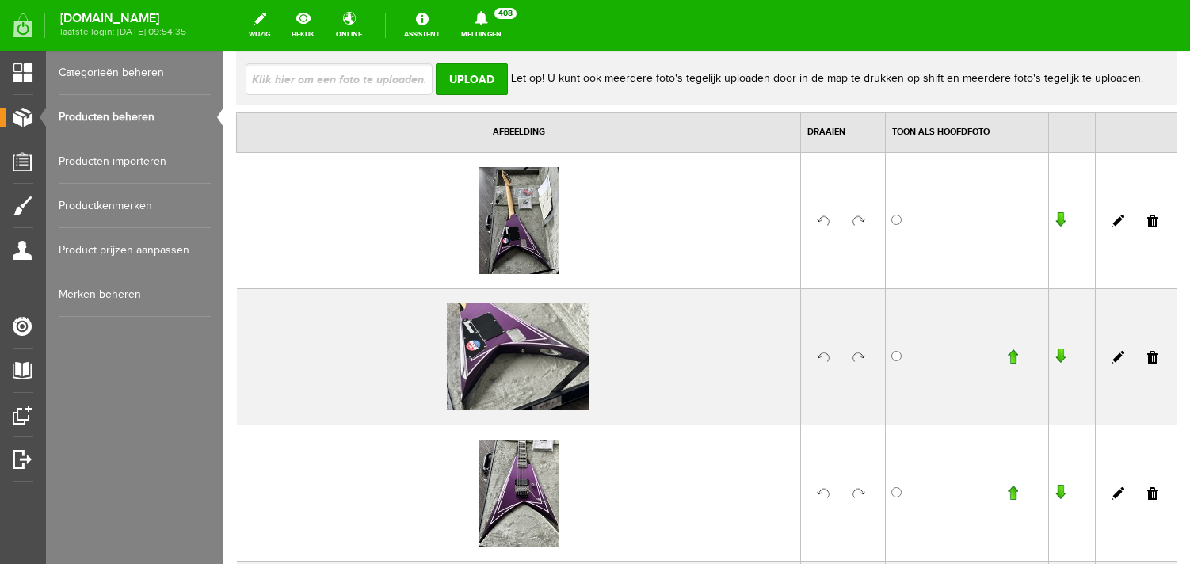
scroll to position [216, 0]
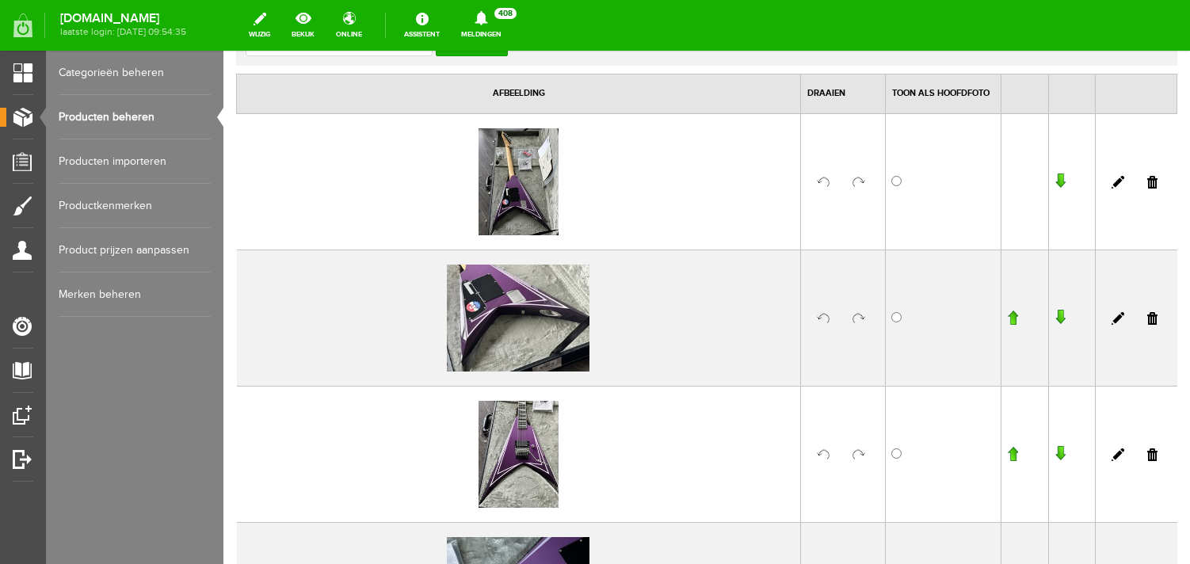
click at [858, 185] on link at bounding box center [859, 182] width 13 height 13
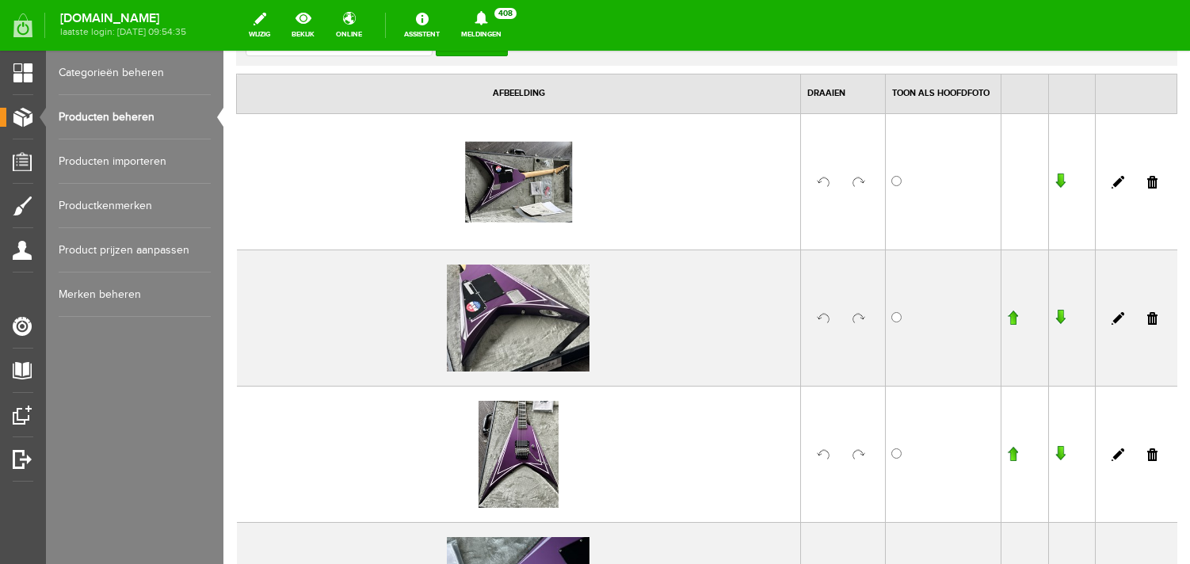
click at [860, 452] on link at bounding box center [859, 455] width 13 height 13
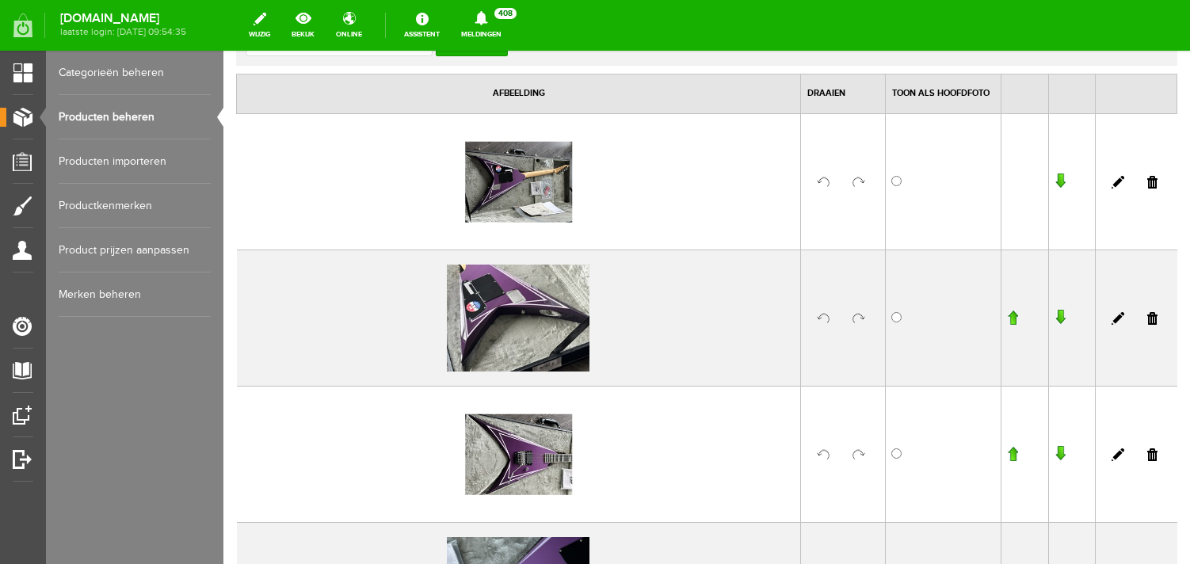
click at [1011, 456] on input "button" at bounding box center [1012, 454] width 11 height 16
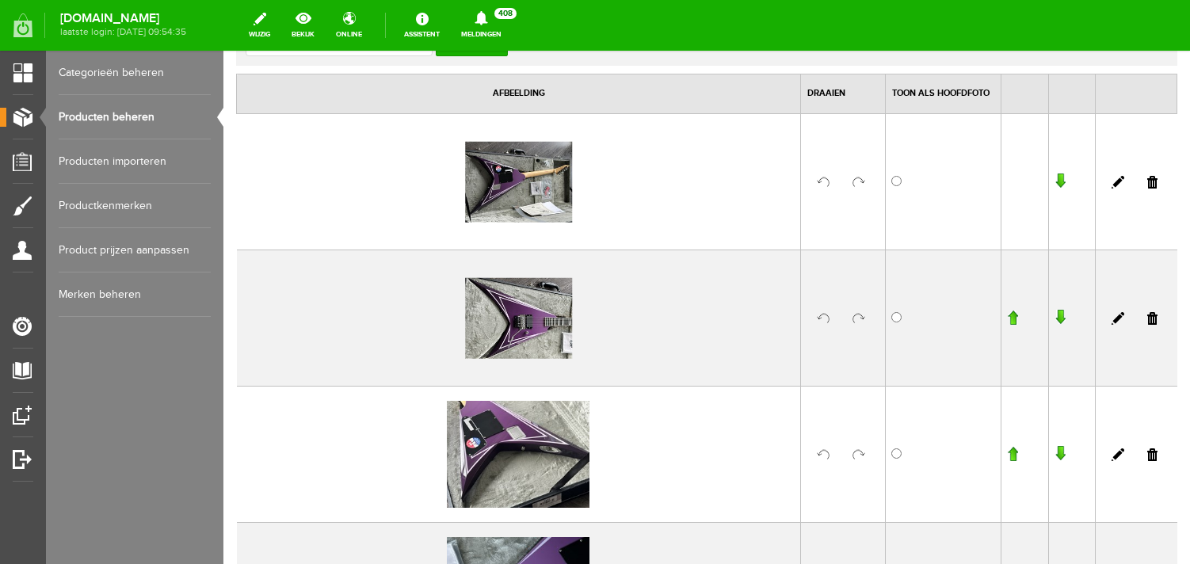
click at [1019, 315] on td at bounding box center [1025, 318] width 47 height 136
click at [1017, 315] on input "button" at bounding box center [1012, 318] width 11 height 16
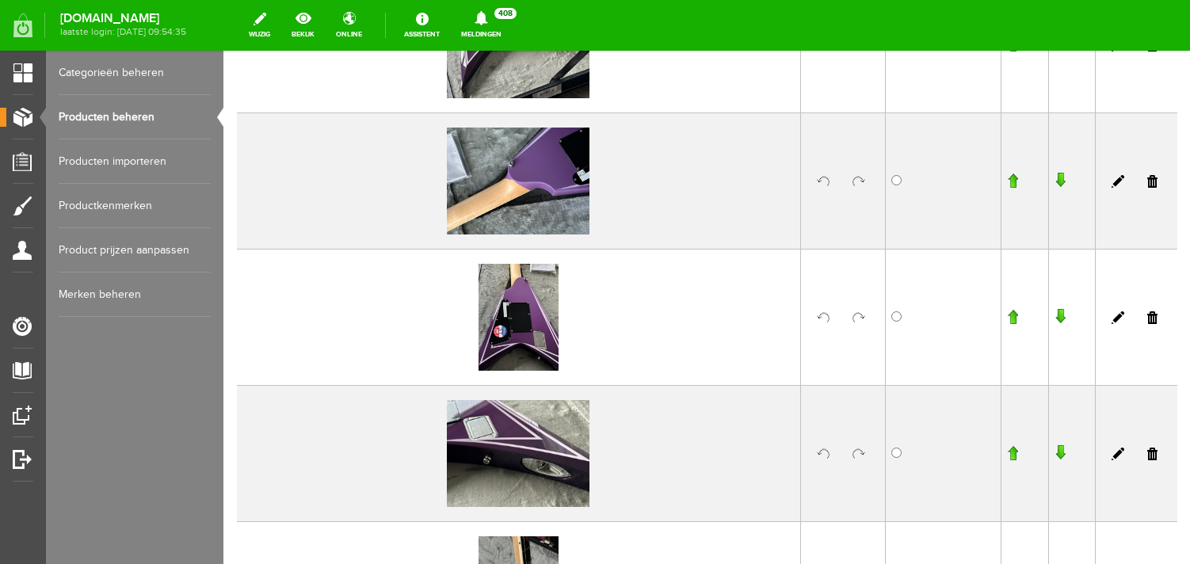
scroll to position [643, 0]
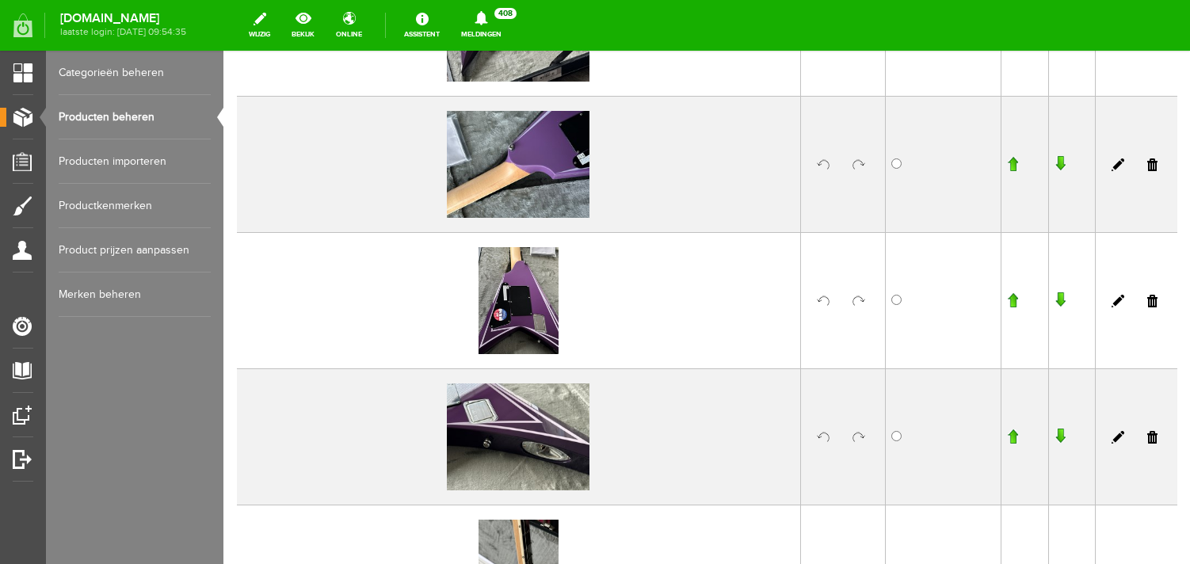
click at [855, 302] on link at bounding box center [859, 301] width 13 height 13
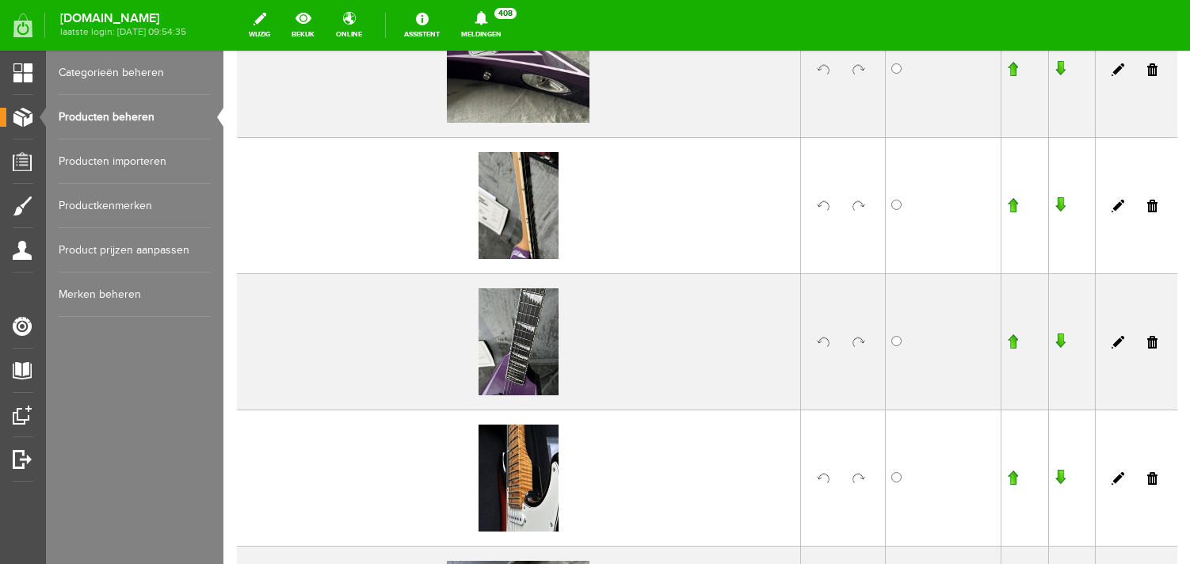
scroll to position [1041, 0]
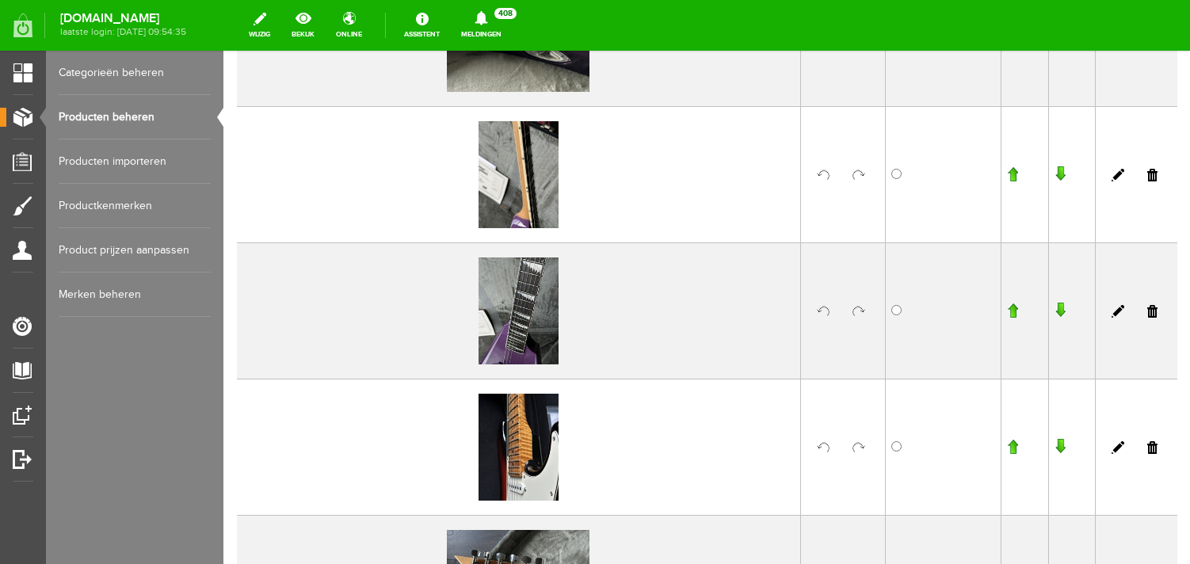
click at [859, 173] on link at bounding box center [859, 175] width 13 height 13
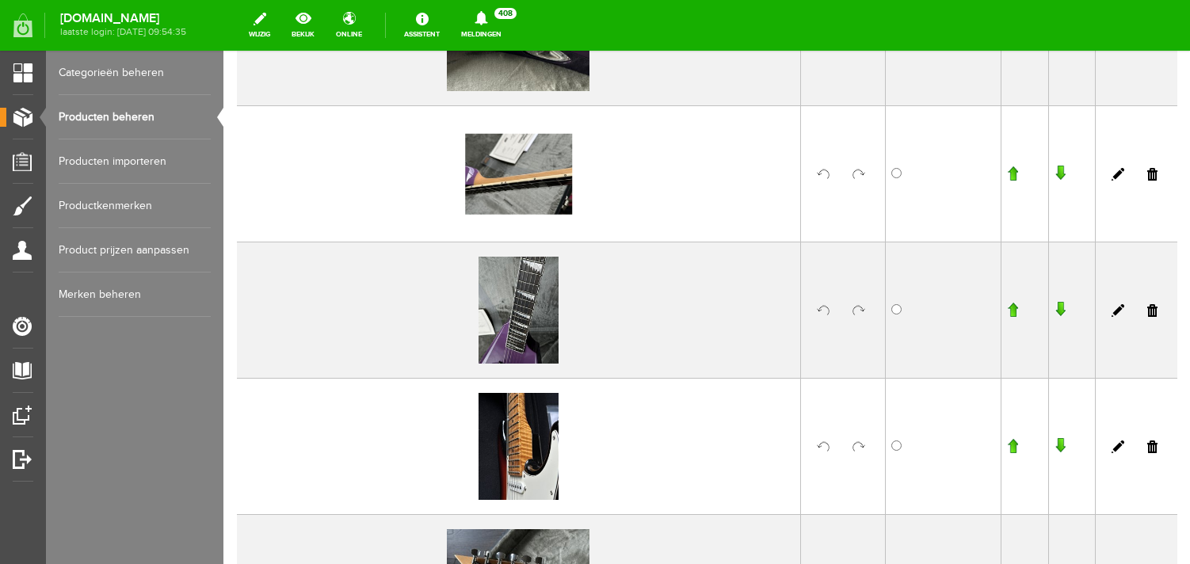
click at [855, 311] on link at bounding box center [859, 310] width 13 height 13
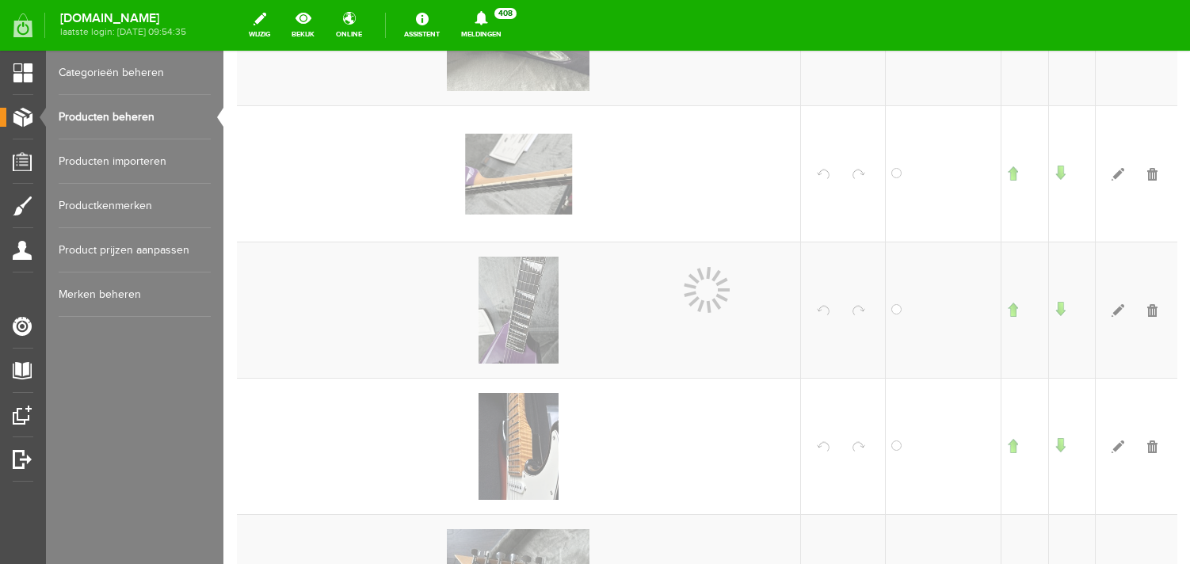
scroll to position [1042, 0]
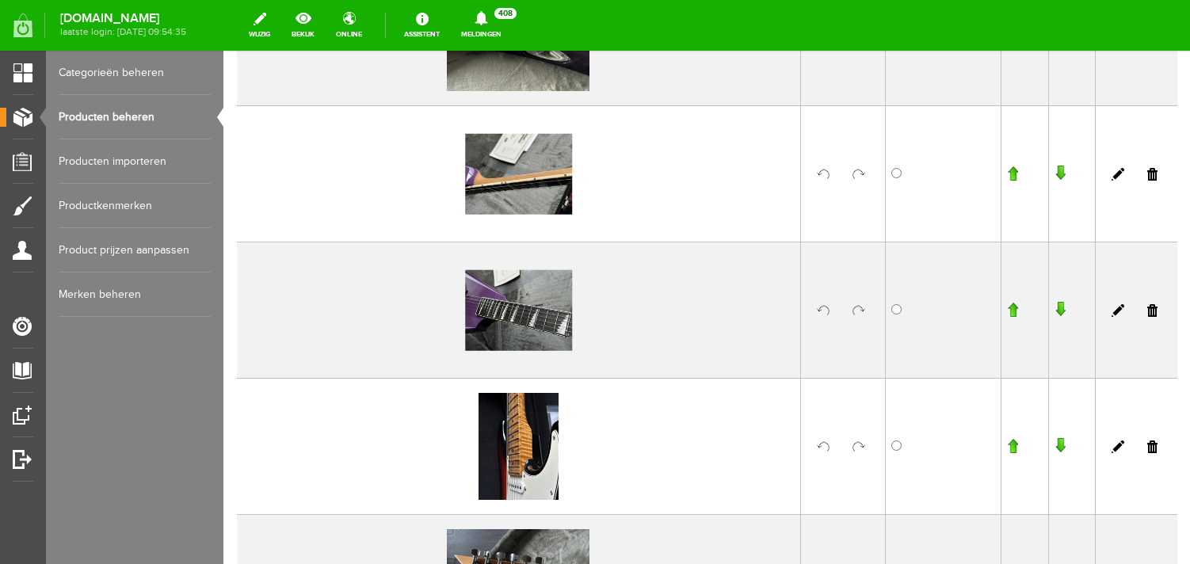
click at [856, 445] on link at bounding box center [859, 447] width 13 height 13
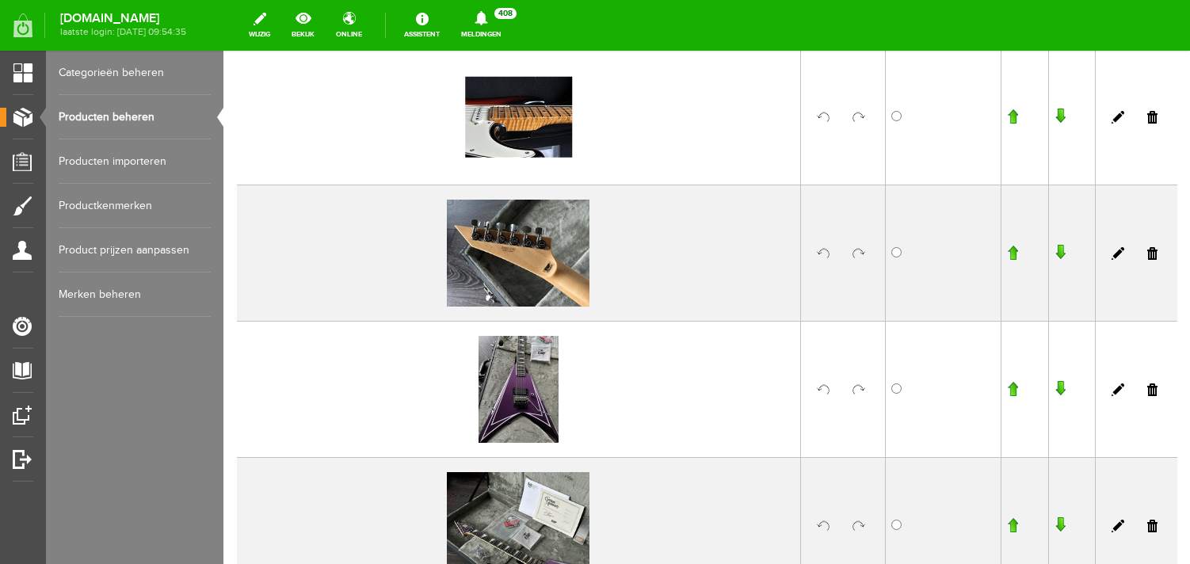
scroll to position [1387, 0]
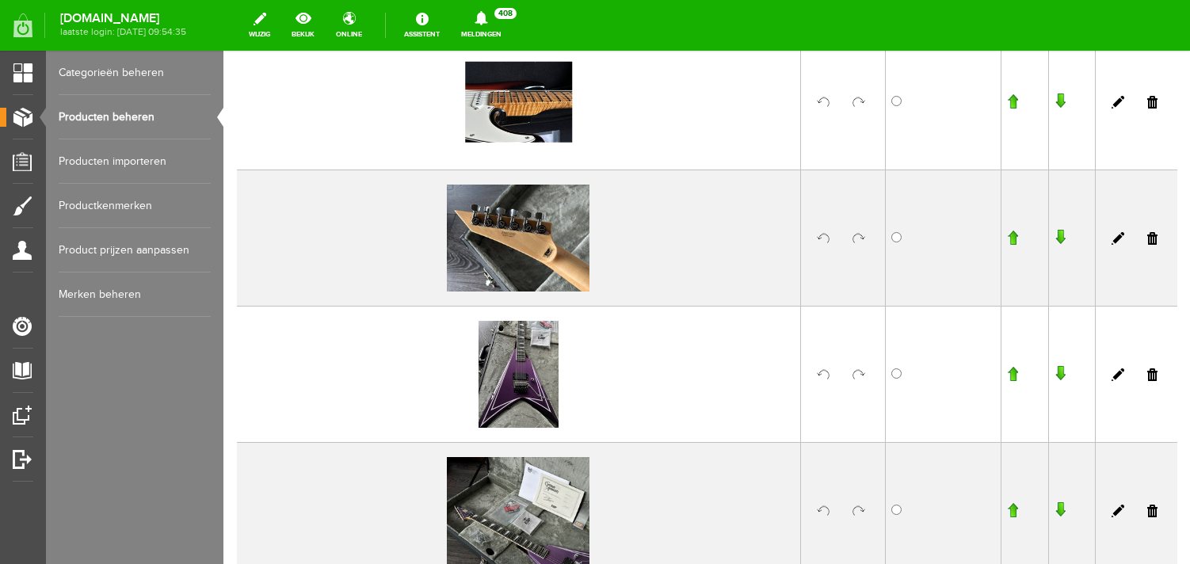
click at [857, 372] on link at bounding box center [859, 374] width 13 height 13
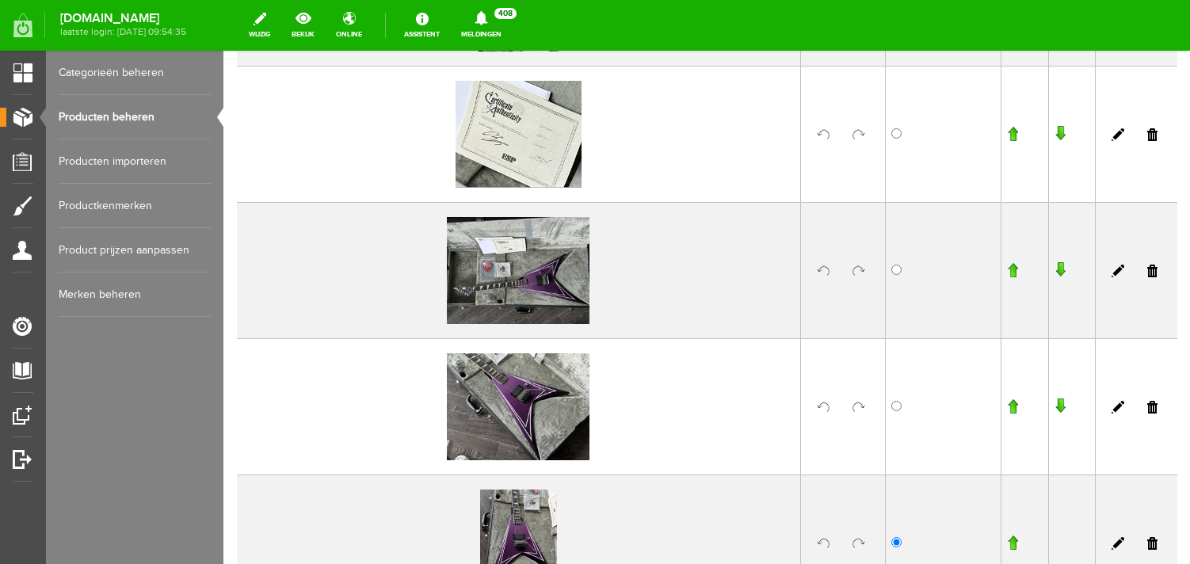
scroll to position [2239, 0]
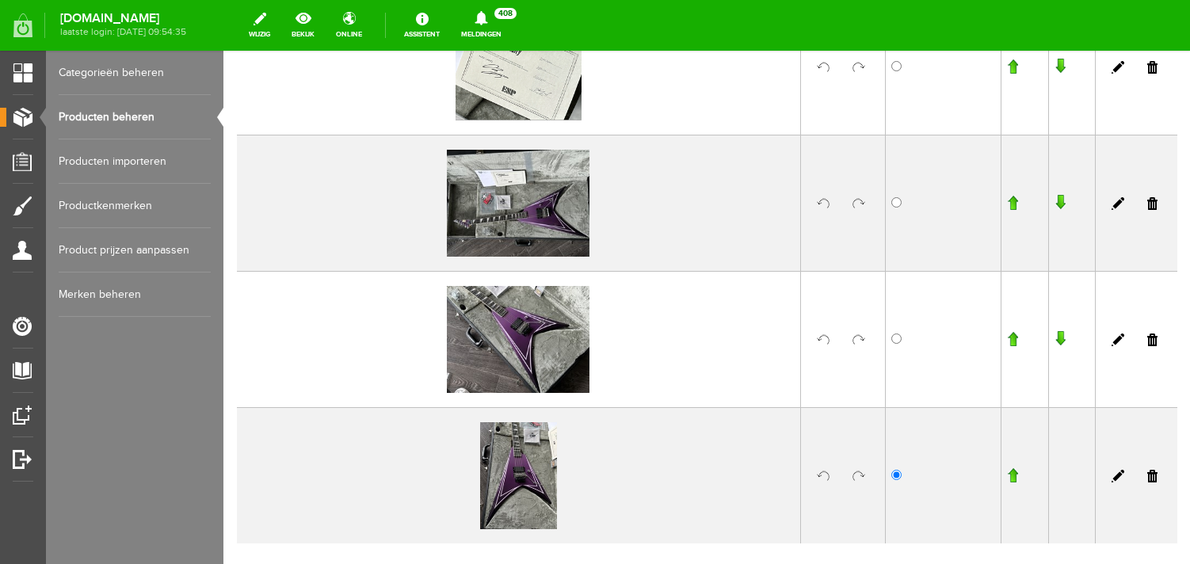
click at [853, 198] on link at bounding box center [859, 203] width 13 height 13
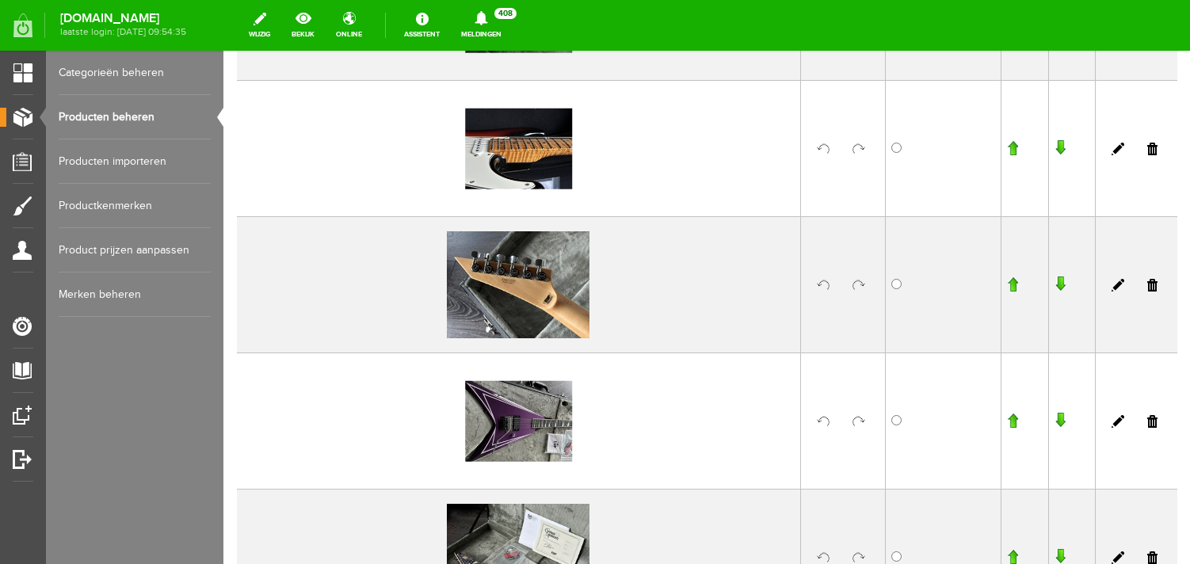
scroll to position [1343, 0]
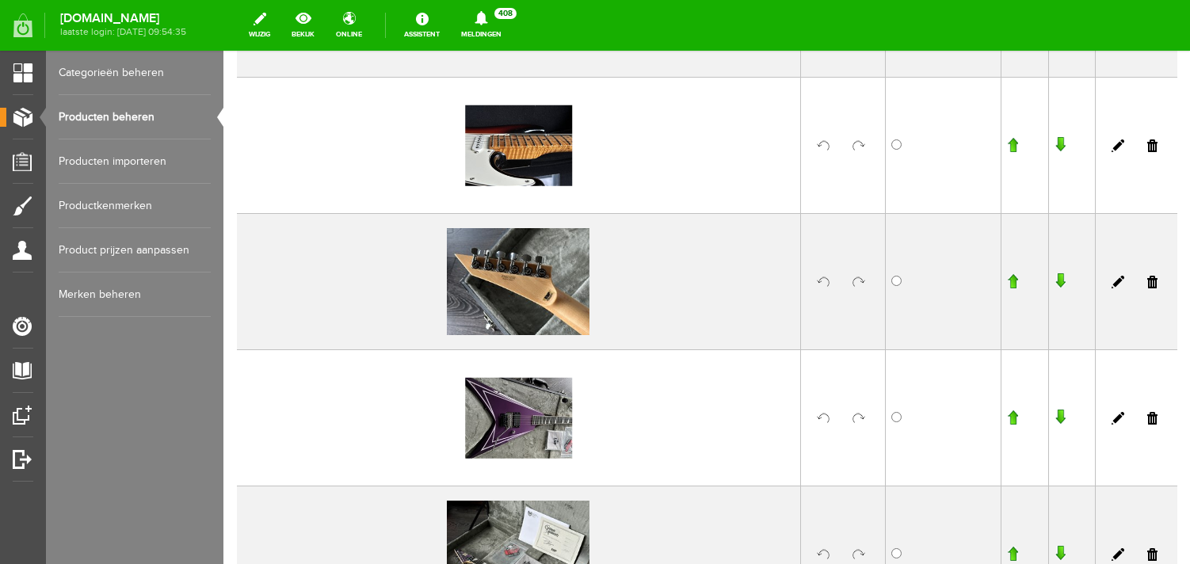
click at [1152, 145] on link at bounding box center [1152, 145] width 10 height 13
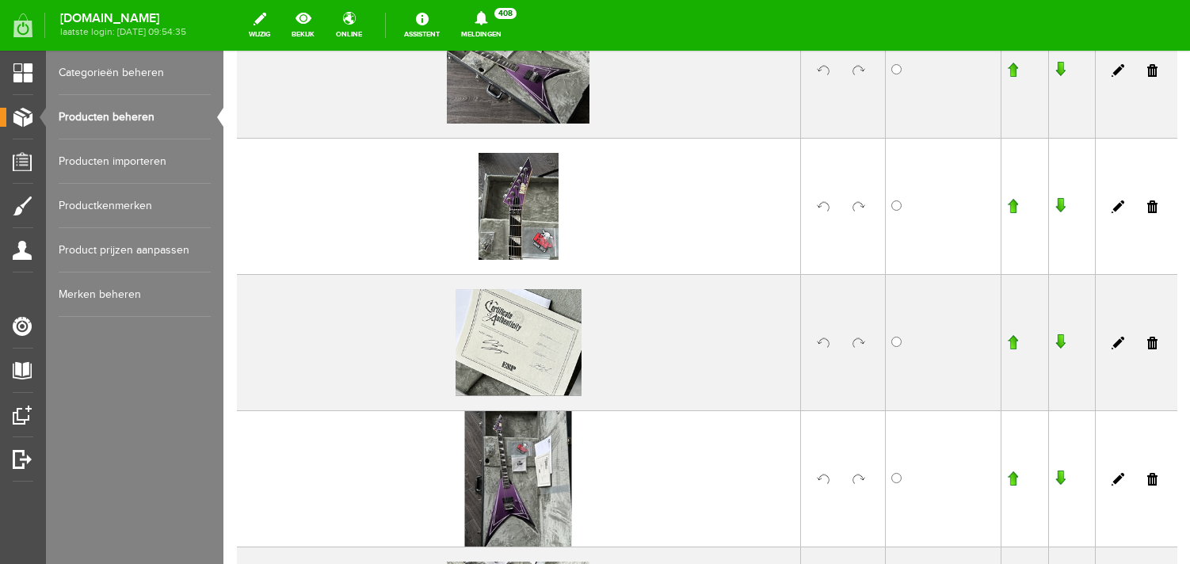
scroll to position [2265, 0]
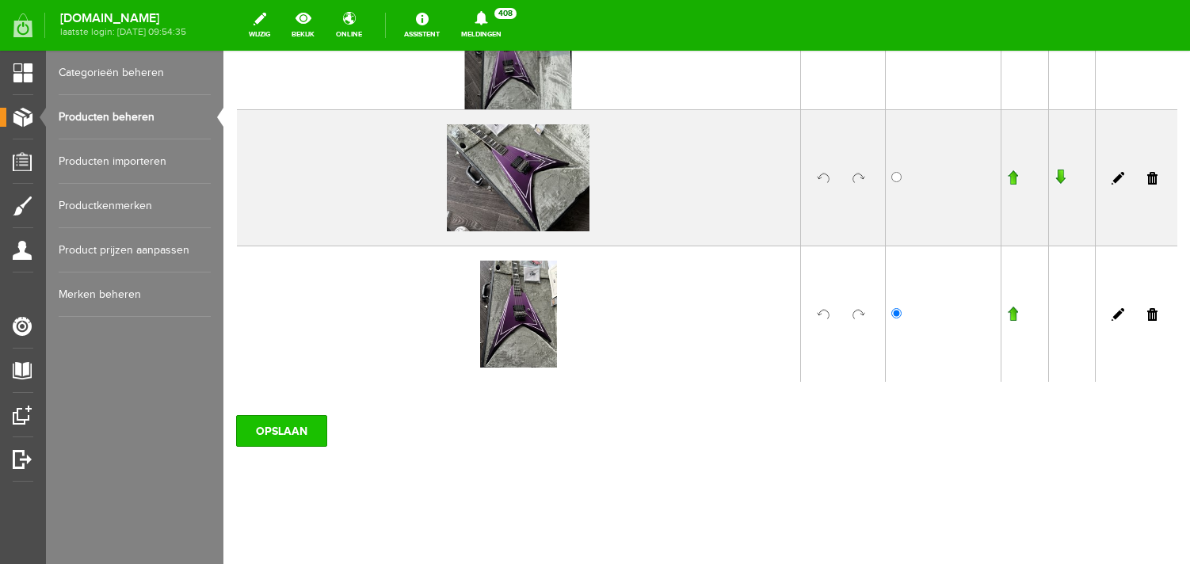
click at [292, 431] on input "OPSLAAN" at bounding box center [281, 431] width 91 height 32
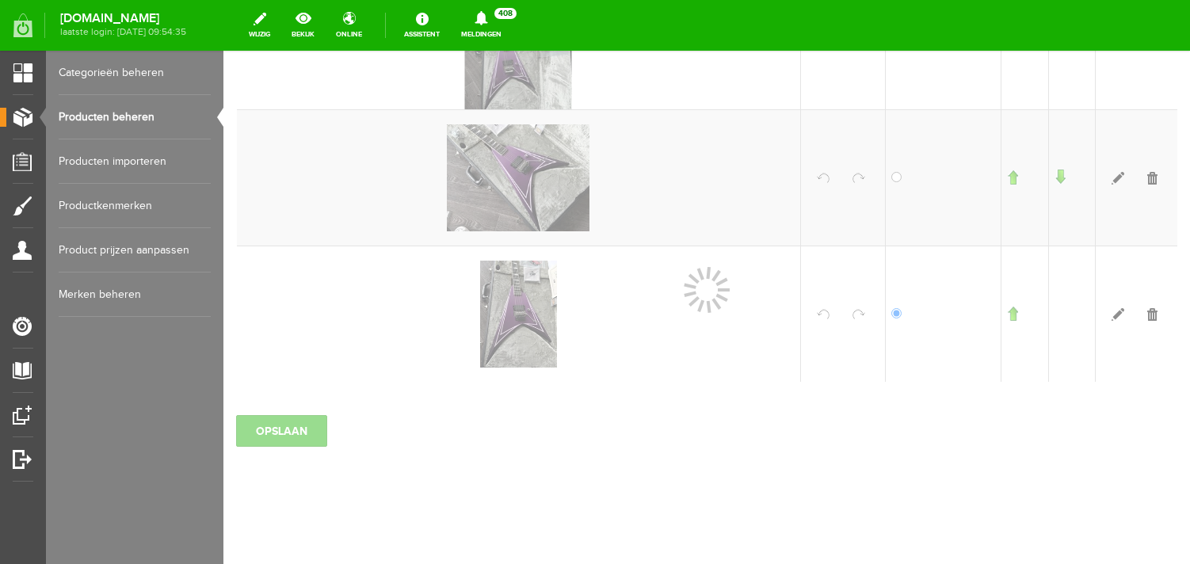
scroll to position [2175, 0]
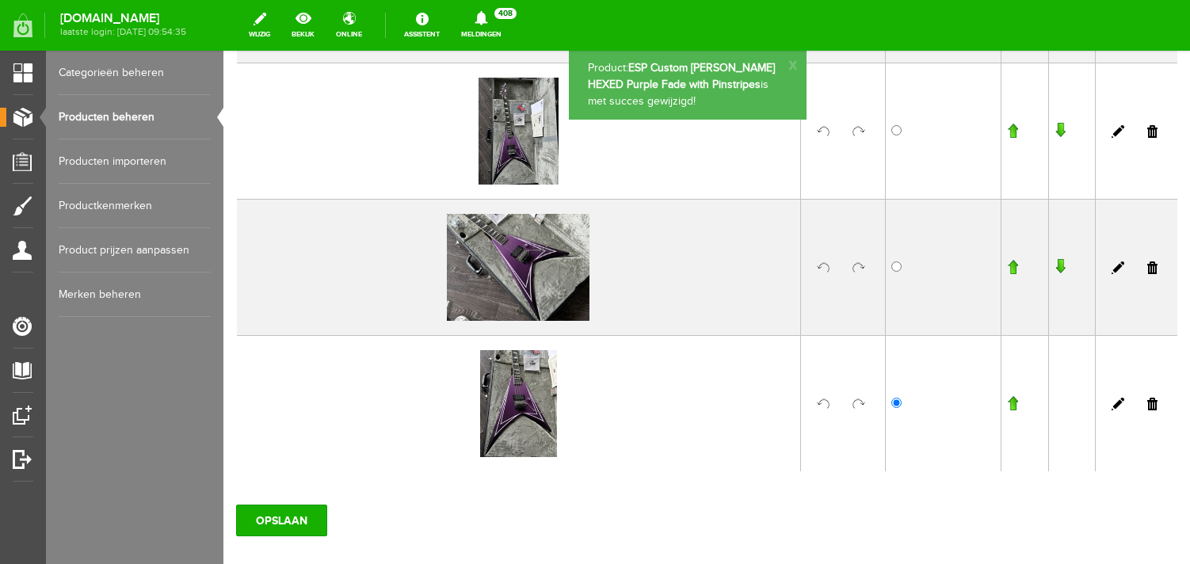
click at [159, 125] on link "Producten beheren" at bounding box center [135, 117] width 152 height 44
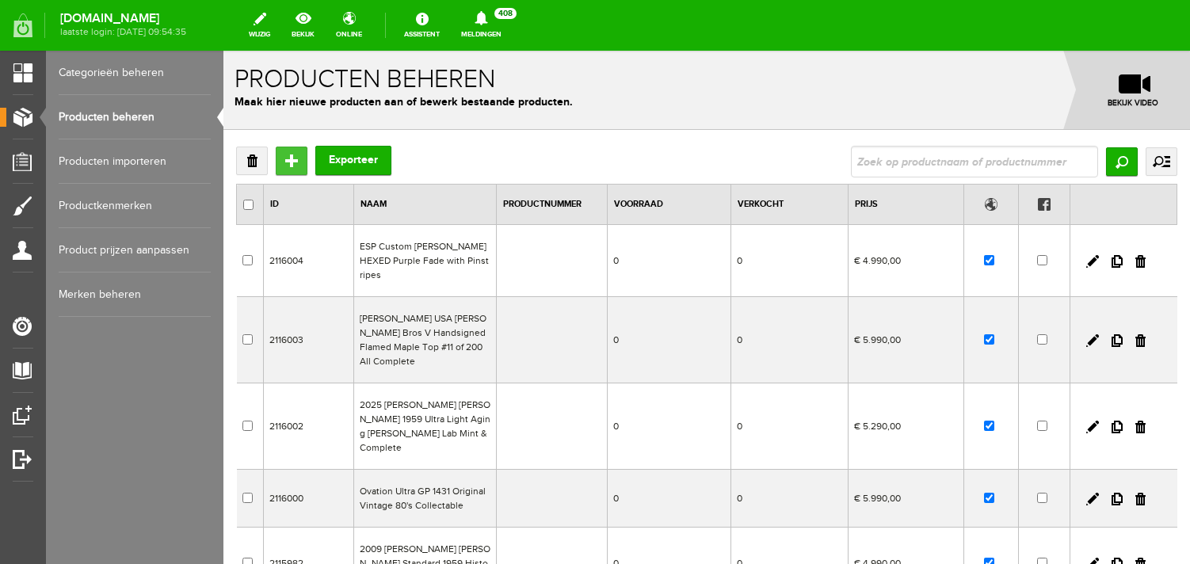
drag, startPoint x: 285, startPoint y: 155, endPoint x: 509, endPoint y: 206, distance: 229.1
click at [285, 155] on input "Toevoegen" at bounding box center [292, 161] width 32 height 29
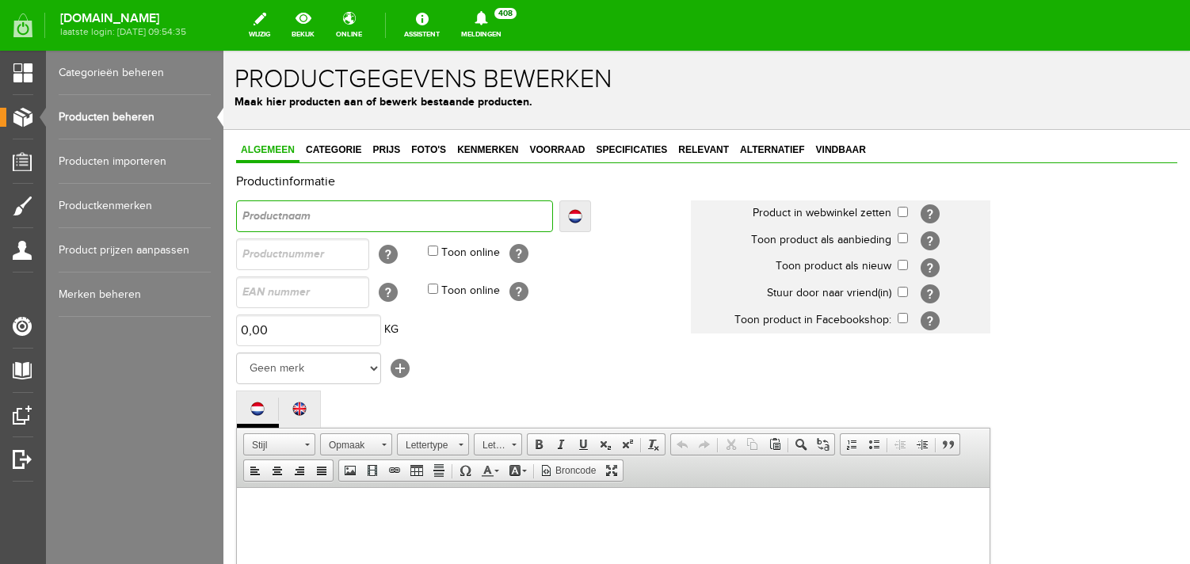
click at [326, 212] on input "text" at bounding box center [394, 216] width 317 height 32
drag, startPoint x: 461, startPoint y: 216, endPoint x: 446, endPoint y: 216, distance: 15.1
click at [446, 216] on input "2023 Fender [PERSON_NAME] Stratocaster All Complete" at bounding box center [394, 216] width 317 height 32
click at [903, 214] on input "checkbox" at bounding box center [903, 212] width 10 height 10
click at [901, 265] on input "checkbox" at bounding box center [903, 265] width 10 height 10
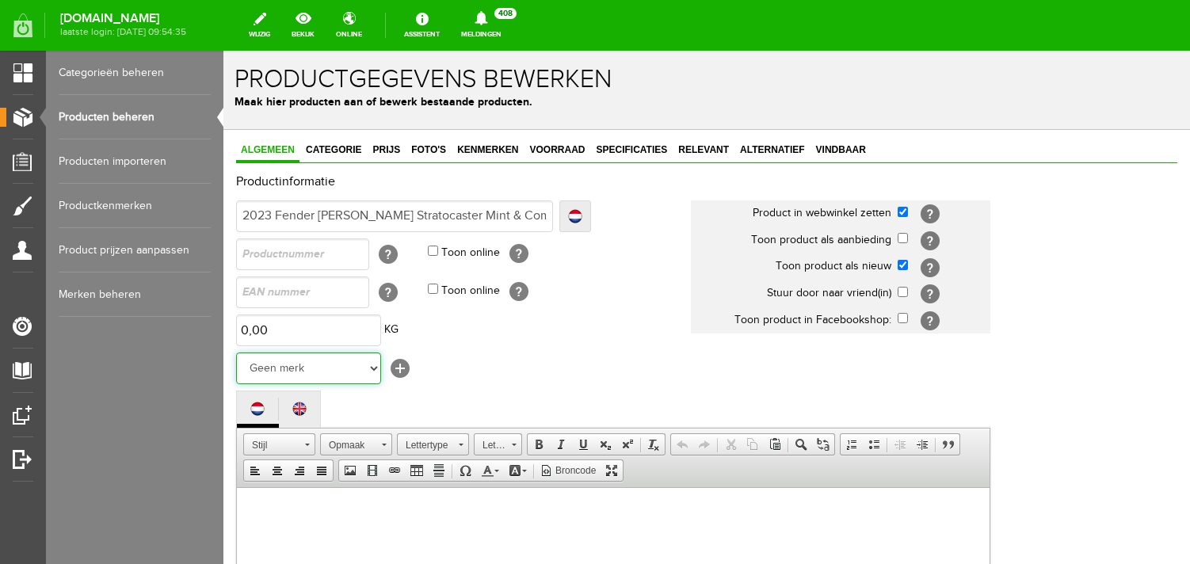
click at [236, 353] on select "Geen merk Hymn Peavey Vox Rickenbacker [PERSON_NAME] [PERSON_NAME] [PERSON_NAME…" at bounding box center [308, 369] width 145 height 32
click option "Gibson" at bounding box center [223, 51] width 0 height 0
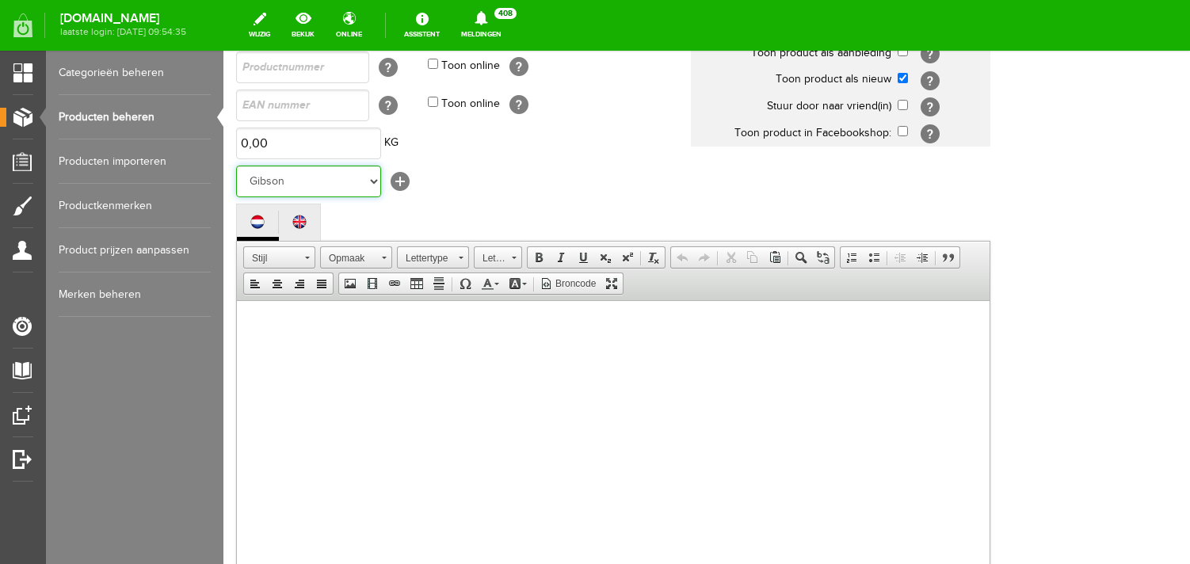
scroll to position [209, 0]
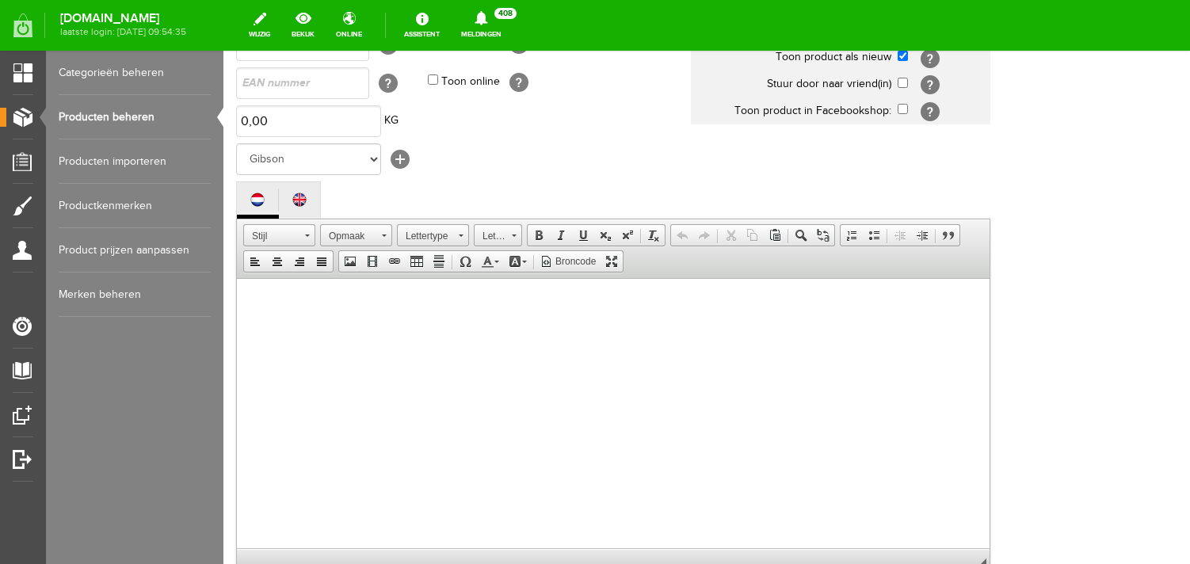
click at [355, 307] on body at bounding box center [613, 428] width 721 height 269
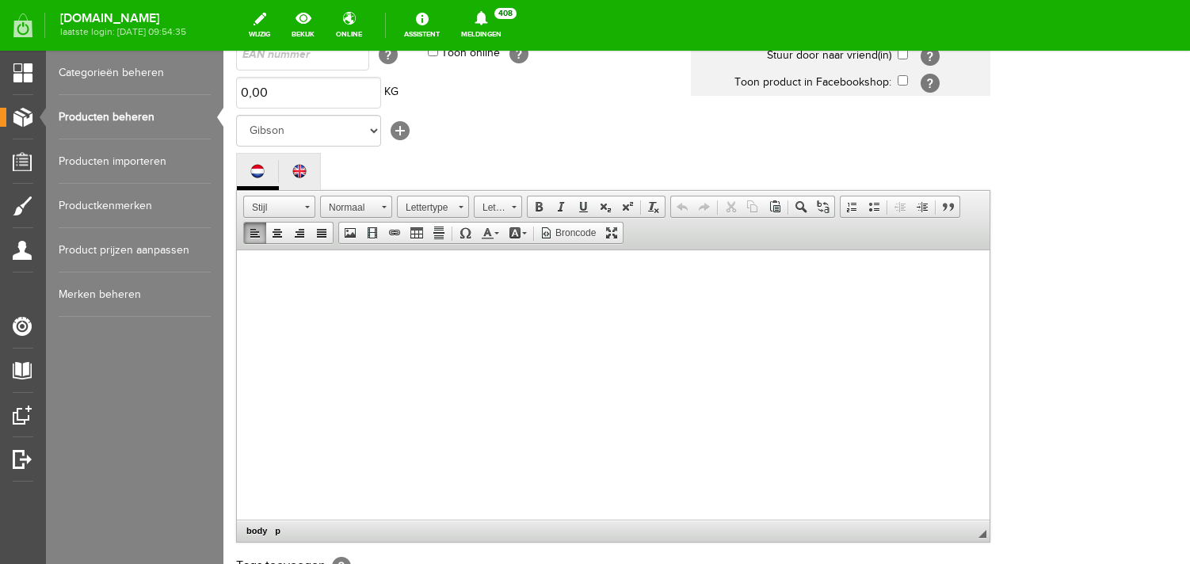
scroll to position [239, 0]
click at [266, 294] on body at bounding box center [613, 399] width 721 height 269
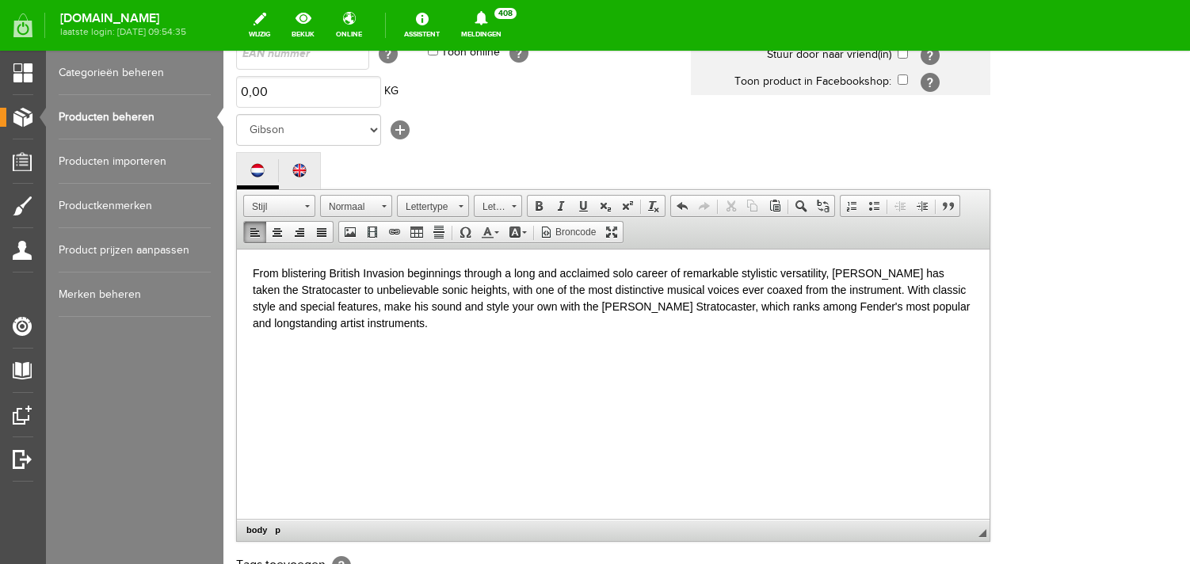
click at [268, 352] on p at bounding box center [613, 350] width 721 height 17
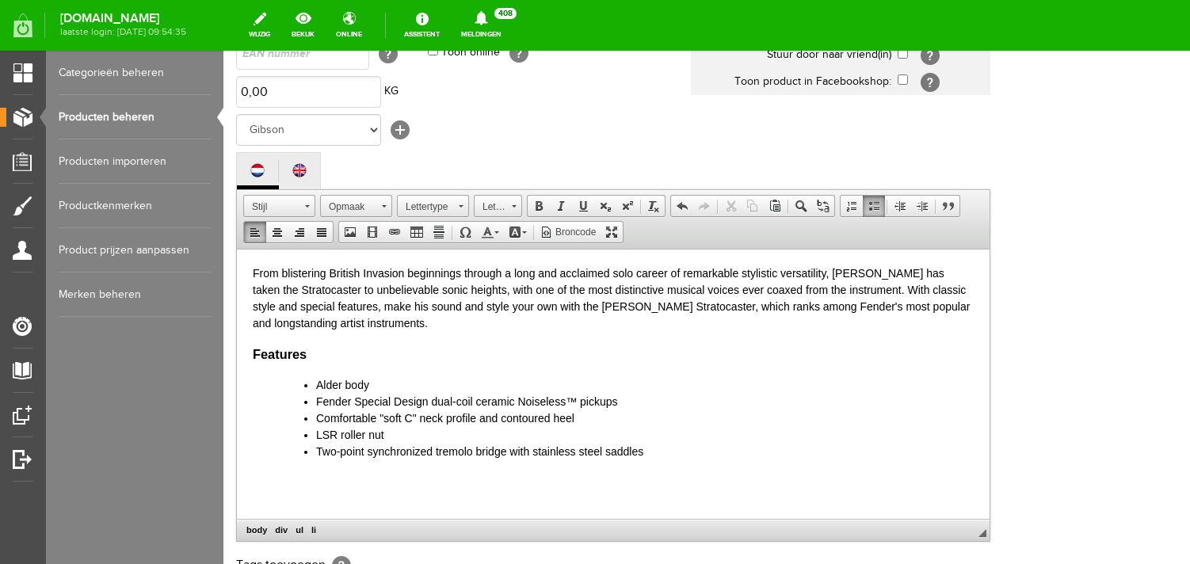
click at [684, 457] on li "Two-point synchronized tremolo bridge with stainless steel saddles" at bounding box center [645, 451] width 658 height 17
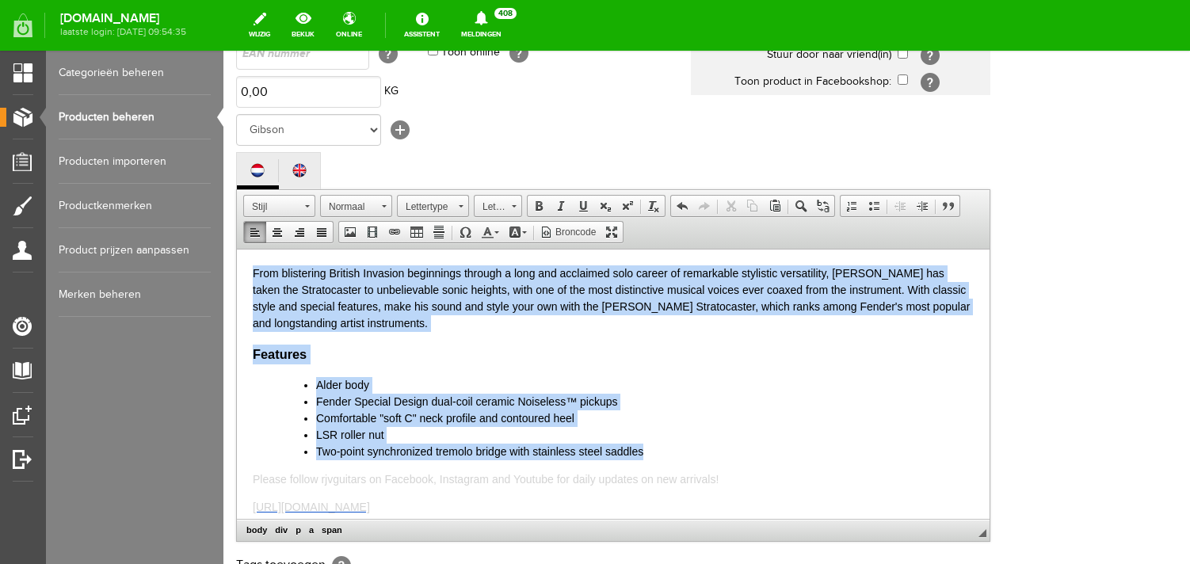
drag, startPoint x: 657, startPoint y: 456, endPoint x: 210, endPoint y: 255, distance: 490.1
click at [237, 255] on html "From blistering British Invasion beginnings through a long and acclaimed solo c…" at bounding box center [613, 383] width 753 height 269
click at [485, 239] on span at bounding box center [487, 232] width 13 height 13
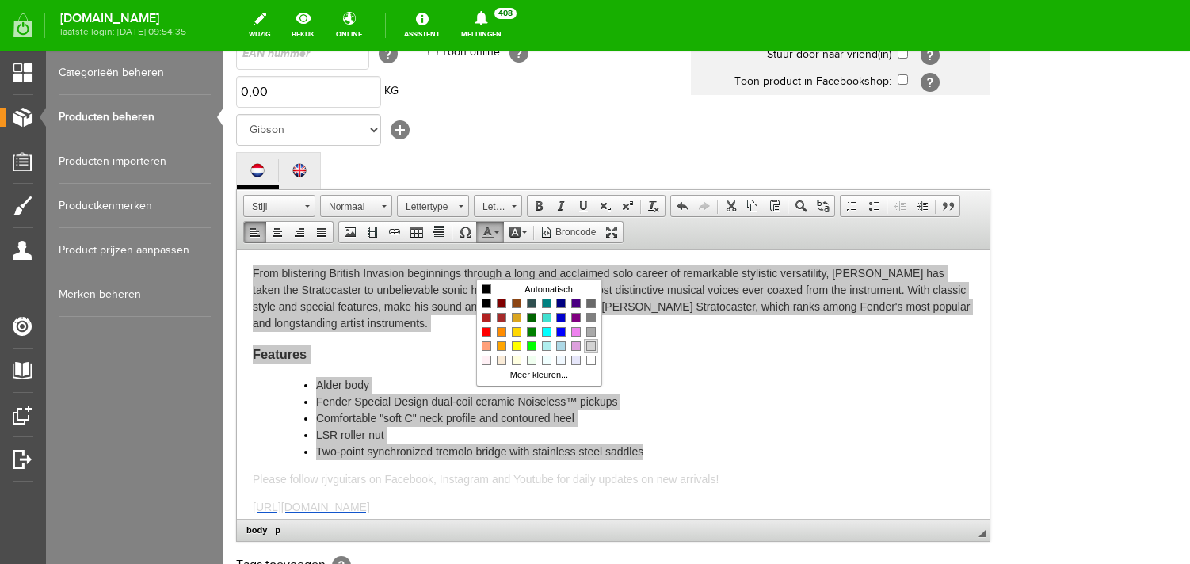
click at [591, 350] on span "Kleuren" at bounding box center [591, 347] width 10 height 10
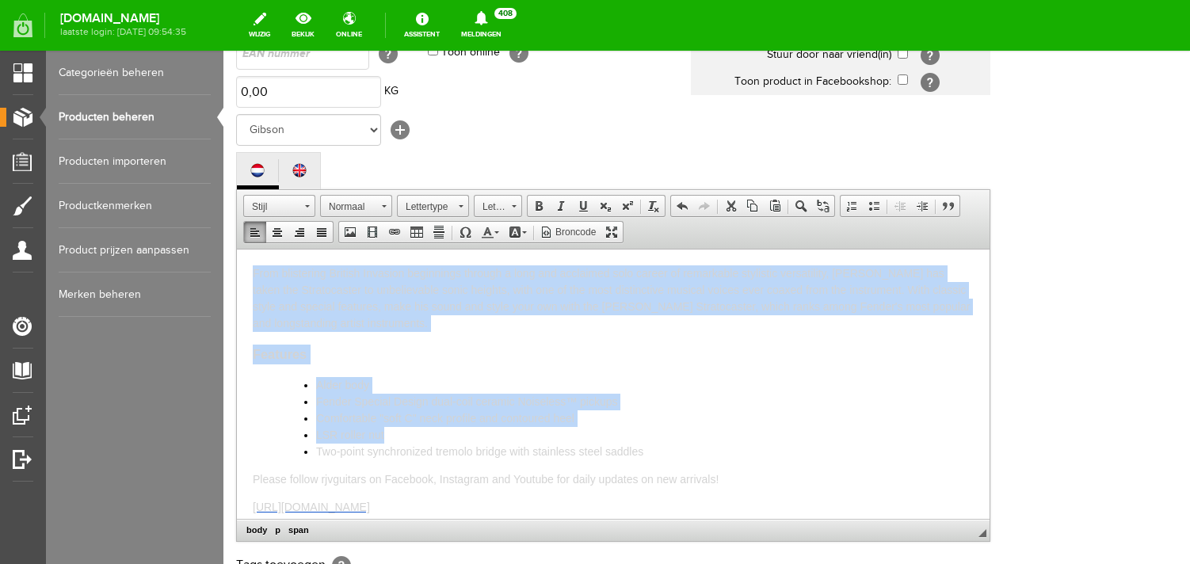
click at [394, 320] on p "From blistering British Invasion beginnings through a long and acclaimed solo c…" at bounding box center [613, 298] width 721 height 67
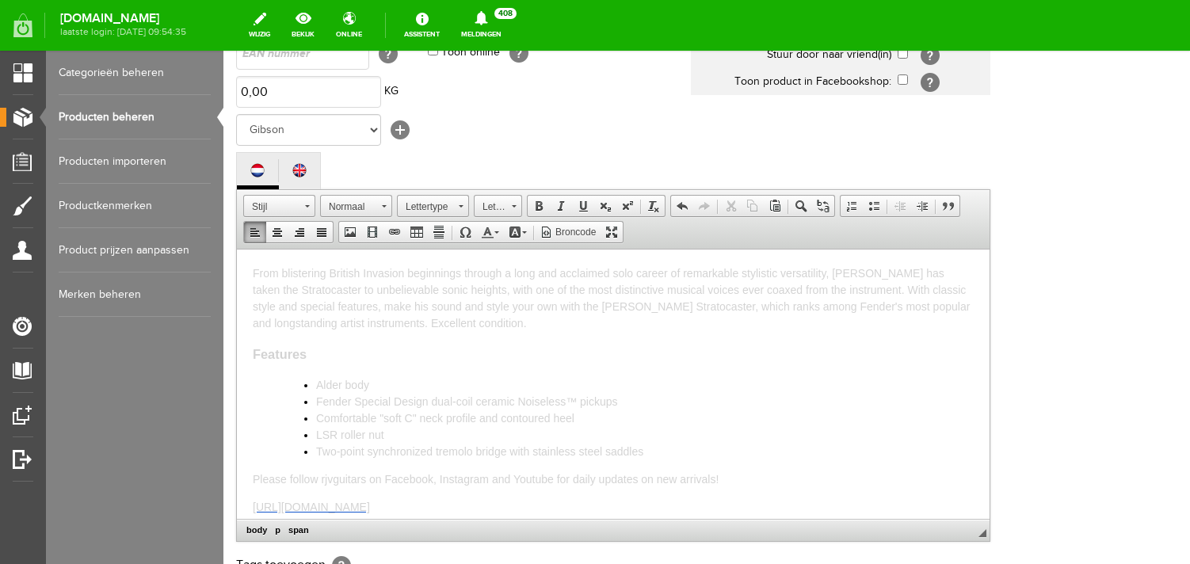
click at [394, 320] on span "From blistering British Invasion beginnings through a long and acclaimed solo c…" at bounding box center [611, 297] width 717 height 63
click at [435, 313] on span "From blistering British Invasion beginnings through a long and acclaimed solo c…" at bounding box center [611, 284] width 717 height 63
click at [556, 312] on span "From blistering British Invasion beginnings through a long and acclaimed solo c…" at bounding box center [611, 284] width 717 height 63
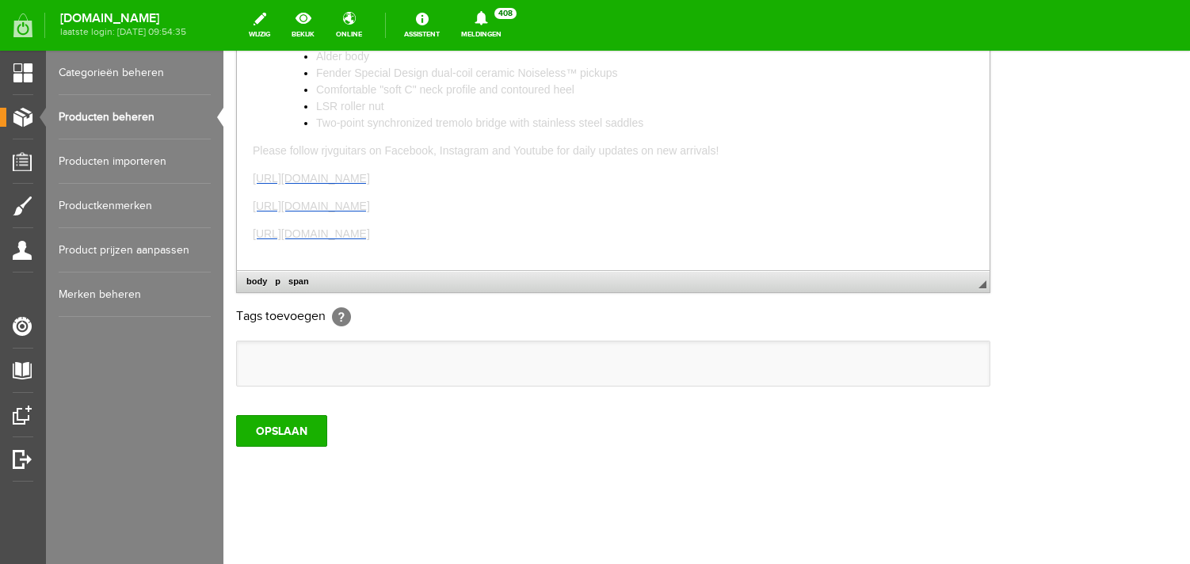
scroll to position [521, 0]
click at [285, 446] on input "OPSLAAN" at bounding box center [281, 431] width 91 height 32
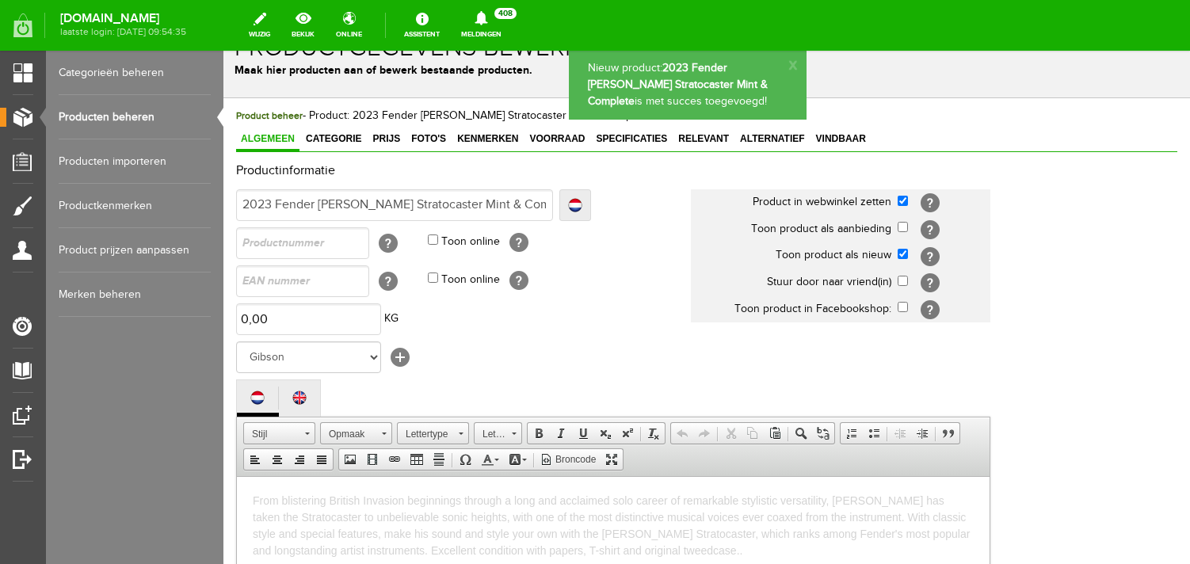
scroll to position [0, 0]
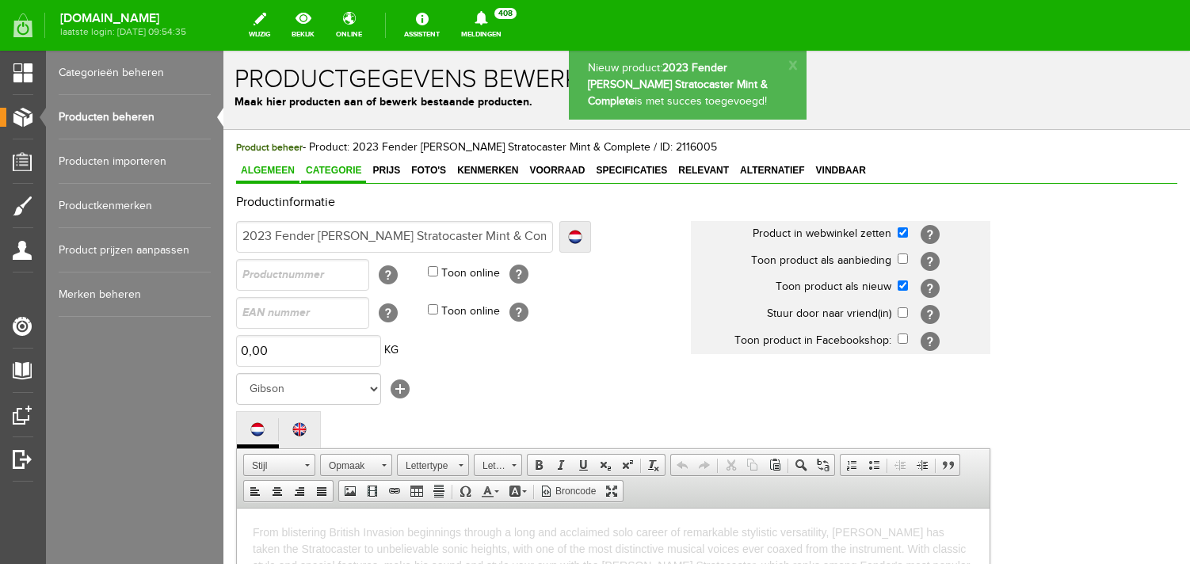
click at [339, 175] on span "Categorie" at bounding box center [333, 170] width 65 height 11
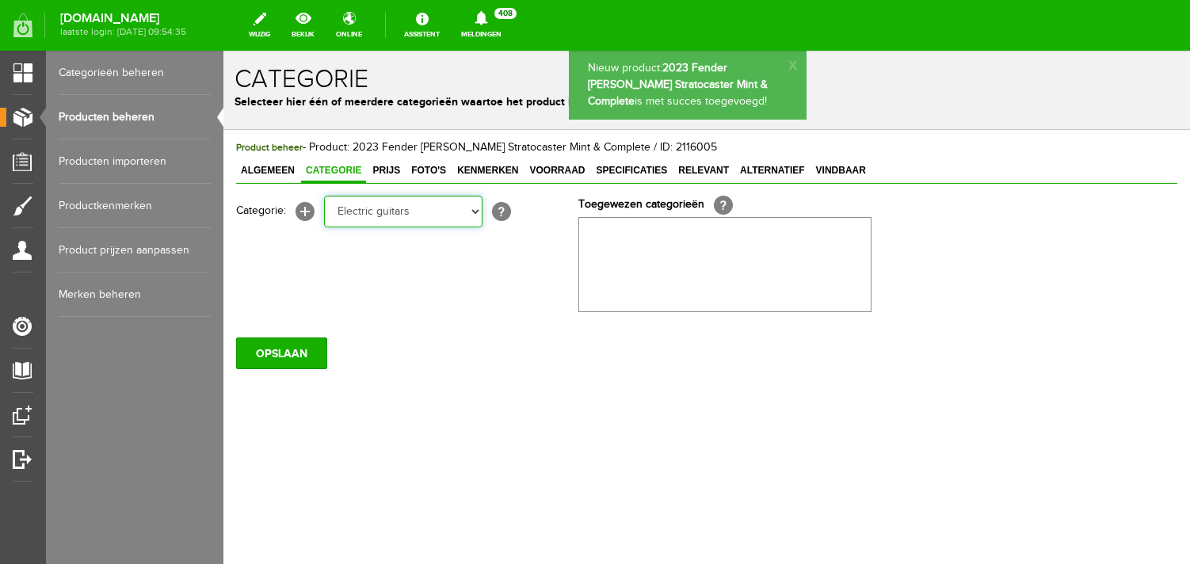
click option "Electric guitars" at bounding box center [223, 51] width 0 height 0
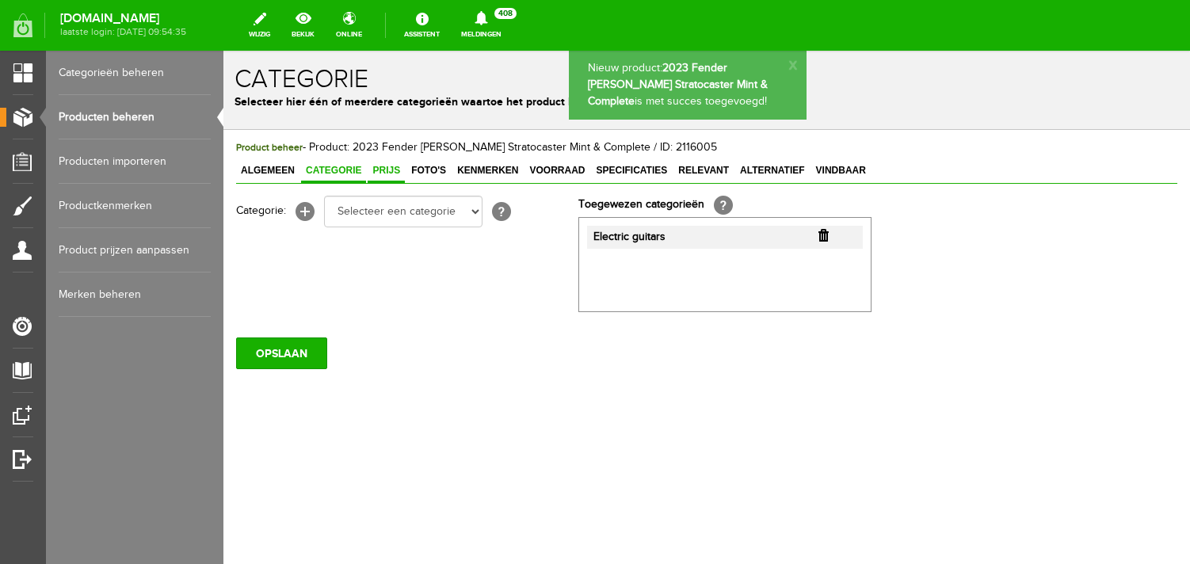
click at [384, 173] on span "Prijs" at bounding box center [386, 170] width 37 height 11
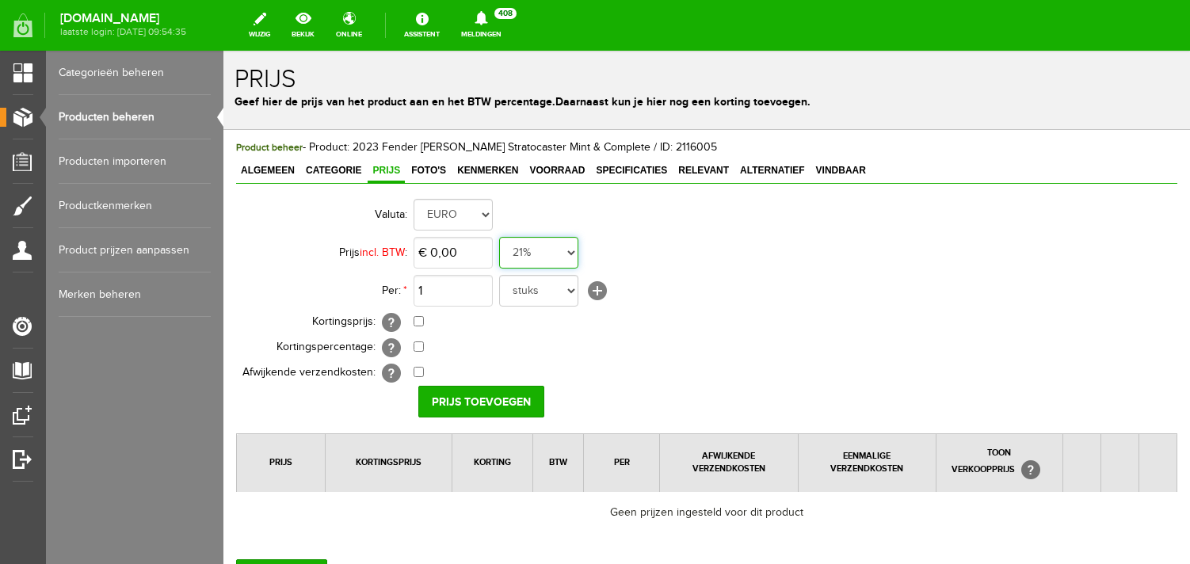
click option "0%" at bounding box center [223, 51] width 0 height 0
click at [460, 264] on input "0" at bounding box center [453, 253] width 79 height 32
click at [479, 394] on input "Prijs toevoegen" at bounding box center [481, 402] width 126 height 32
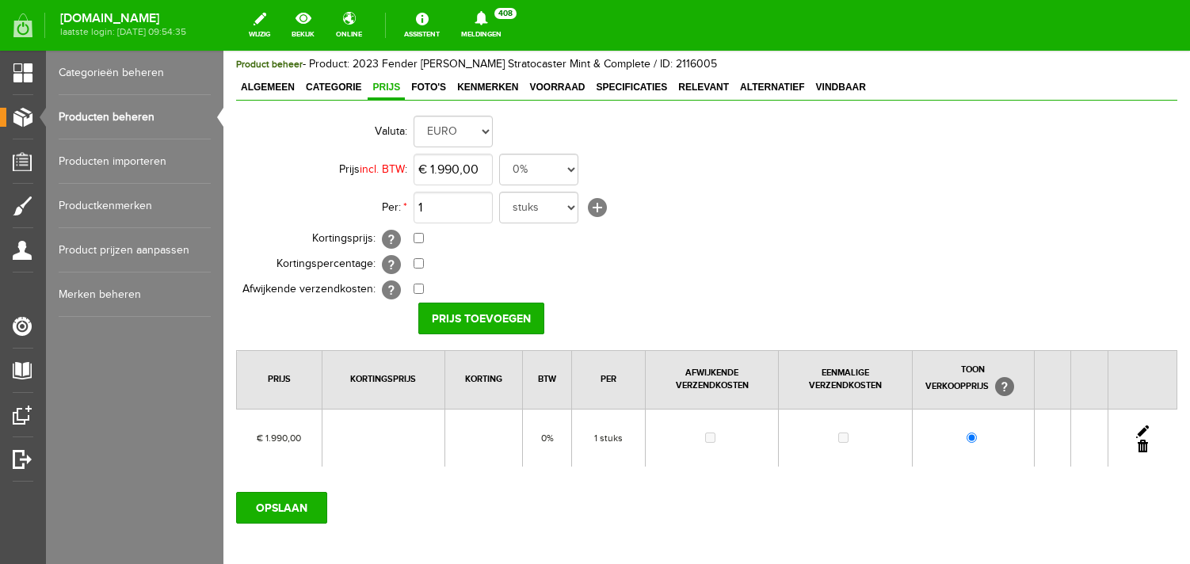
scroll to position [97, 0]
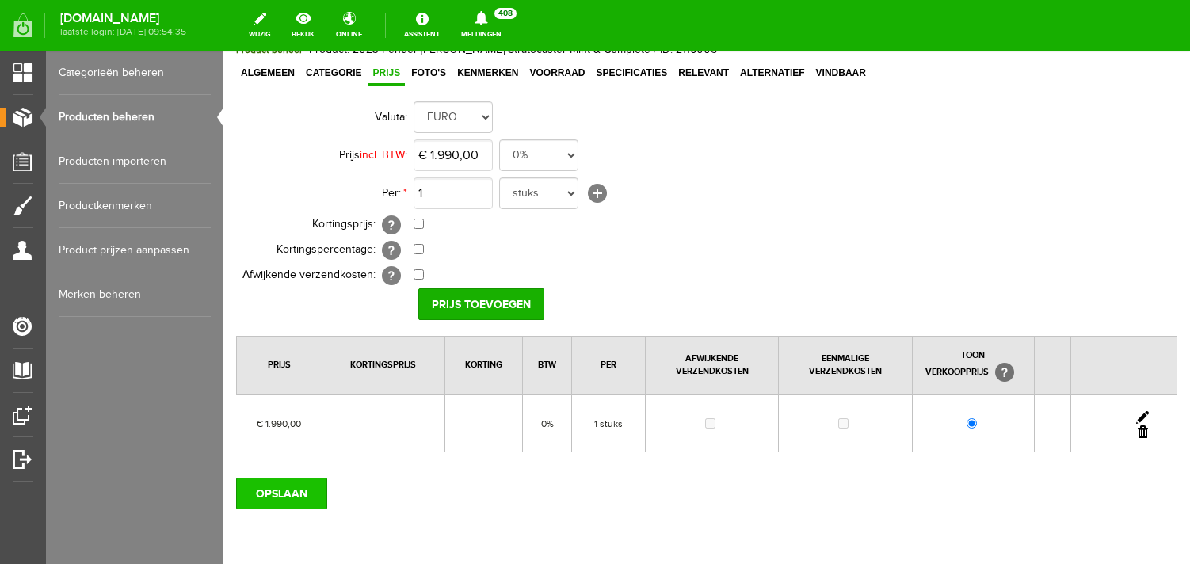
click at [292, 488] on input "OPSLAAN" at bounding box center [281, 494] width 91 height 32
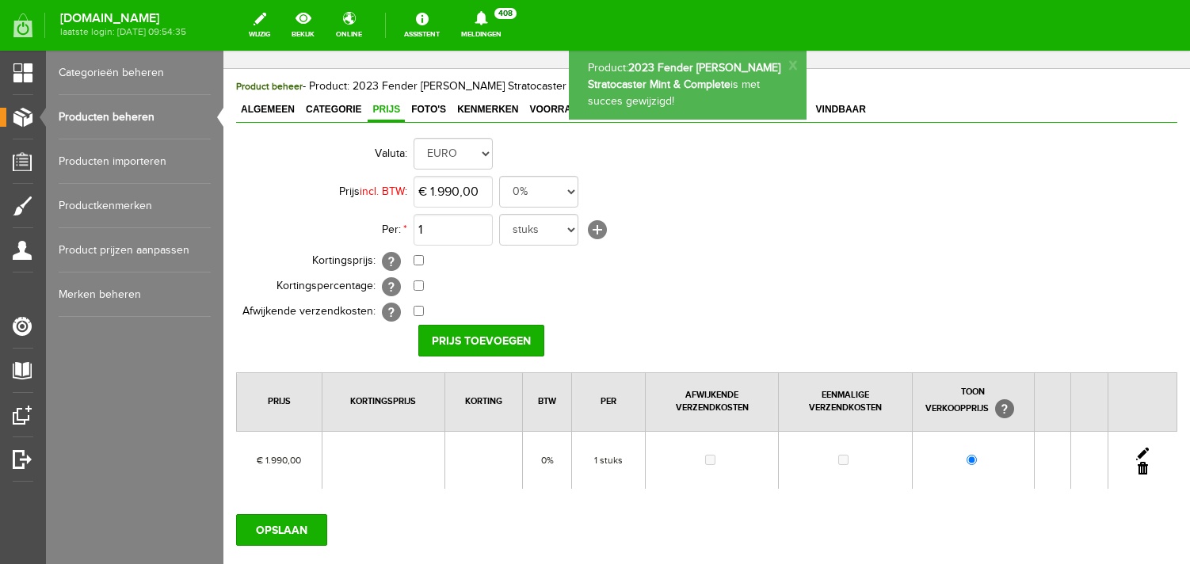
scroll to position [0, 0]
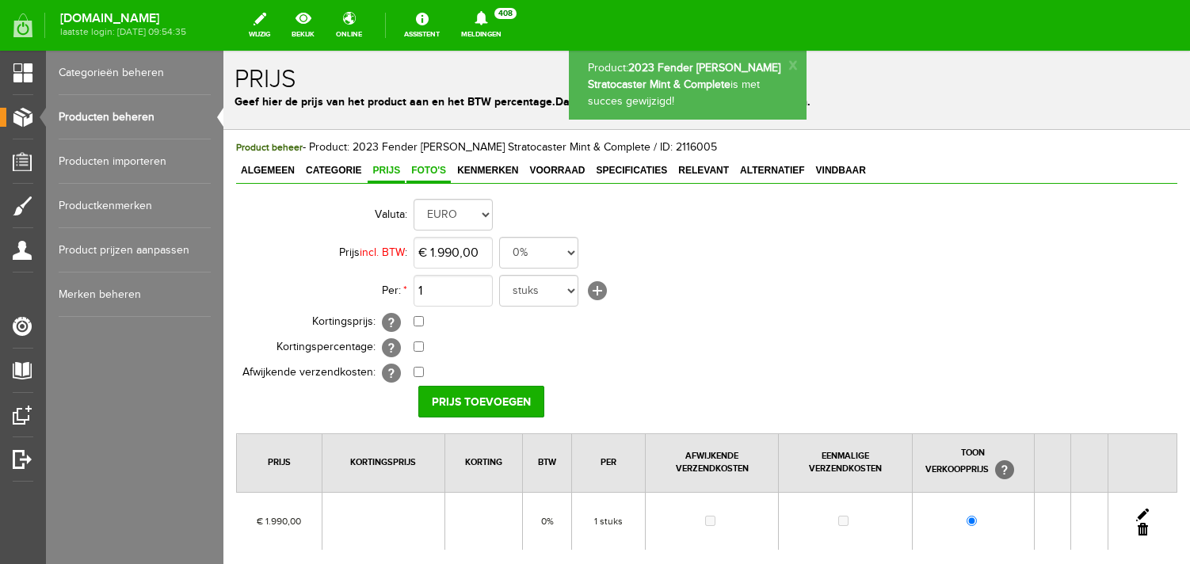
click at [426, 178] on link "Foto's" at bounding box center [429, 171] width 44 height 23
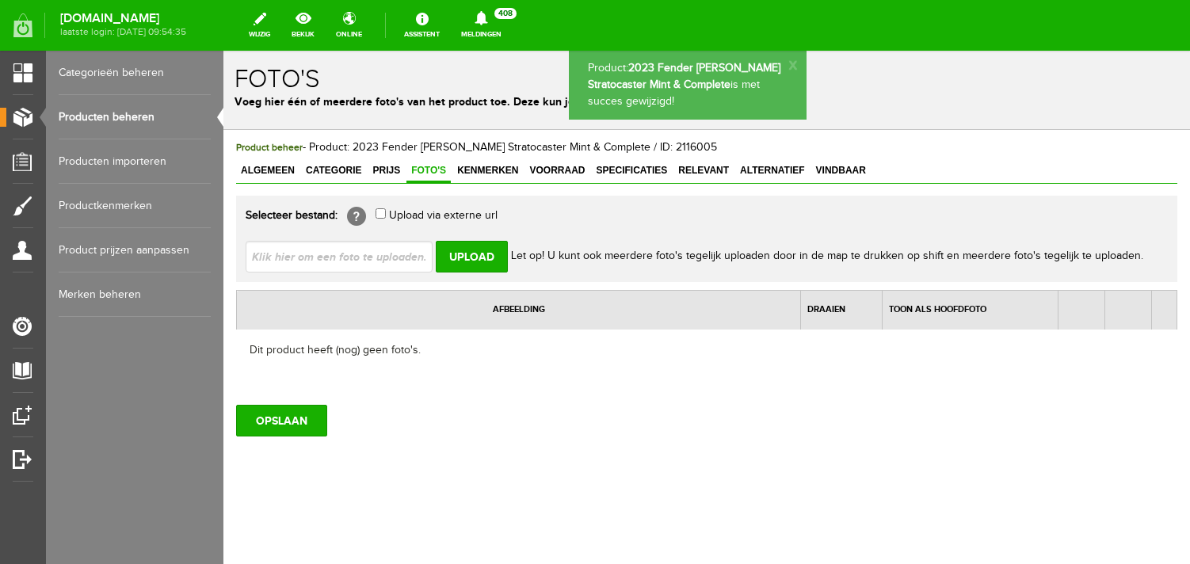
click at [404, 250] on input "file" at bounding box center [346, 256] width 200 height 30
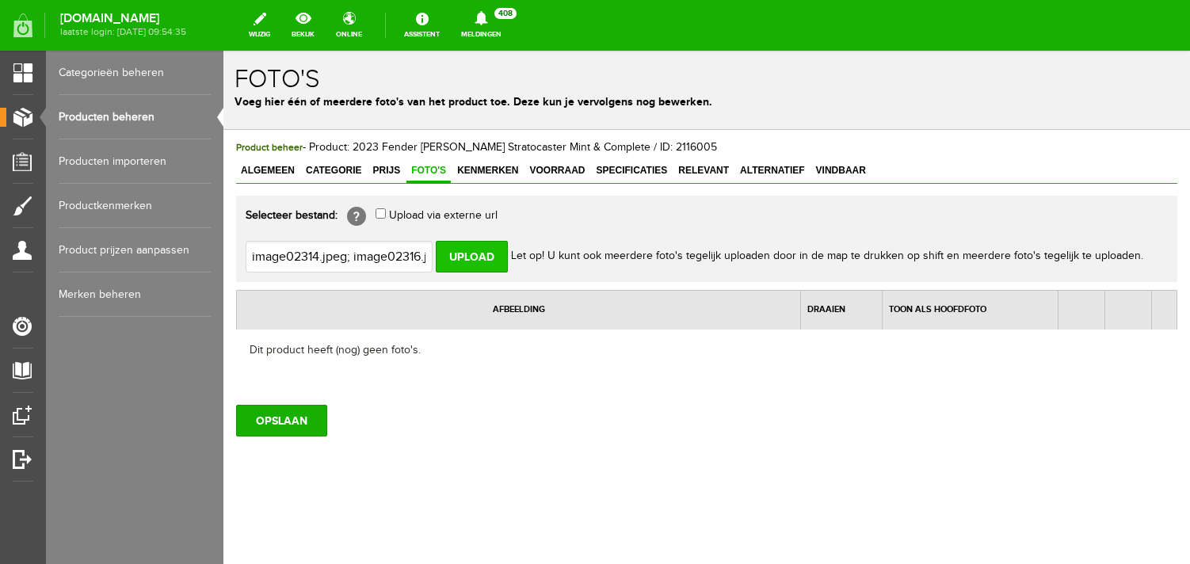
click at [486, 257] on input "Upload" at bounding box center [472, 257] width 72 height 32
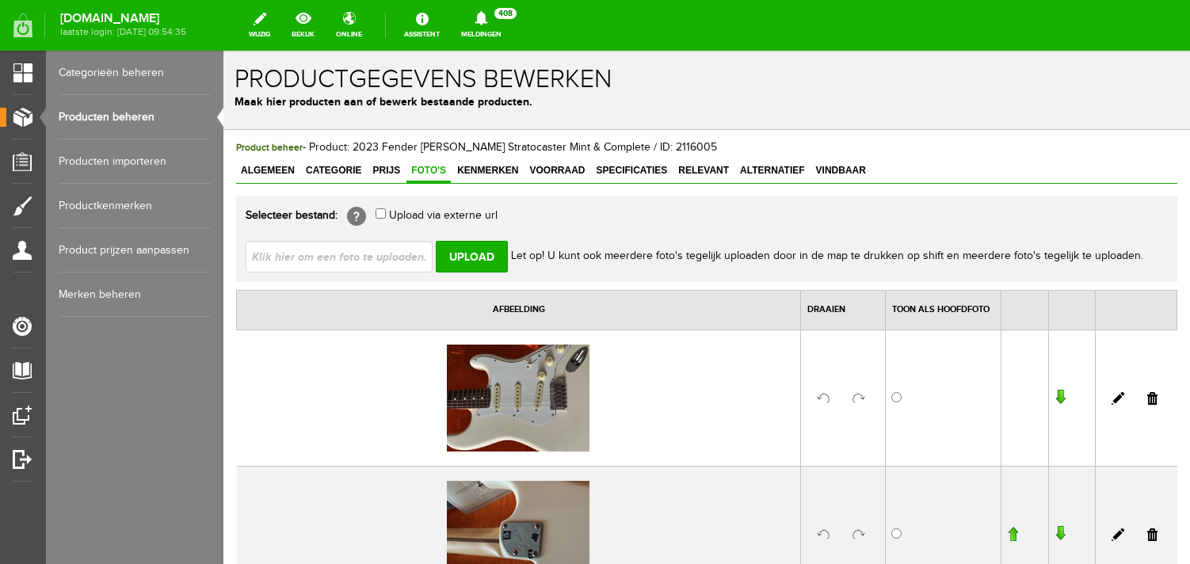
click at [323, 248] on input "file" at bounding box center [346, 256] width 200 height 30
click at [471, 254] on input "Upload" at bounding box center [472, 257] width 72 height 32
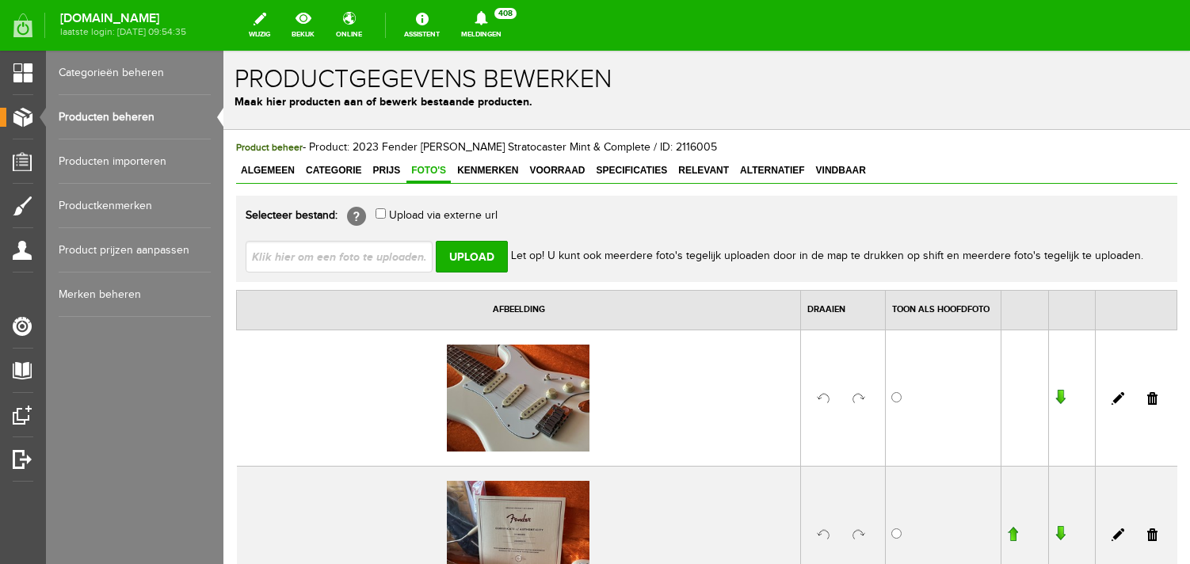
click at [307, 269] on input "file" at bounding box center [346, 256] width 200 height 30
click at [475, 255] on input "Upload" at bounding box center [472, 257] width 72 height 32
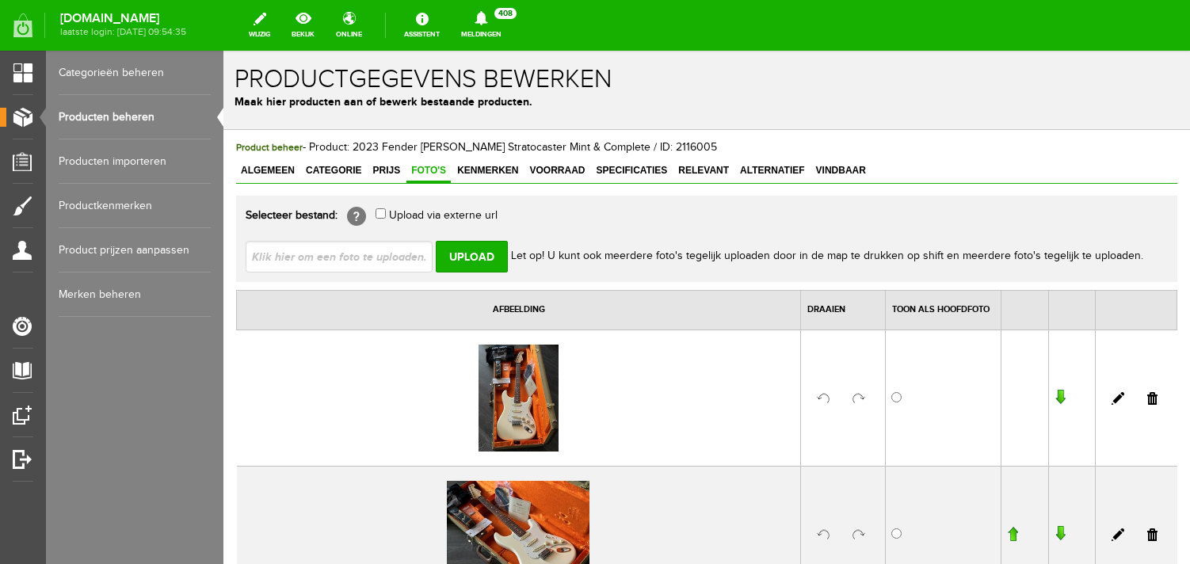
click at [859, 399] on link at bounding box center [859, 398] width 13 height 13
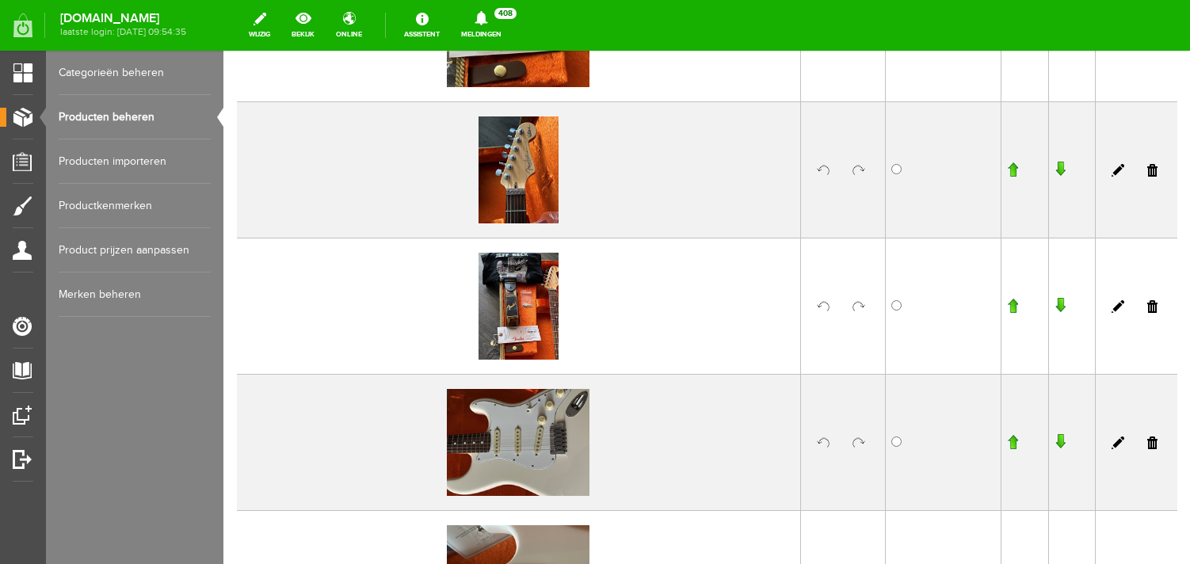
scroll to position [942, 0]
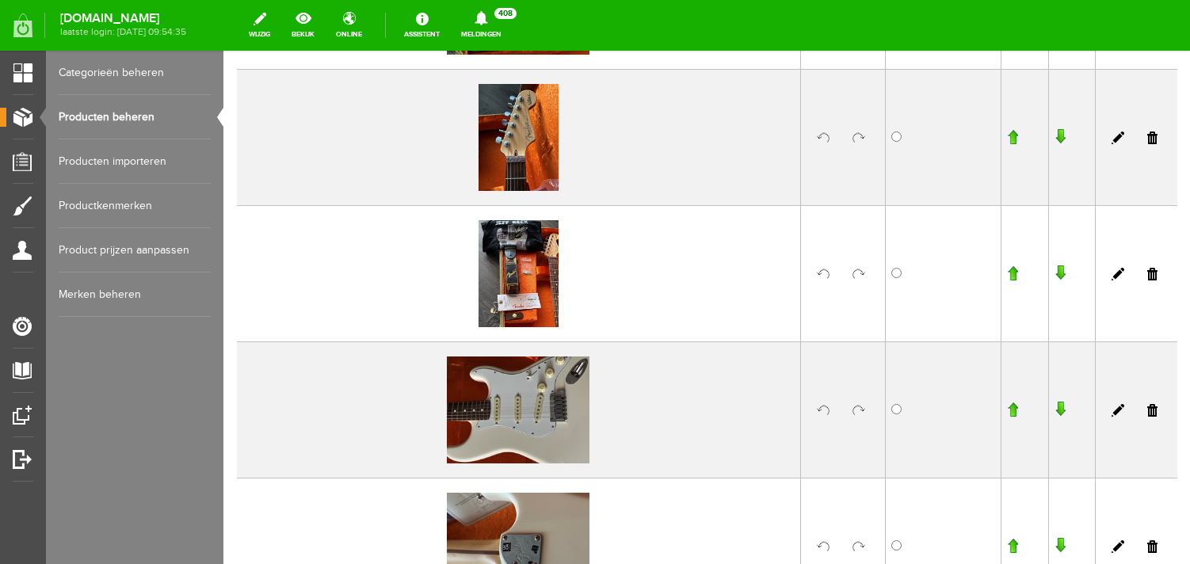
click at [856, 269] on link at bounding box center [859, 274] width 13 height 13
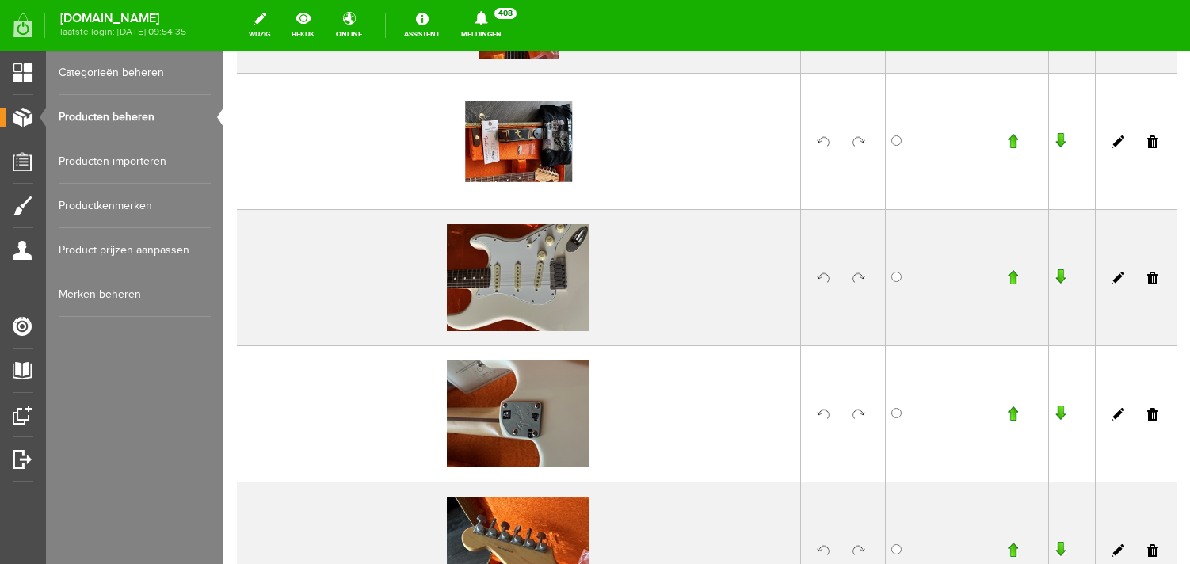
click at [857, 274] on link at bounding box center [859, 278] width 13 height 13
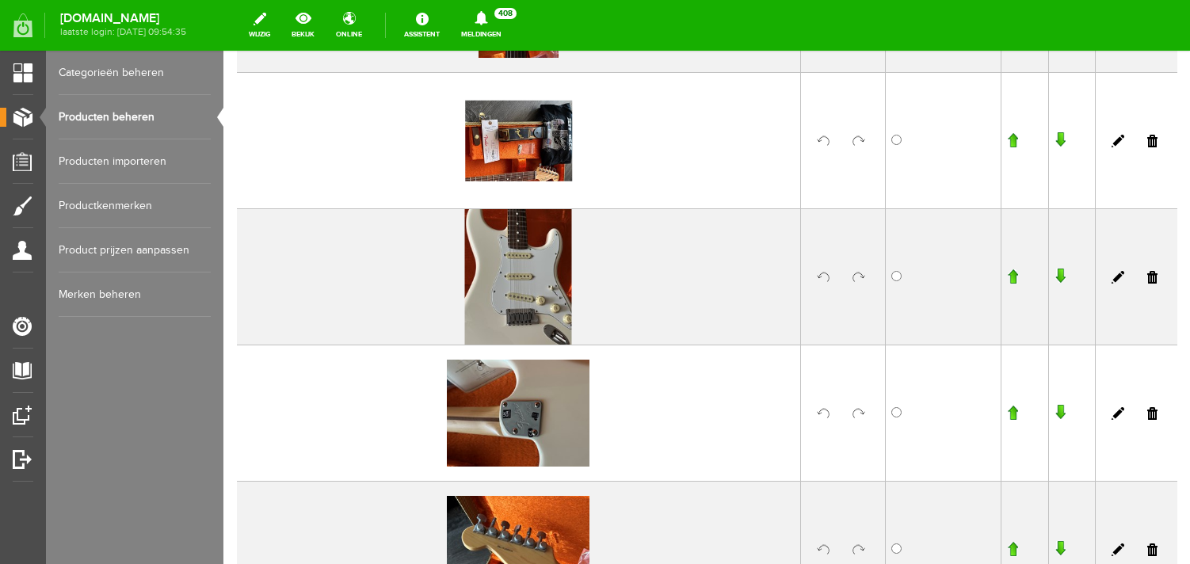
click at [855, 415] on link at bounding box center [859, 413] width 13 height 13
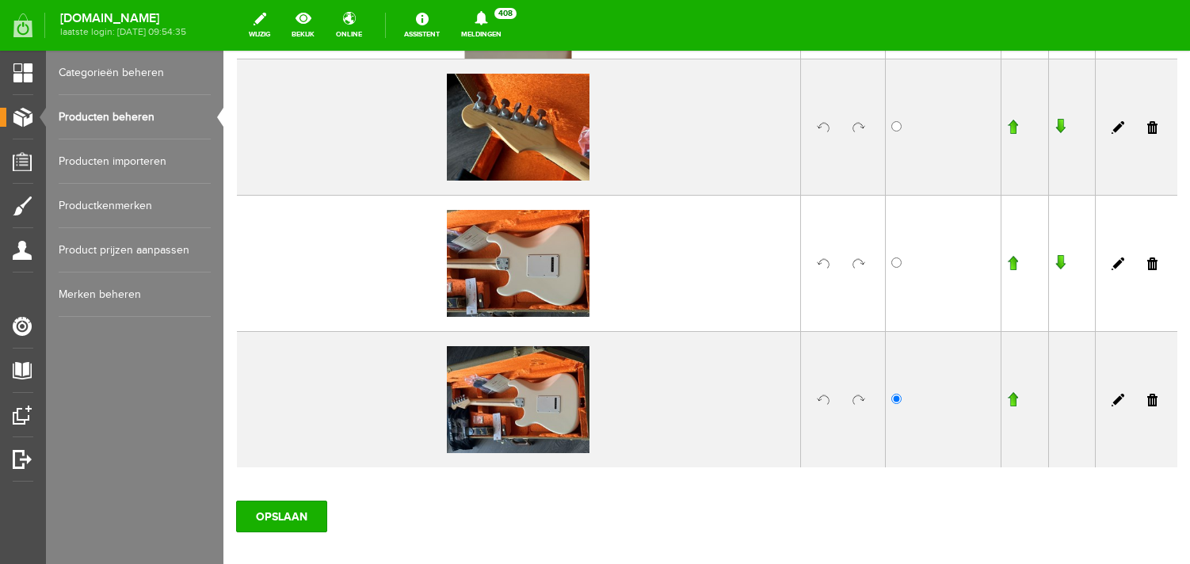
click at [858, 261] on link at bounding box center [859, 264] width 13 height 13
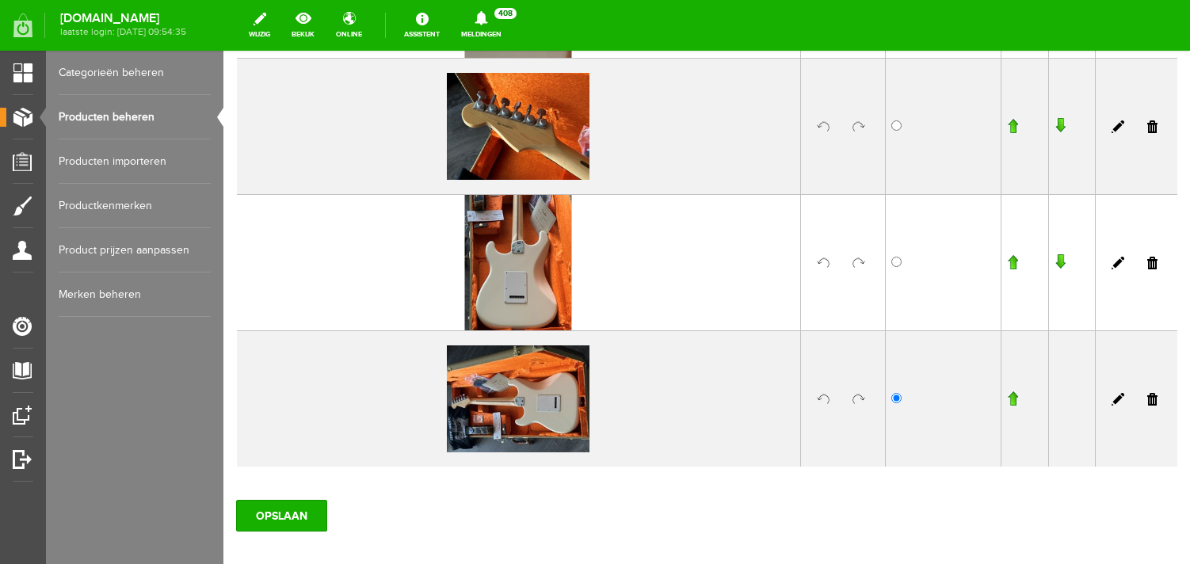
click at [858, 398] on link at bounding box center [859, 399] width 13 height 13
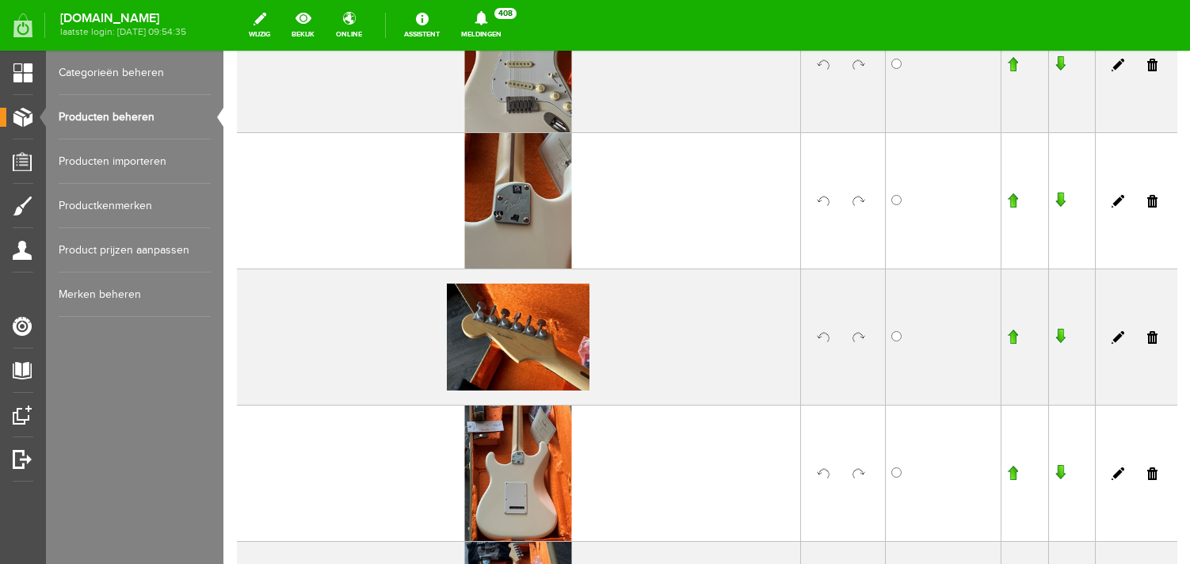
scroll to position [1583, 0]
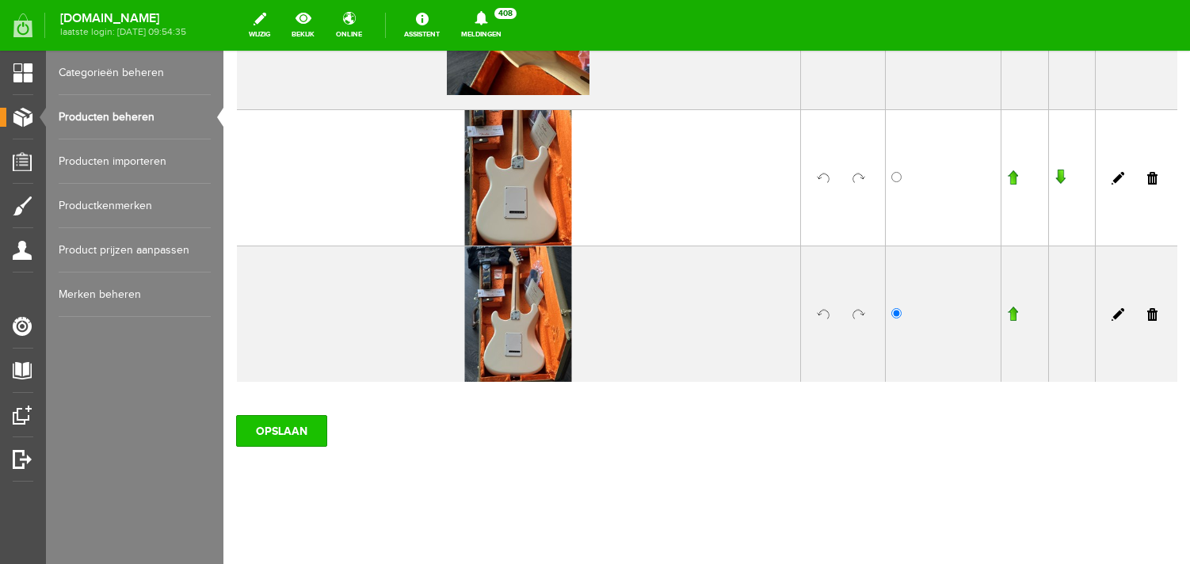
click at [269, 428] on input "OPSLAAN" at bounding box center [281, 431] width 91 height 32
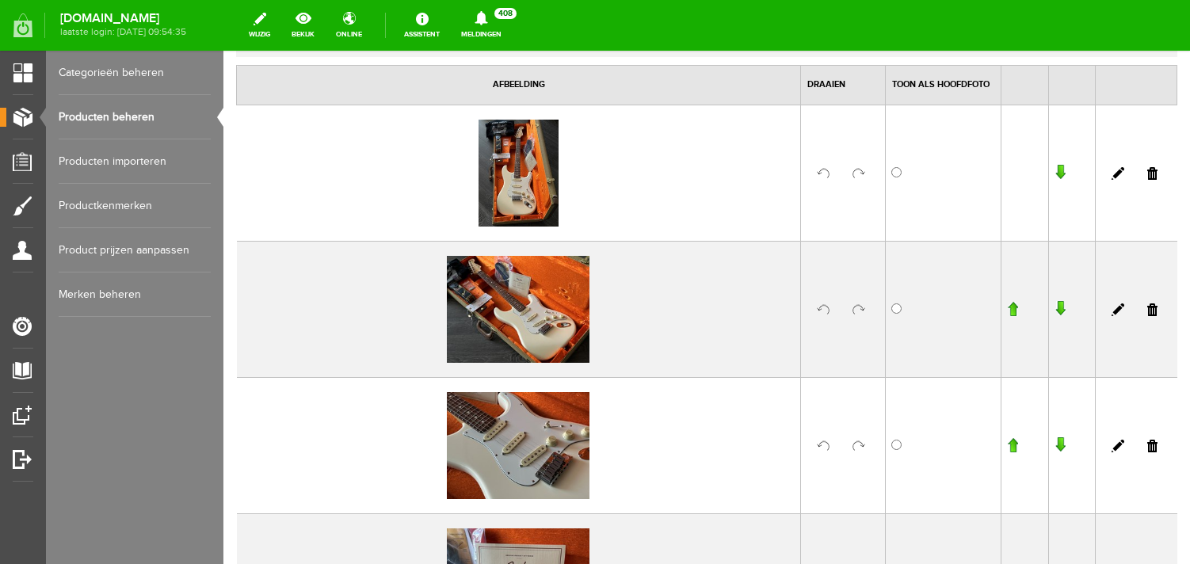
scroll to position [0, 0]
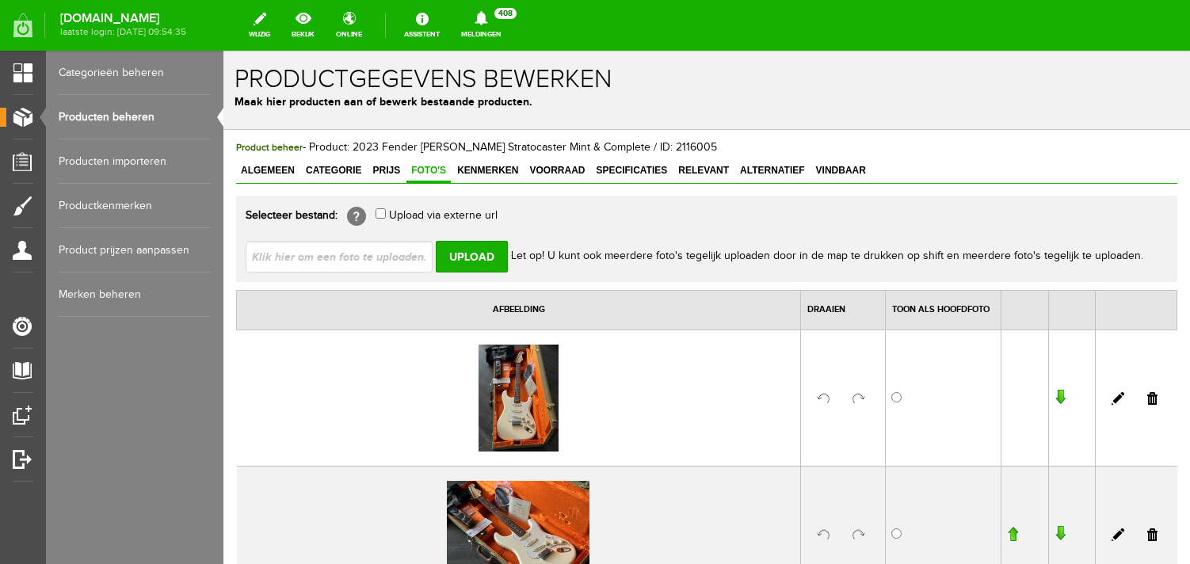
click at [373, 262] on input "file" at bounding box center [346, 256] width 200 height 30
click at [466, 256] on input "Upload" at bounding box center [472, 257] width 72 height 32
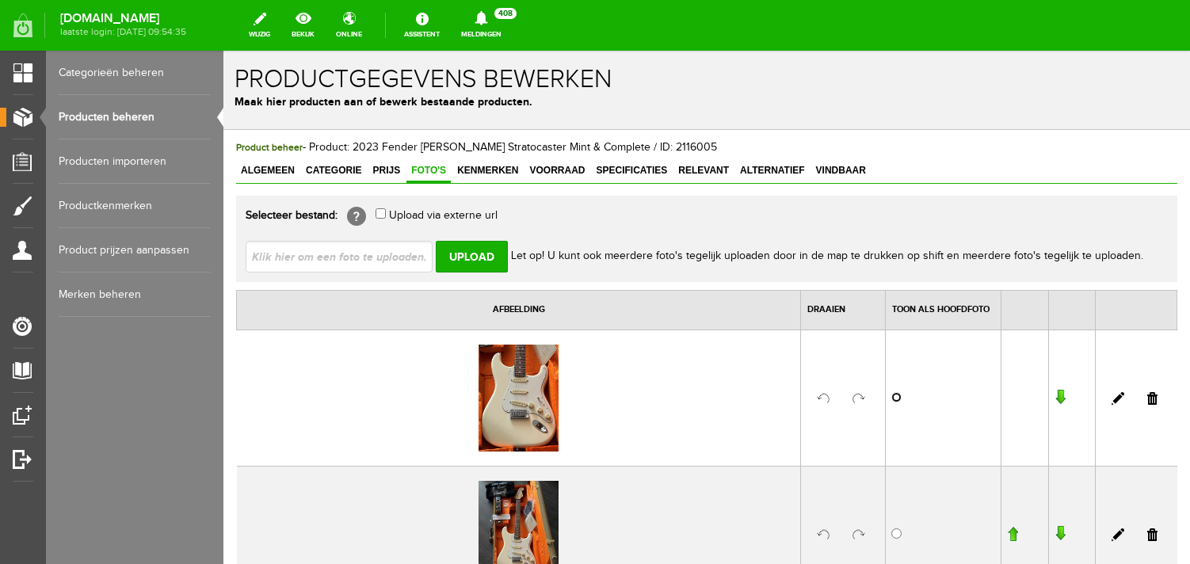
click at [900, 395] on input "radio" at bounding box center [896, 397] width 10 height 10
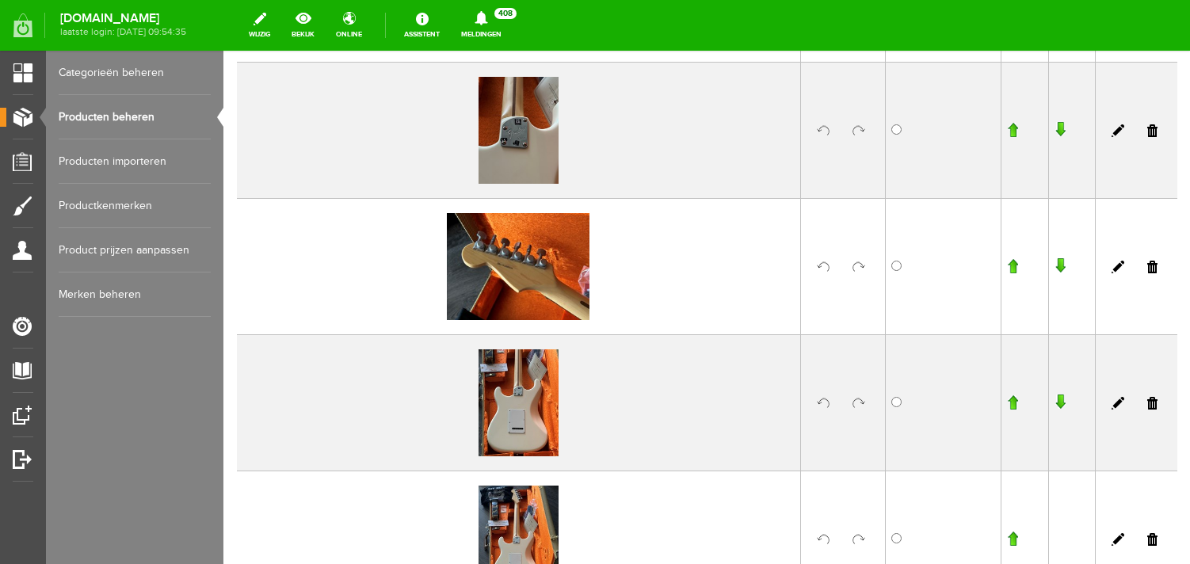
scroll to position [1720, 0]
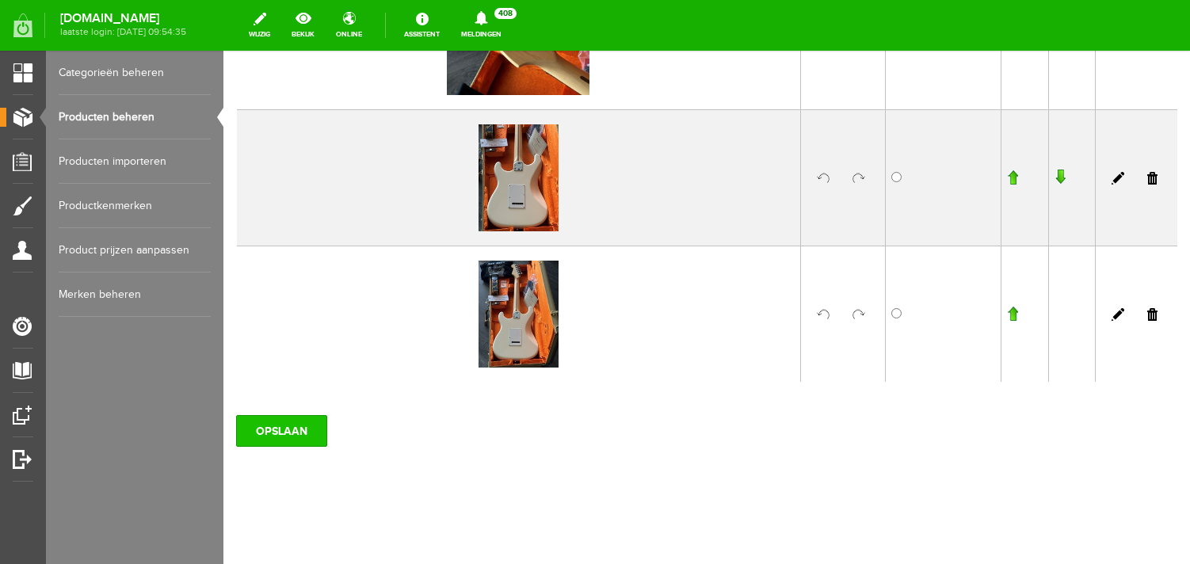
click at [288, 428] on input "OPSLAAN" at bounding box center [281, 431] width 91 height 32
click at [139, 127] on link "Producten beheren" at bounding box center [135, 117] width 152 height 44
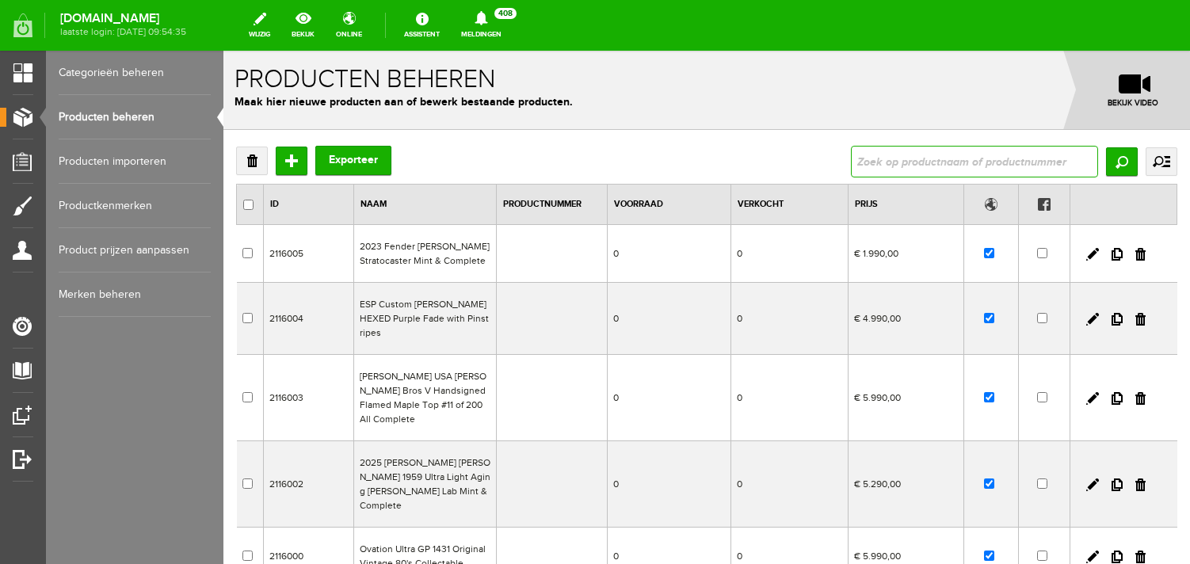
click at [907, 162] on input "text" at bounding box center [974, 162] width 247 height 32
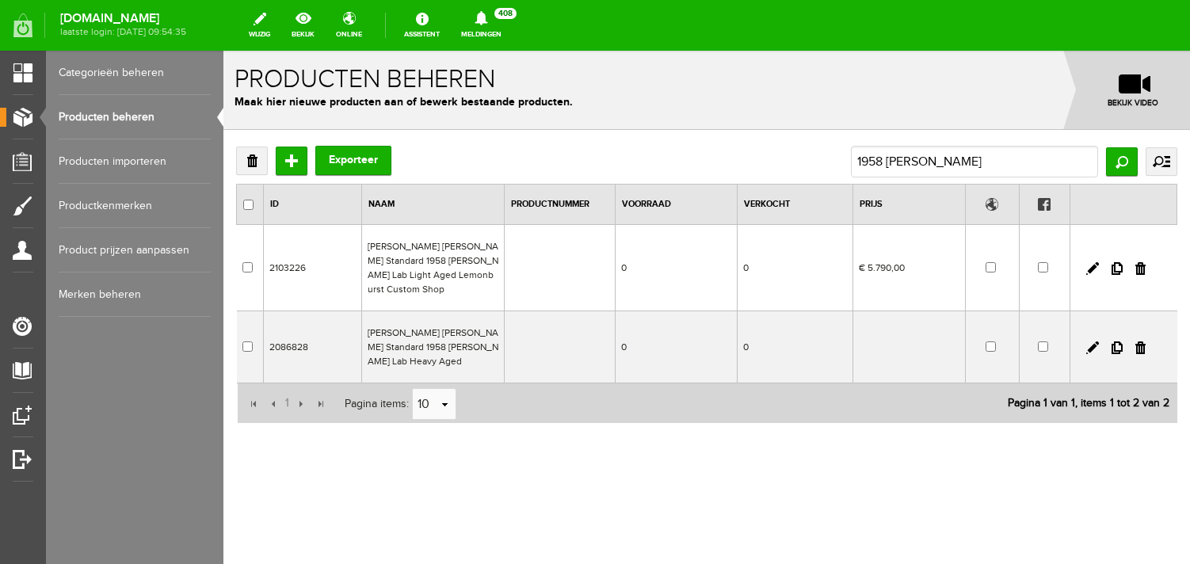
click at [431, 342] on td "[PERSON_NAME] [PERSON_NAME] Standard 1958 [PERSON_NAME] Lab Heavy Aged" at bounding box center [433, 347] width 143 height 72
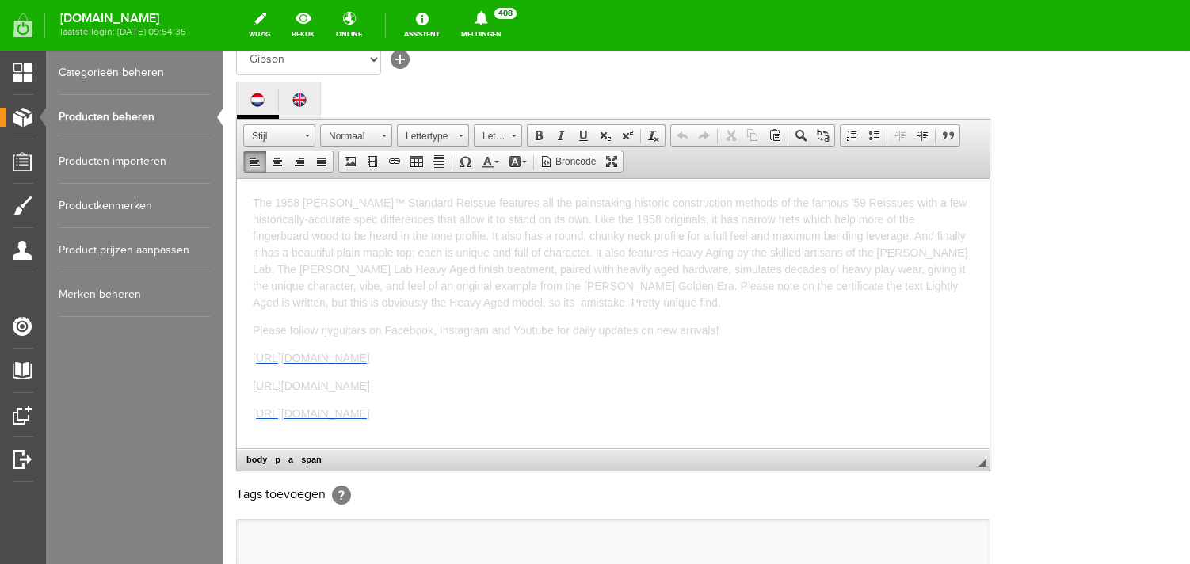
drag, startPoint x: 605, startPoint y: 402, endPoint x: 249, endPoint y: 155, distance: 433.5
click at [249, 178] on html "The 1958 [PERSON_NAME]™ Standard Reissue features all the painstaking historic …" at bounding box center [613, 312] width 753 height 269
copy body "Lor 0683 Ips Dolo™ Sitametc Adipisc elitsedd eiu tem incididuntu laboreet dolor…"
click at [146, 114] on link "Producten beheren" at bounding box center [135, 117] width 152 height 44
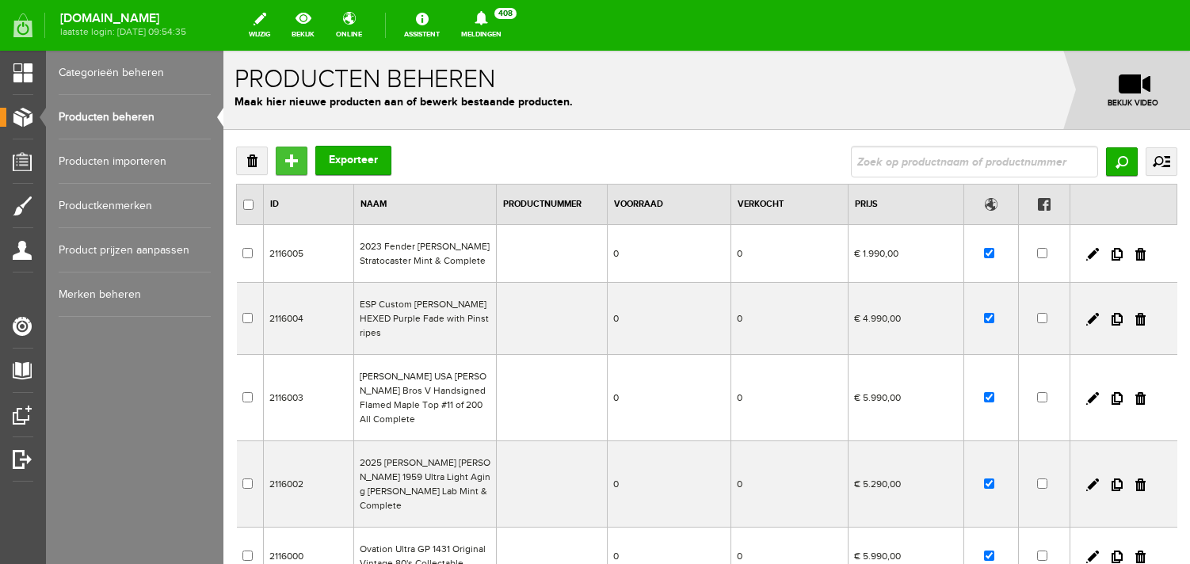
click at [290, 157] on input "Toevoegen" at bounding box center [292, 161] width 32 height 29
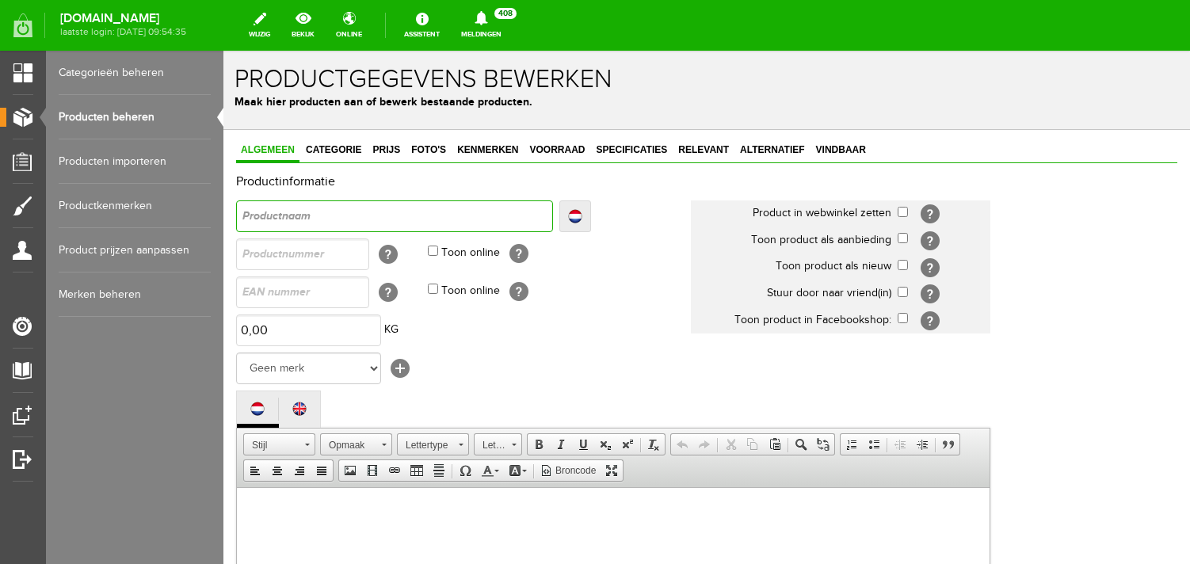
click at [280, 219] on input "text" at bounding box center [394, 216] width 317 height 32
click at [901, 216] on input "checkbox" at bounding box center [903, 212] width 10 height 10
click at [902, 265] on input "checkbox" at bounding box center [903, 265] width 10 height 10
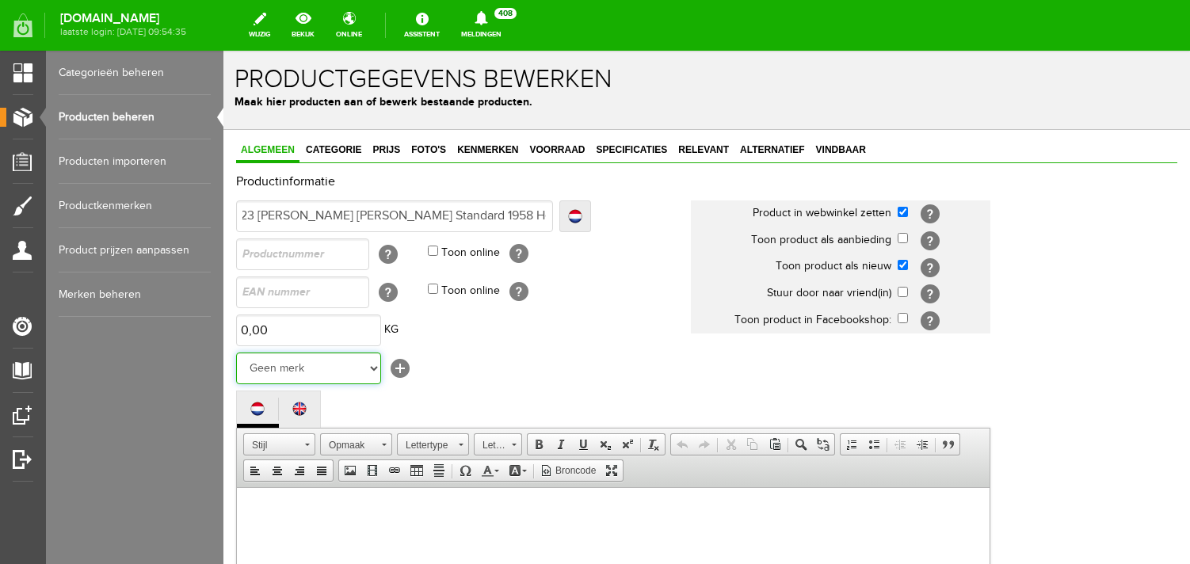
click at [236, 353] on select "Geen merk Hymn Peavey Vox Rickenbacker [PERSON_NAME] [PERSON_NAME] [PERSON_NAME…" at bounding box center [308, 369] width 145 height 32
click option "Gibson" at bounding box center [223, 51] width 0 height 0
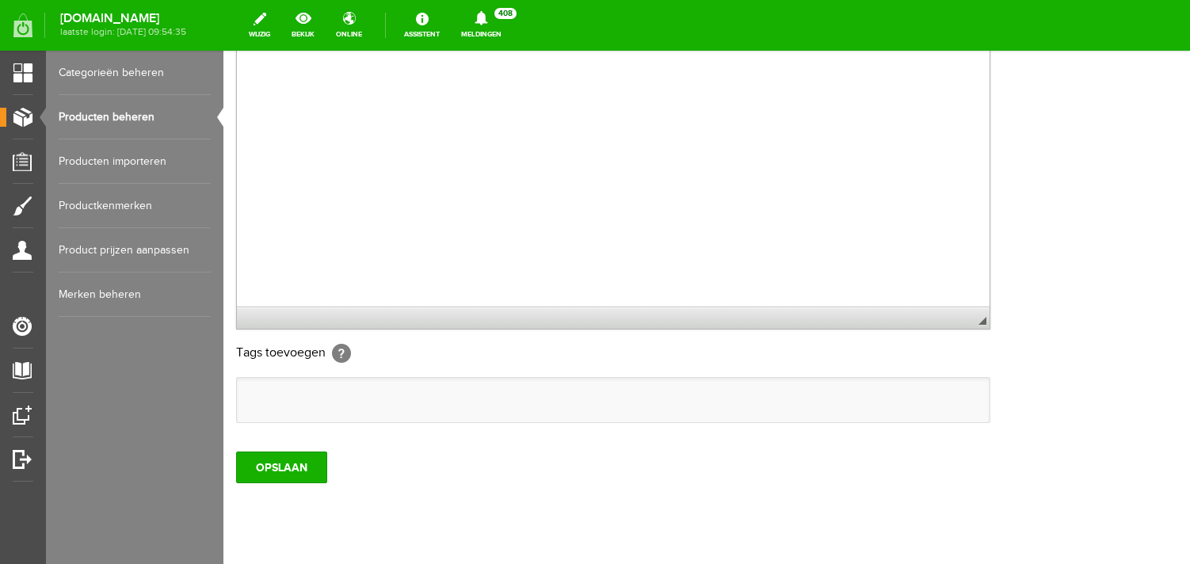
click at [311, 262] on body at bounding box center [613, 186] width 721 height 269
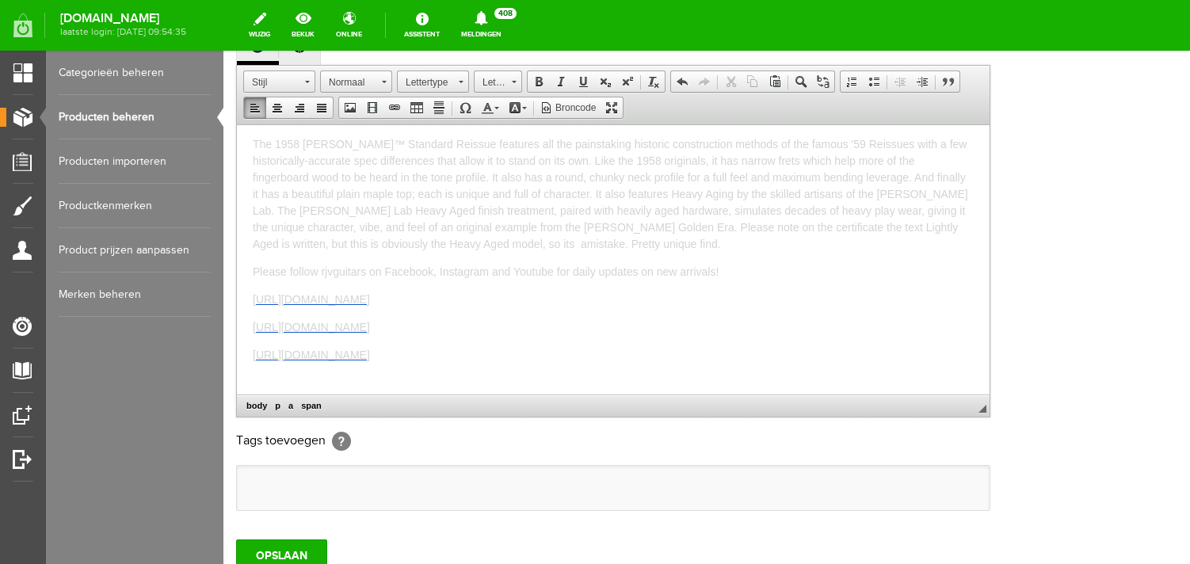
scroll to position [0, 0]
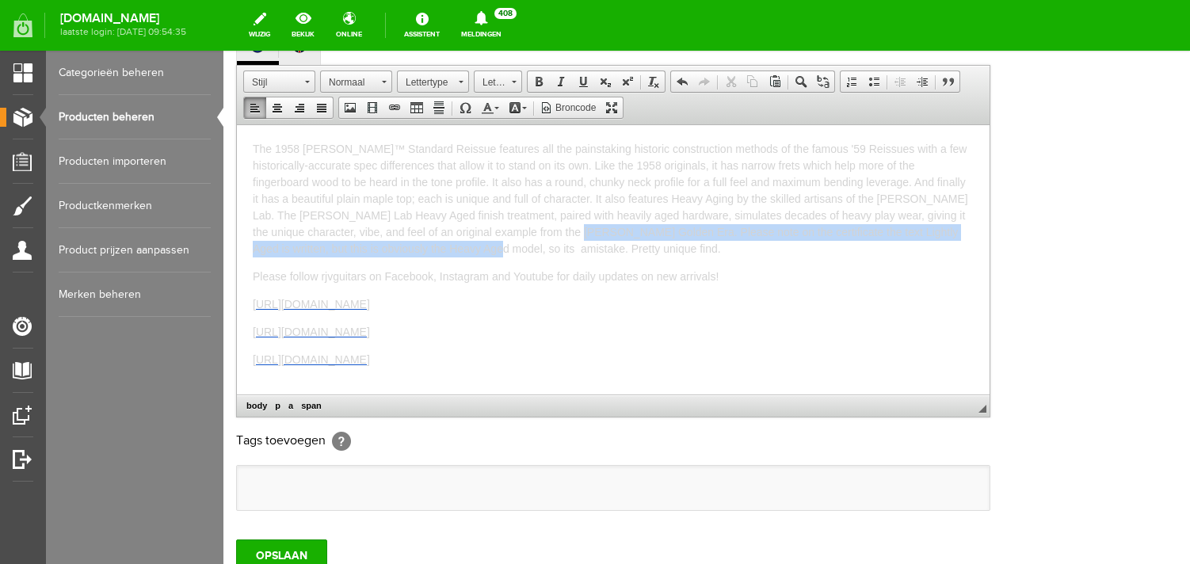
drag, startPoint x: 433, startPoint y: 248, endPoint x: 553, endPoint y: 224, distance: 122.0
click at [553, 227] on span "The 1958 [PERSON_NAME]™ Standard Reissue features all the painstaking historic …" at bounding box center [611, 198] width 716 height 113
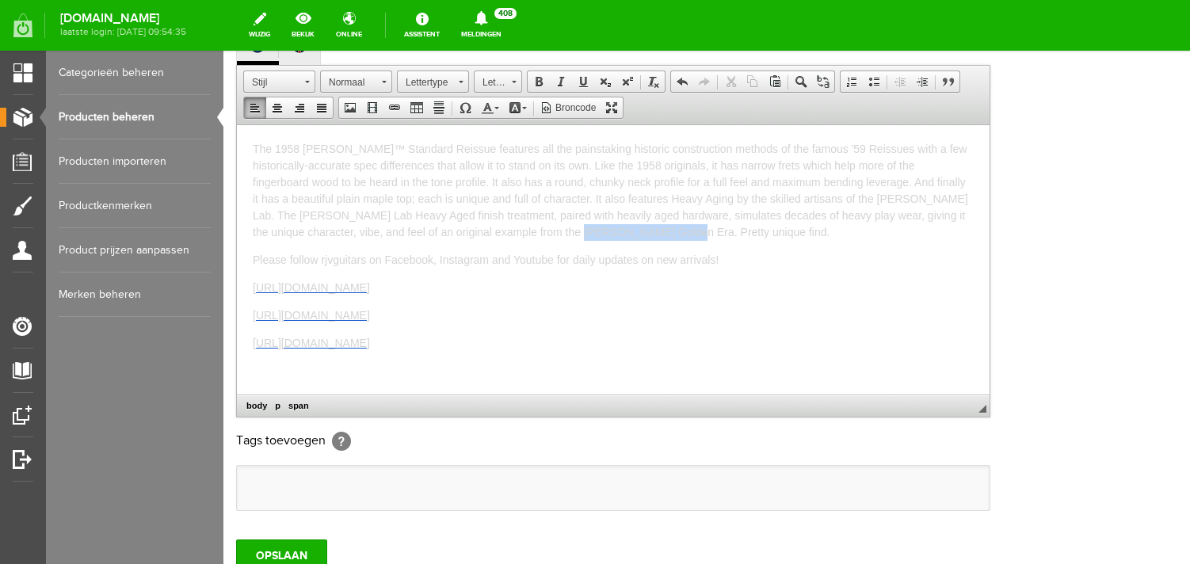
drag, startPoint x: 648, startPoint y: 227, endPoint x: 554, endPoint y: 224, distance: 94.3
click at [554, 224] on p "The 1958 [PERSON_NAME]™ Standard Reissue features all the painstaking historic …" at bounding box center [613, 190] width 721 height 100
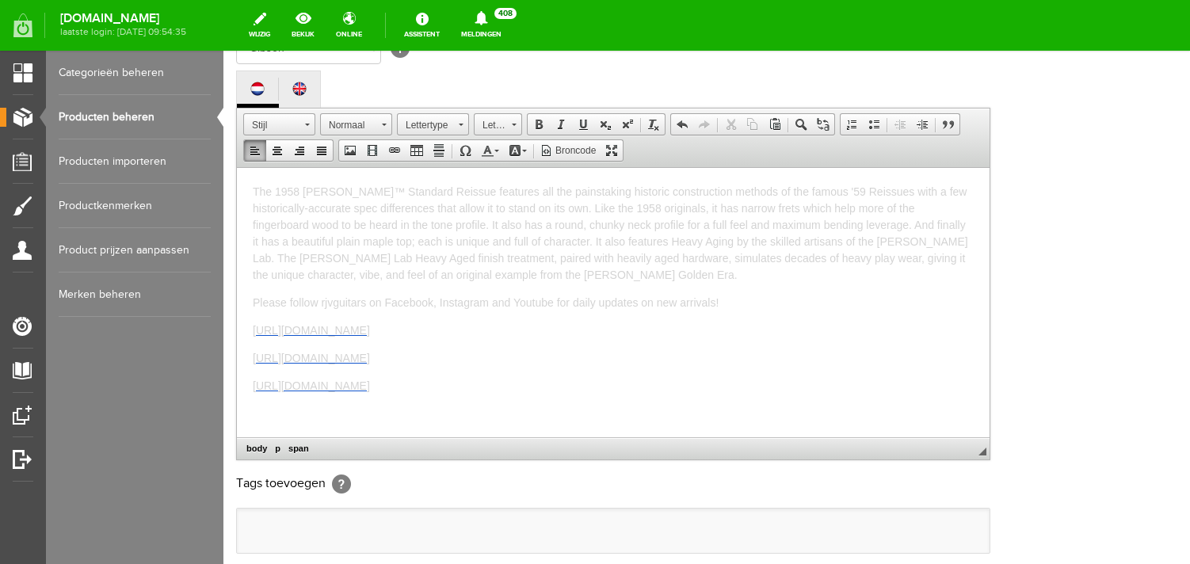
scroll to position [292, 0]
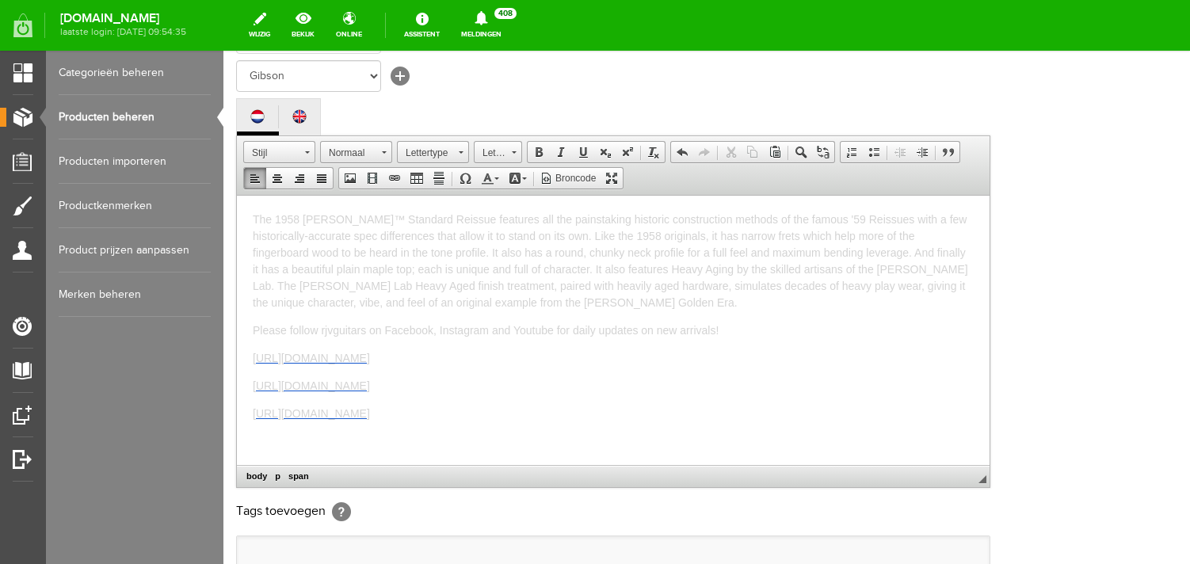
click at [250, 216] on html "The 1958 [PERSON_NAME]™ Standard Reissue features all the painstaking historic …" at bounding box center [613, 329] width 753 height 269
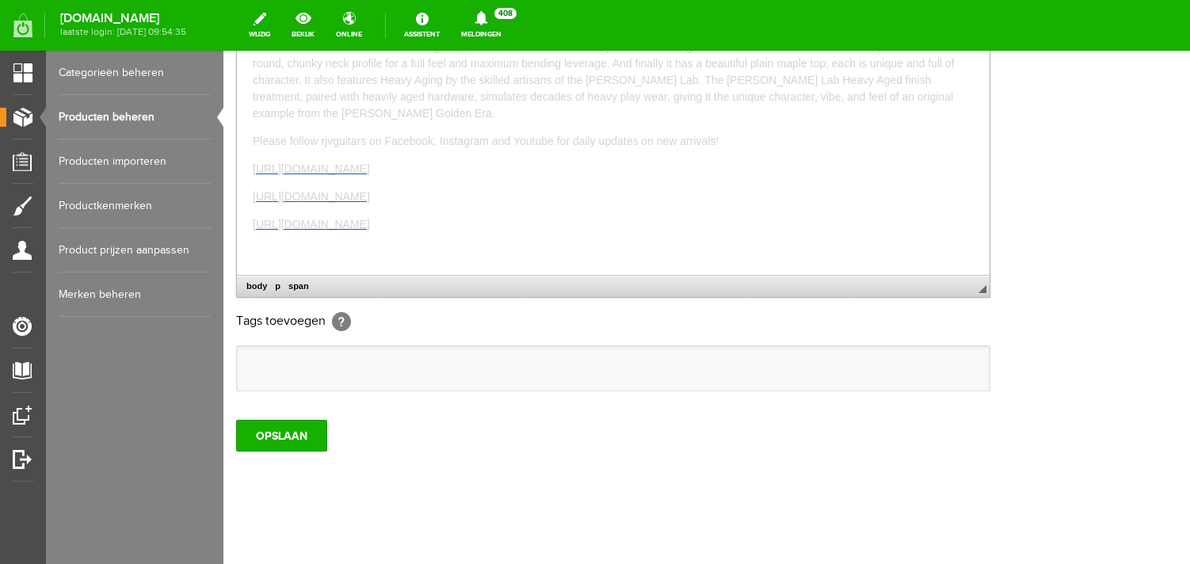
scroll to position [526, 0]
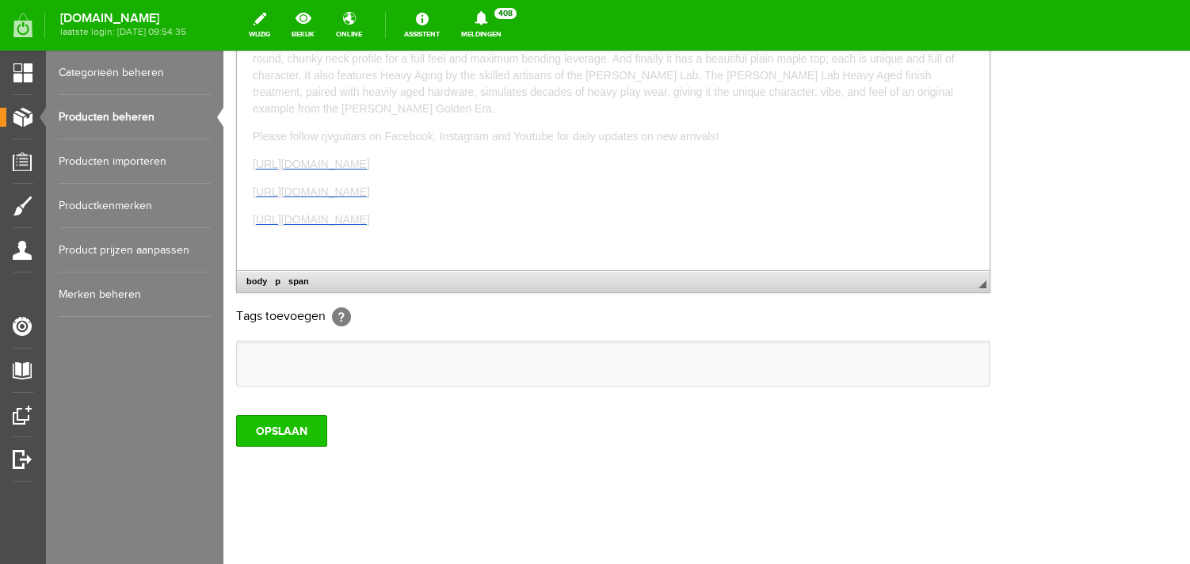
click at [290, 426] on input "OPSLAAN" at bounding box center [281, 431] width 91 height 32
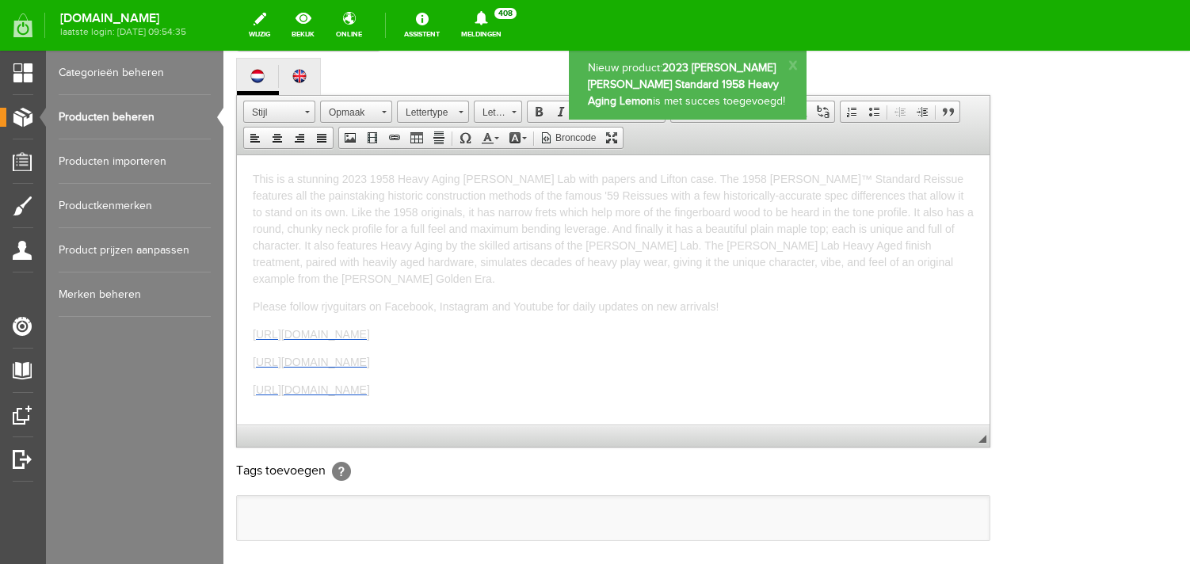
scroll to position [0, 0]
click at [972, 264] on p "This is a stunning 2023 1958 Heavy Aging [PERSON_NAME] Lab with papers and Lift…" at bounding box center [613, 228] width 721 height 116
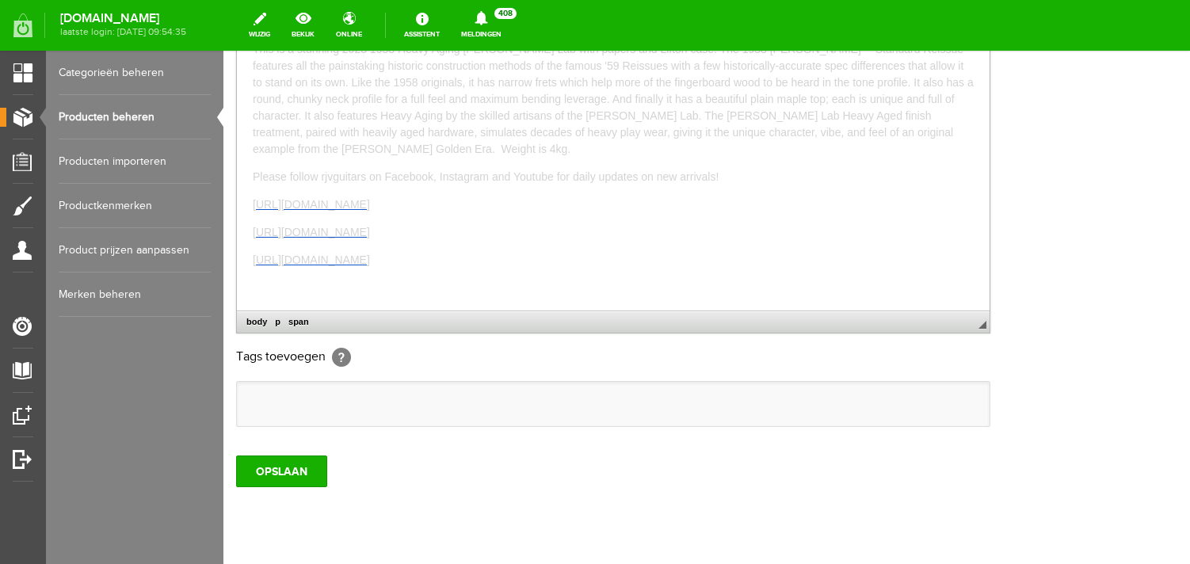
scroll to position [547, 0]
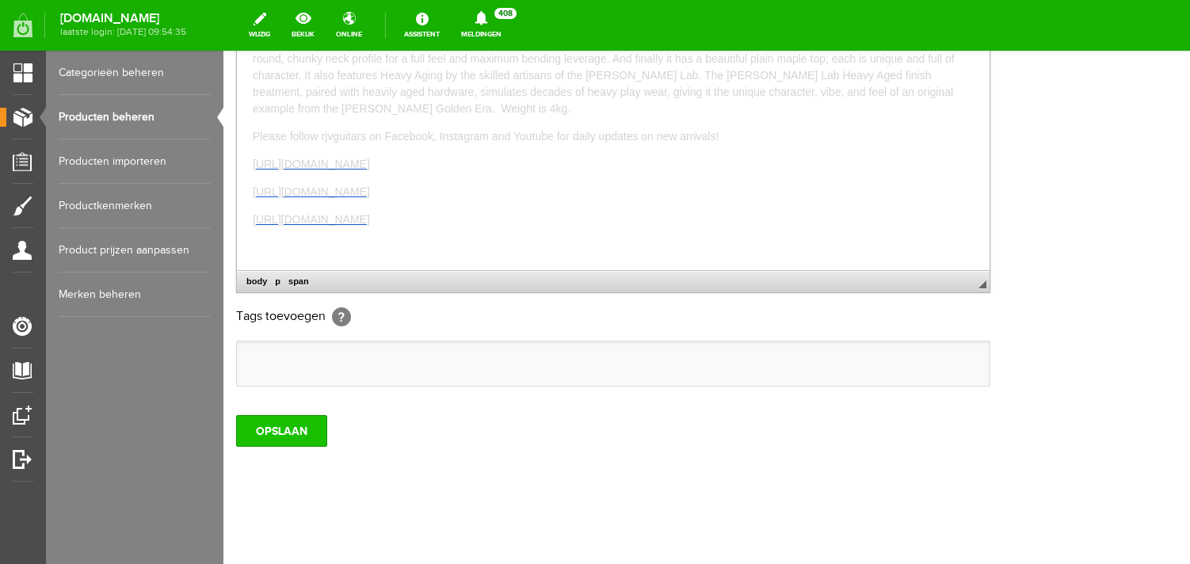
click at [296, 424] on input "OPSLAAN" at bounding box center [281, 431] width 91 height 32
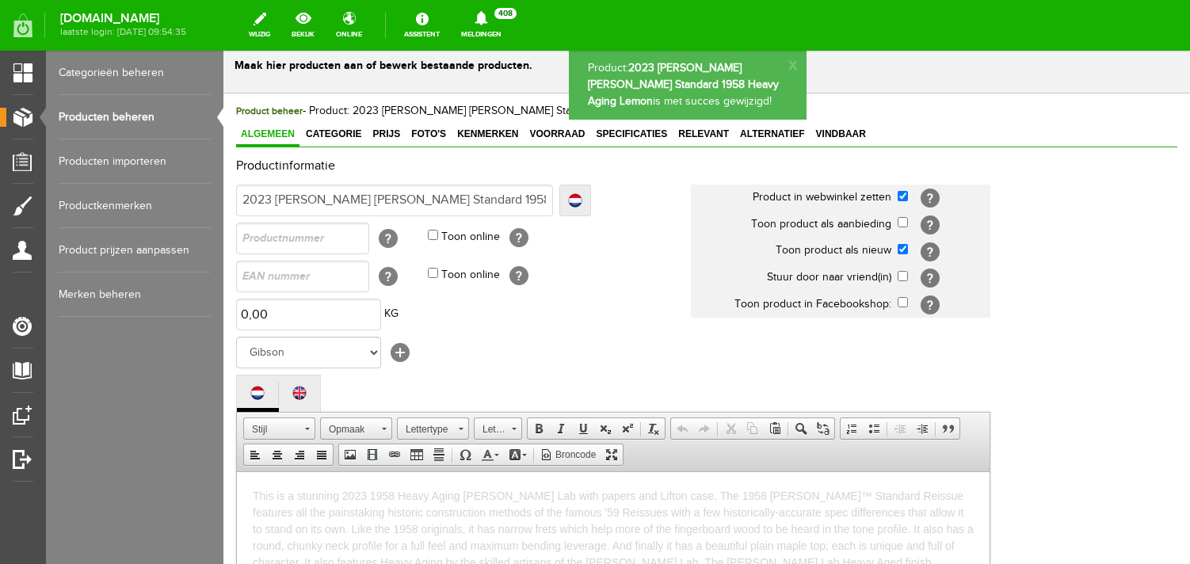
scroll to position [0, 0]
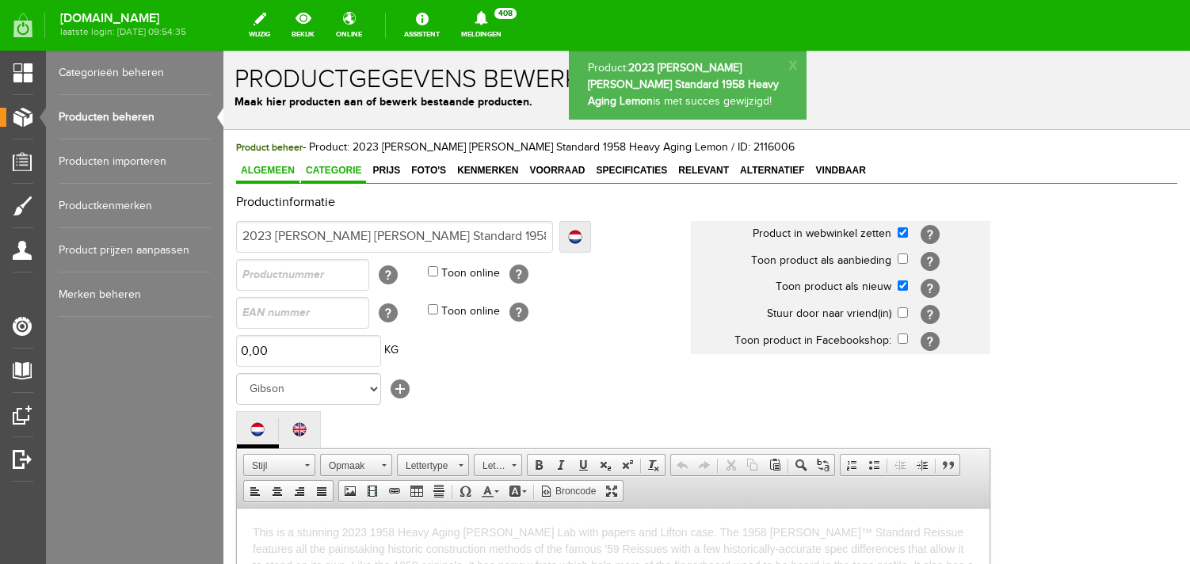
click at [345, 168] on span "Categorie" at bounding box center [333, 170] width 65 height 11
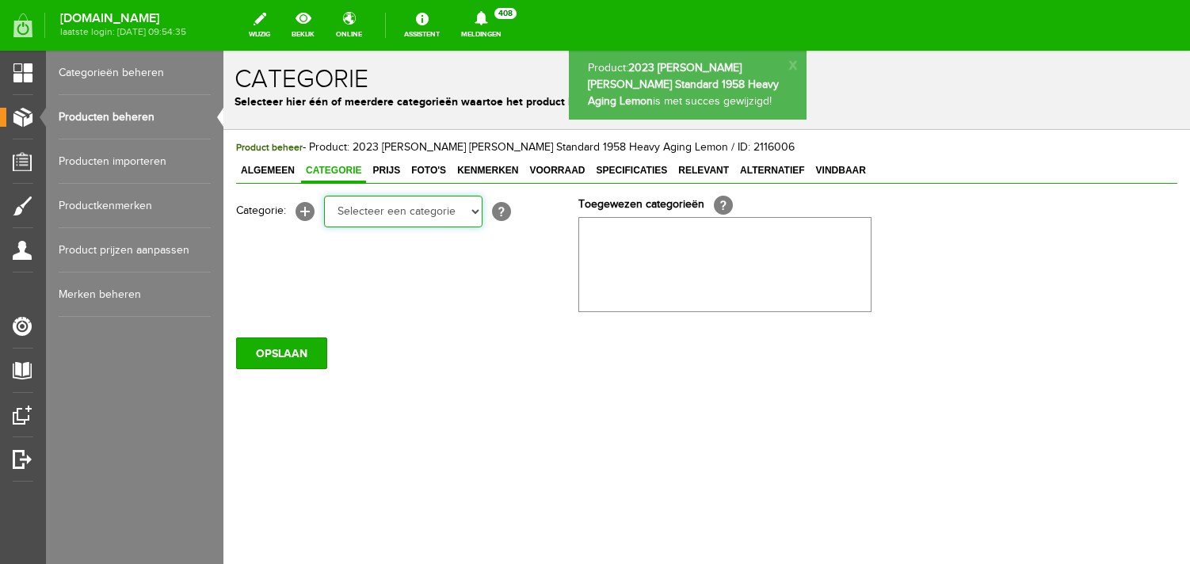
click option "Electric guitars" at bounding box center [223, 51] width 0 height 0
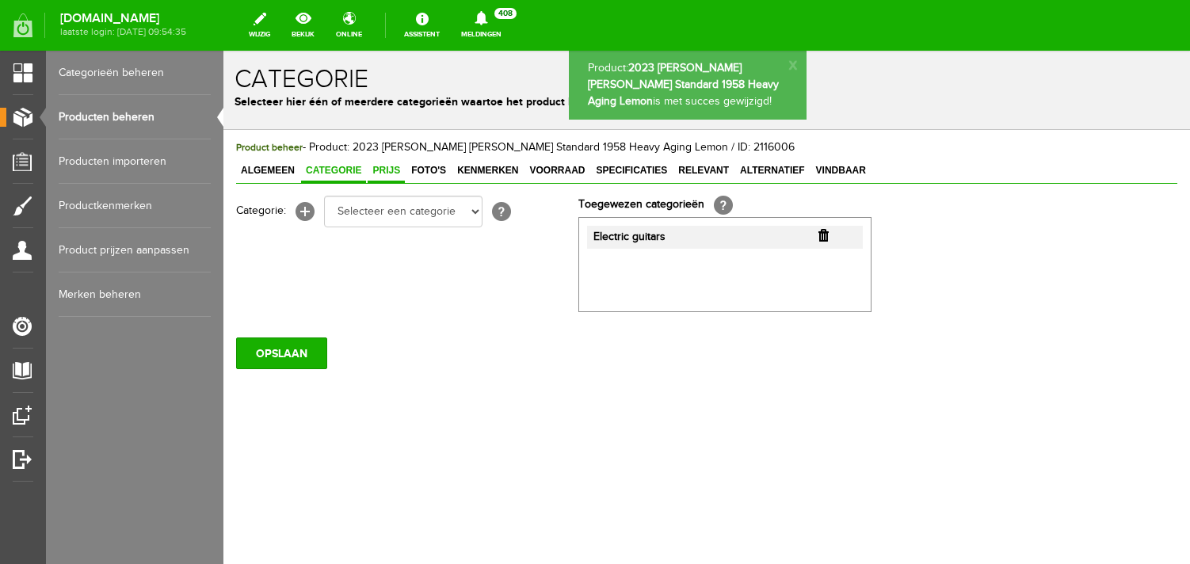
click at [391, 175] on span "Prijs" at bounding box center [386, 170] width 37 height 11
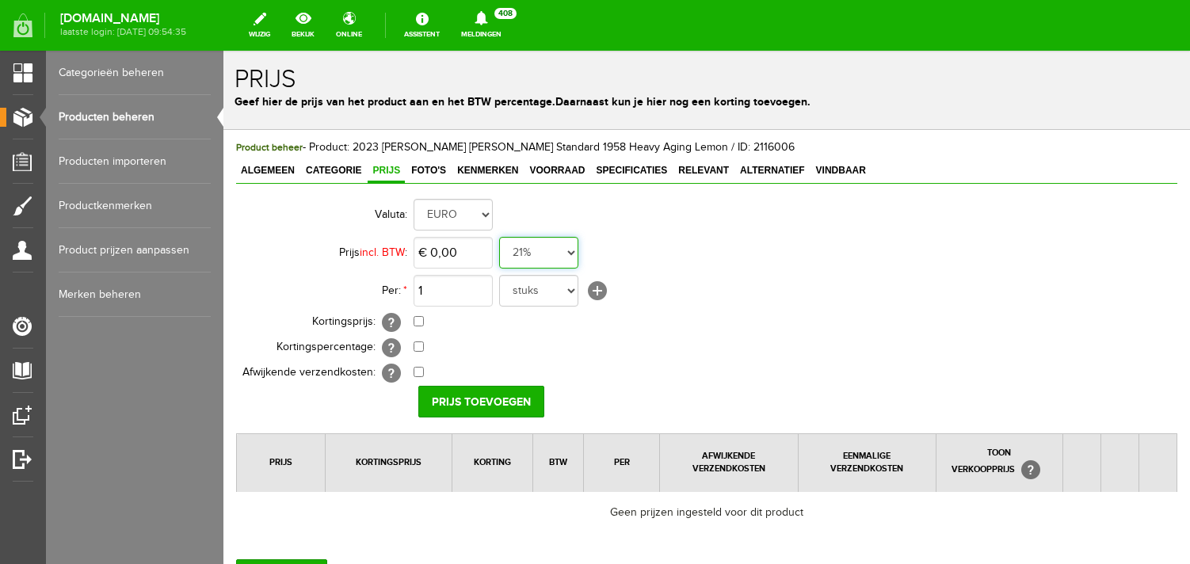
click option "0%" at bounding box center [223, 51] width 0 height 0
click at [446, 253] on input "0" at bounding box center [453, 253] width 79 height 32
click at [457, 251] on input "0" at bounding box center [453, 253] width 79 height 32
drag, startPoint x: 473, startPoint y: 251, endPoint x: 387, endPoint y: 242, distance: 86.8
click at [414, 242] on input "0" at bounding box center [453, 253] width 79 height 32
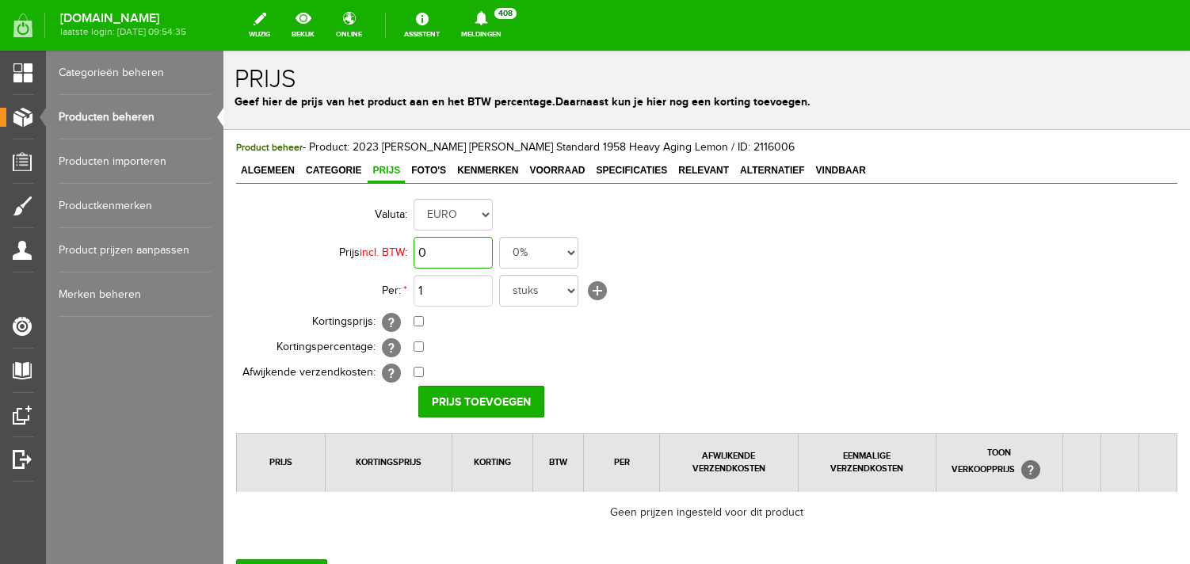
click at [435, 251] on input "0" at bounding box center [453, 253] width 79 height 32
drag, startPoint x: 465, startPoint y: 250, endPoint x: 392, endPoint y: 237, distance: 74.1
click at [414, 237] on input "0" at bounding box center [453, 253] width 79 height 32
click at [444, 395] on input "Prijs toevoegen" at bounding box center [481, 402] width 126 height 32
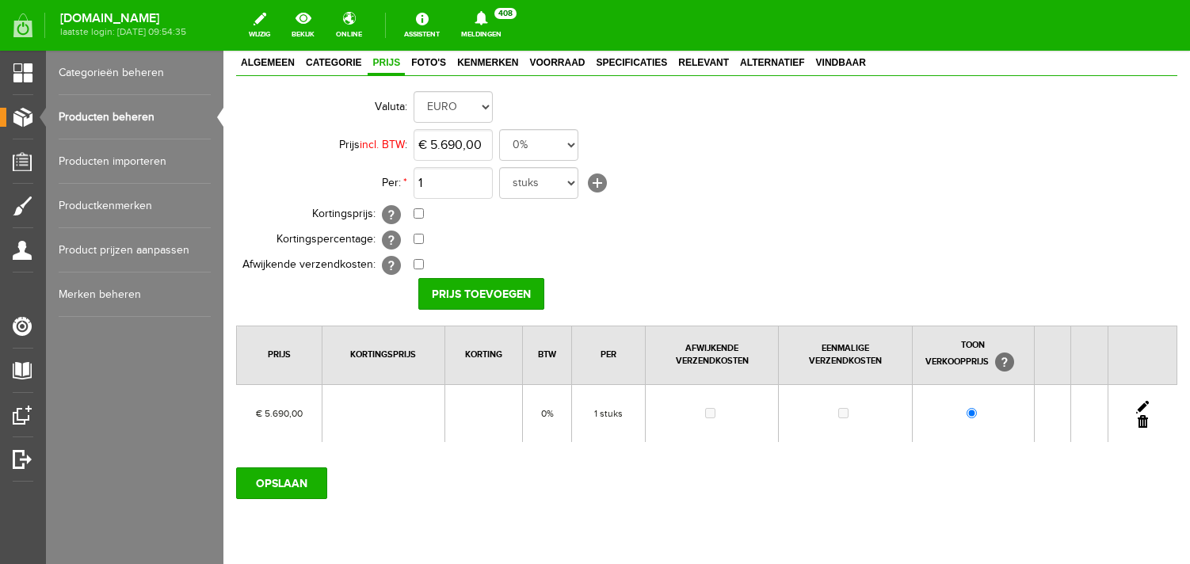
scroll to position [160, 0]
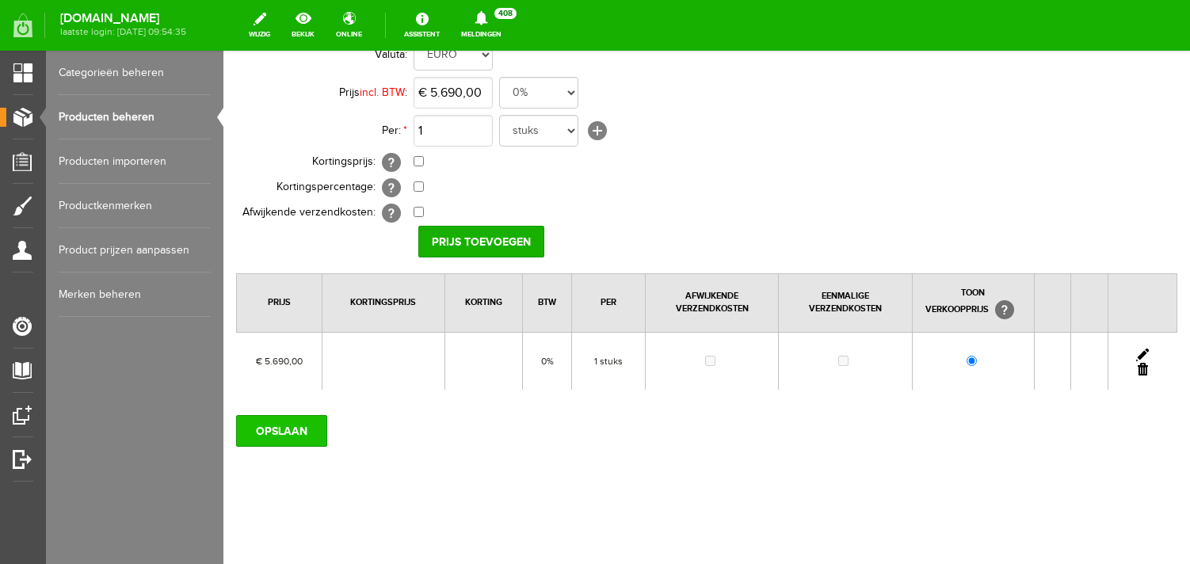
click at [299, 431] on input "OPSLAAN" at bounding box center [281, 431] width 91 height 32
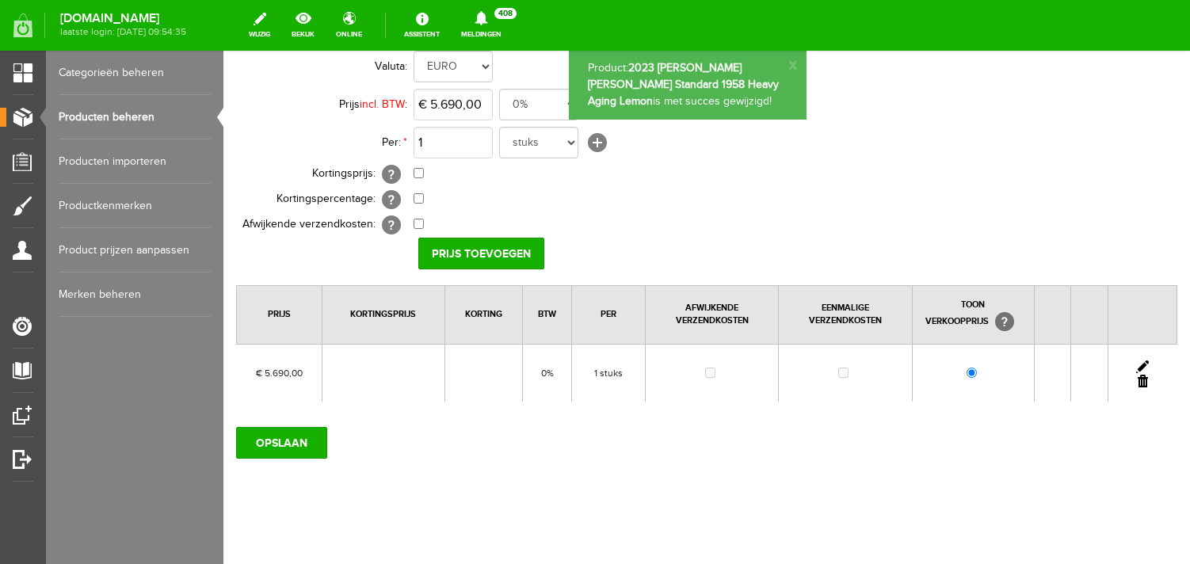
scroll to position [0, 0]
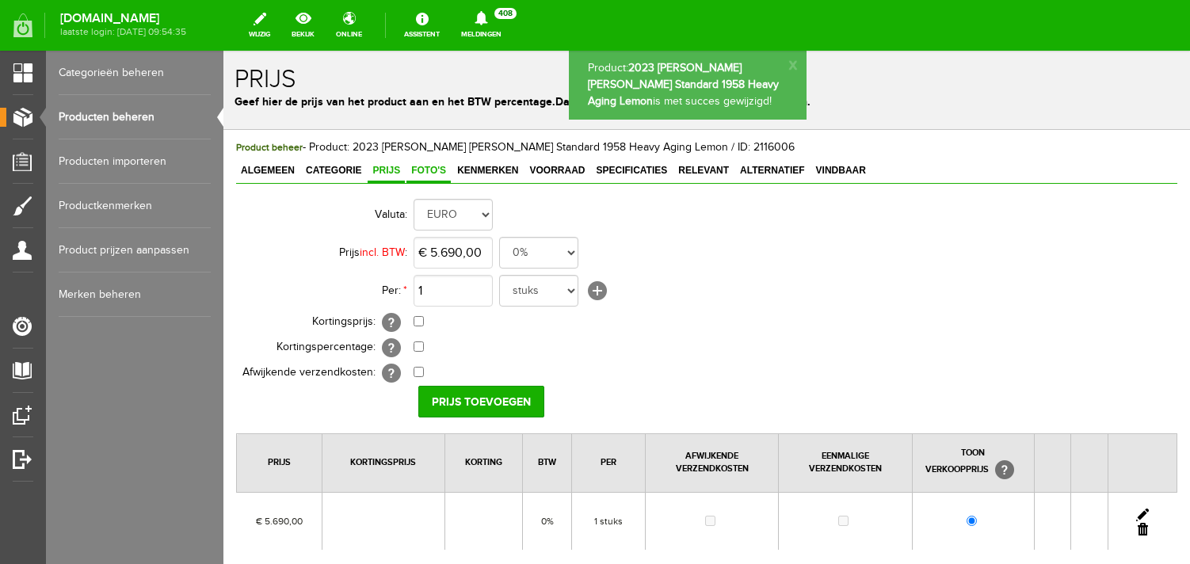
click at [423, 170] on span "Foto's" at bounding box center [429, 170] width 44 height 11
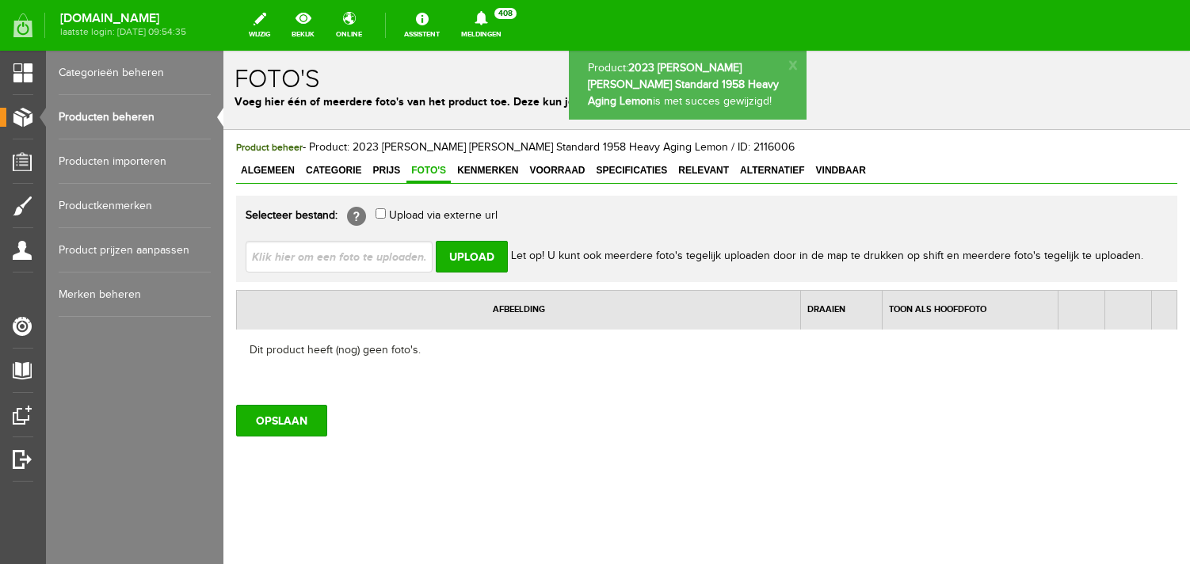
click at [387, 254] on input "file" at bounding box center [346, 256] width 200 height 30
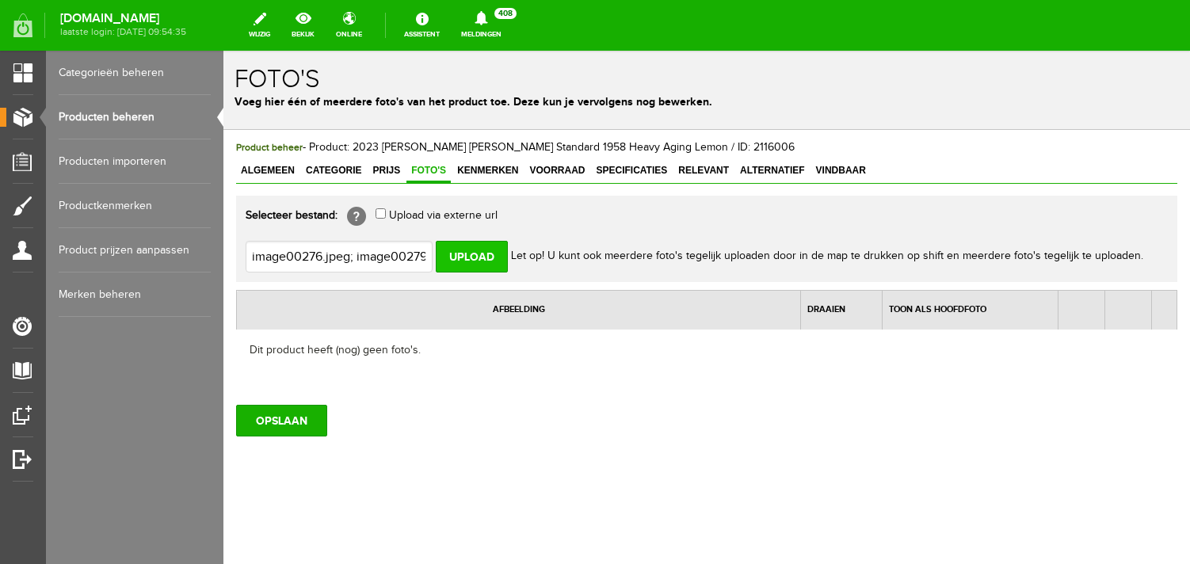
click at [480, 255] on input "Upload" at bounding box center [472, 257] width 72 height 32
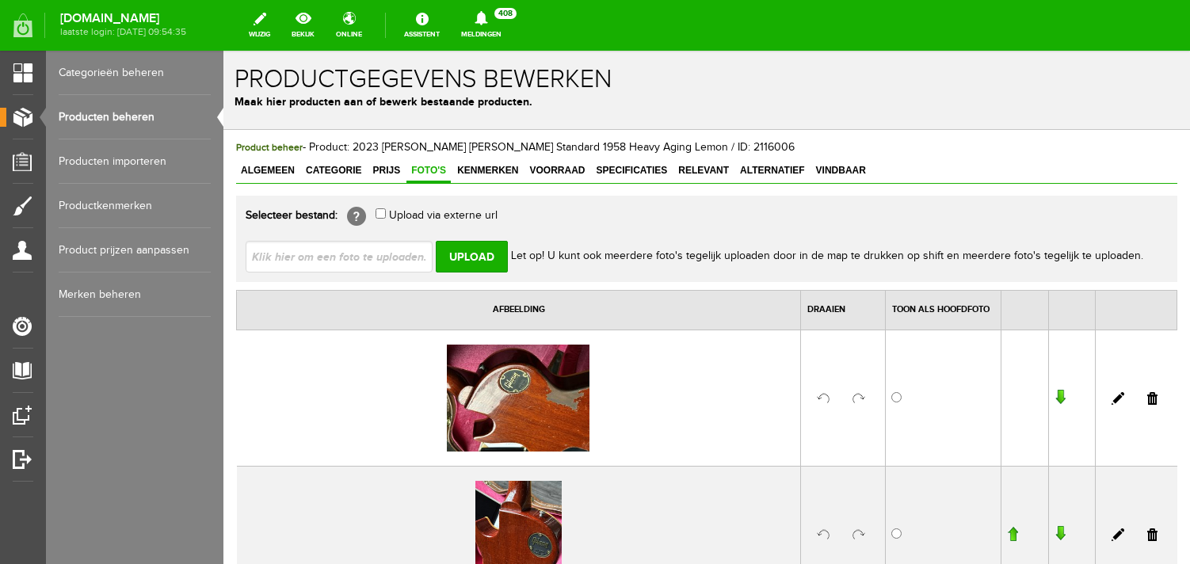
click at [354, 256] on input "file" at bounding box center [346, 256] width 200 height 30
click at [467, 256] on input "Upload" at bounding box center [472, 257] width 72 height 32
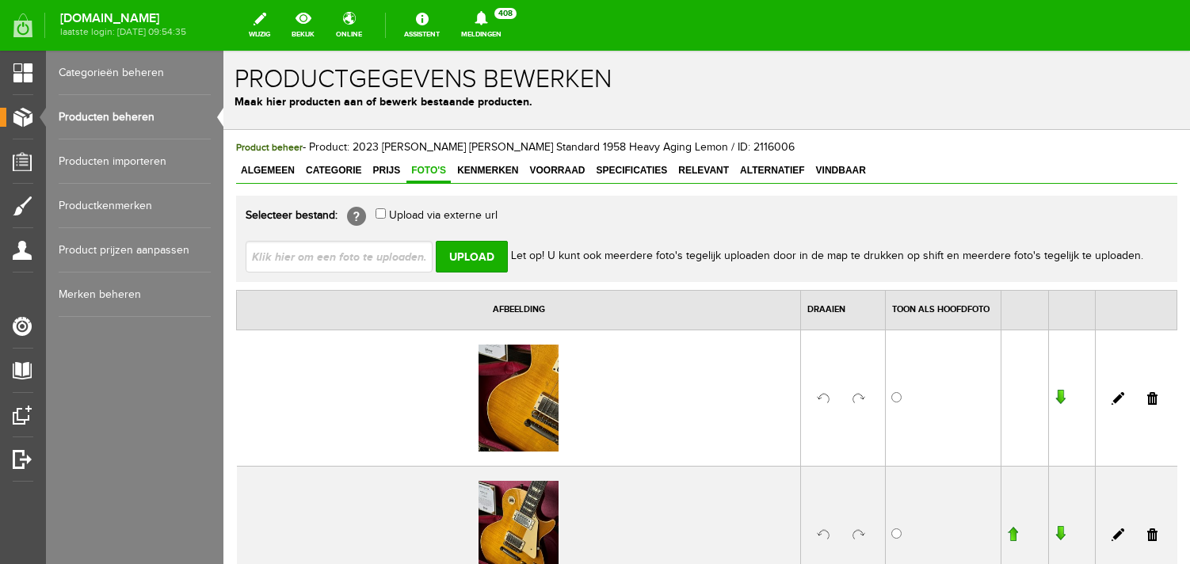
click at [353, 257] on input "file" at bounding box center [346, 256] width 200 height 30
click at [475, 259] on input "Upload" at bounding box center [472, 257] width 72 height 32
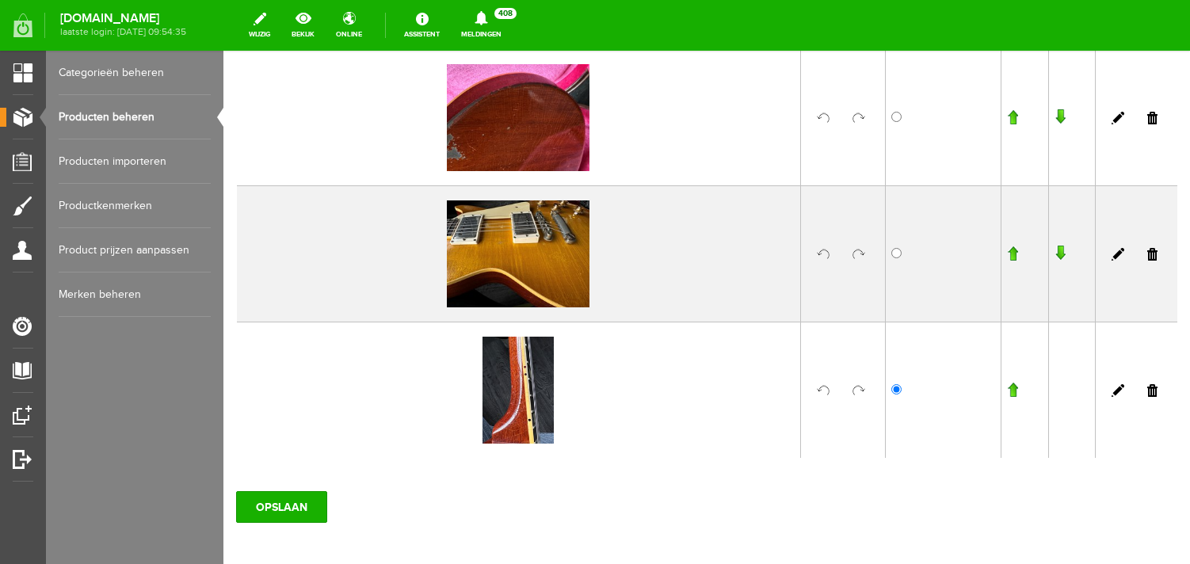
scroll to position [1992, 0]
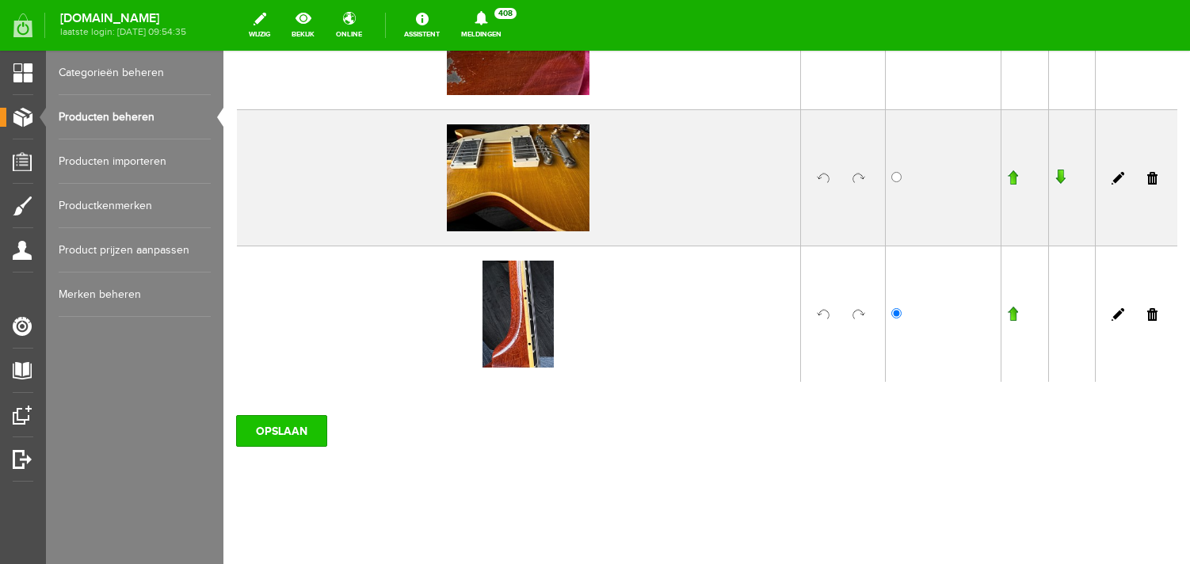
click at [291, 437] on input "OPSLAAN" at bounding box center [281, 431] width 91 height 32
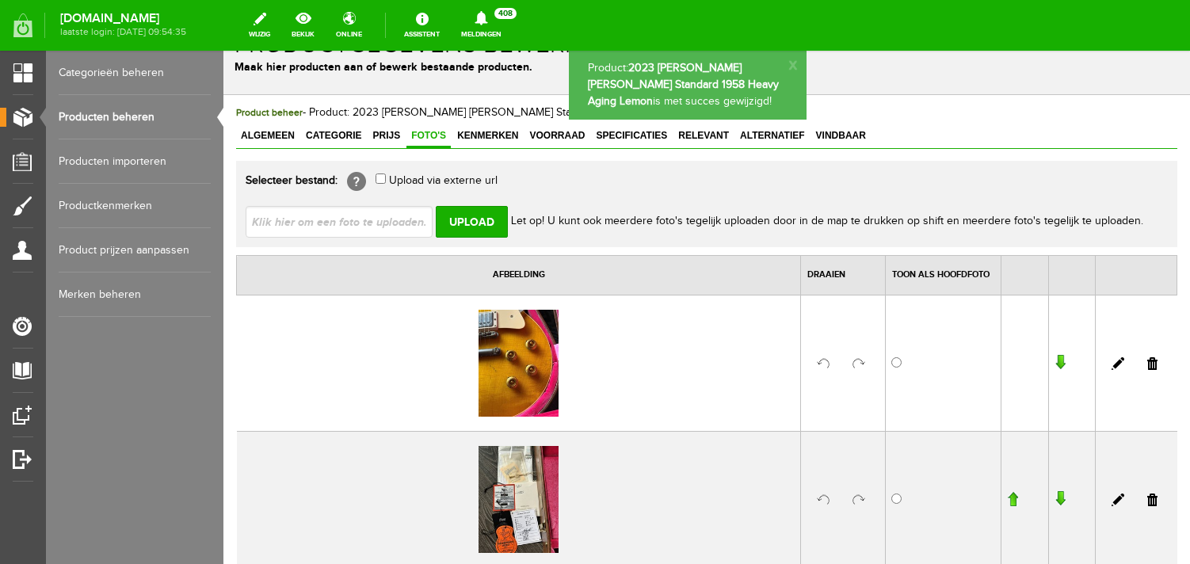
scroll to position [37, 0]
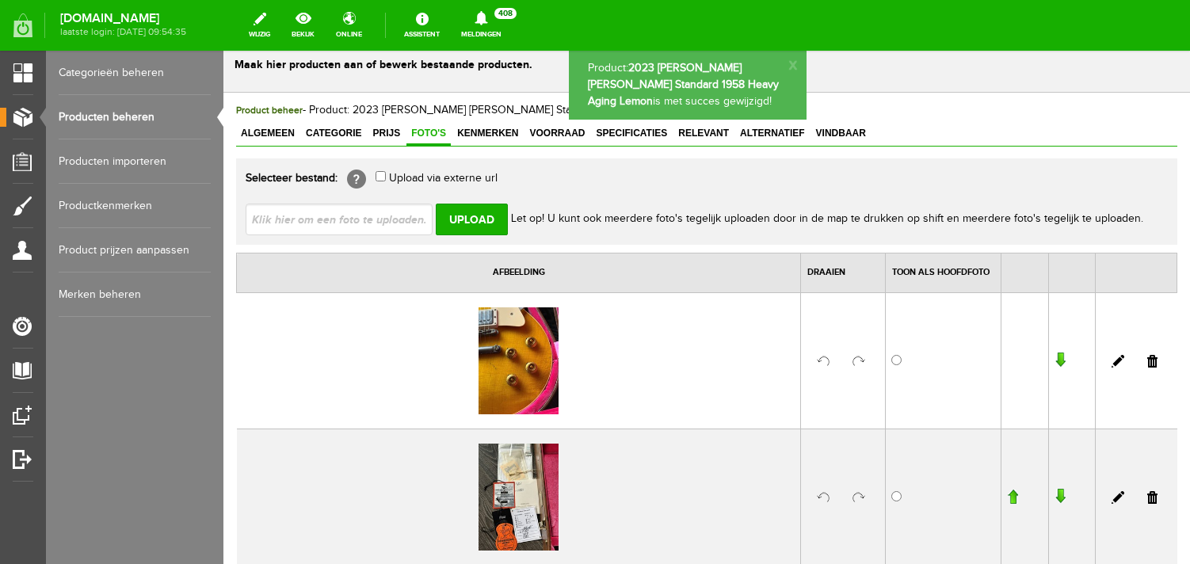
click at [338, 223] on input "file" at bounding box center [346, 219] width 200 height 30
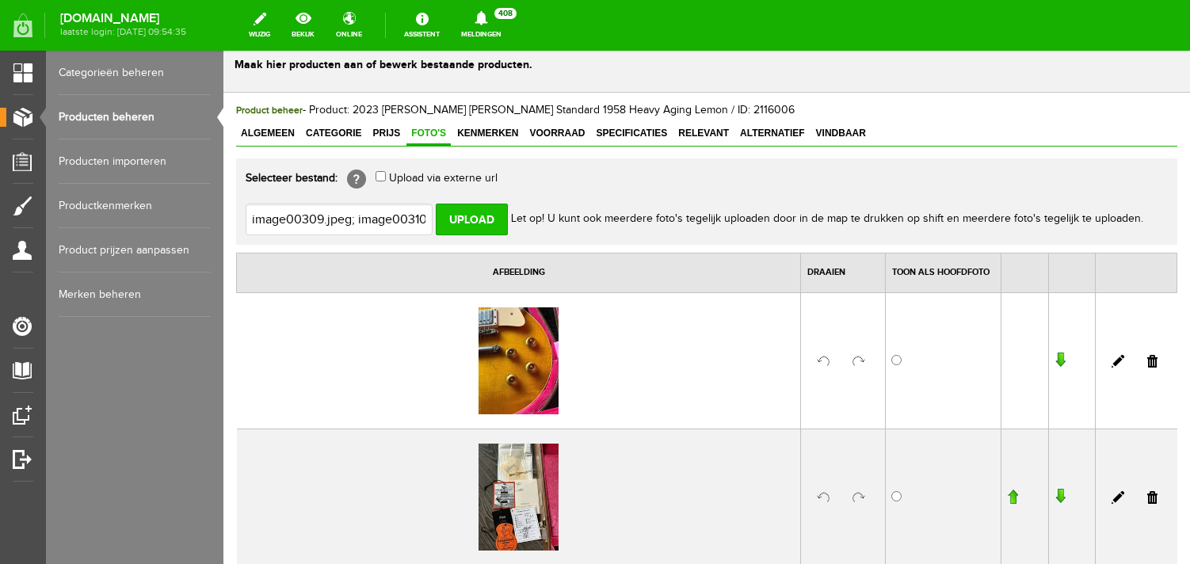
click at [475, 211] on input "Upload" at bounding box center [472, 220] width 72 height 32
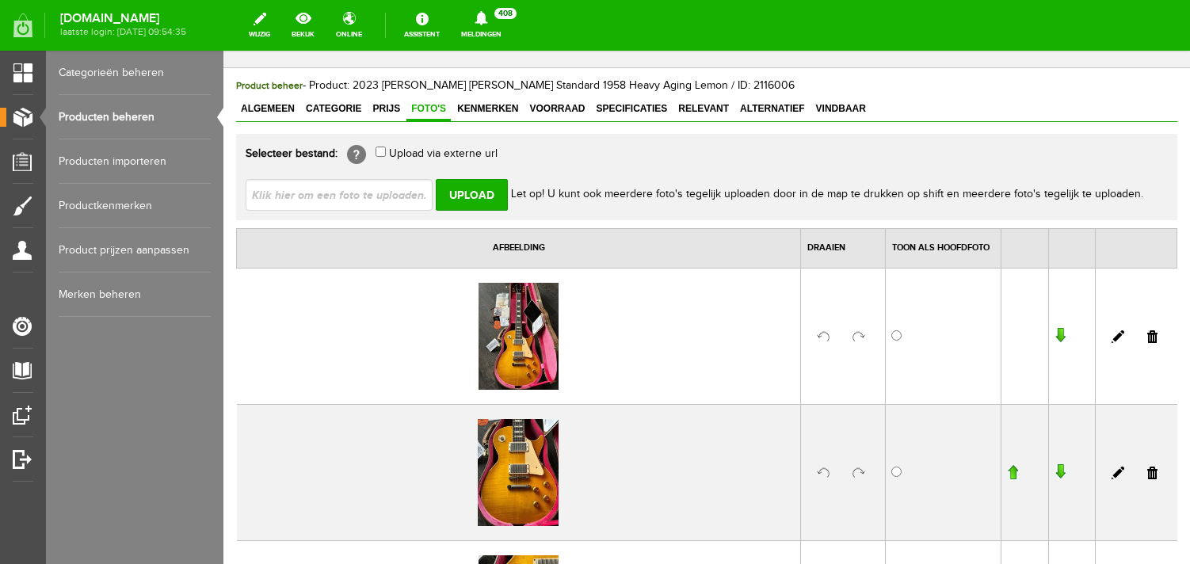
scroll to position [125, 0]
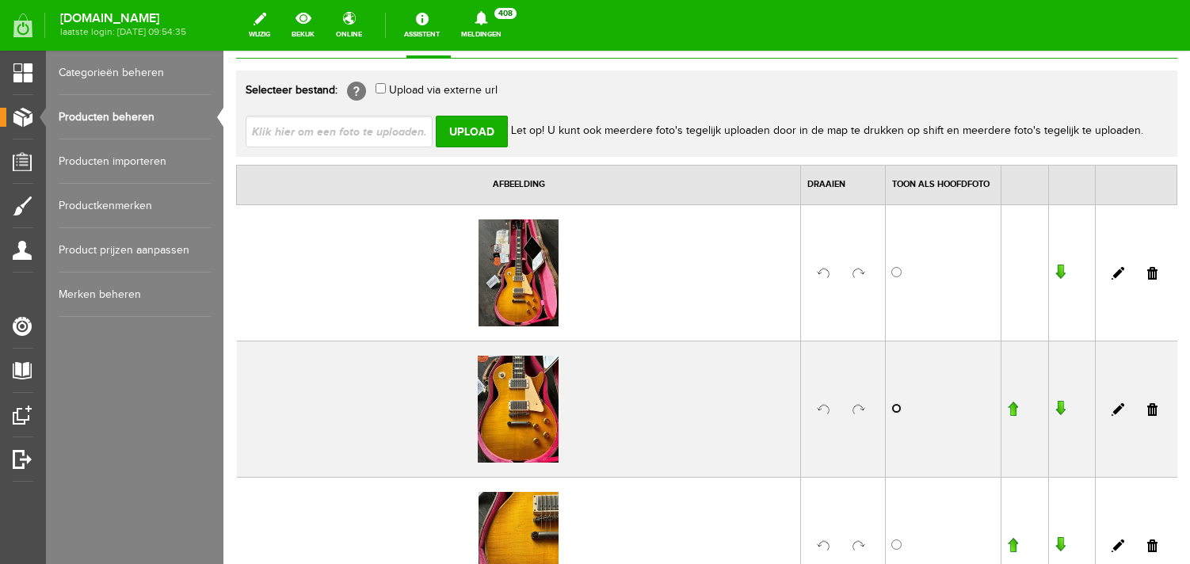
click at [896, 409] on input "radio" at bounding box center [896, 408] width 10 height 10
click at [861, 269] on link at bounding box center [859, 273] width 13 height 13
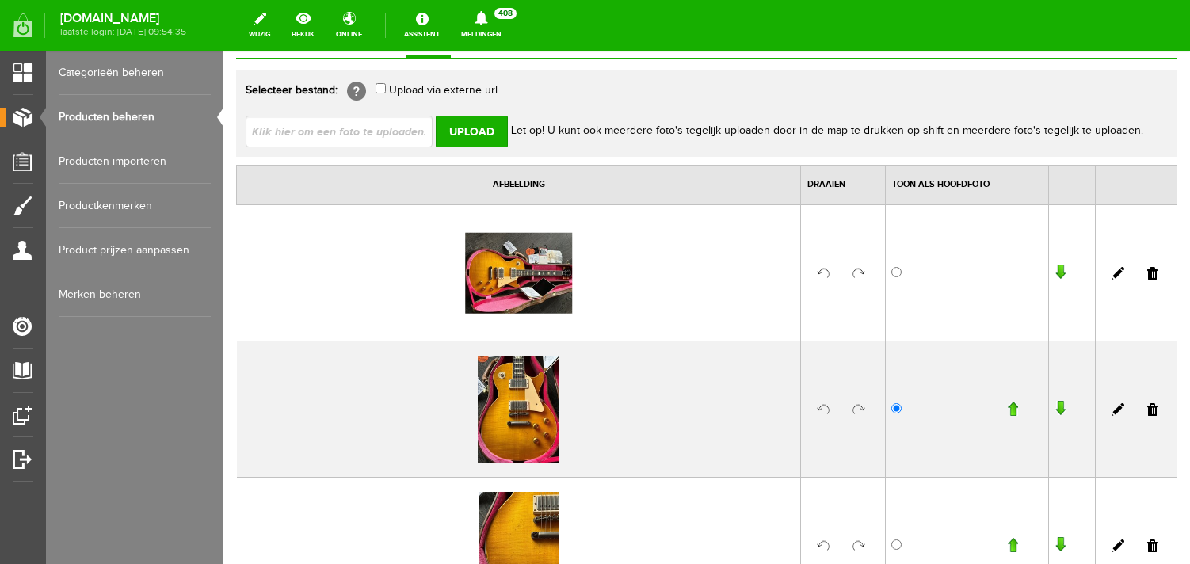
click at [1013, 405] on input "button" at bounding box center [1012, 409] width 11 height 16
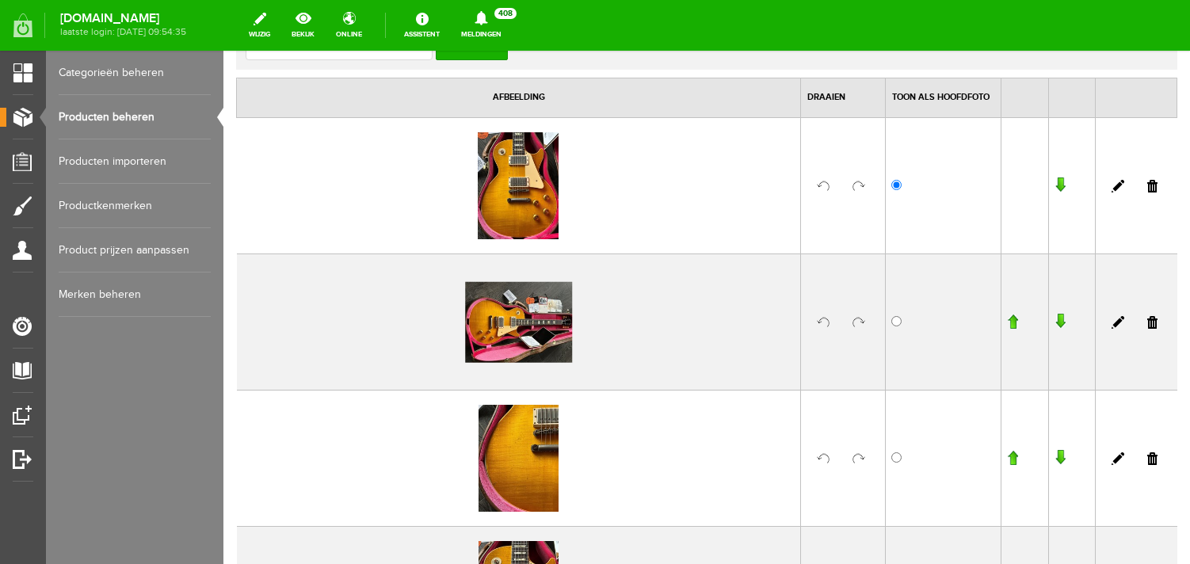
scroll to position [367, 0]
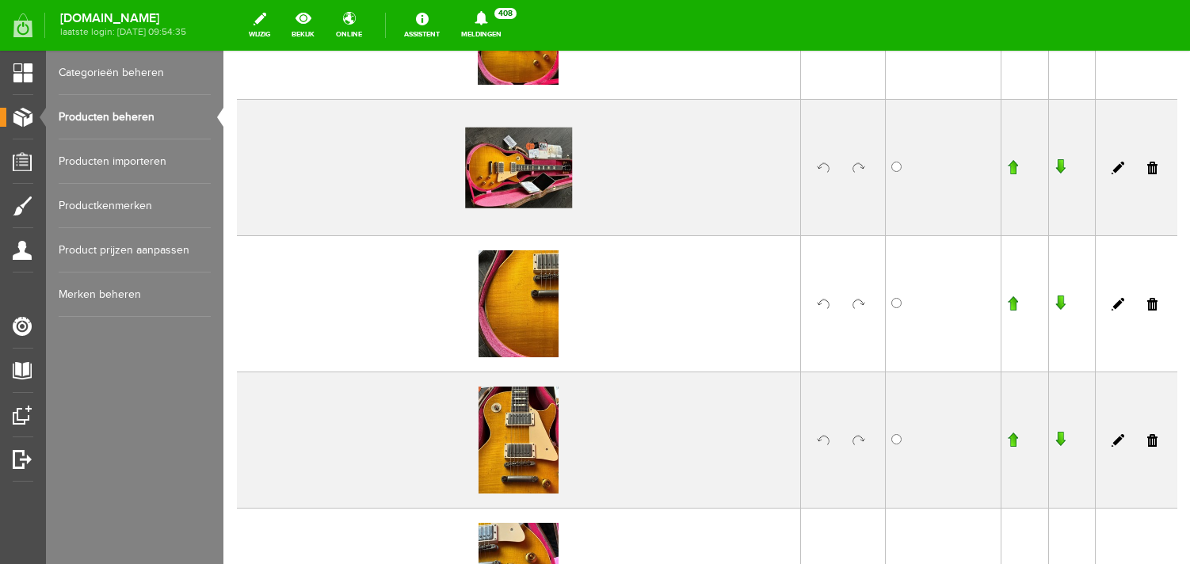
click at [853, 296] on td at bounding box center [843, 303] width 85 height 136
click at [859, 306] on link at bounding box center [859, 304] width 13 height 13
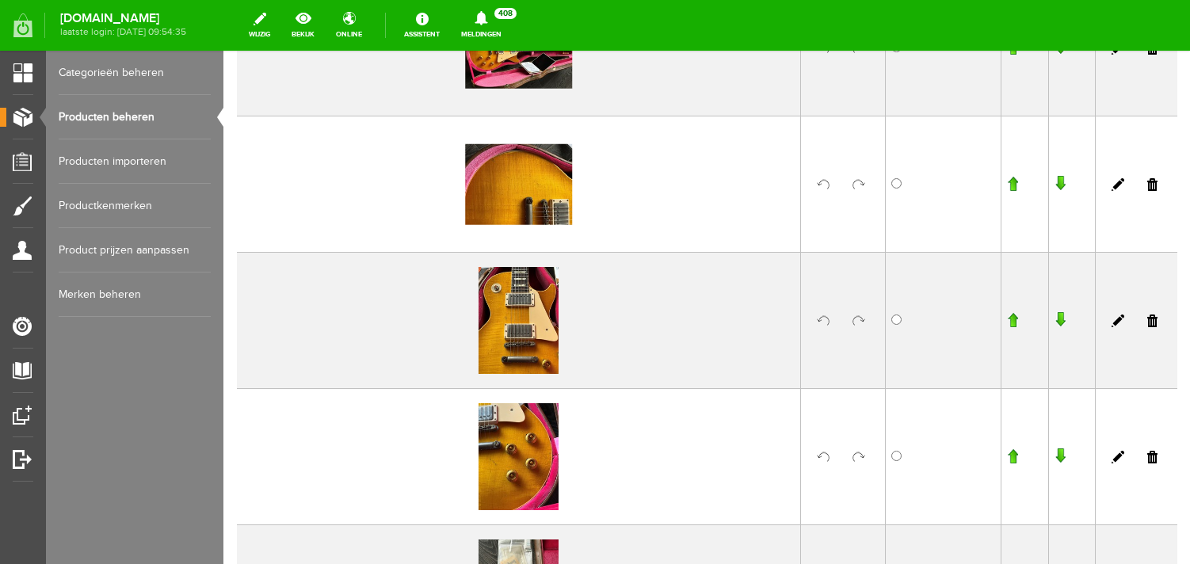
scroll to position [512, 0]
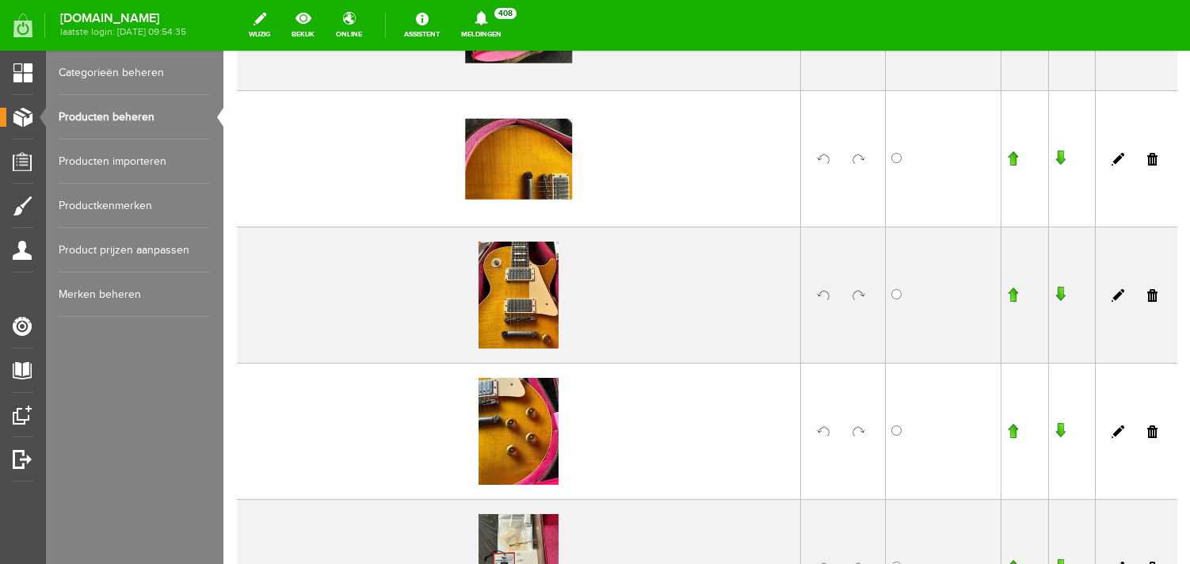
click at [858, 296] on link at bounding box center [859, 295] width 13 height 13
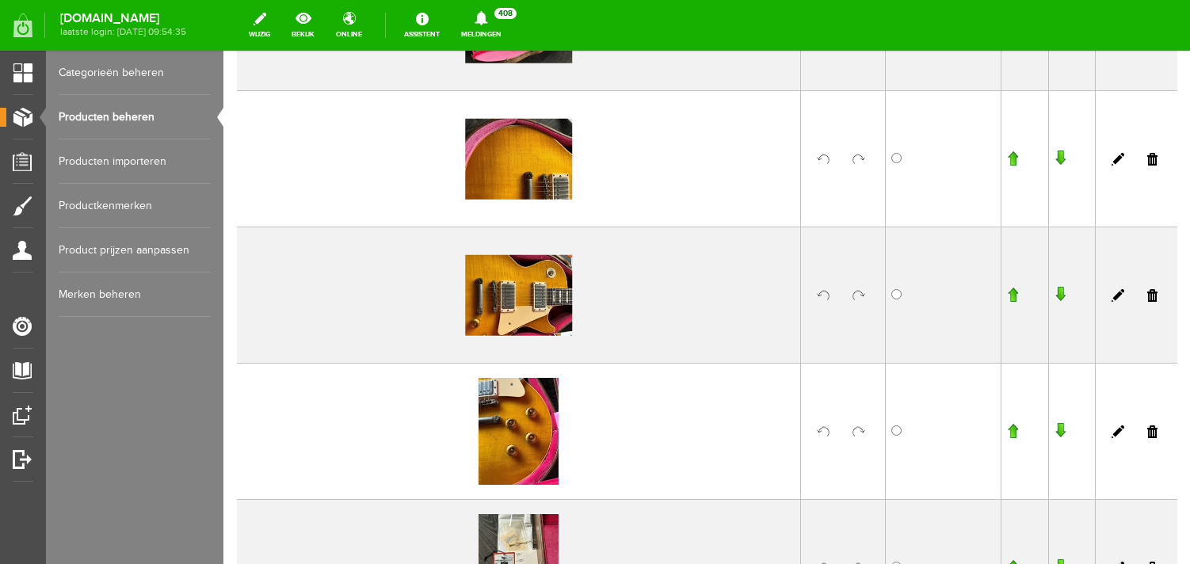
scroll to position [513, 0]
click at [862, 433] on link at bounding box center [859, 431] width 13 height 13
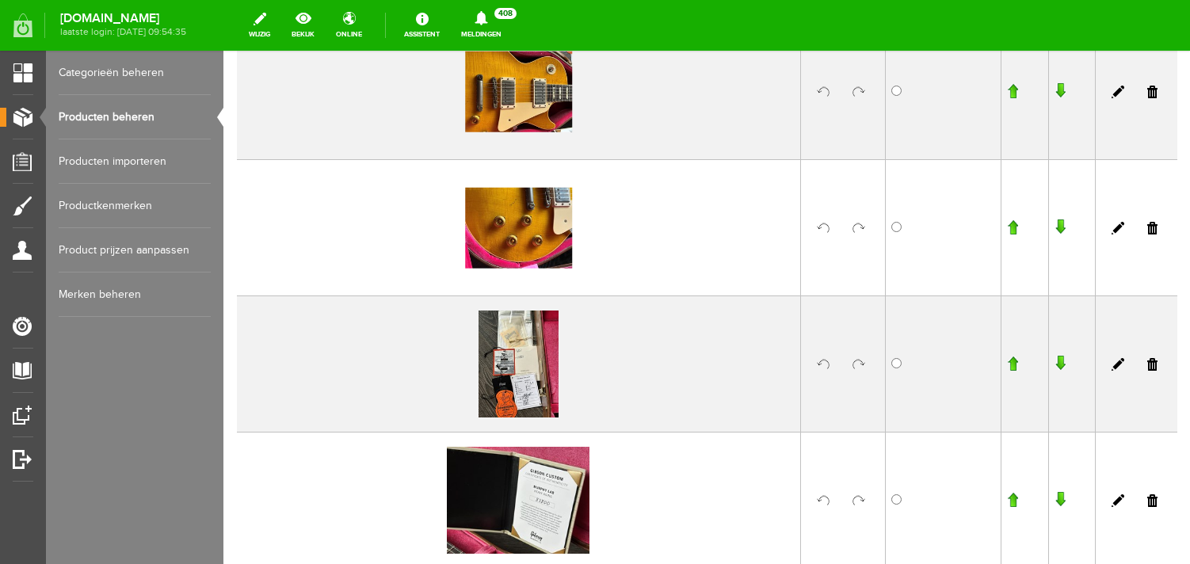
scroll to position [767, 0]
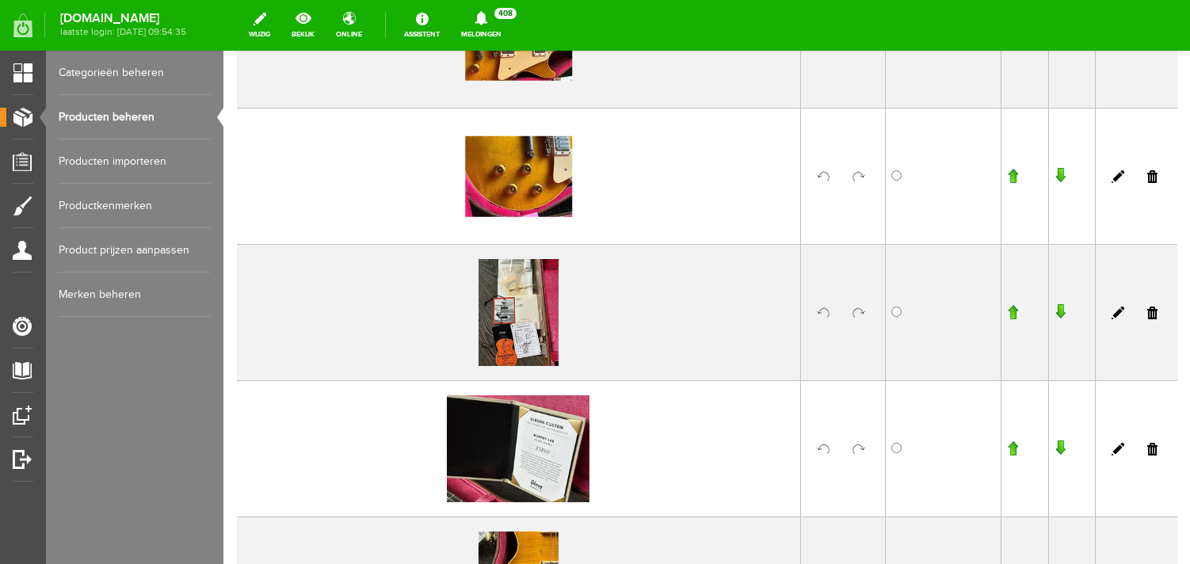
click at [854, 313] on link at bounding box center [859, 313] width 13 height 13
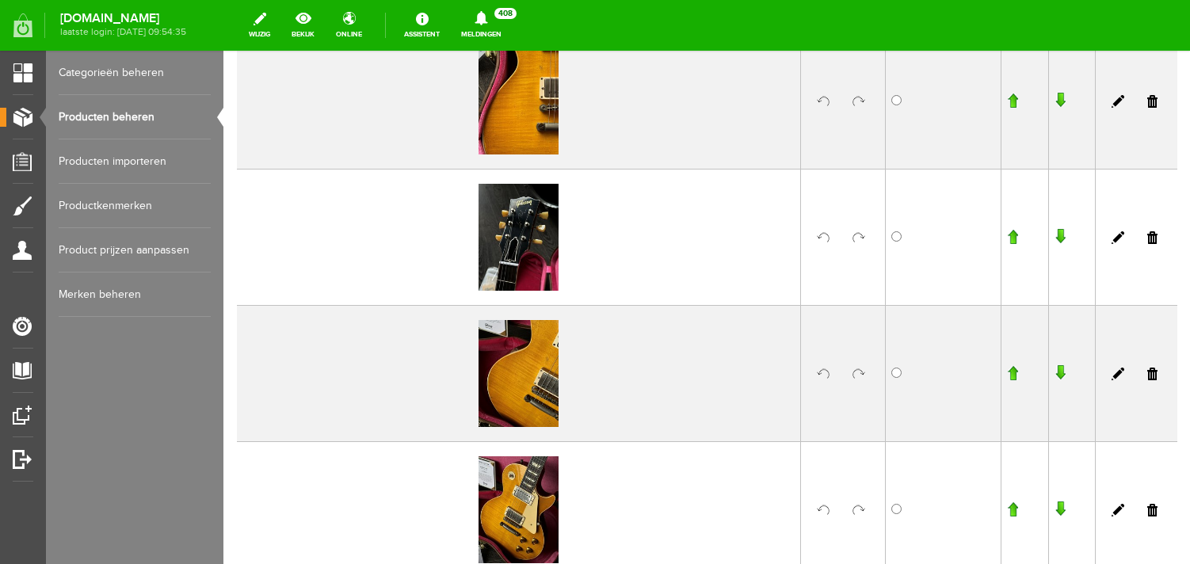
scroll to position [1252, 0]
click at [859, 371] on link at bounding box center [859, 373] width 13 height 13
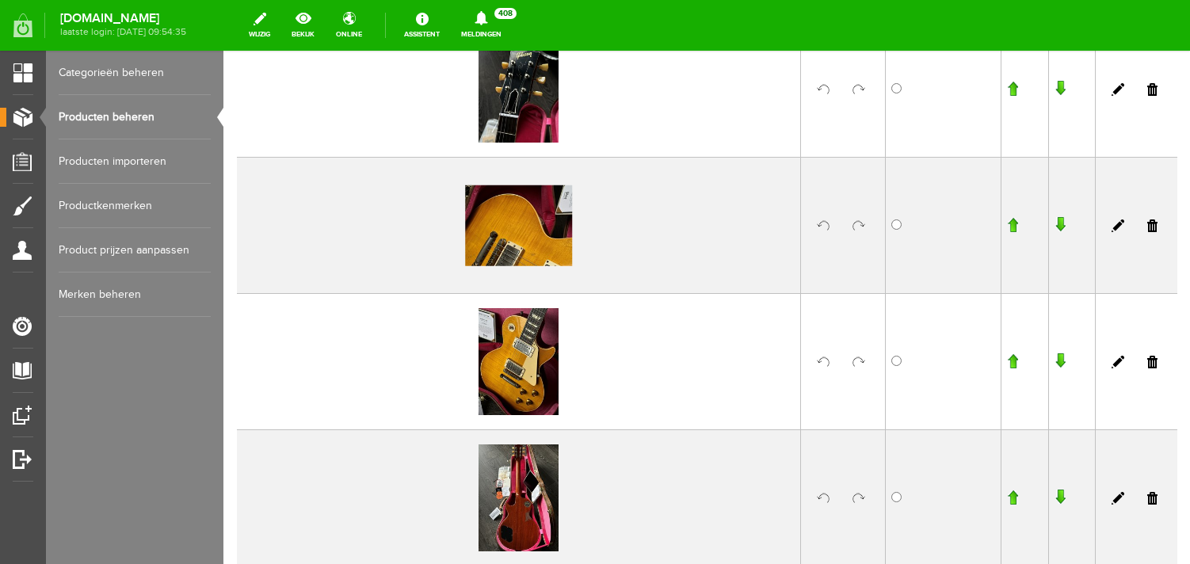
click at [858, 360] on link at bounding box center [859, 362] width 13 height 13
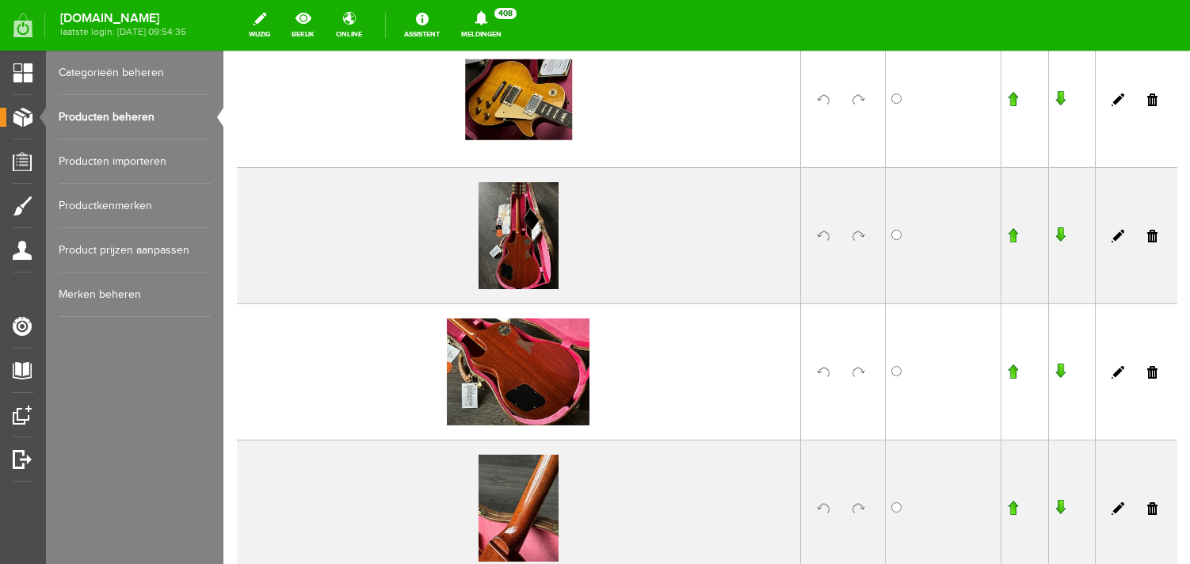
scroll to position [1685, 0]
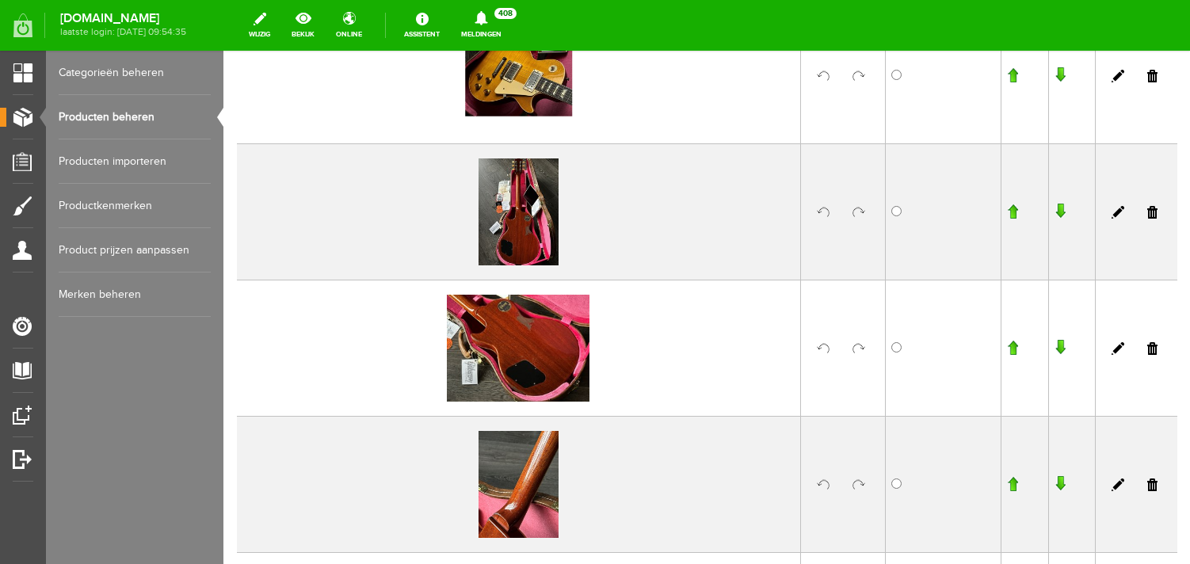
click at [855, 218] on link at bounding box center [859, 212] width 13 height 13
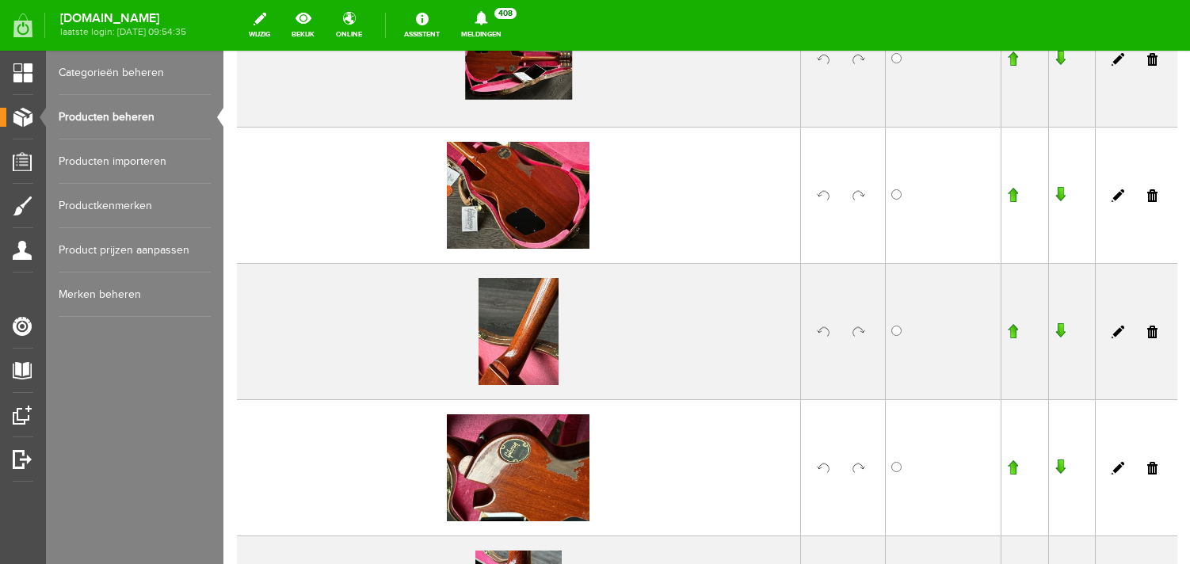
scroll to position [1846, 0]
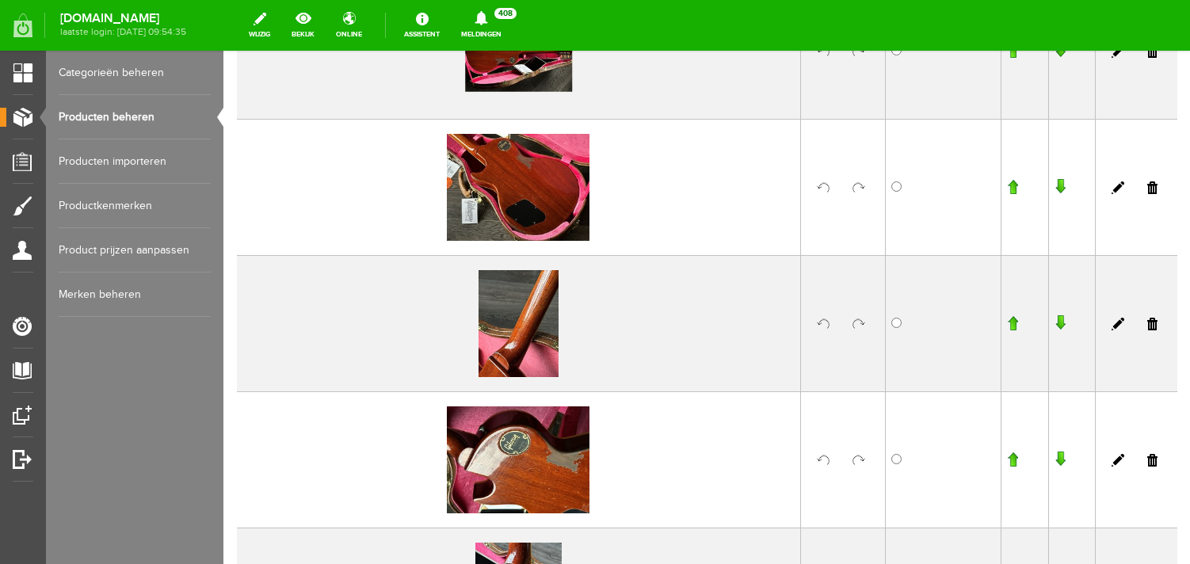
click at [857, 326] on link at bounding box center [859, 324] width 13 height 13
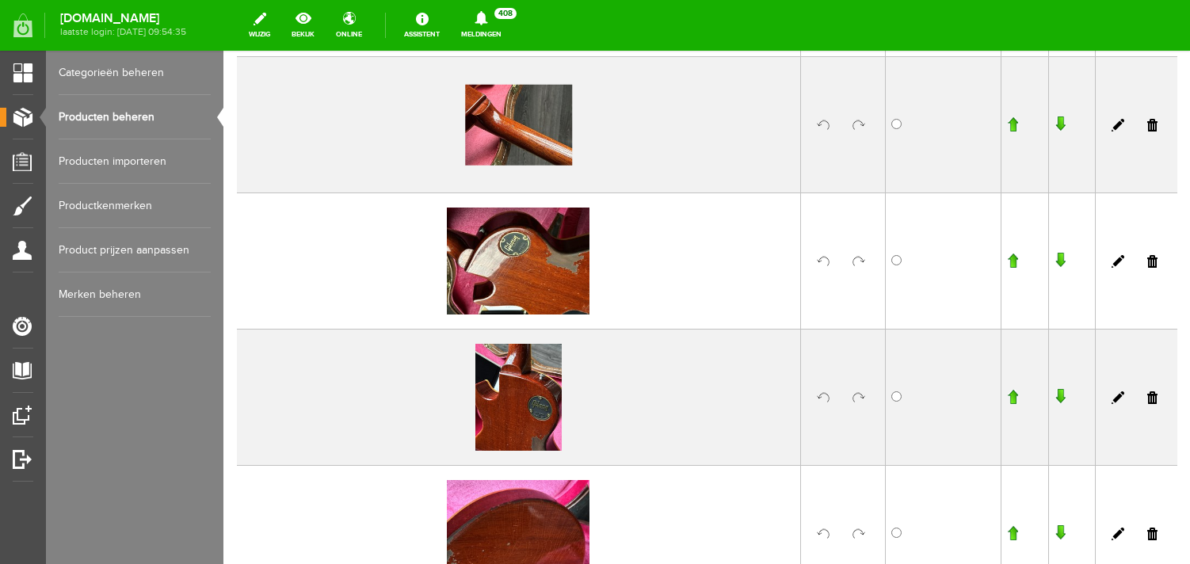
click at [860, 258] on link at bounding box center [859, 261] width 13 height 13
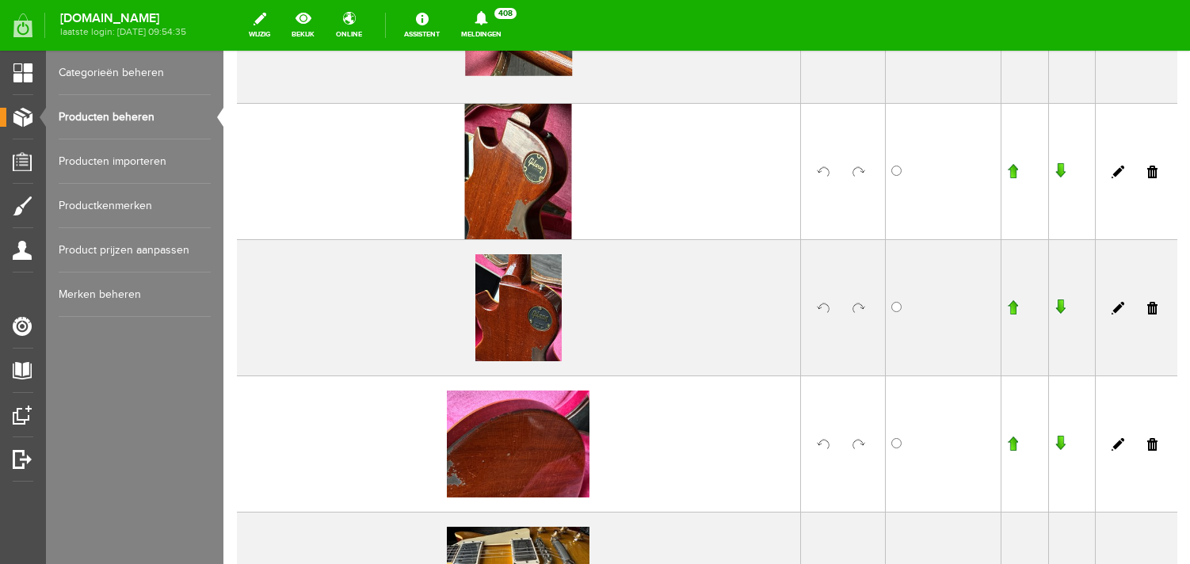
scroll to position [2143, 0]
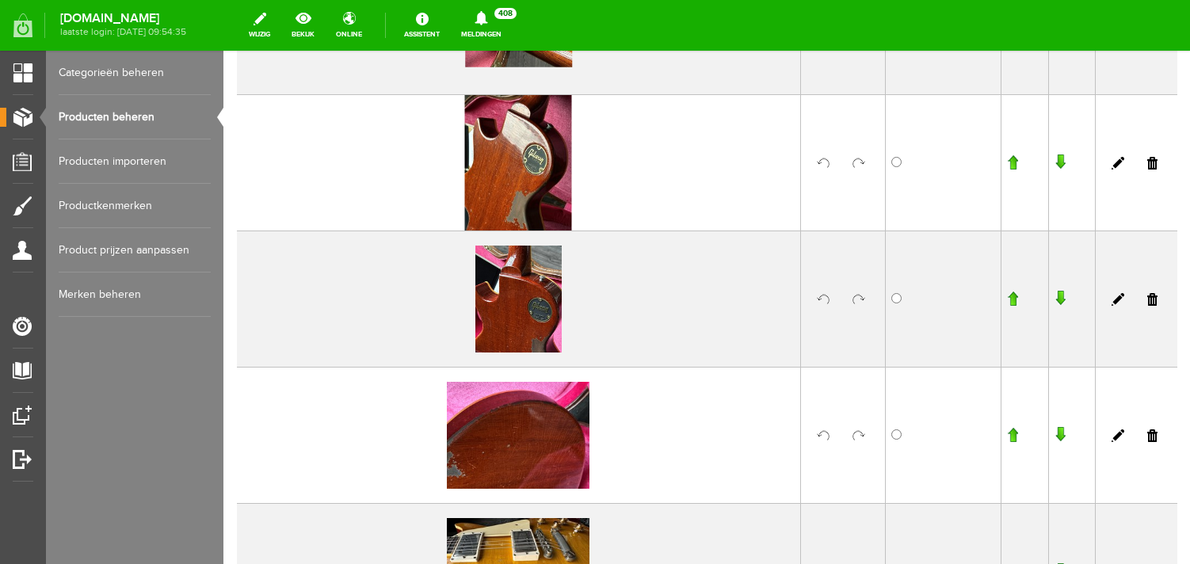
click at [1015, 302] on input "button" at bounding box center [1012, 299] width 11 height 16
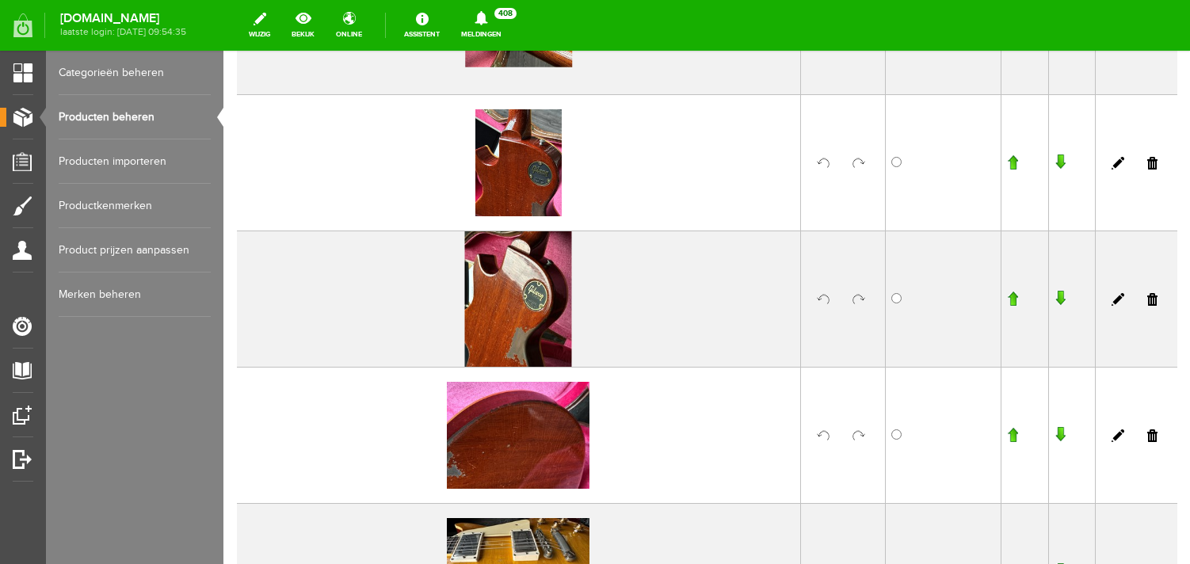
scroll to position [2144, 0]
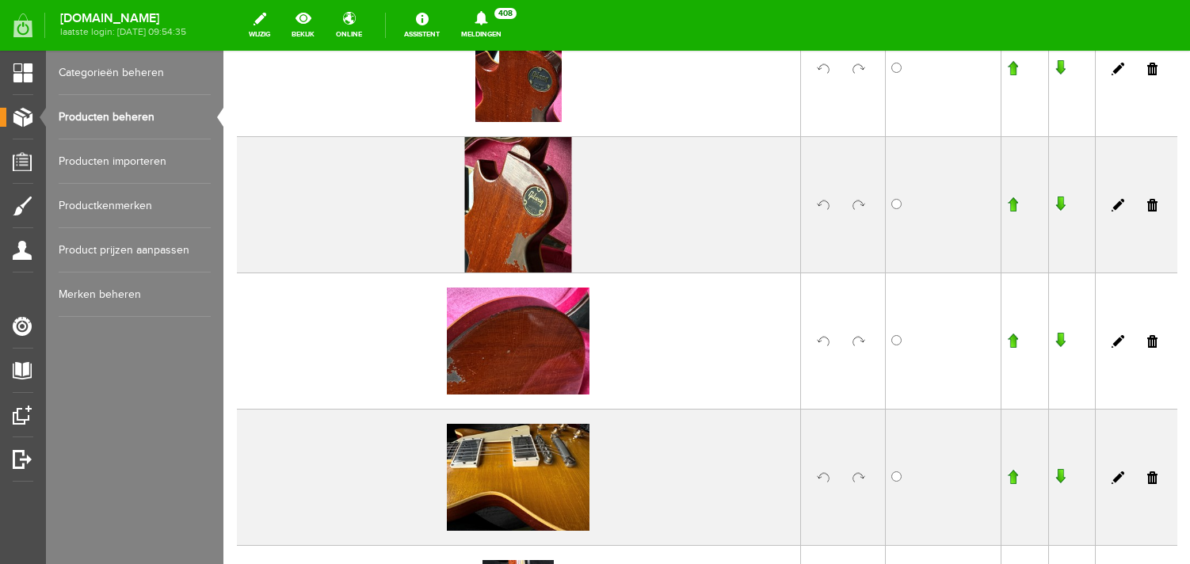
click at [863, 335] on link at bounding box center [859, 341] width 13 height 13
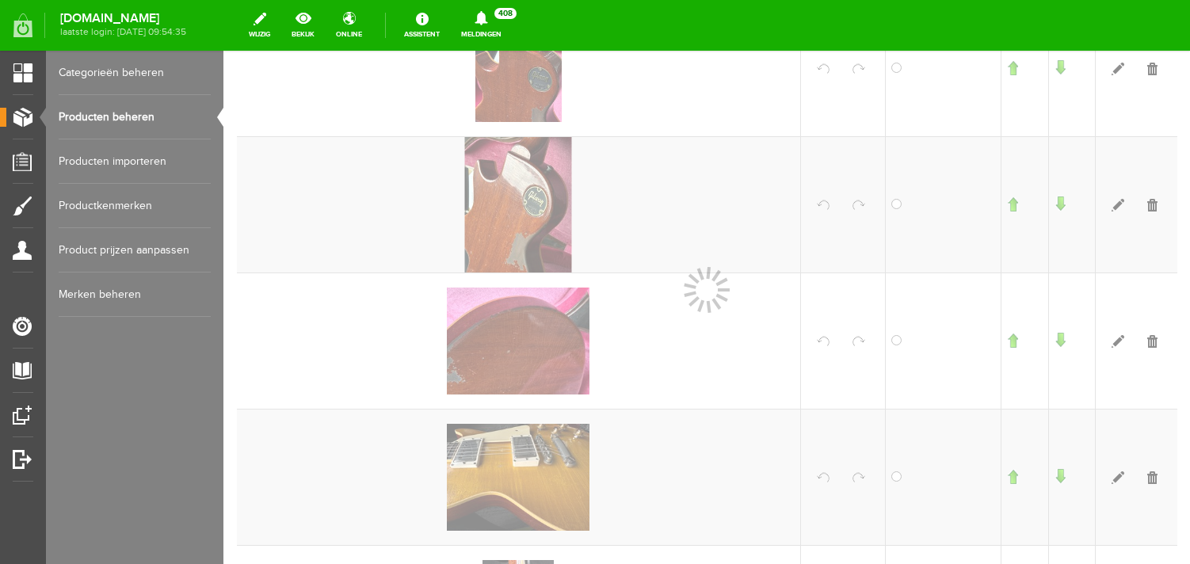
scroll to position [2238, 0]
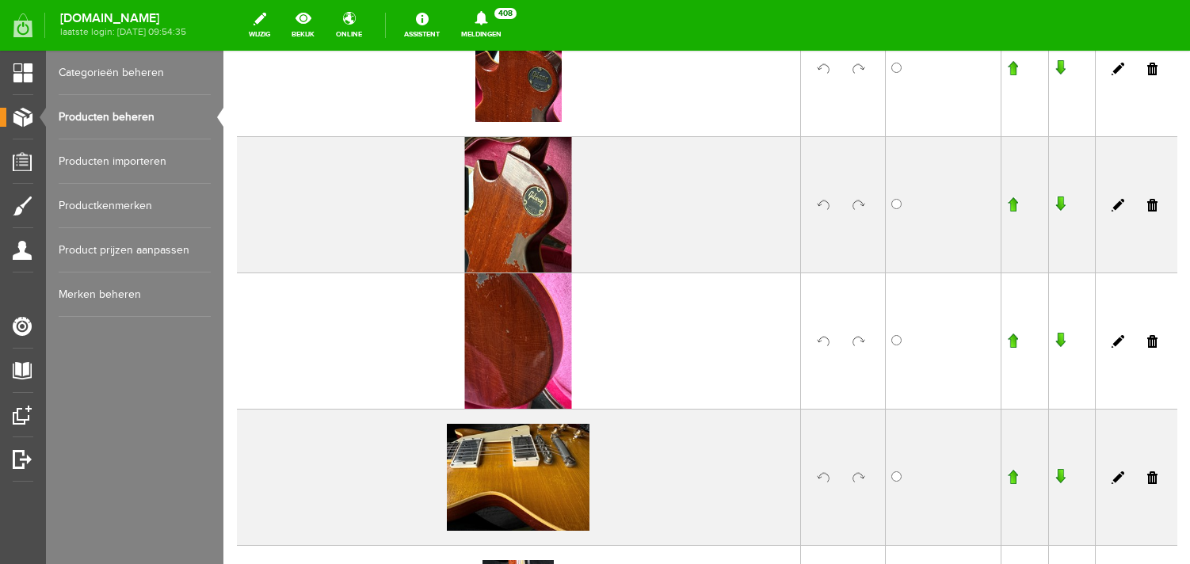
click at [1150, 200] on link at bounding box center [1152, 205] width 10 height 13
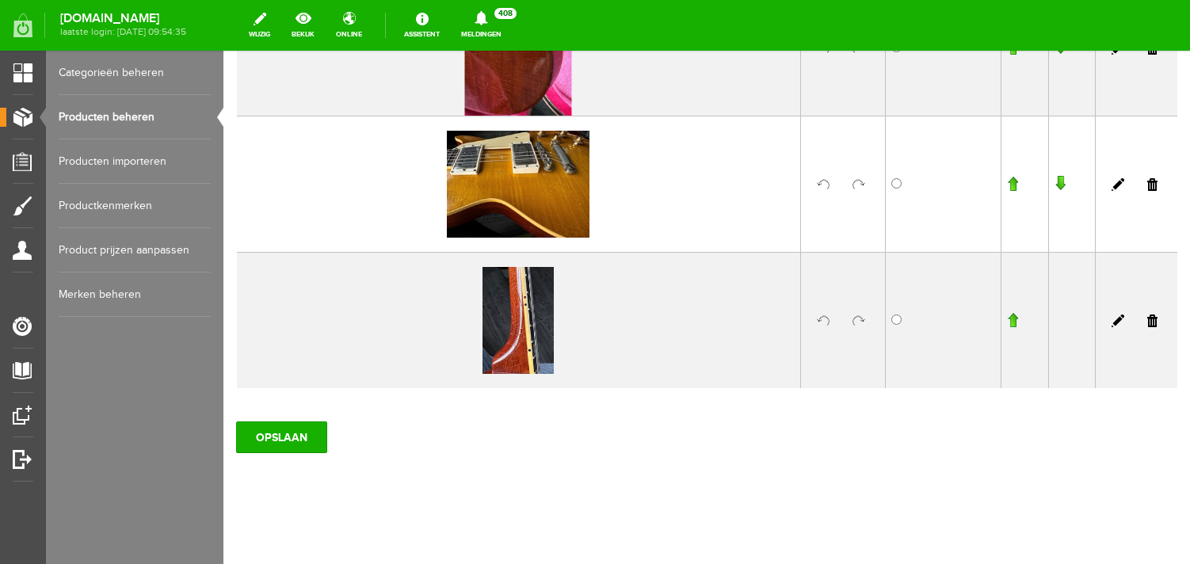
scroll to position [2401, 0]
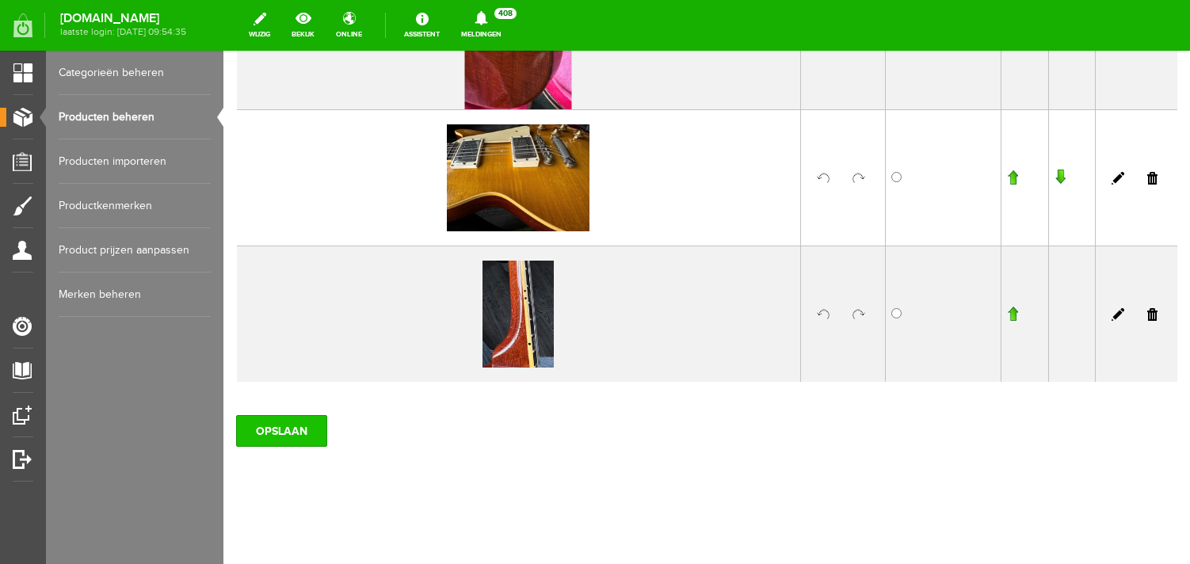
click at [288, 427] on input "OPSLAAN" at bounding box center [281, 431] width 91 height 32
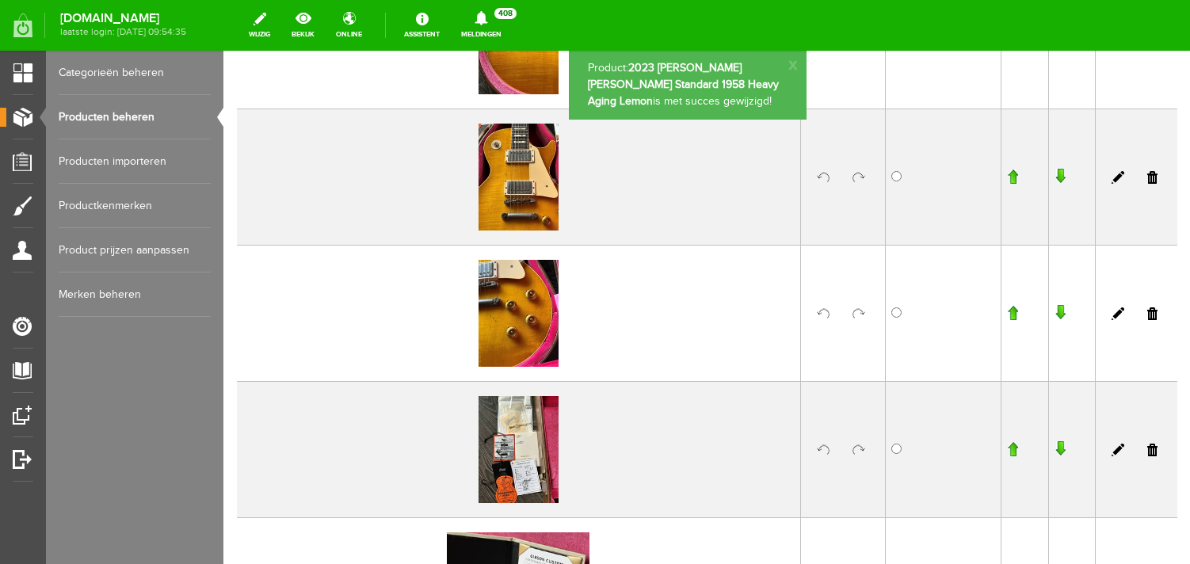
scroll to position [0, 0]
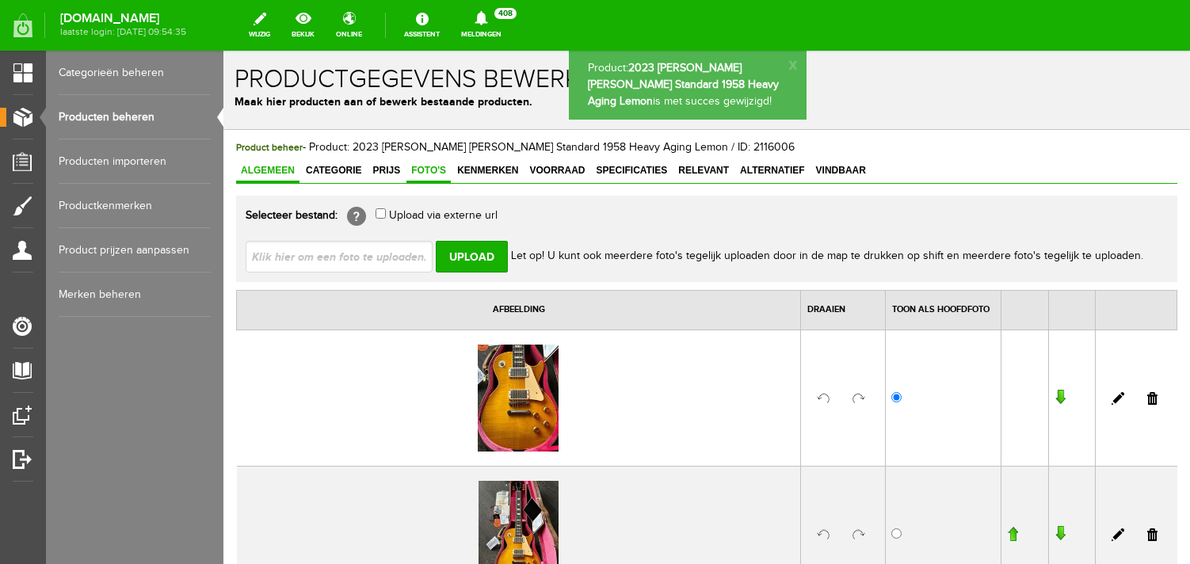
click at [271, 170] on span "Algemeen" at bounding box center [267, 170] width 63 height 11
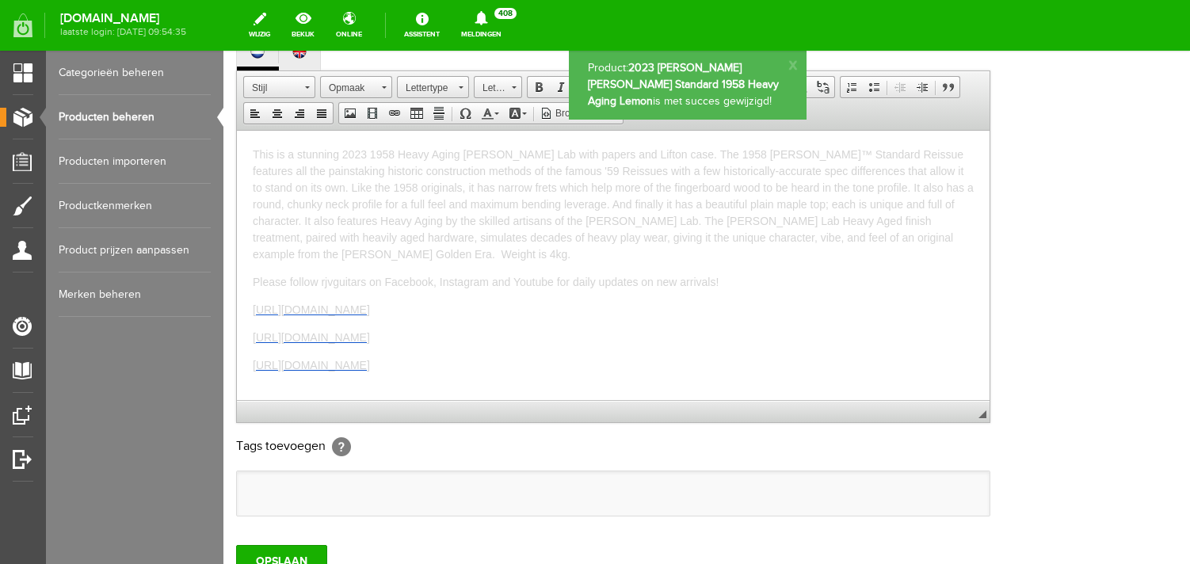
scroll to position [380, 0]
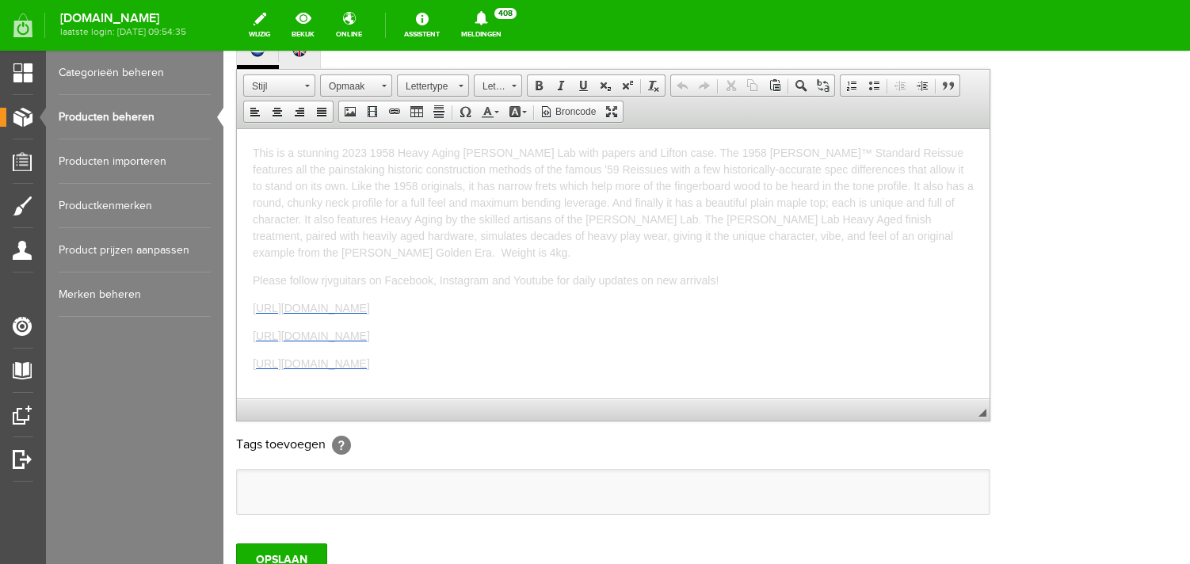
click at [669, 157] on span "This is a stunning 2023 1958 Heavy Aging [PERSON_NAME] Lab with papers and Lift…" at bounding box center [613, 202] width 721 height 113
click at [793, 155] on span "This is a stunning 2023 1958 Heavy Aging [PERSON_NAME] Lab with papers and Lift…" at bounding box center [611, 202] width 716 height 113
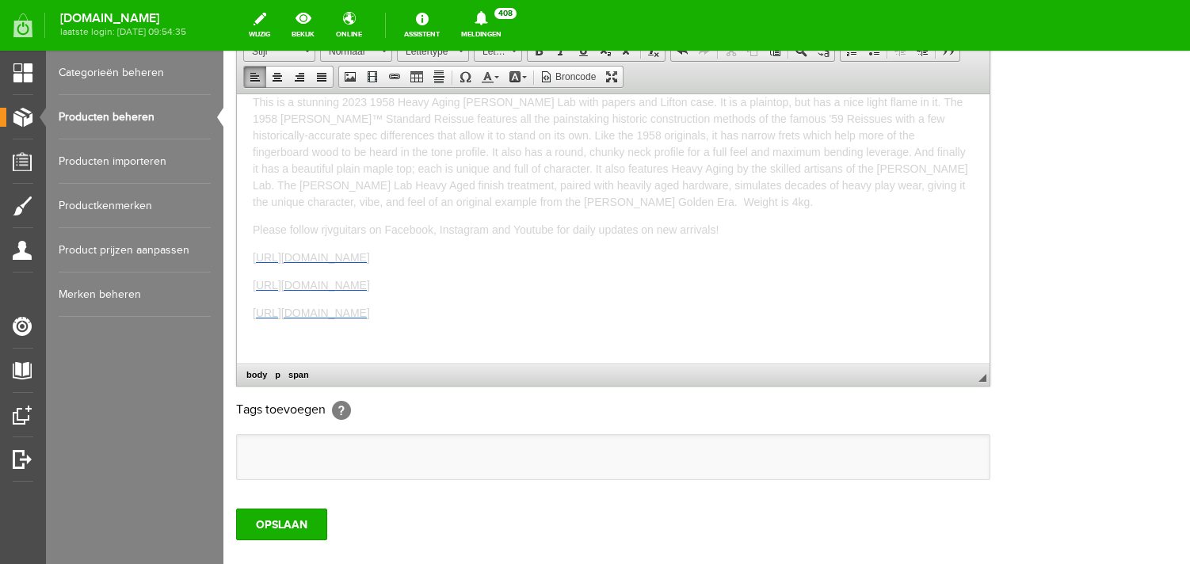
scroll to position [309, 0]
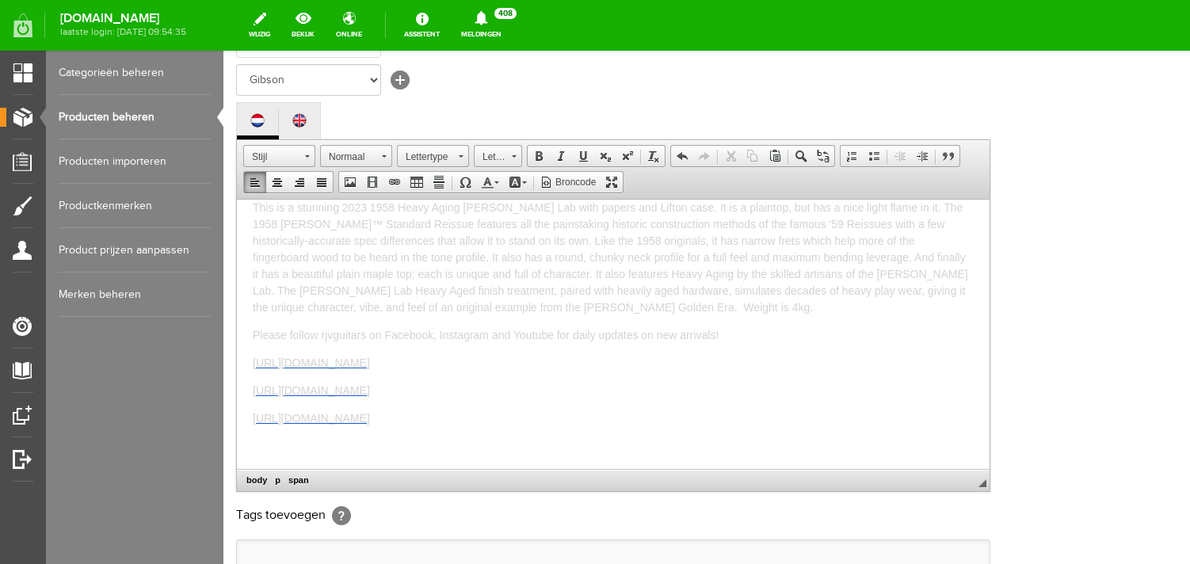
click at [448, 307] on span "This is a stunning 2023 1958 Heavy Aging [PERSON_NAME] Lab with papers and Lift…" at bounding box center [611, 256] width 716 height 113
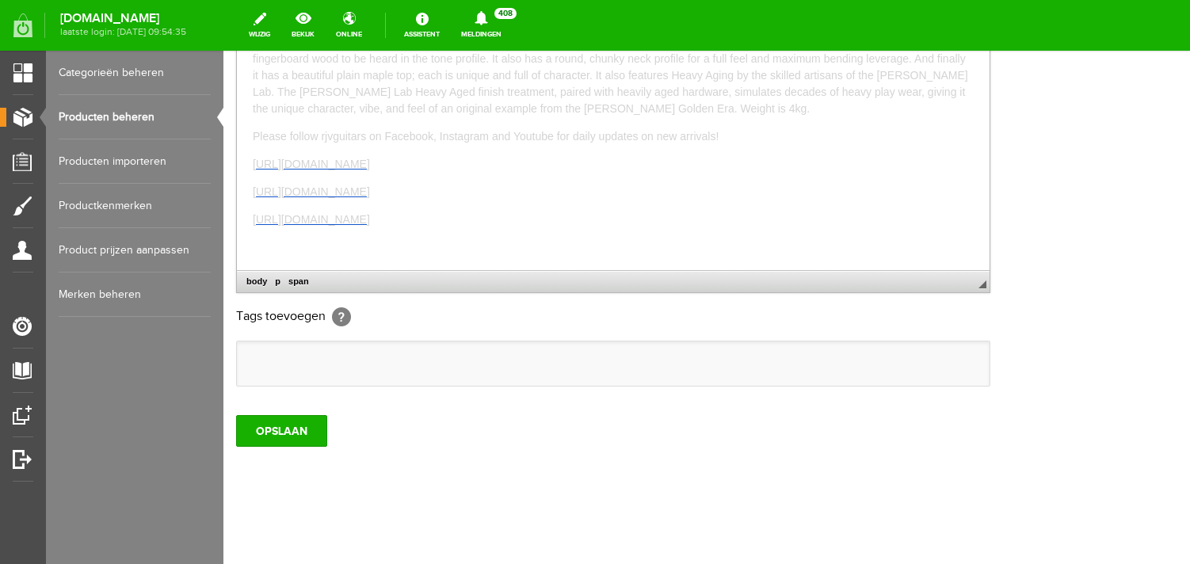
scroll to position [547, 0]
click at [294, 428] on input "OPSLAAN" at bounding box center [281, 431] width 91 height 32
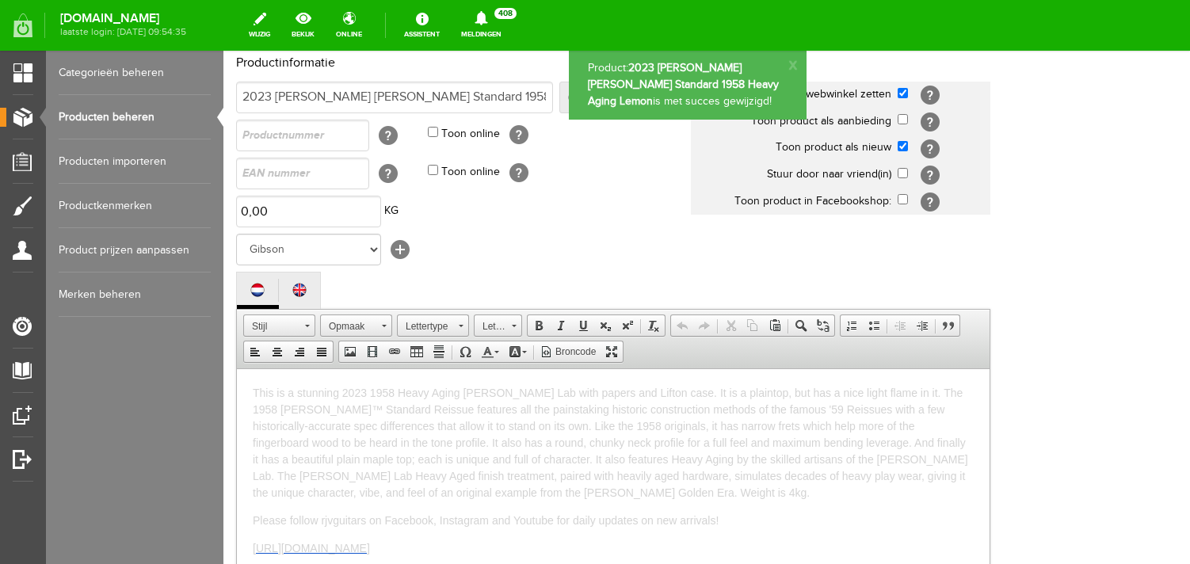
scroll to position [150, 0]
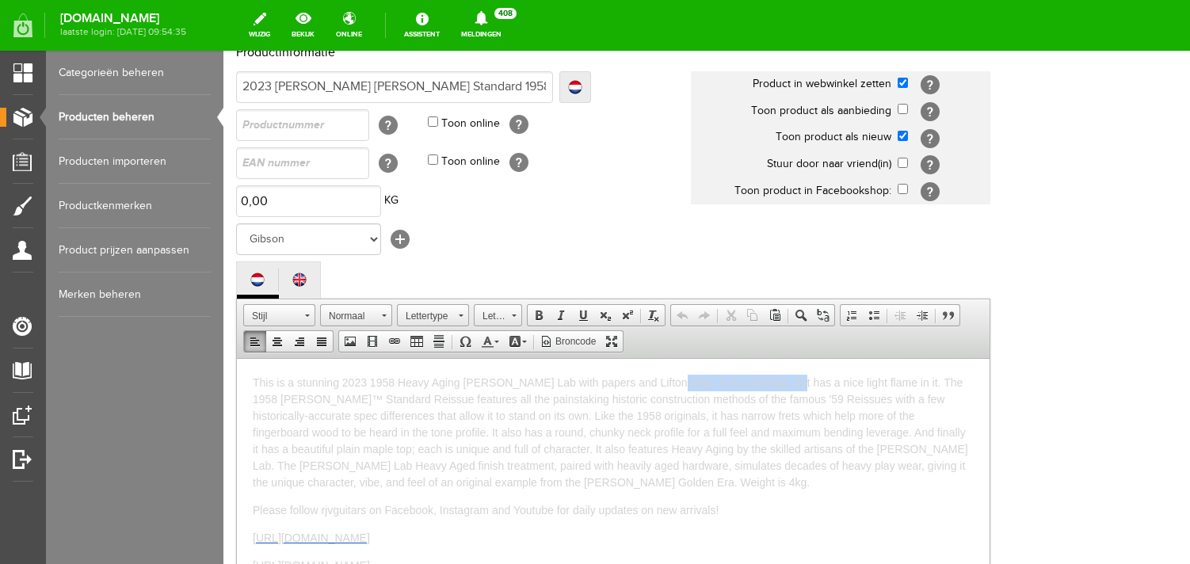
drag, startPoint x: 788, startPoint y: 384, endPoint x: 667, endPoint y: 384, distance: 120.4
click at [667, 384] on span "This is a stunning 2023 1958 Heavy Aging [PERSON_NAME] Lab with papers and Lift…" at bounding box center [611, 432] width 716 height 113
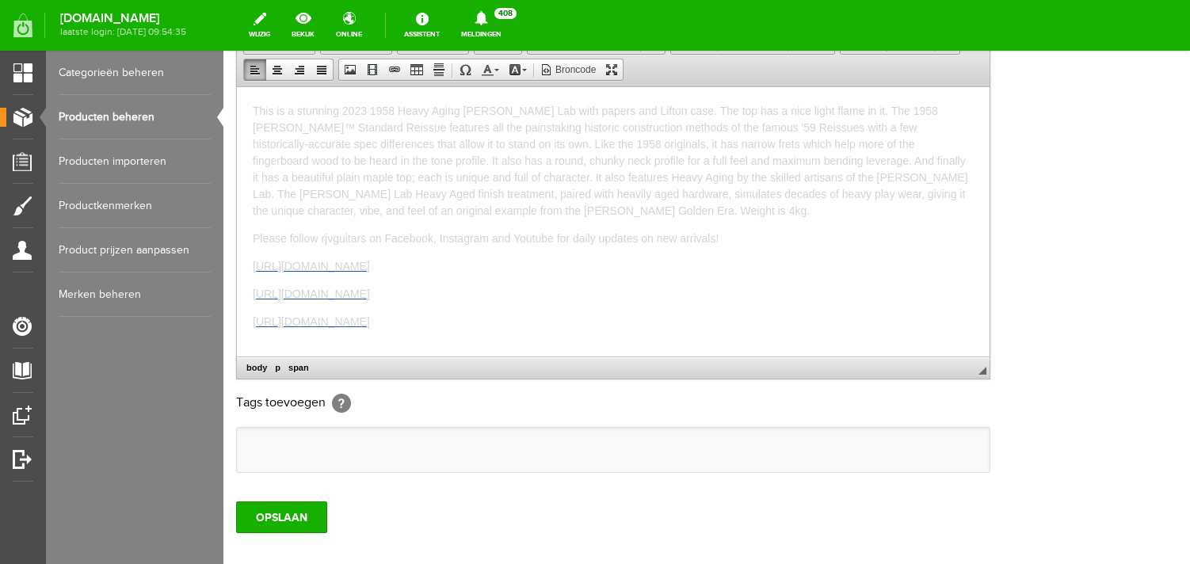
scroll to position [547, 0]
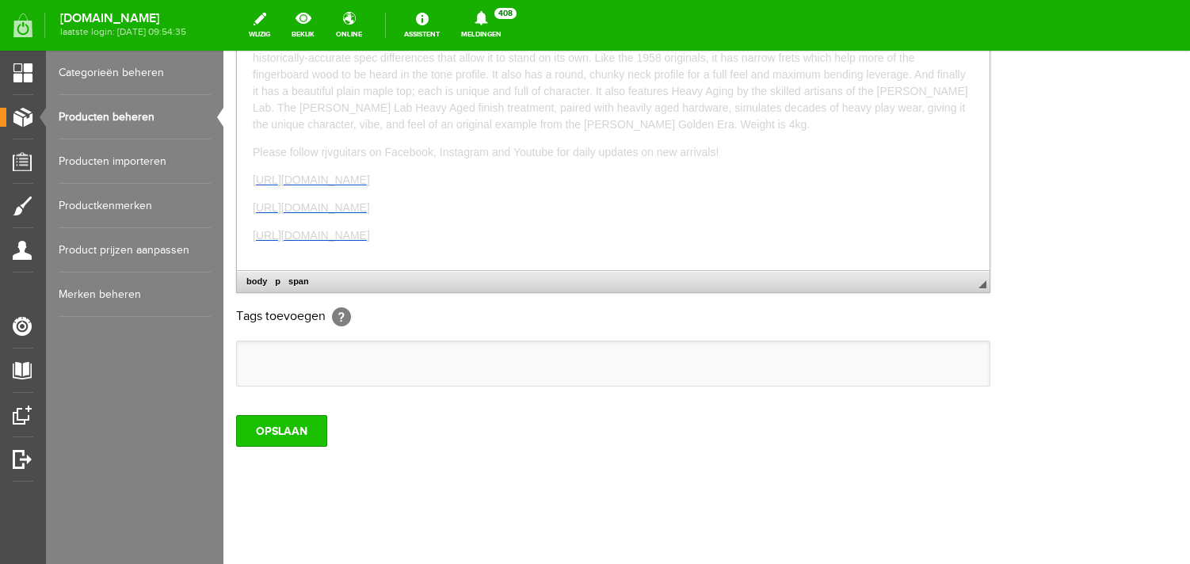
click at [287, 426] on input "OPSLAAN" at bounding box center [281, 431] width 91 height 32
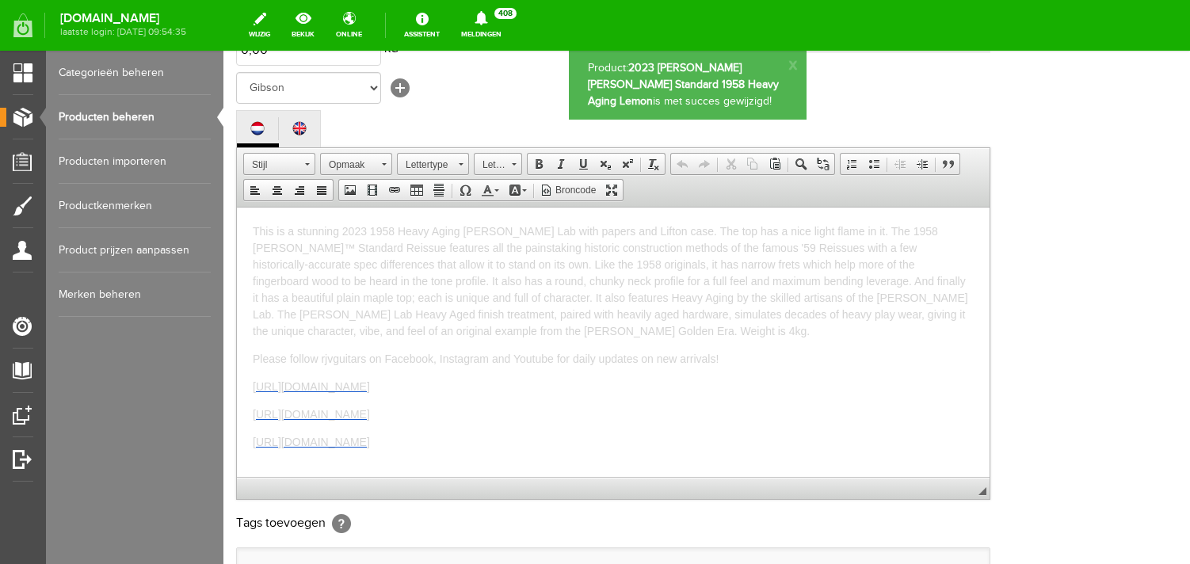
scroll to position [284, 0]
